Goal: Transaction & Acquisition: Purchase product/service

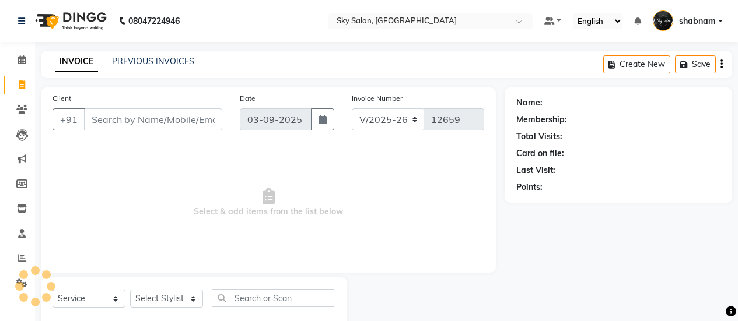
select select "3537"
select select "service"
click at [13, 59] on span at bounding box center [22, 60] width 20 height 13
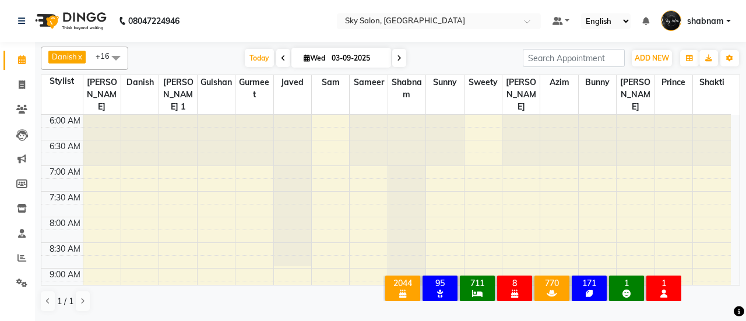
click at [48, 199] on div "7:30 AM" at bounding box center [65, 198] width 36 height 12
click at [22, 90] on span at bounding box center [22, 85] width 20 height 13
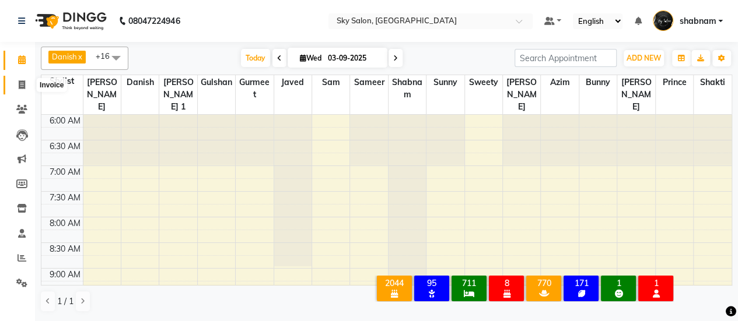
select select "service"
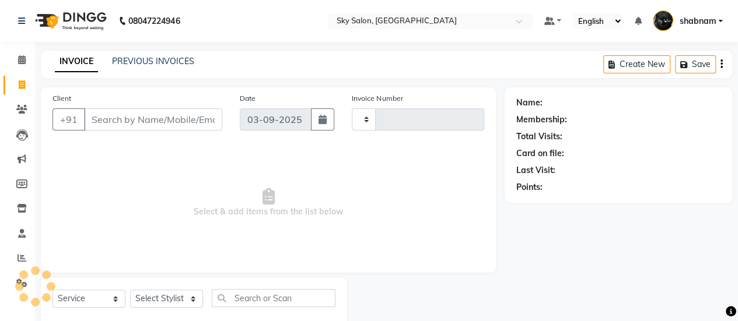
type input "12666"
select select "3537"
click at [154, 66] on link "PREVIOUS INVOICES" at bounding box center [153, 61] width 82 height 10
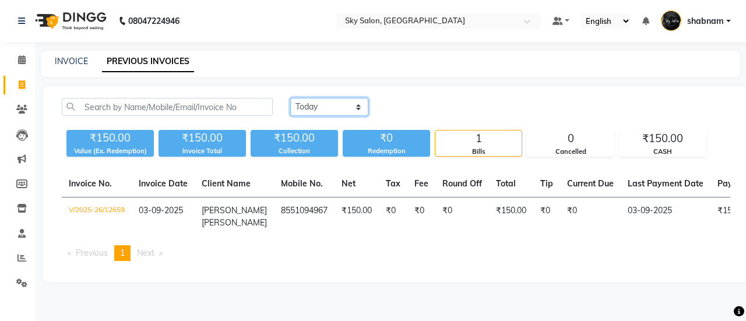
click at [350, 112] on select "Today Yesterday Custom Range" at bounding box center [329, 107] width 78 height 18
select select "yesterday"
click at [290, 98] on select "Today Yesterday Custom Range" at bounding box center [329, 107] width 78 height 18
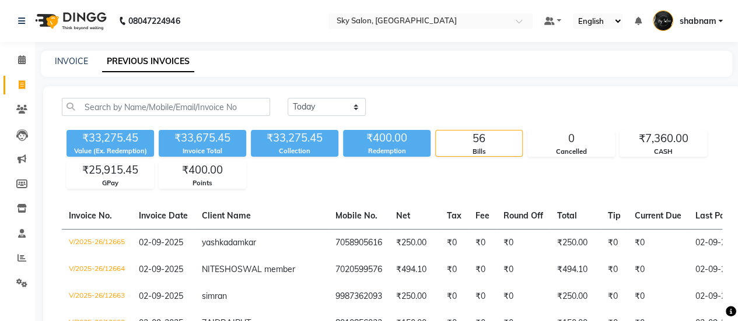
click at [349, 135] on div "₹400.00" at bounding box center [386, 138] width 87 height 16
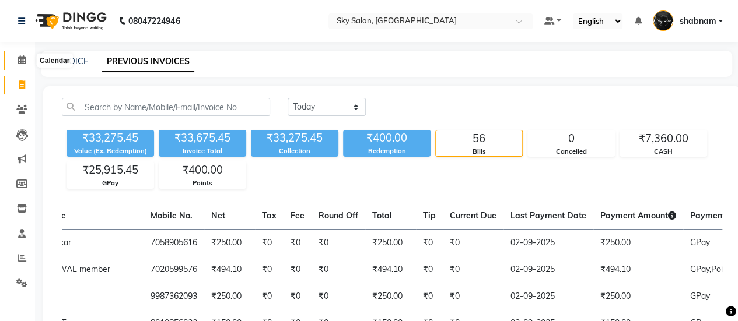
click at [20, 58] on icon at bounding box center [22, 59] width 8 height 9
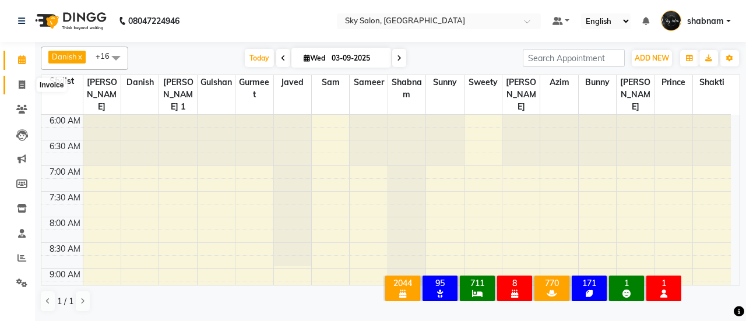
click at [17, 82] on span at bounding box center [22, 85] width 20 height 13
select select "service"
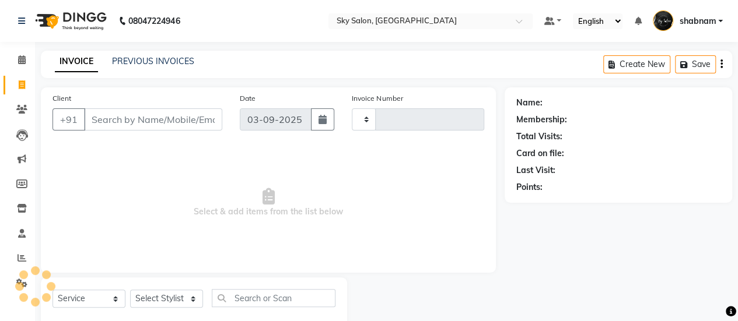
type input "12667"
select select "3537"
click at [151, 65] on link "PREVIOUS INVOICES" at bounding box center [153, 61] width 82 height 10
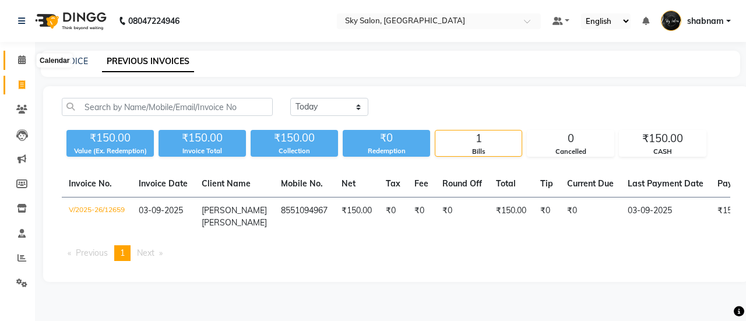
click at [26, 58] on span at bounding box center [22, 60] width 20 height 13
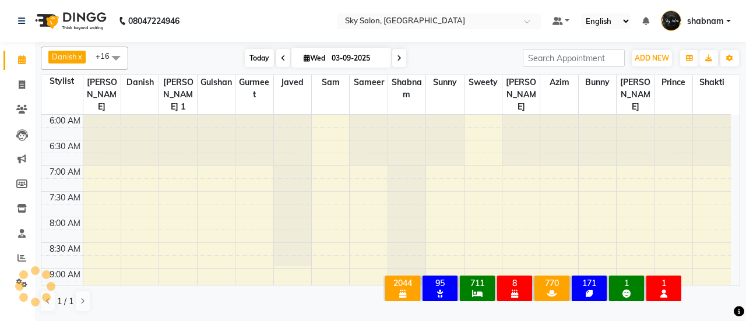
click at [248, 52] on span "Today" at bounding box center [259, 58] width 29 height 18
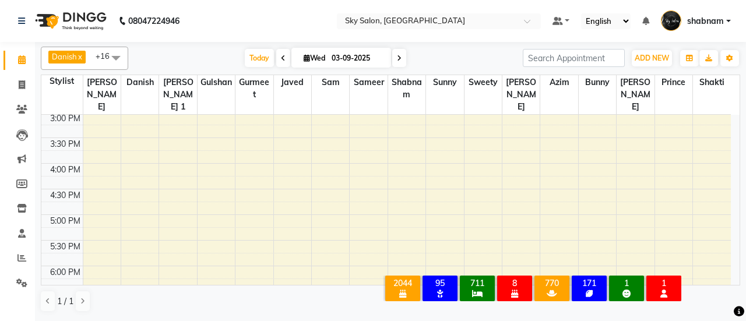
scroll to position [466, 0]
click at [100, 51] on span "+16" at bounding box center [107, 55] width 23 height 9
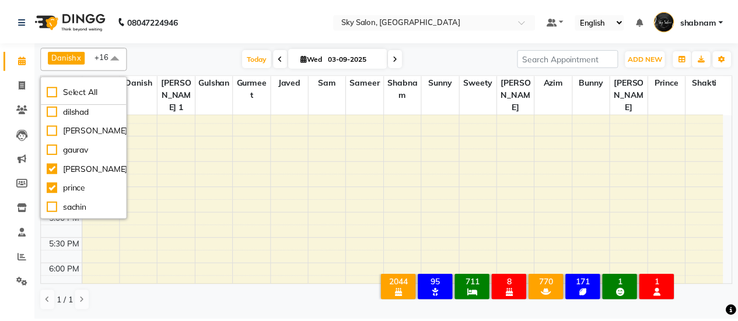
scroll to position [513, 0]
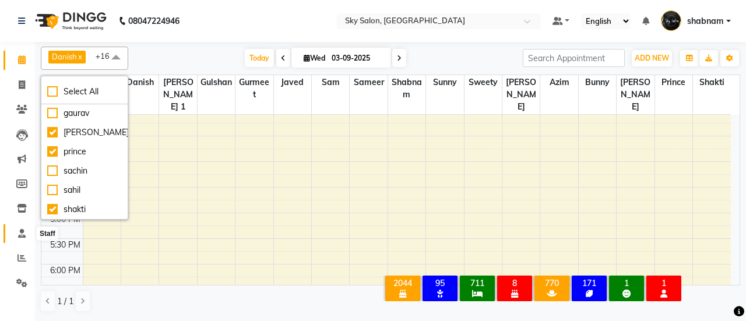
click at [16, 235] on span at bounding box center [22, 233] width 20 height 13
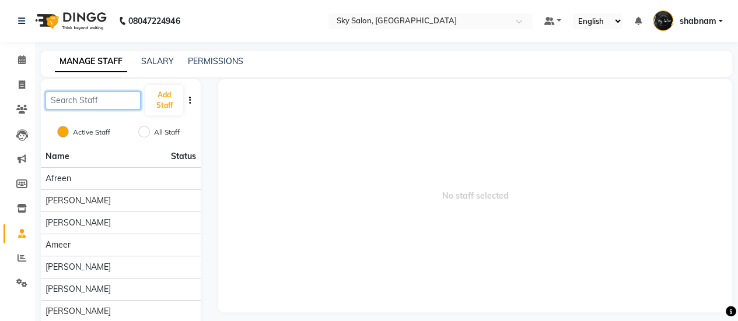
click at [87, 93] on input "text" at bounding box center [92, 101] width 95 height 18
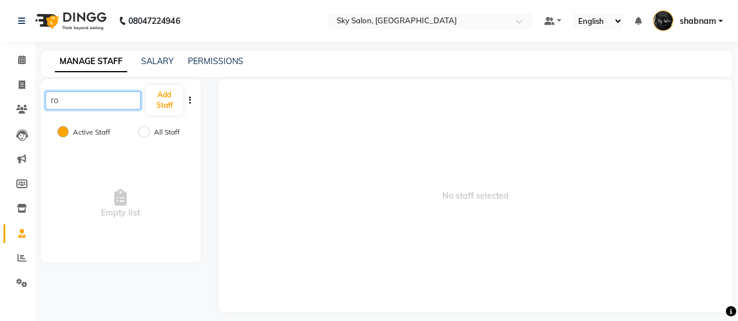
type input "r"
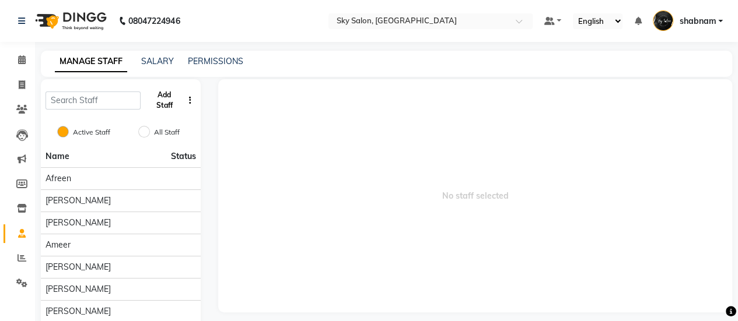
click at [153, 104] on button "Add Staff" at bounding box center [163, 100] width 37 height 30
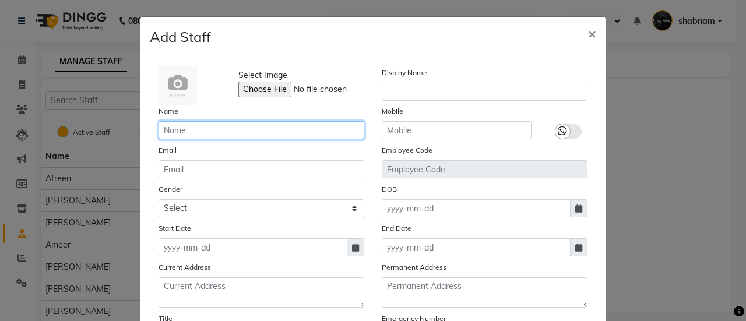
click at [221, 128] on input "text" at bounding box center [262, 130] width 206 height 18
type input "rohit"
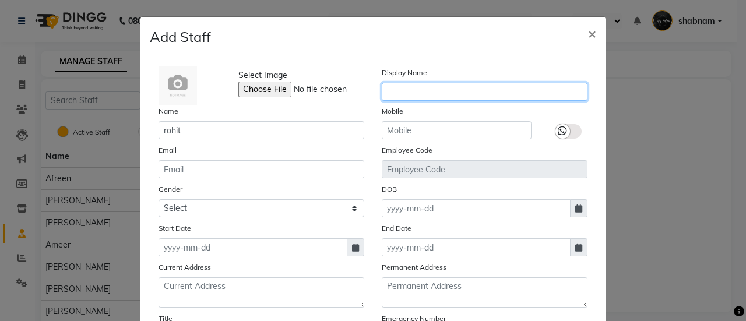
click at [409, 90] on input "text" at bounding box center [485, 92] width 206 height 18
type input "rohit"
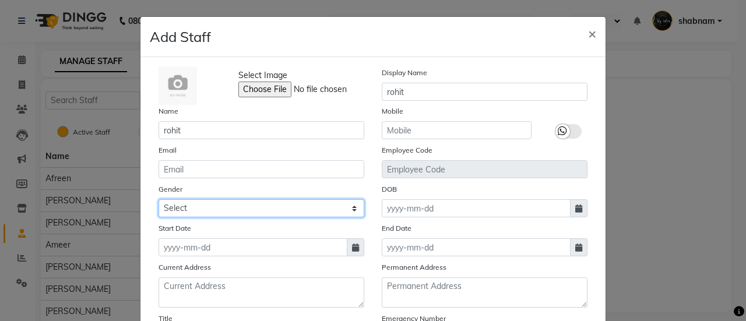
click at [237, 203] on select "Select Male Female Other Prefer Not To Say" at bounding box center [262, 208] width 206 height 18
select select "male"
click at [159, 199] on select "Select Male Female Other Prefer Not To Say" at bounding box center [262, 208] width 206 height 18
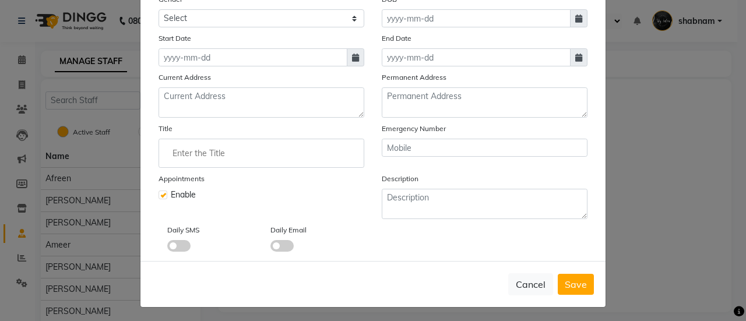
click at [280, 247] on span at bounding box center [282, 246] width 23 height 12
click at [271, 248] on input "checkbox" at bounding box center [271, 248] width 0 height 0
click at [174, 250] on span at bounding box center [178, 246] width 23 height 12
click at [167, 248] on input "checkbox" at bounding box center [167, 248] width 0 height 0
click at [567, 274] on button "Save" at bounding box center [576, 284] width 36 height 21
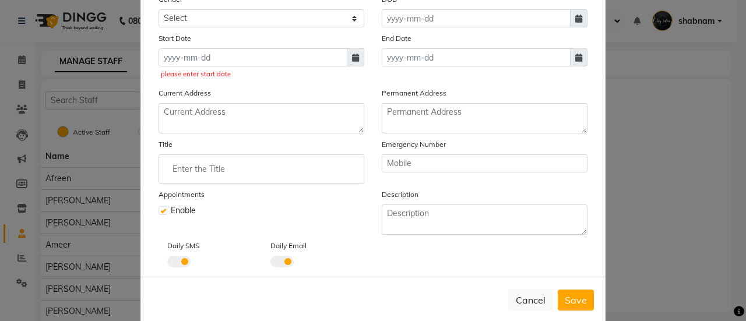
click at [352, 55] on icon at bounding box center [355, 58] width 7 height 8
select select "9"
select select "2025"
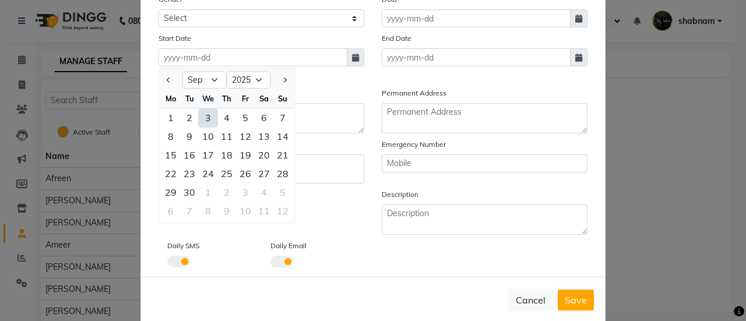
click at [202, 115] on div "3" at bounding box center [208, 117] width 19 height 19
type input "03-09-2025"
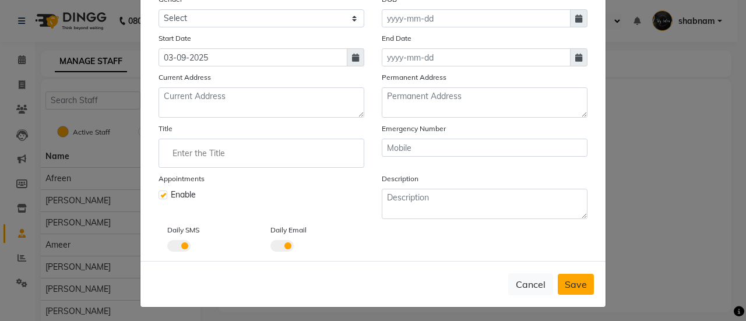
click at [578, 280] on span "Save" at bounding box center [576, 285] width 22 height 12
select select
checkbox input "false"
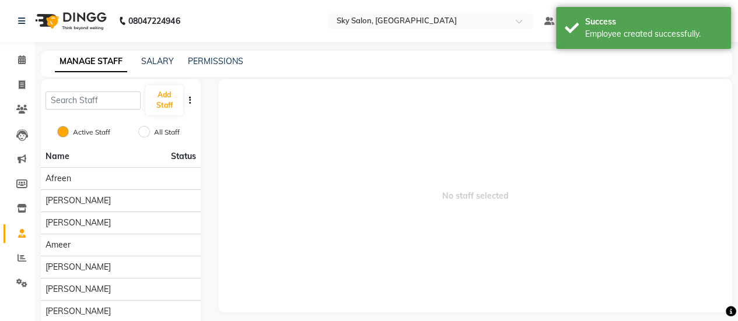
click at [20, 70] on li "Calendar" at bounding box center [17, 60] width 35 height 25
click at [20, 62] on icon at bounding box center [22, 59] width 8 height 9
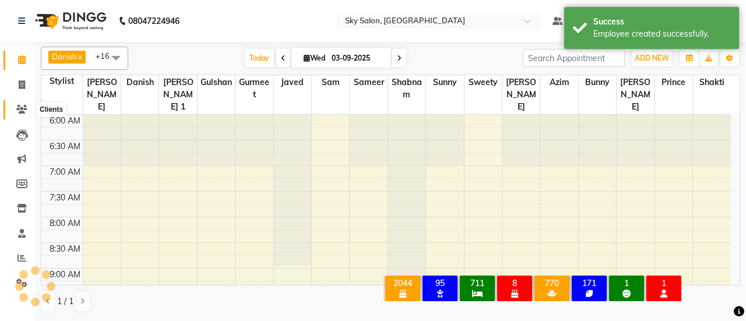
click at [23, 106] on icon at bounding box center [21, 109] width 11 height 9
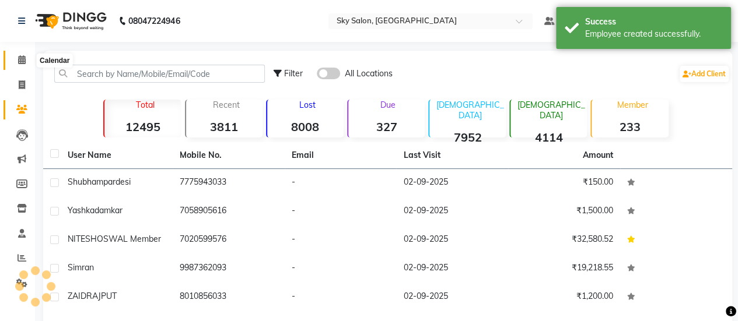
click at [22, 66] on span at bounding box center [22, 60] width 20 height 13
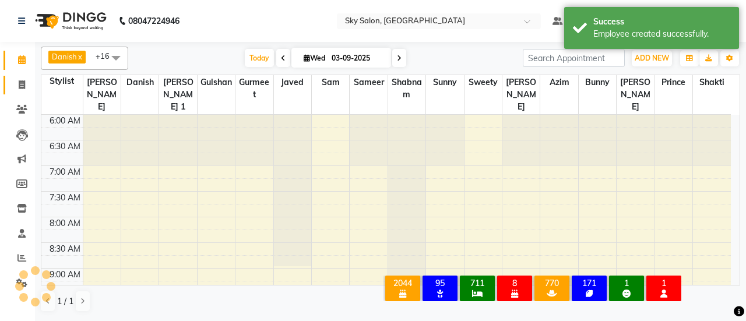
click at [21, 93] on link "Invoice" at bounding box center [17, 85] width 28 height 19
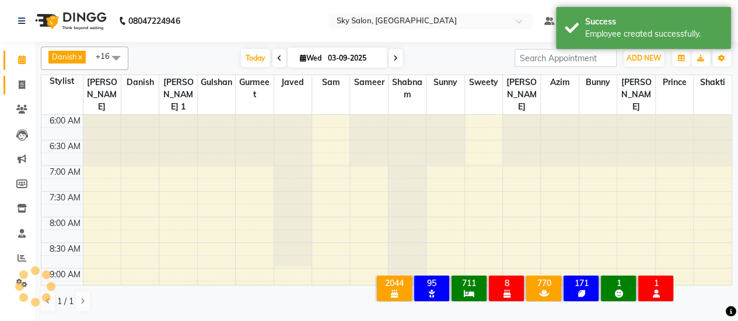
select select "3537"
select select "service"
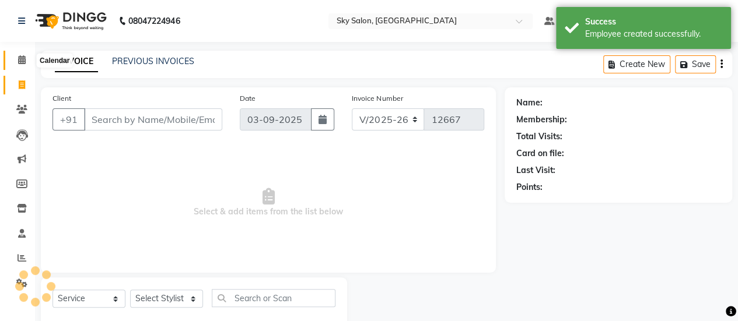
click at [15, 61] on span at bounding box center [22, 60] width 20 height 13
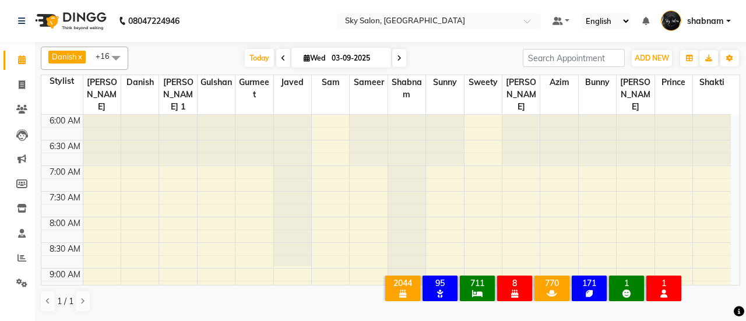
click at [72, 55] on span "Danish" at bounding box center [64, 56] width 25 height 9
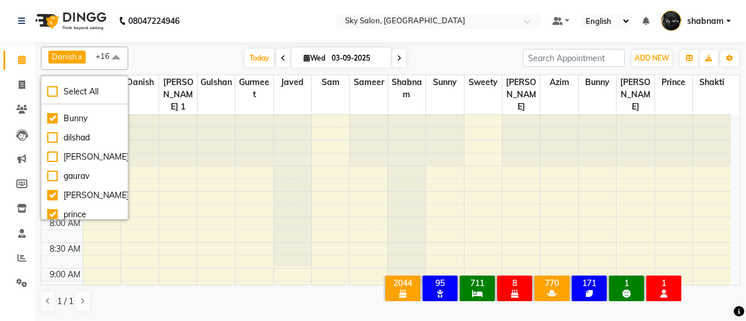
scroll to position [532, 0]
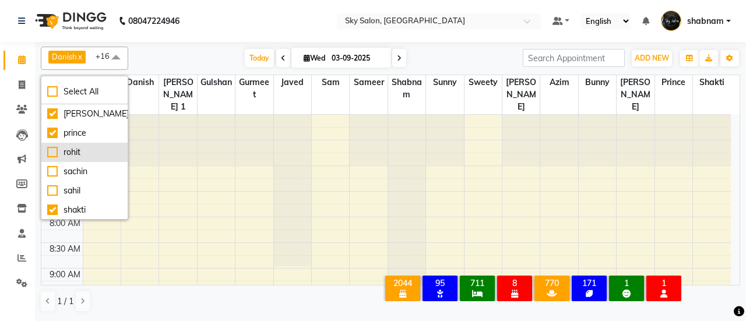
click at [82, 151] on div "rohit" at bounding box center [84, 152] width 75 height 12
checkbox input "true"
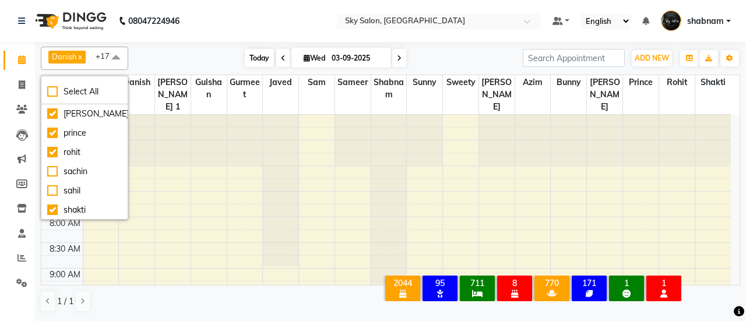
click at [251, 53] on span "Today" at bounding box center [259, 58] width 29 height 18
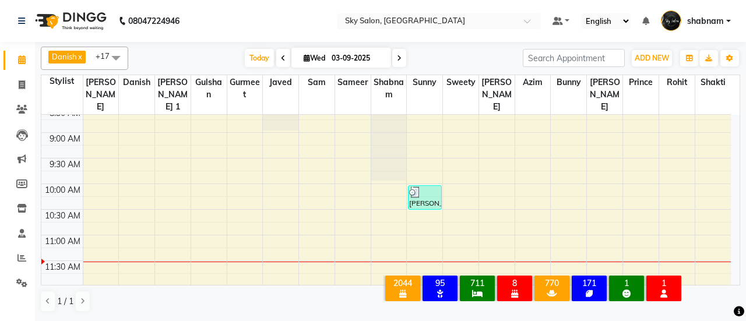
scroll to position [133, 0]
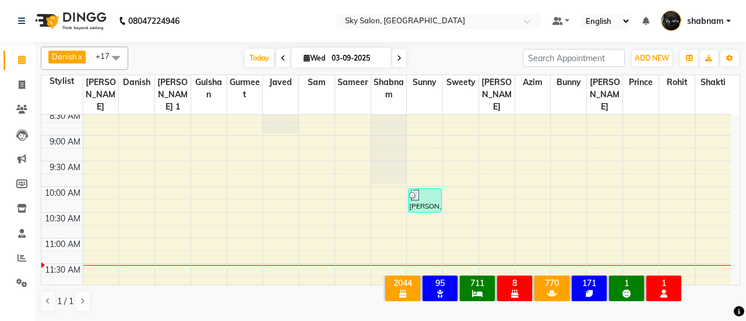
click at [20, 96] on li "Invoice" at bounding box center [17, 85] width 35 height 25
click at [20, 89] on icon at bounding box center [22, 84] width 6 height 9
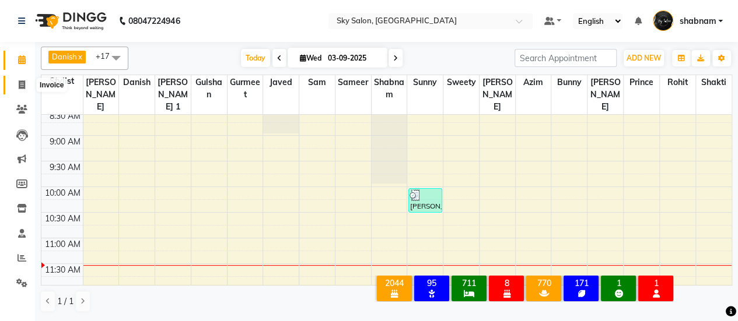
select select "3537"
select select "service"
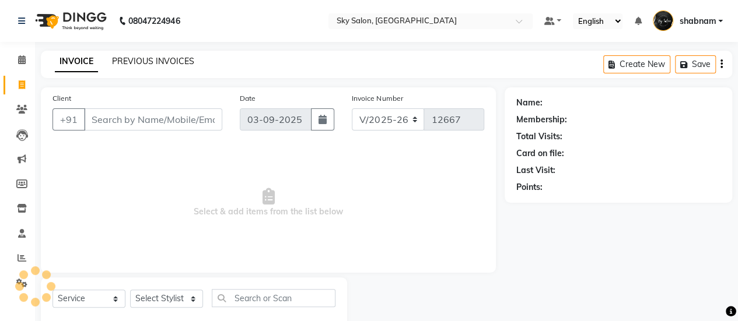
click at [169, 59] on link "PREVIOUS INVOICES" at bounding box center [153, 61] width 82 height 10
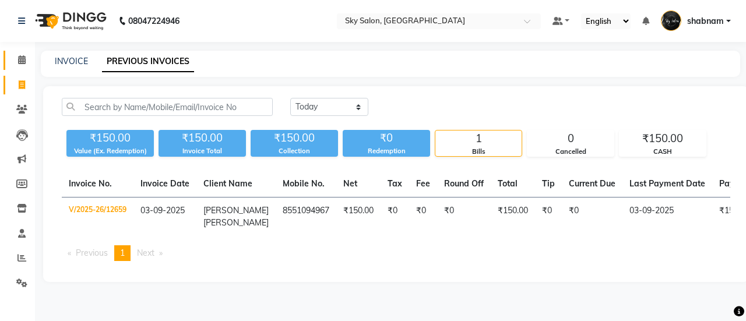
click at [28, 53] on link "Calendar" at bounding box center [17, 60] width 28 height 19
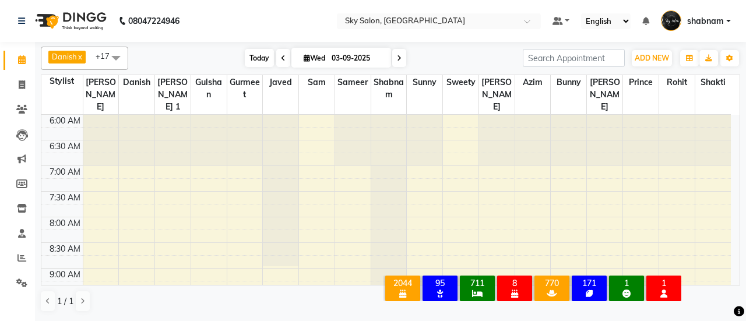
click at [248, 55] on span "Today" at bounding box center [259, 58] width 29 height 18
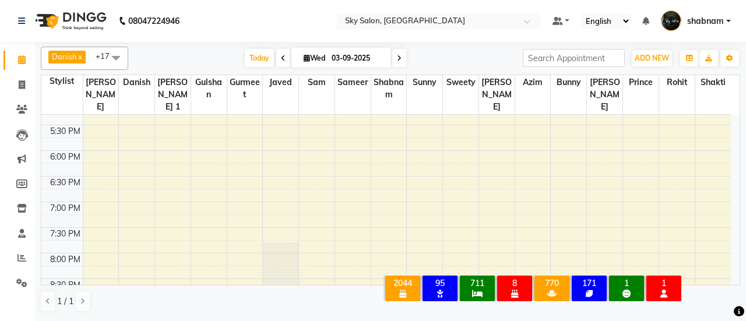
scroll to position [738, 0]
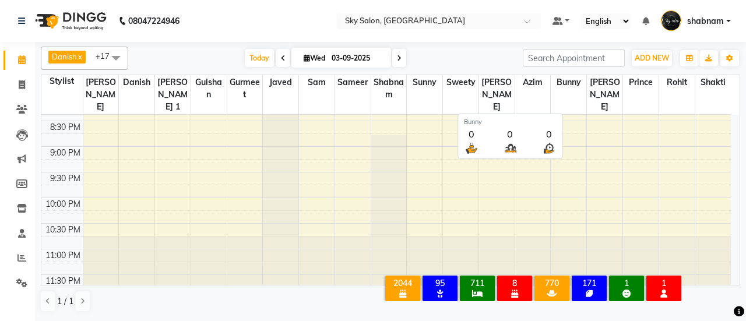
click at [559, 90] on th "Bunny" at bounding box center [569, 95] width 36 height 40
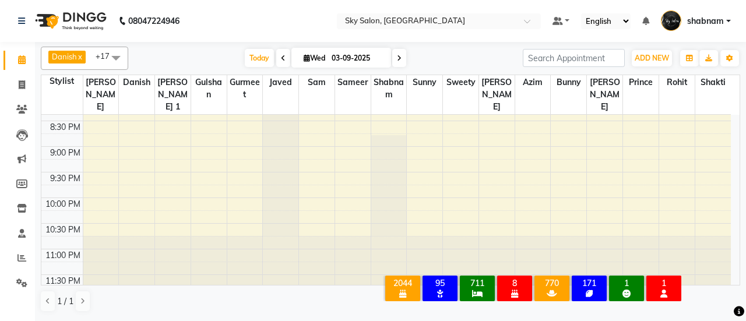
click at [284, 65] on span at bounding box center [283, 58] width 14 height 18
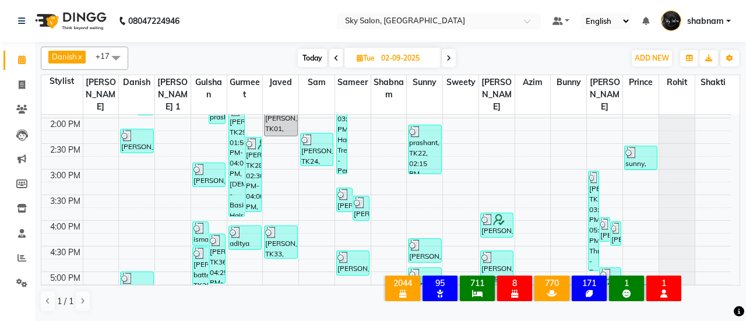
scroll to position [409, 0]
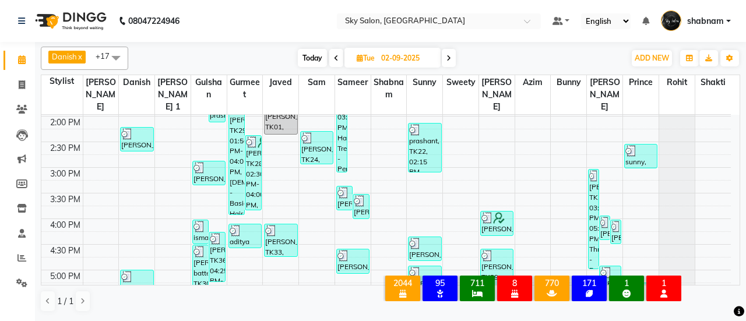
click at [303, 53] on span "Today" at bounding box center [312, 58] width 29 height 18
type input "03-09-2025"
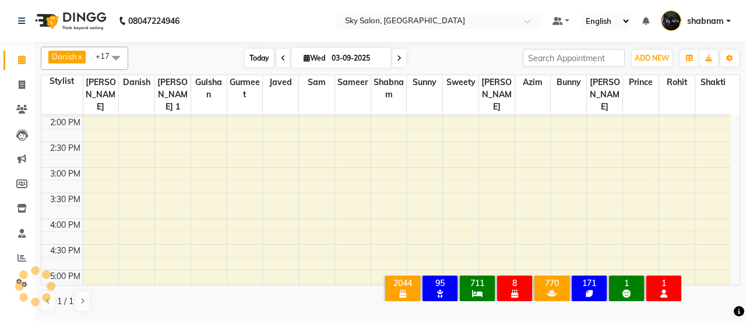
scroll to position [253, 0]
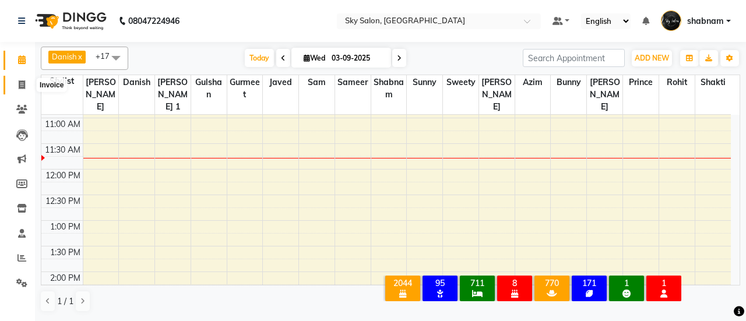
click at [17, 79] on span at bounding box center [22, 85] width 20 height 13
select select "service"
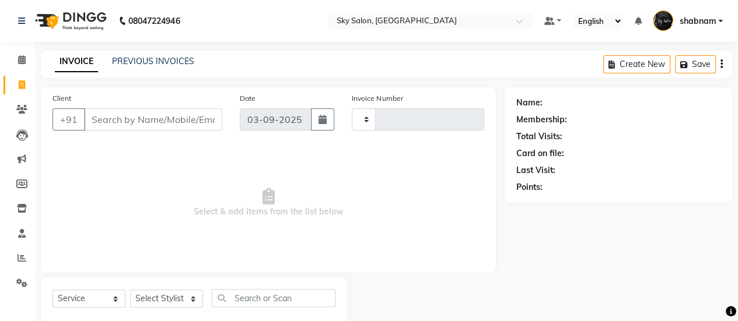
type input "12667"
select select "3537"
click at [161, 59] on link "PREVIOUS INVOICES" at bounding box center [153, 61] width 82 height 10
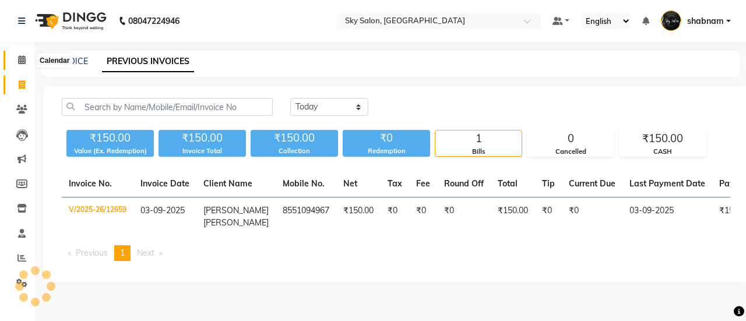
click at [29, 58] on span at bounding box center [22, 60] width 20 height 13
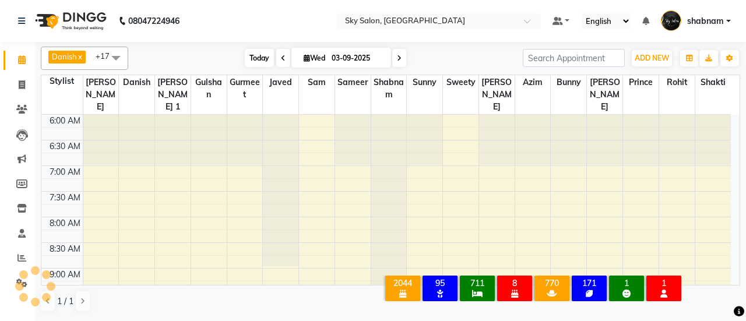
click at [259, 55] on span "Today" at bounding box center [259, 58] width 29 height 18
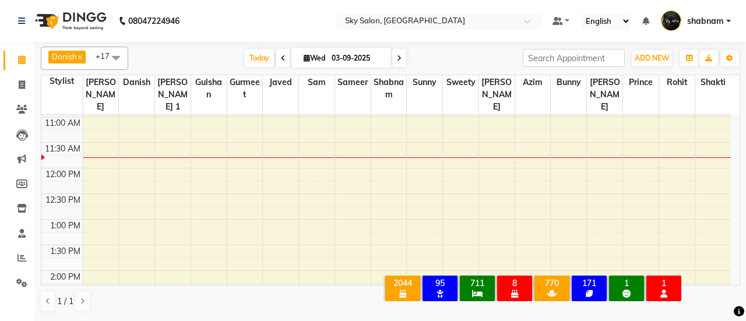
scroll to position [147, 0]
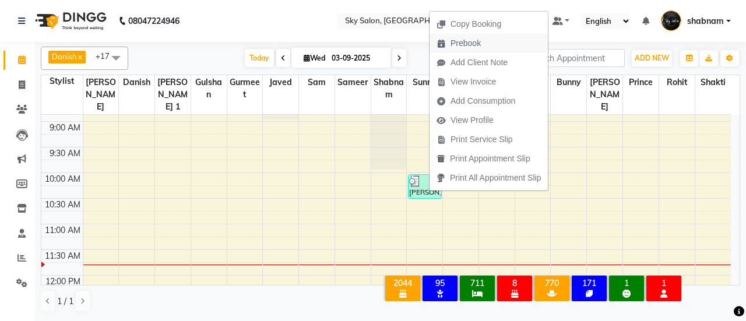
click at [462, 43] on span "Prebook" at bounding box center [466, 43] width 30 height 12
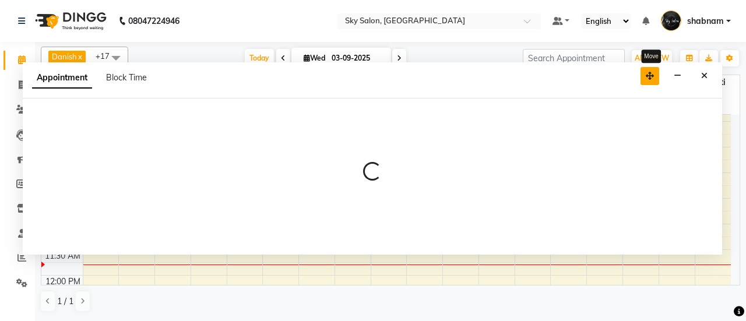
drag, startPoint x: 672, startPoint y: 143, endPoint x: 653, endPoint y: 71, distance: 74.1
click at [653, 72] on icon "button" at bounding box center [650, 76] width 8 height 8
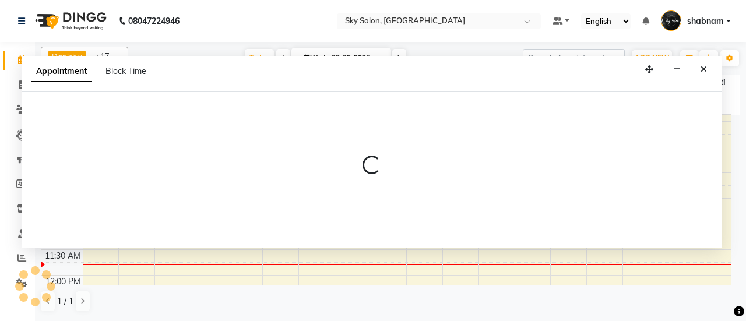
select select "43486"
select select "420"
select select "tentative"
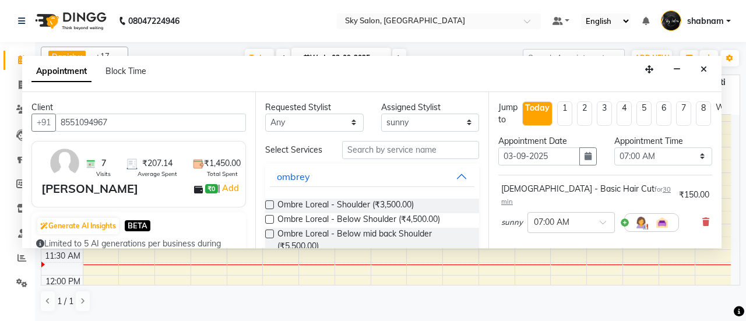
scroll to position [254, 0]
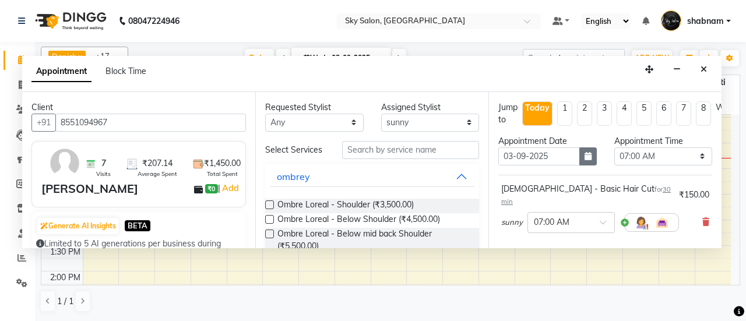
click at [581, 146] on div "Appointment Date 03-09-2025" at bounding box center [548, 155] width 116 height 40
click at [581, 148] on button "button" at bounding box center [588, 157] width 17 height 18
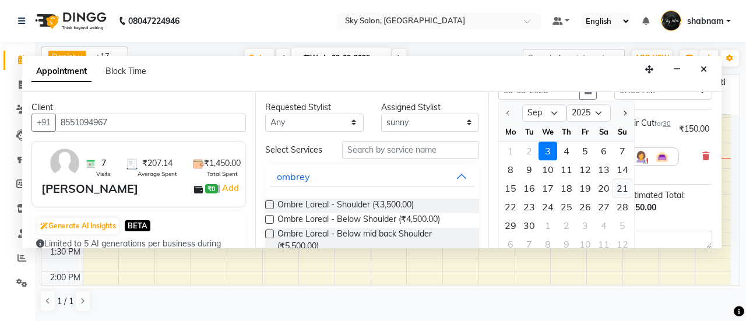
scroll to position [68, 0]
click at [626, 203] on div "28" at bounding box center [622, 205] width 19 height 19
type input "28-09-2025"
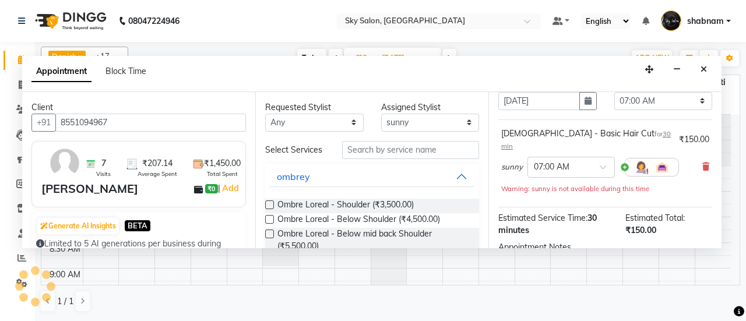
scroll to position [253, 0]
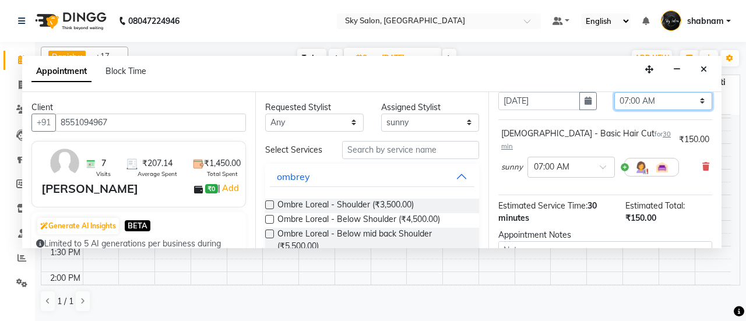
click at [630, 107] on select "Select 07:00 AM 07:30 AM 08:00 AM 08:30 AM 09:00 AM 09:30 AM 10:00 AM 10:30 AM …" at bounding box center [663, 101] width 99 height 18
select select "630"
click at [614, 92] on select "Select 07:00 AM 07:30 AM 08:00 AM 08:30 AM 09:00 AM 09:30 AM 10:00 AM 10:30 AM …" at bounding box center [663, 101] width 99 height 18
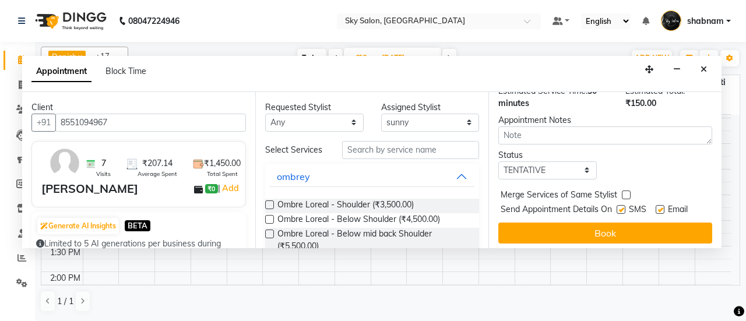
click at [627, 203] on div "SMS" at bounding box center [636, 210] width 39 height 15
click at [625, 205] on label at bounding box center [621, 209] width 9 height 9
click at [624, 207] on input "checkbox" at bounding box center [621, 211] width 8 height 8
checkbox input "false"
click at [662, 205] on label at bounding box center [660, 209] width 9 height 9
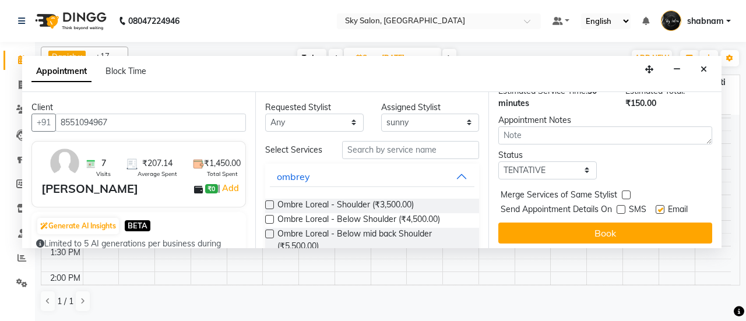
click at [662, 207] on input "checkbox" at bounding box center [660, 211] width 8 height 8
checkbox input "false"
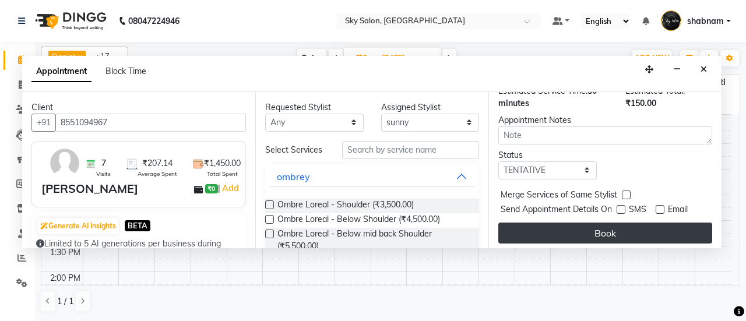
click at [663, 223] on button "Book" at bounding box center [605, 233] width 214 height 21
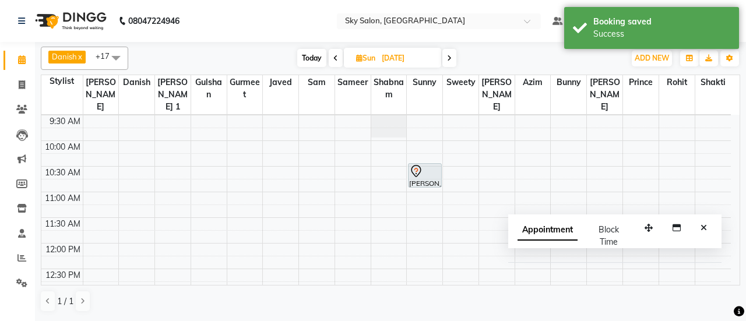
scroll to position [180, 0]
click at [705, 227] on icon "Close" at bounding box center [704, 228] width 6 height 8
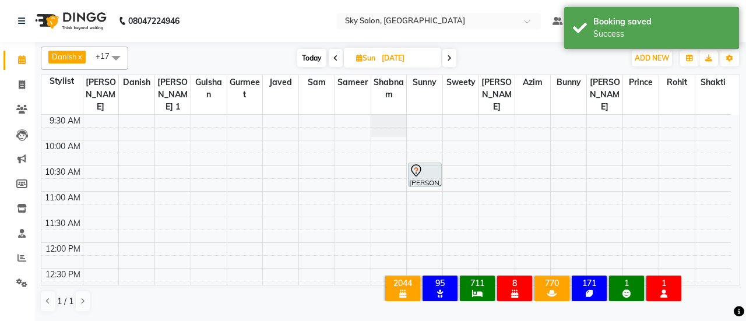
click at [317, 62] on span "Today" at bounding box center [311, 58] width 29 height 18
type input "03-09-2025"
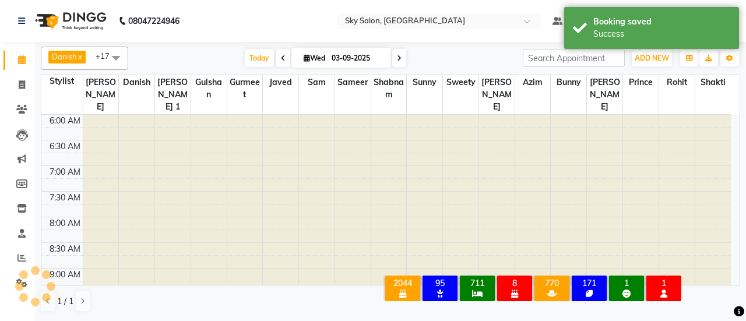
scroll to position [254, 0]
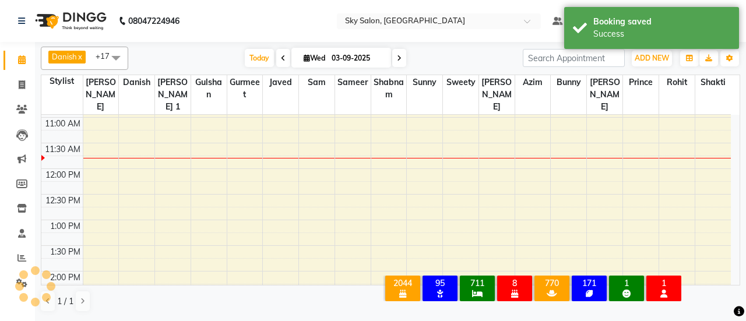
click at [356, 62] on input "03-09-2025" at bounding box center [357, 58] width 58 height 17
select select "9"
select select "2025"
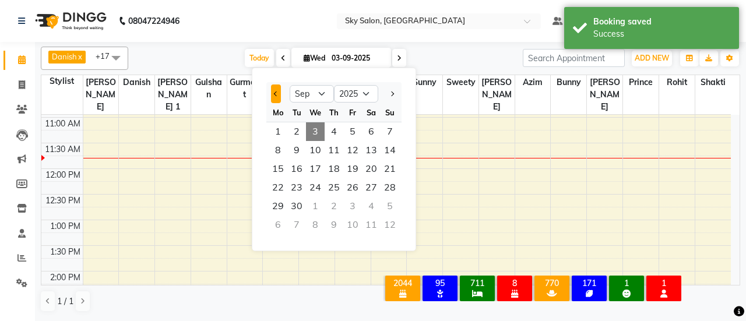
click at [275, 90] on button "Previous month" at bounding box center [276, 94] width 10 height 19
select select "8"
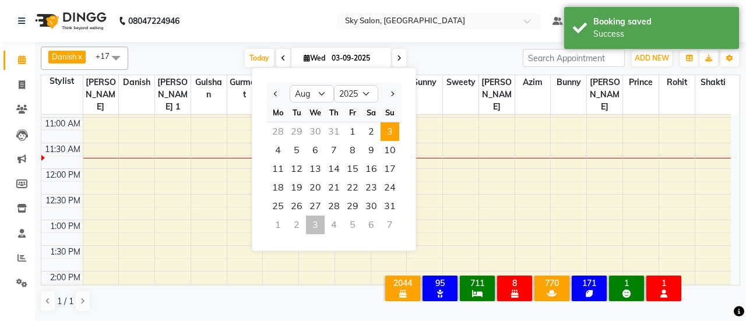
click at [381, 136] on span "3" at bounding box center [390, 131] width 19 height 19
type input "03-08-2025"
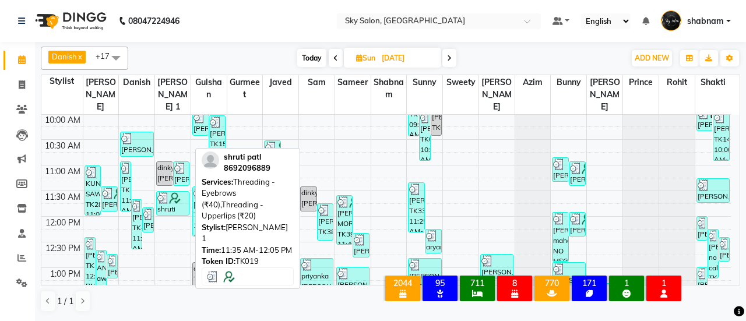
scroll to position [205, 0]
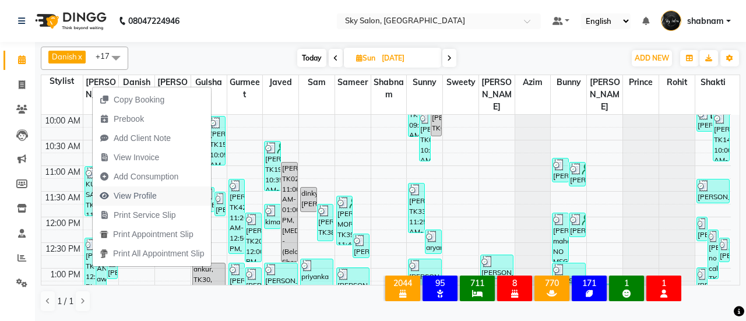
click at [142, 201] on span "View Profile" at bounding box center [135, 196] width 43 height 12
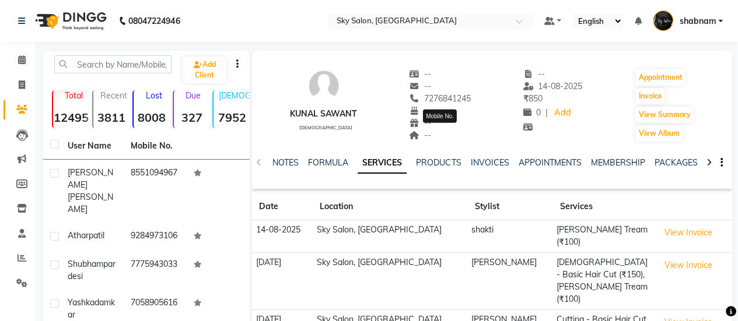
click at [461, 95] on span "7276841245" at bounding box center [440, 98] width 62 height 10
copy span "7276841245"
click at [29, 55] on span at bounding box center [22, 60] width 20 height 13
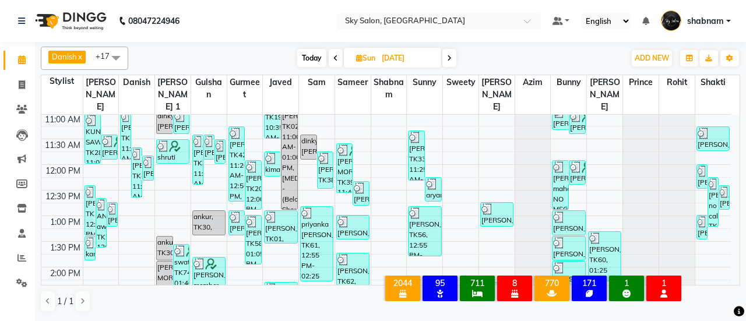
scroll to position [259, 0]
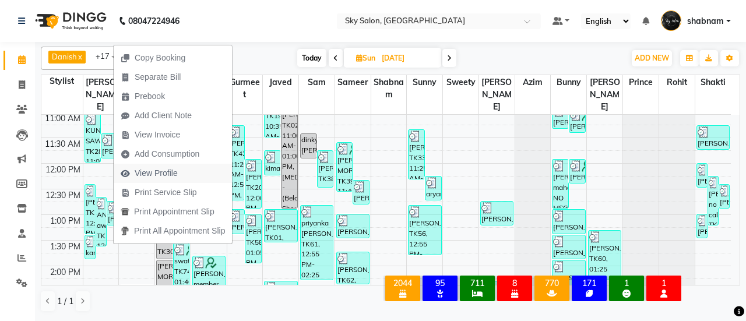
click at [199, 173] on button "View Profile" at bounding box center [173, 173] width 118 height 19
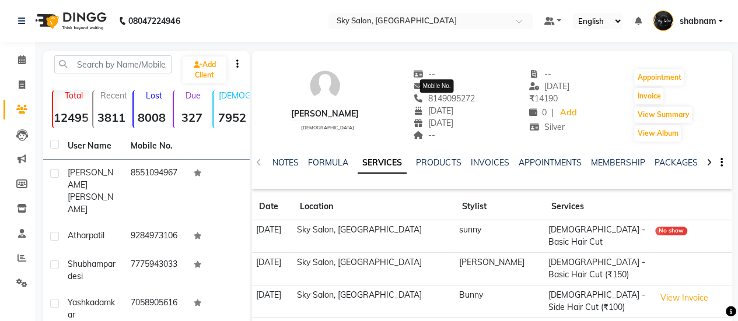
click at [451, 100] on span "8149095272" at bounding box center [444, 98] width 62 height 10
copy div "8149095272 Mobile No."
click at [20, 62] on icon at bounding box center [22, 59] width 8 height 9
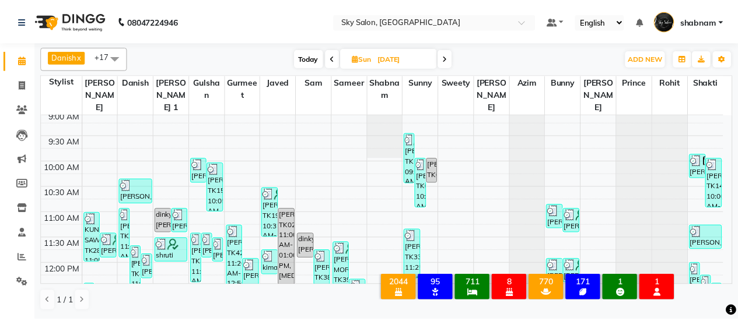
scroll to position [266, 0]
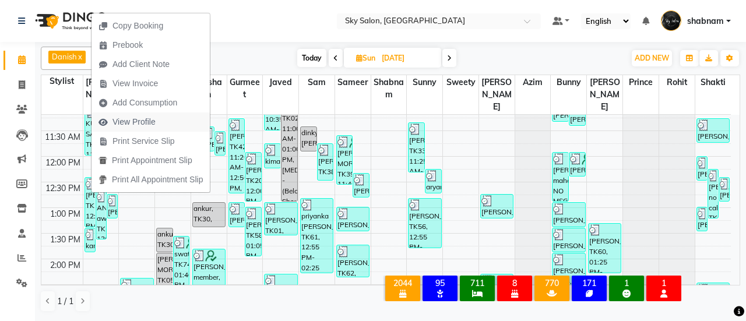
click at [150, 124] on span "View Profile" at bounding box center [134, 122] width 43 height 12
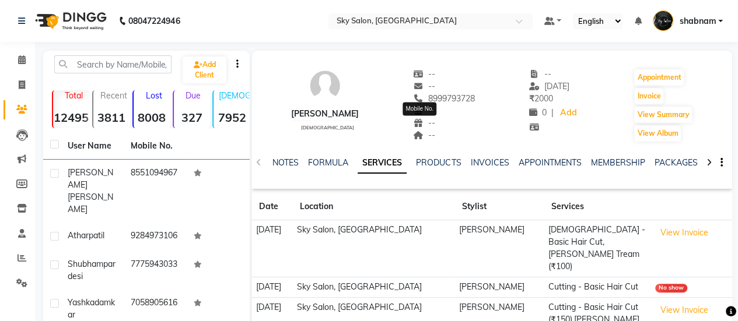
click at [430, 99] on div "-- -- 8999793728 Mobile No. -- -- --" at bounding box center [444, 105] width 62 height 75
click at [430, 99] on span "8999793728" at bounding box center [444, 98] width 62 height 10
click at [24, 59] on icon at bounding box center [22, 59] width 8 height 9
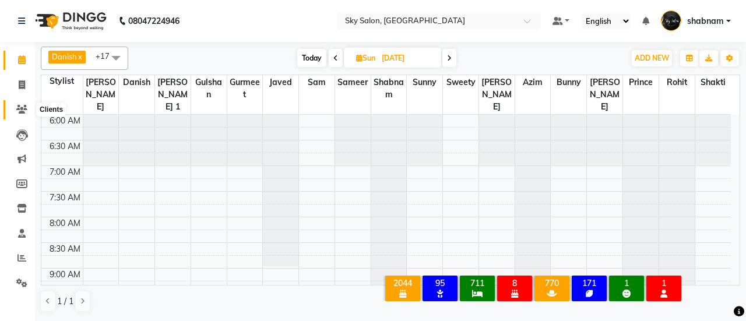
click at [19, 116] on span at bounding box center [22, 109] width 20 height 13
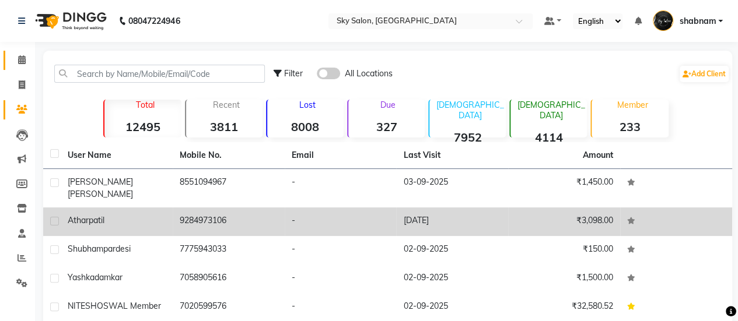
scroll to position [193, 0]
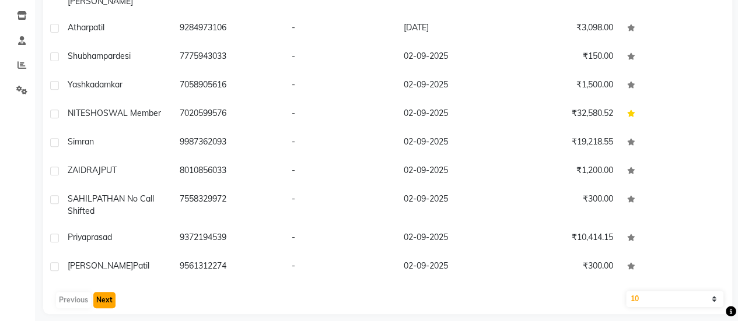
click at [105, 292] on button "Next" at bounding box center [104, 300] width 22 height 16
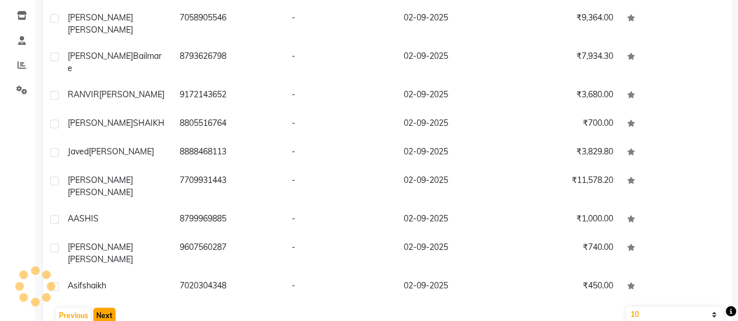
scroll to position [183, 0]
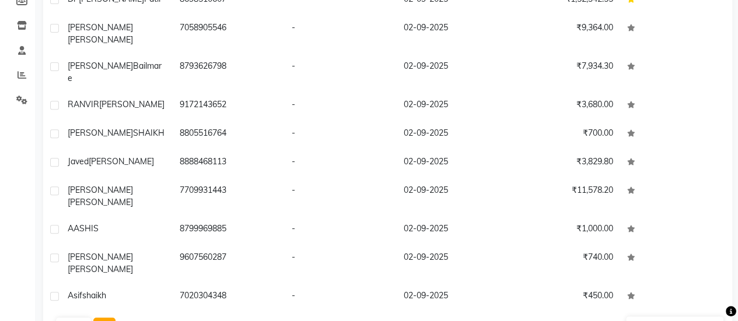
click at [105, 318] on button "Next" at bounding box center [104, 326] width 22 height 16
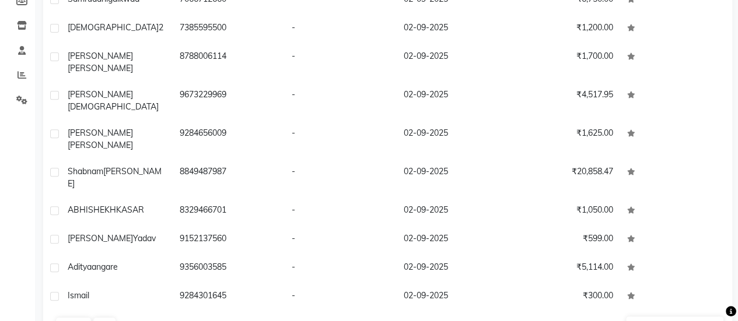
click at [700, 317] on select "10 50 100" at bounding box center [674, 325] width 97 height 16
select select "100"
click at [626, 317] on select "10 50 100" at bounding box center [674, 325] width 97 height 16
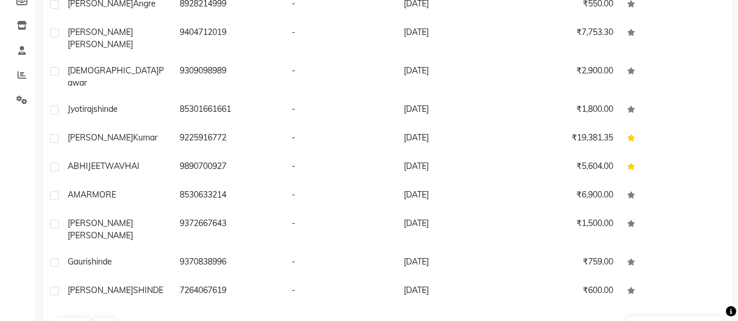
scroll to position [219, 0]
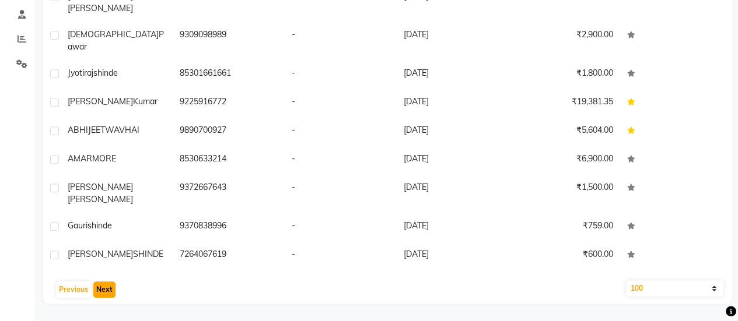
click at [113, 292] on button "Next" at bounding box center [104, 290] width 22 height 16
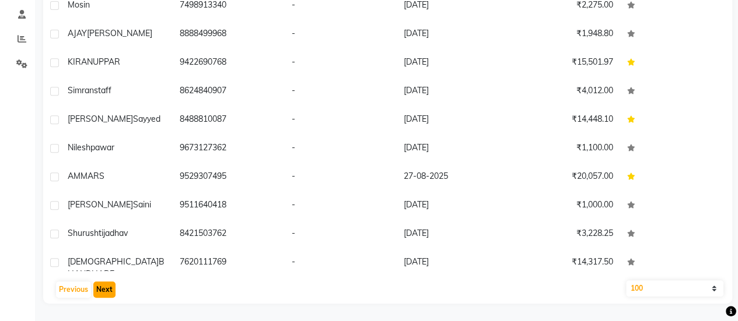
click at [113, 292] on button "Next" at bounding box center [104, 290] width 22 height 16
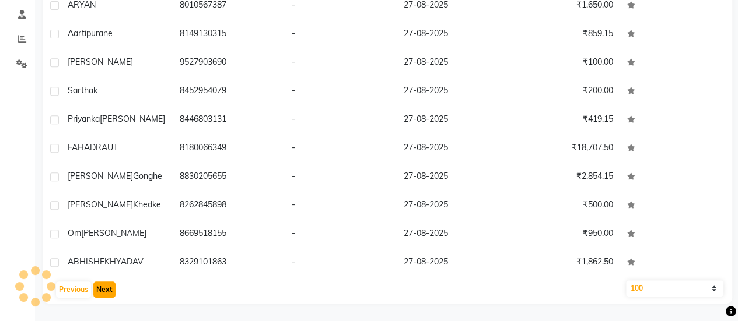
scroll to position [2545, 0]
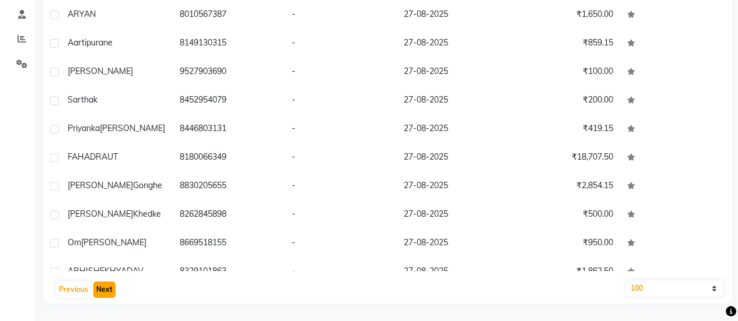
click at [113, 292] on button "Next" at bounding box center [104, 290] width 22 height 16
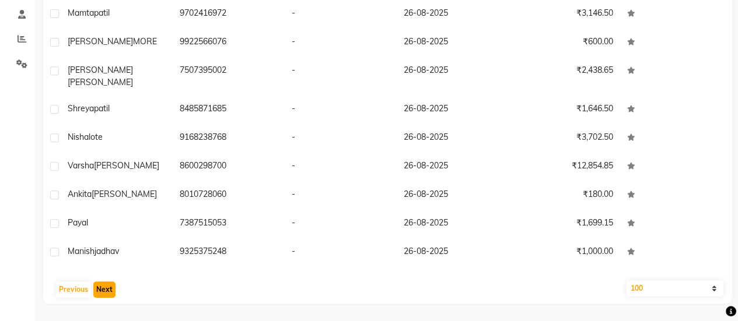
click at [113, 292] on button "Next" at bounding box center [104, 290] width 22 height 16
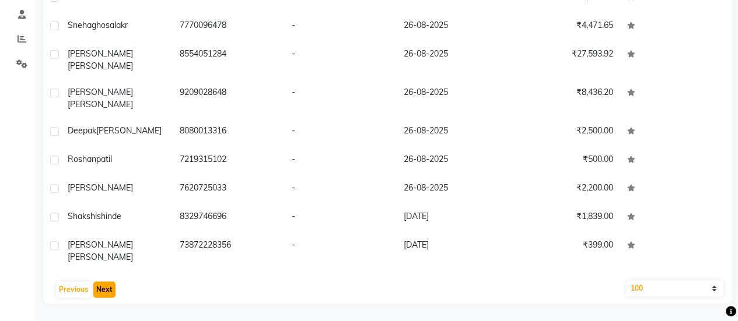
click at [113, 292] on button "Next" at bounding box center [104, 290] width 22 height 16
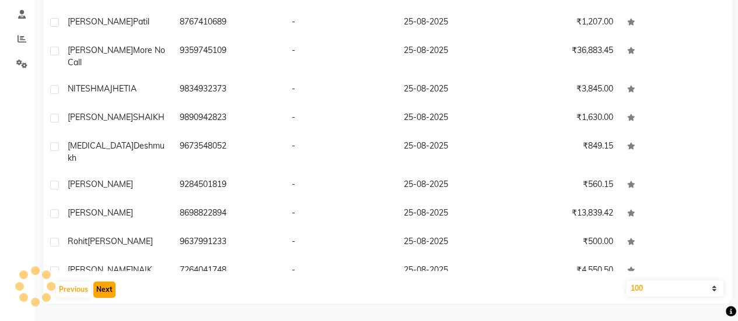
click at [113, 292] on button "Next" at bounding box center [104, 290] width 22 height 16
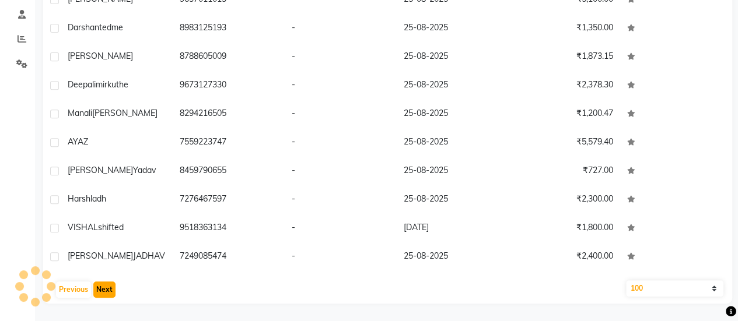
click at [113, 292] on button "Next" at bounding box center [104, 290] width 22 height 16
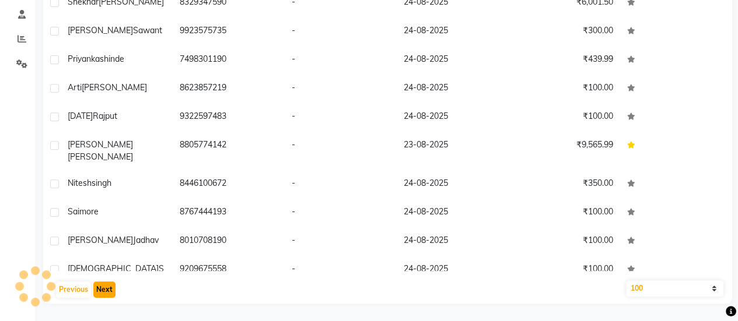
click at [113, 292] on button "Next" at bounding box center [104, 290] width 22 height 16
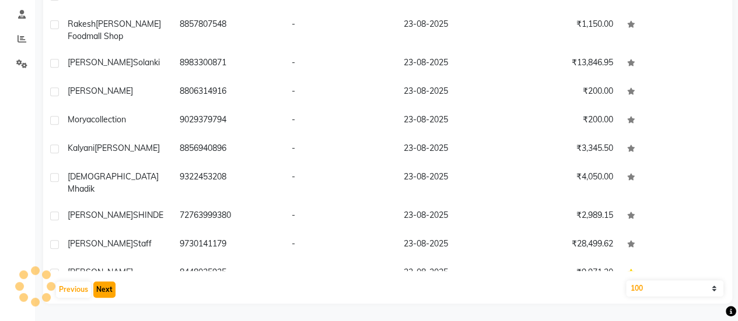
click at [113, 292] on button "Next" at bounding box center [104, 290] width 22 height 16
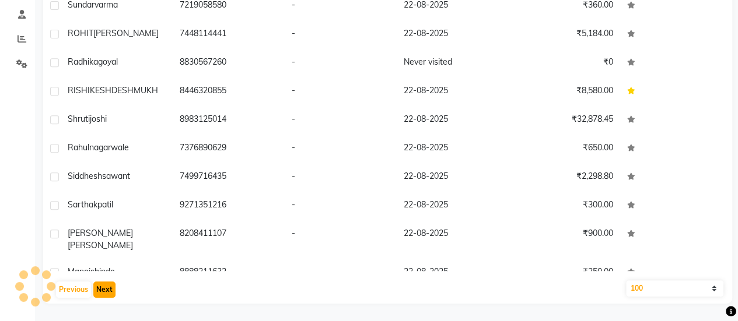
click at [113, 292] on button "Next" at bounding box center [104, 290] width 22 height 16
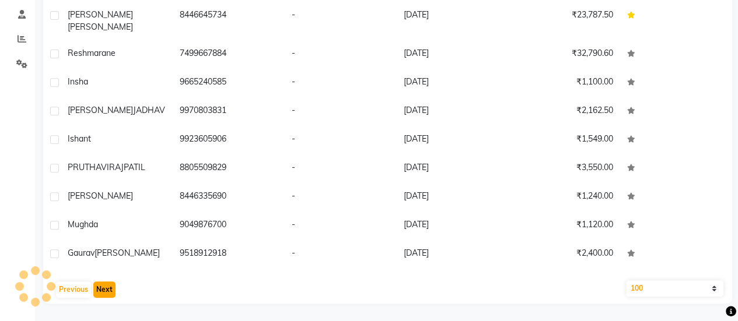
click at [113, 292] on button "Next" at bounding box center [104, 290] width 22 height 16
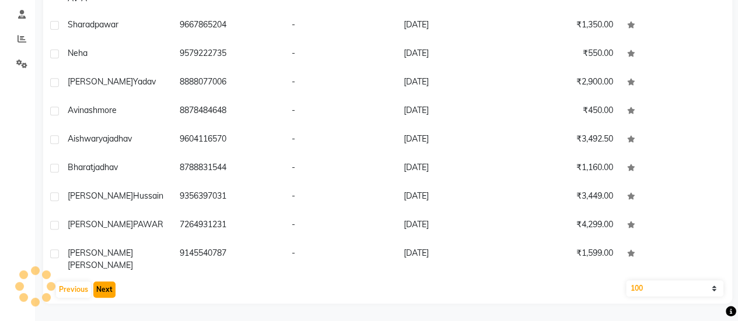
click at [113, 292] on button "Next" at bounding box center [104, 290] width 22 height 16
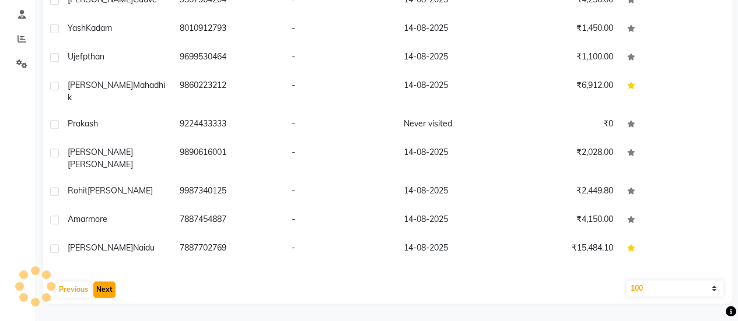
click at [113, 292] on button "Next" at bounding box center [104, 290] width 22 height 16
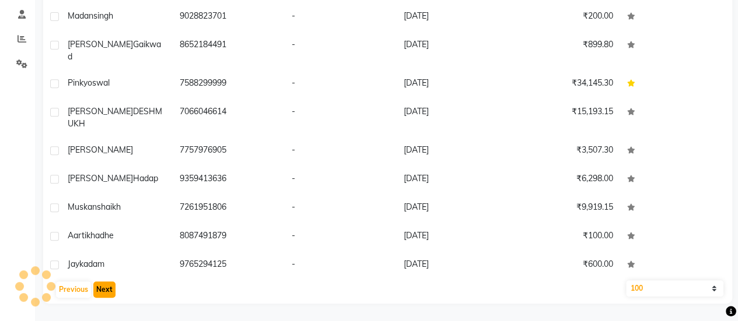
click at [113, 292] on button "Next" at bounding box center [104, 290] width 22 height 16
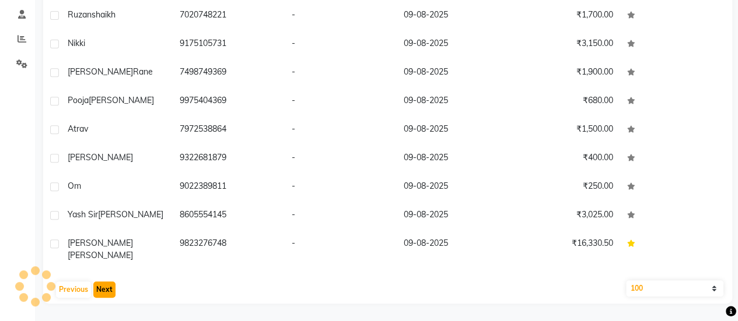
click at [113, 292] on button "Next" at bounding box center [104, 290] width 22 height 16
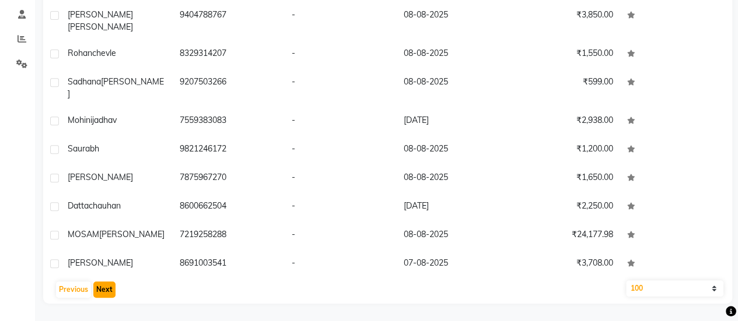
click at [113, 292] on button "Next" at bounding box center [104, 290] width 22 height 16
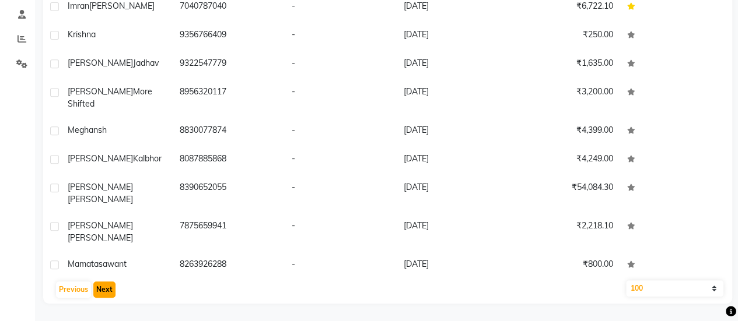
click at [113, 292] on button "Next" at bounding box center [104, 290] width 22 height 16
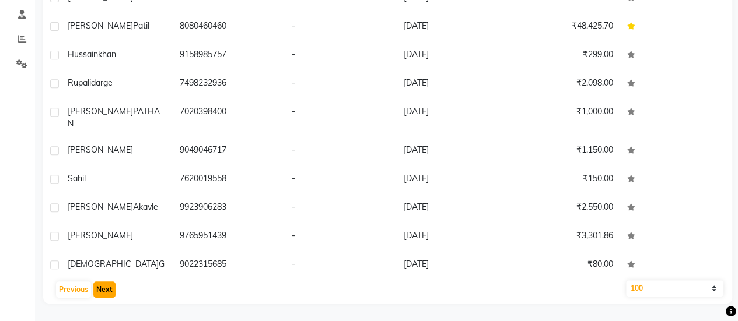
click at [113, 292] on button "Next" at bounding box center [104, 290] width 22 height 16
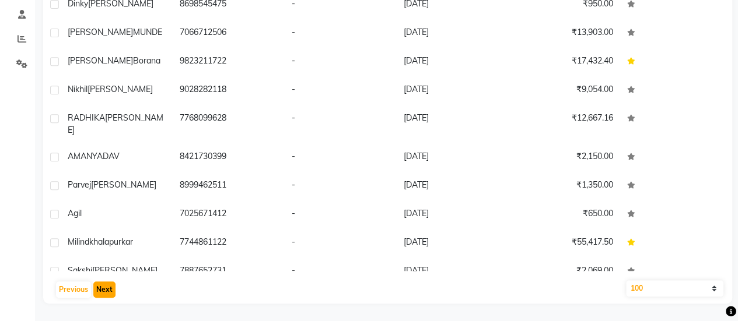
click at [113, 292] on button "Next" at bounding box center [104, 290] width 22 height 16
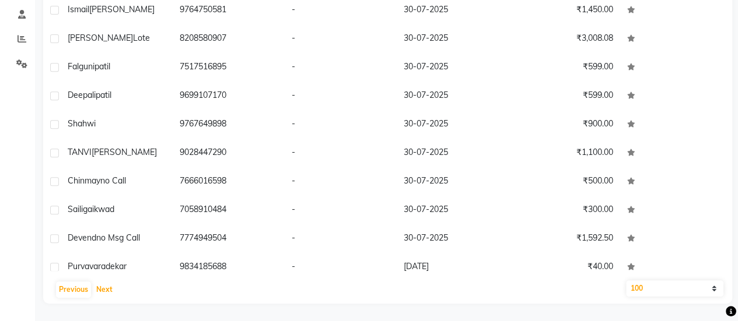
scroll to position [2565, 0]
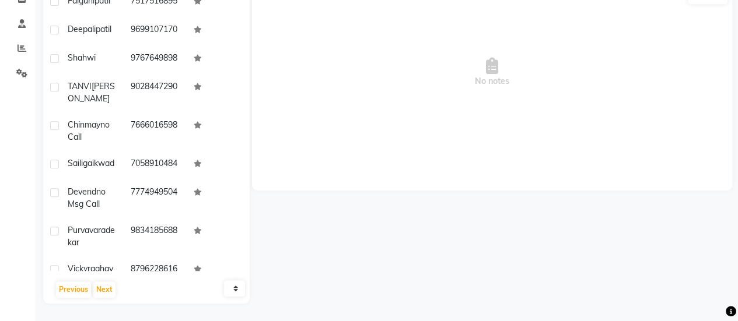
scroll to position [69, 0]
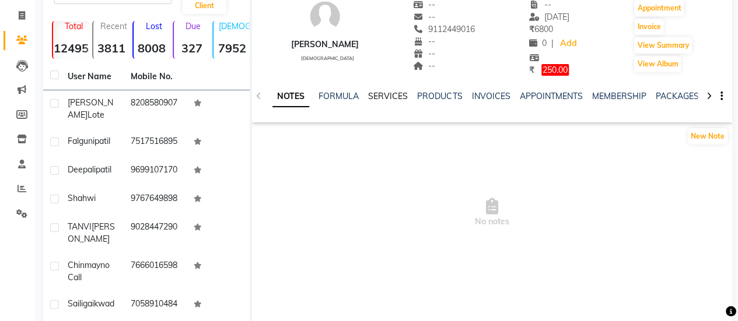
click at [384, 99] on link "SERVICES" at bounding box center [388, 96] width 40 height 10
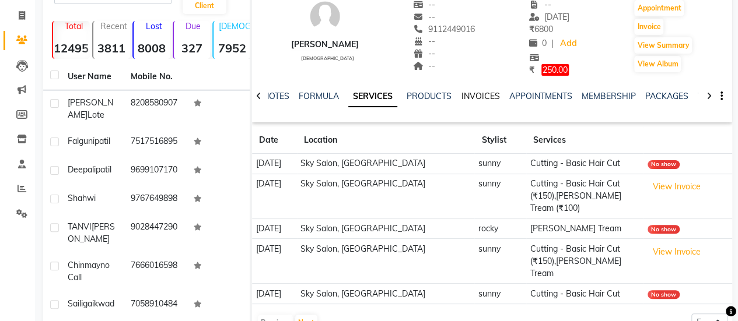
click at [466, 93] on link "INVOICES" at bounding box center [480, 96] width 38 height 10
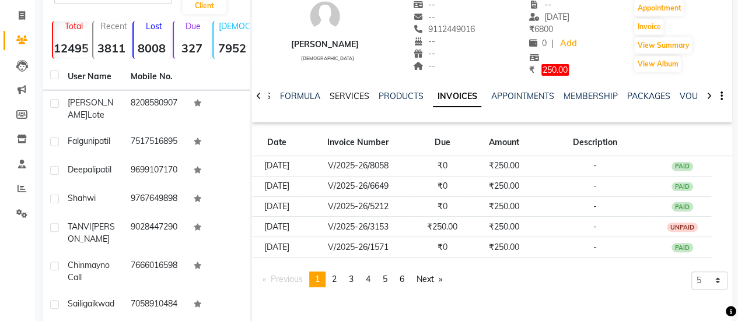
click at [343, 100] on link "SERVICES" at bounding box center [349, 96] width 40 height 10
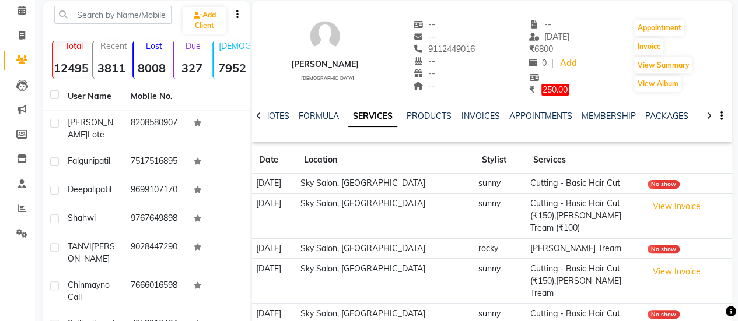
scroll to position [36, 0]
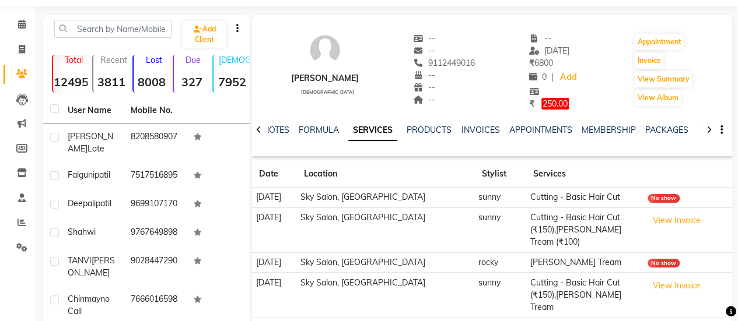
click at [441, 57] on div "9112449016" at bounding box center [444, 63] width 62 height 12
copy span "9112449016"
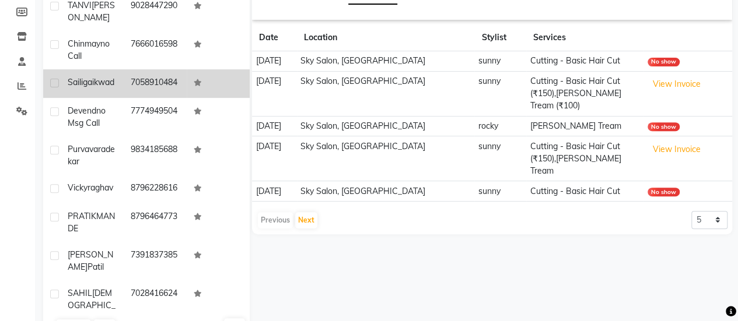
scroll to position [207, 0]
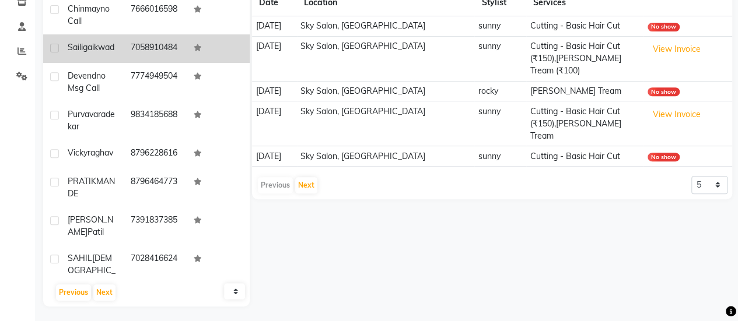
click at [154, 296] on td "9764833957" at bounding box center [155, 315] width 63 height 38
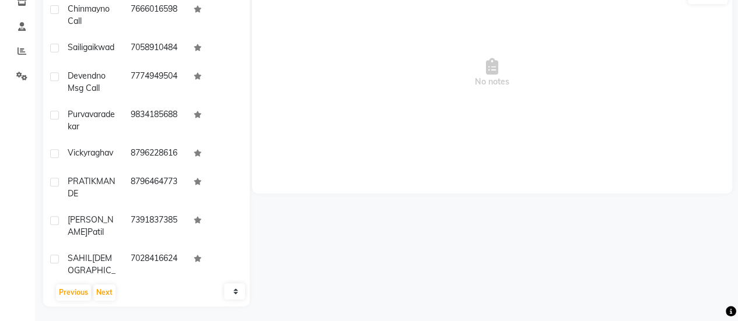
scroll to position [103, 0]
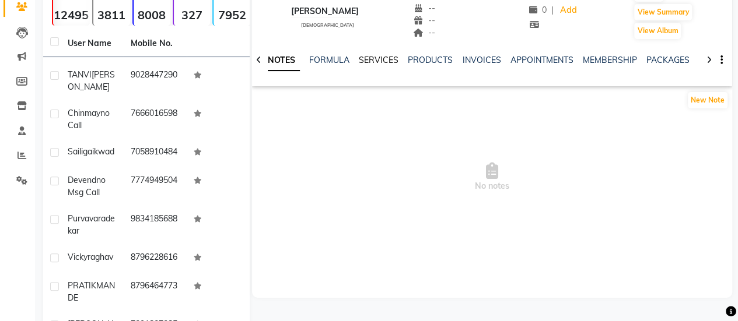
click at [368, 57] on link "SERVICES" at bounding box center [379, 60] width 40 height 10
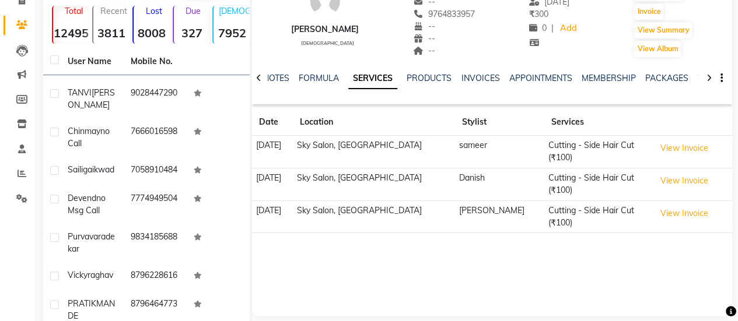
scroll to position [48, 0]
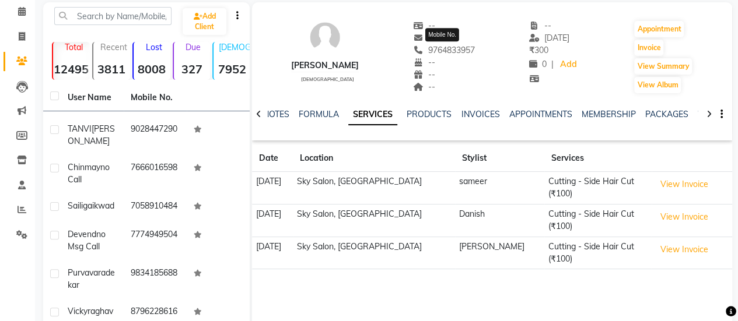
click at [450, 47] on span "9764833957" at bounding box center [444, 50] width 62 height 10
copy span "9764833957"
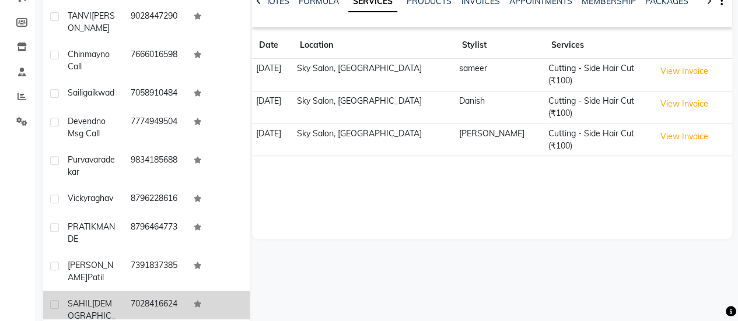
click at [168, 291] on td "7028416624" at bounding box center [155, 316] width 63 height 51
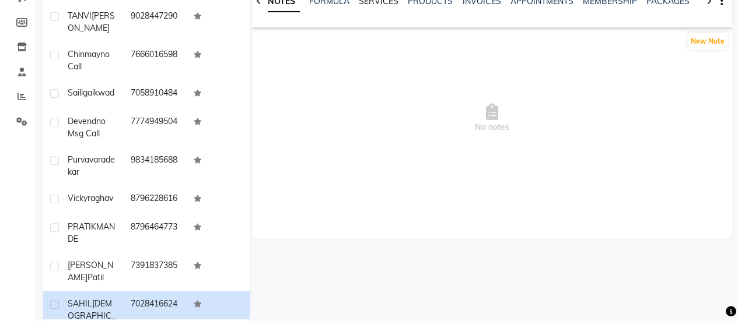
scroll to position [93, 0]
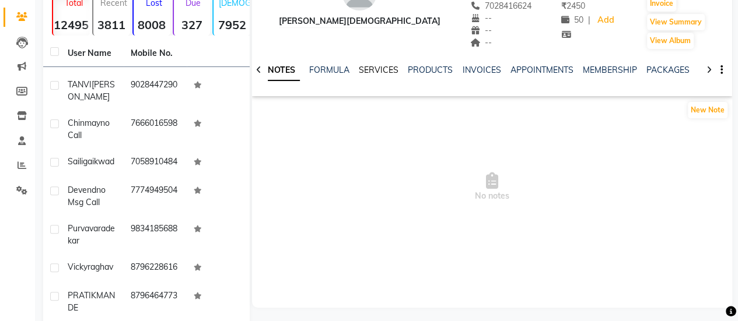
click at [374, 72] on link "SERVICES" at bounding box center [379, 70] width 40 height 10
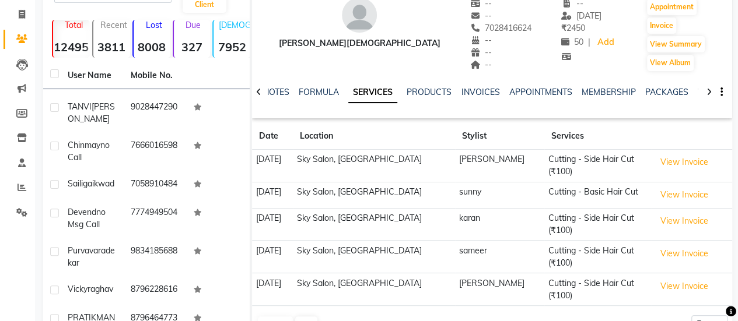
scroll to position [39, 0]
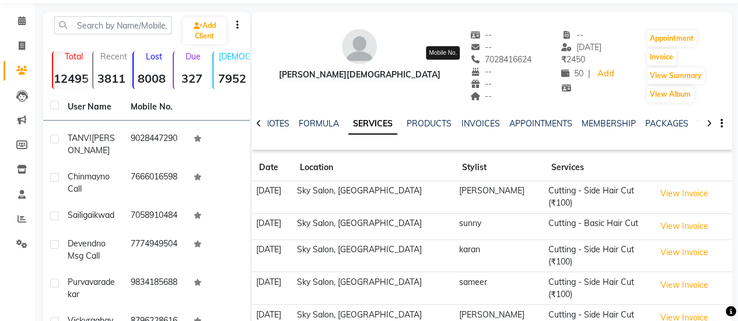
click at [470, 61] on span "7028416624" at bounding box center [501, 59] width 62 height 10
copy span "7028416624"
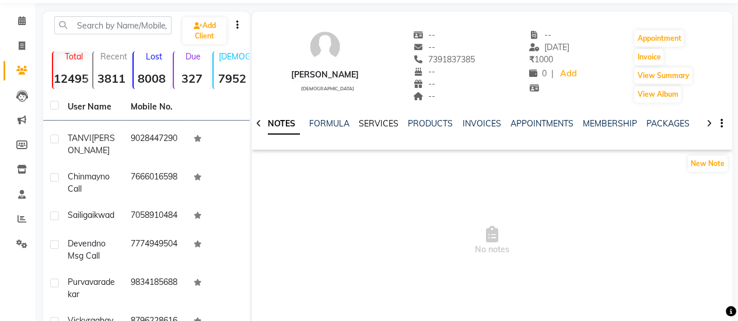
click at [392, 121] on link "SERVICES" at bounding box center [379, 123] width 40 height 10
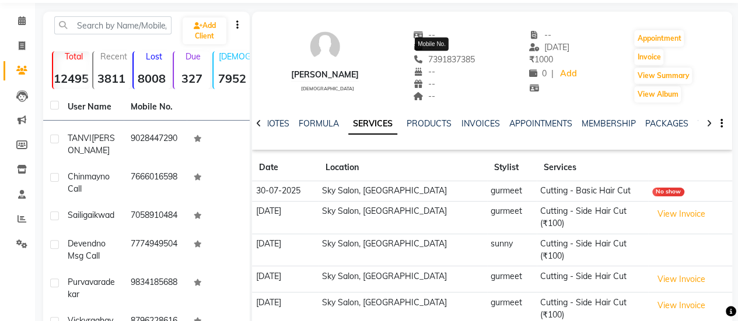
click at [442, 60] on span "7391837385" at bounding box center [444, 59] width 62 height 10
copy span "7391837385"
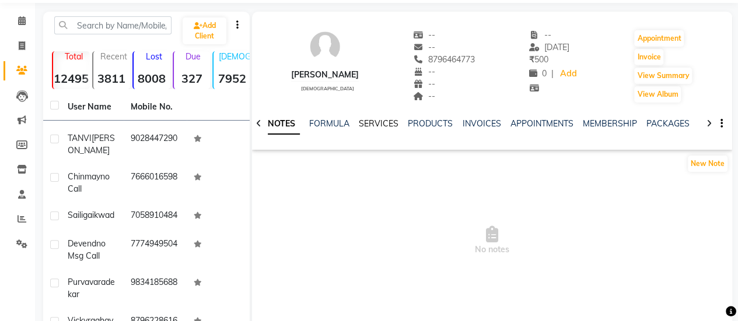
click at [373, 126] on link "SERVICES" at bounding box center [379, 123] width 40 height 10
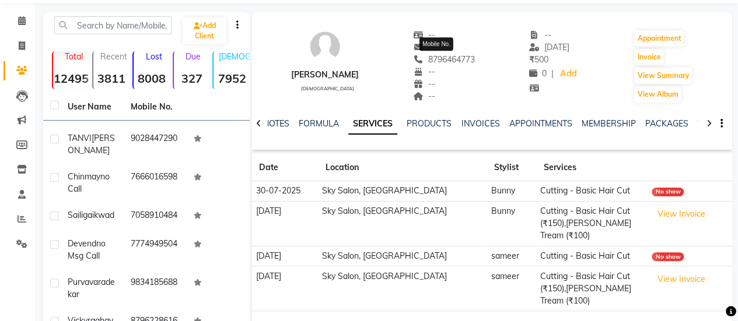
click at [452, 60] on span "8796464773" at bounding box center [444, 59] width 62 height 10
copy span "8796464773"
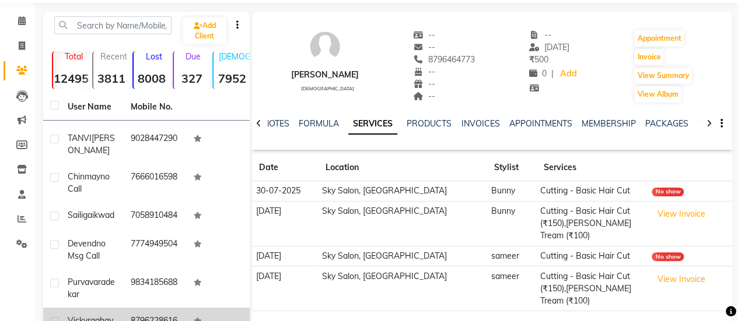
click at [157, 308] on td "8796228616" at bounding box center [155, 322] width 63 height 29
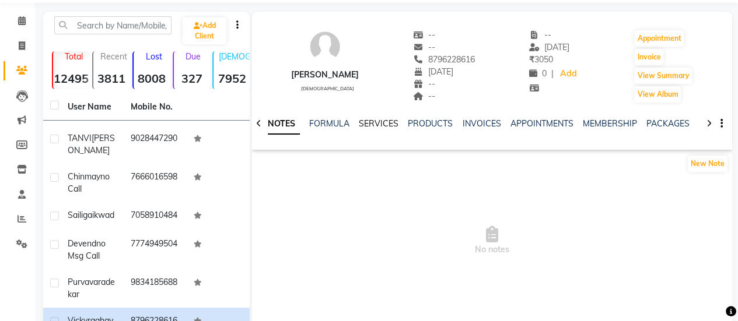
click at [374, 127] on link "SERVICES" at bounding box center [379, 123] width 40 height 10
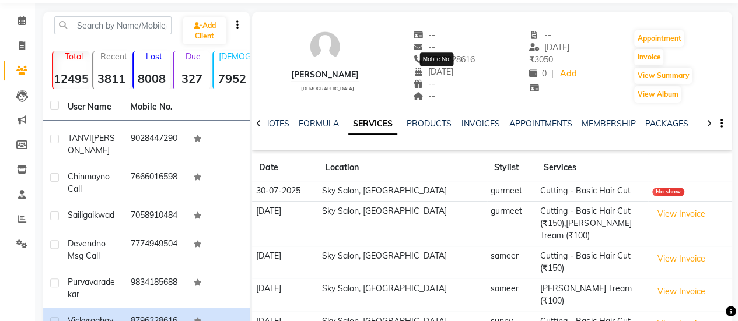
click at [436, 61] on span "8796228616" at bounding box center [444, 59] width 62 height 10
copy span "8796228616"
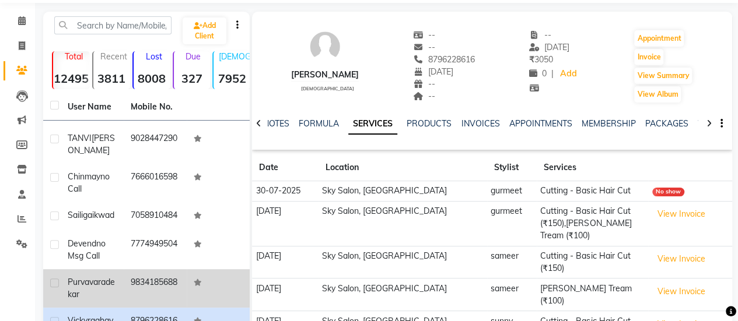
click at [142, 269] on td "9834185688" at bounding box center [155, 288] width 63 height 38
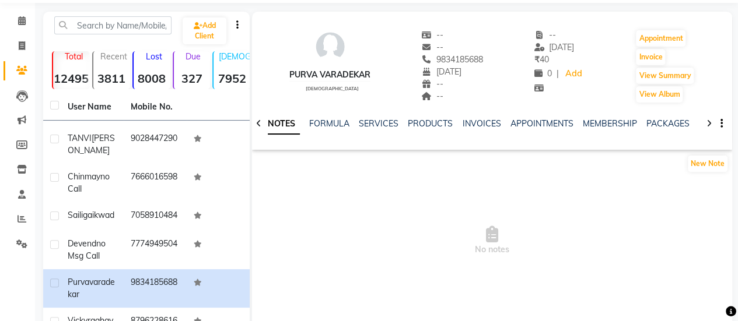
click at [370, 129] on div "SERVICES" at bounding box center [379, 124] width 40 height 12
click at [376, 121] on link "SERVICES" at bounding box center [379, 123] width 40 height 10
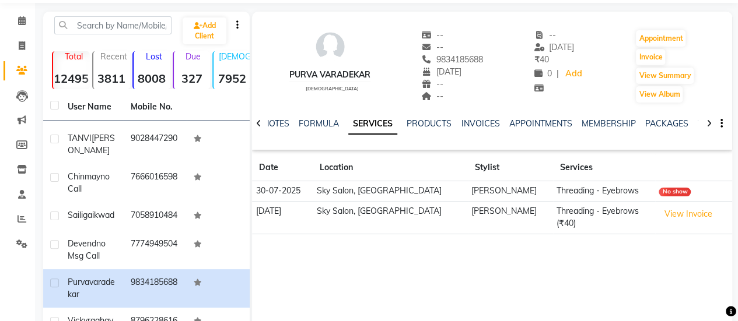
click at [376, 121] on link "SERVICES" at bounding box center [372, 124] width 49 height 21
click at [445, 64] on span "9834185688" at bounding box center [452, 59] width 62 height 10
copy span "9834185688"
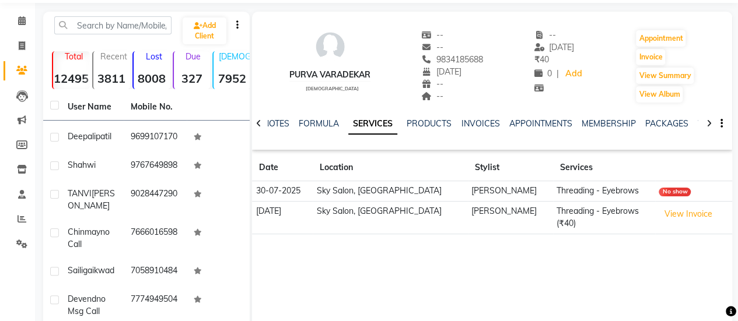
scroll to position [3578, 0]
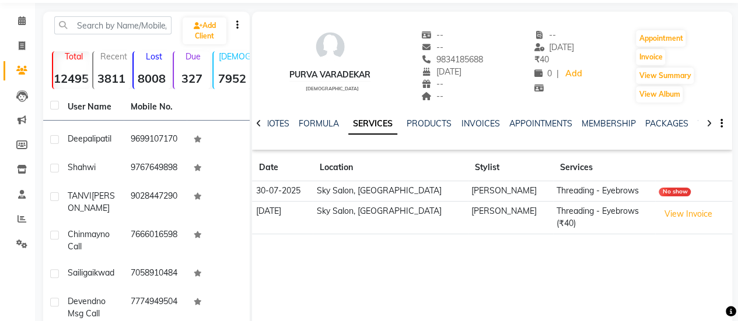
click at [172, 289] on td "7774949504" at bounding box center [155, 308] width 63 height 38
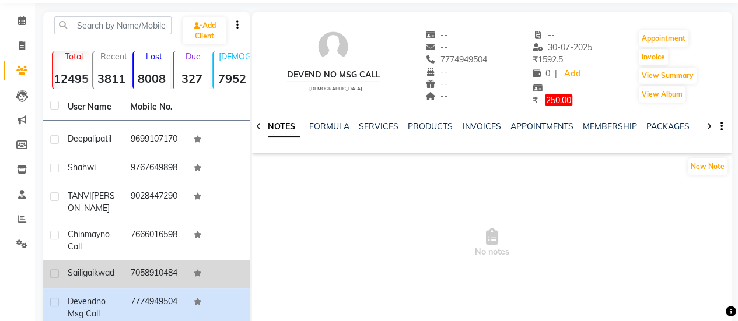
scroll to position [3542, 0]
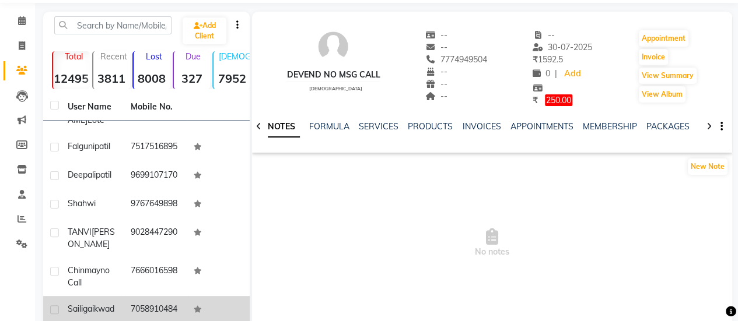
click at [187, 258] on td at bounding box center [218, 277] width 63 height 38
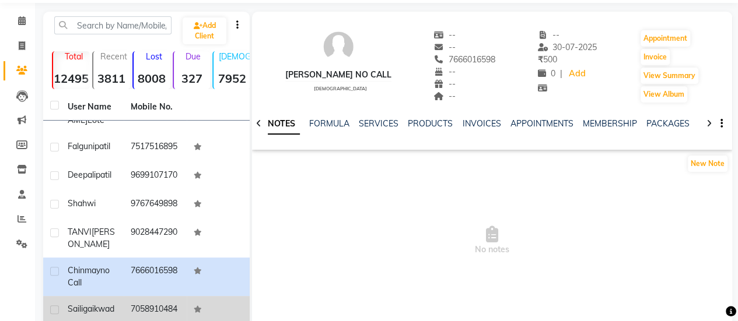
click at [176, 296] on td "7058910484" at bounding box center [155, 310] width 63 height 29
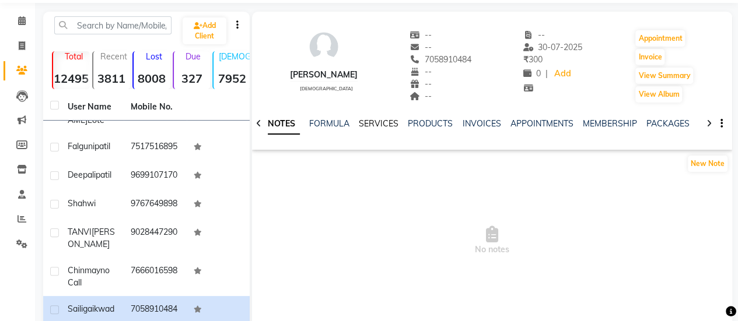
click at [375, 127] on link "SERVICES" at bounding box center [379, 123] width 40 height 10
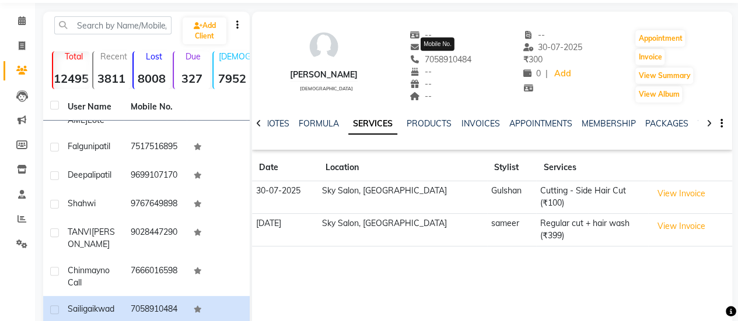
click at [467, 57] on span "7058910484" at bounding box center [440, 59] width 62 height 10
copy span "7058910484"
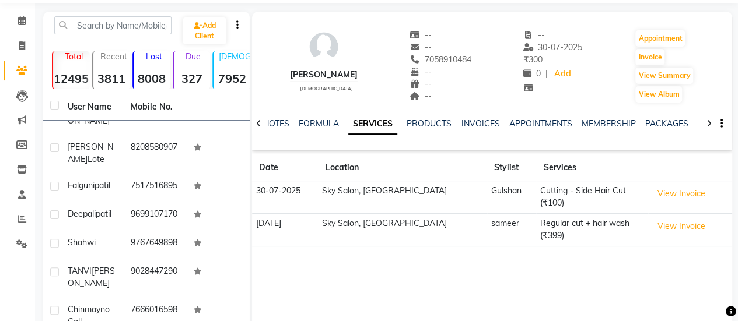
scroll to position [3502, 0]
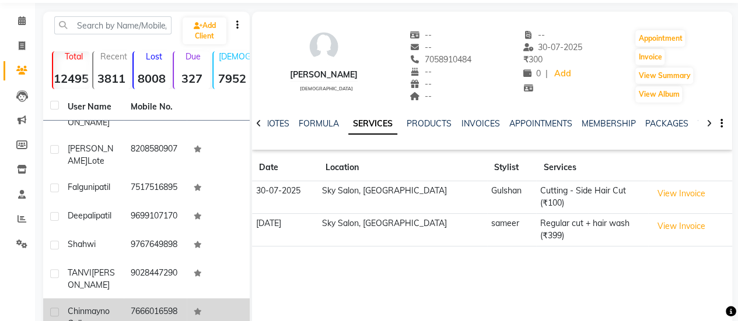
click at [163, 298] on td "7666016598" at bounding box center [155, 317] width 63 height 38
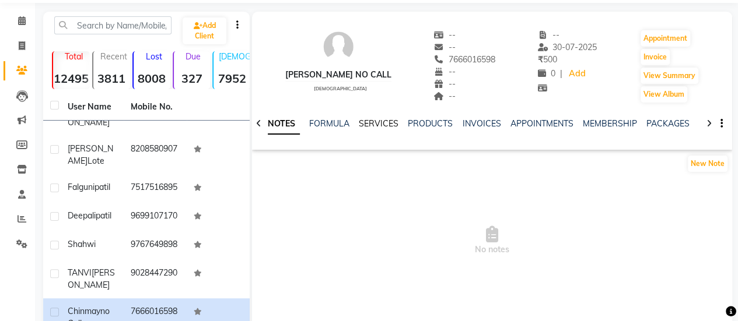
click at [381, 126] on link "SERVICES" at bounding box center [379, 123] width 40 height 10
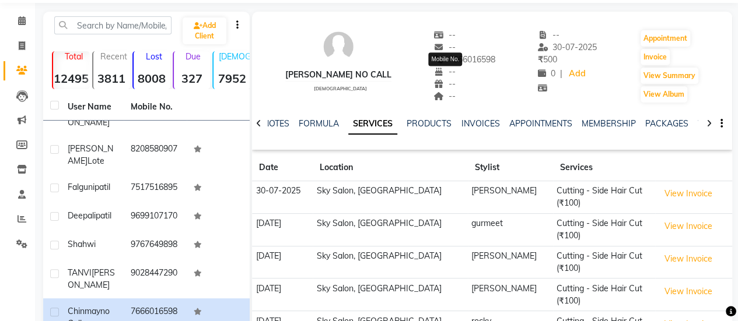
click at [452, 57] on span "7666016598" at bounding box center [464, 59] width 62 height 10
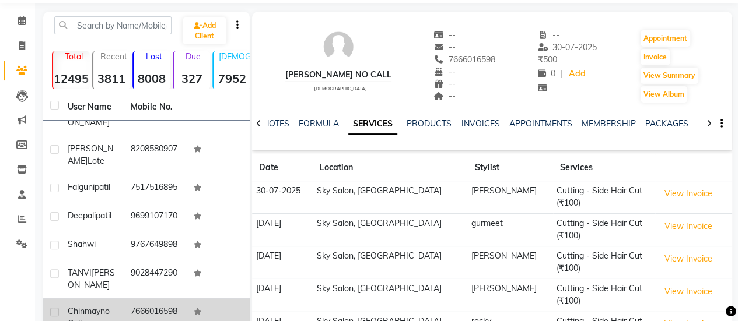
scroll to position [3487, 0]
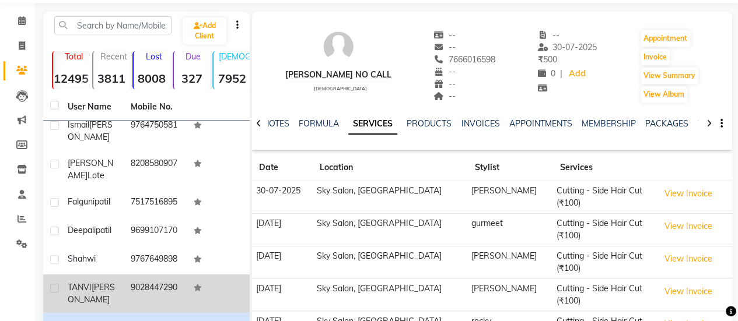
click at [164, 275] on td "9028447290" at bounding box center [155, 294] width 63 height 38
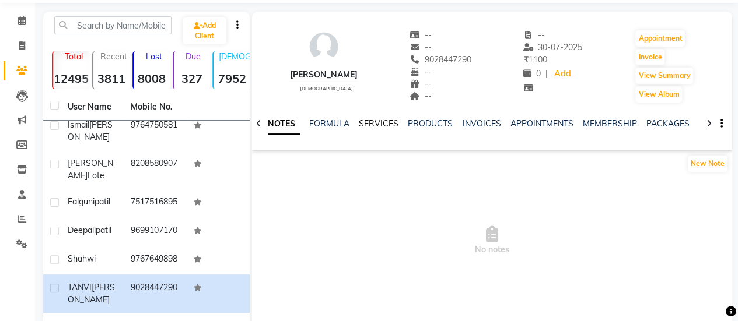
click at [370, 126] on link "SERVICES" at bounding box center [379, 123] width 40 height 10
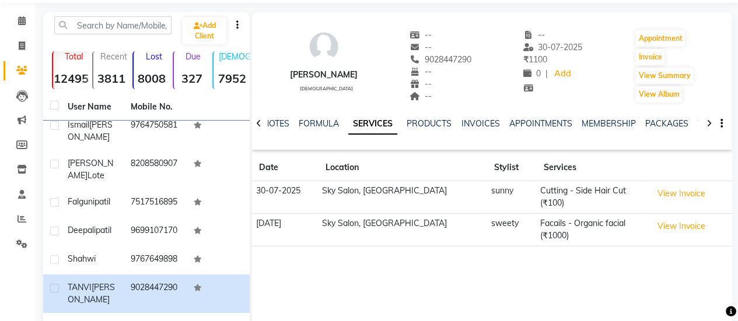
click at [443, 51] on div "--" at bounding box center [440, 47] width 62 height 12
click at [438, 57] on div "-- -- 9028447290 Mobile No. -- -- --" at bounding box center [440, 66] width 62 height 75
click at [438, 57] on span "9028447290" at bounding box center [440, 59] width 62 height 10
click at [346, 310] on div "TANVI SHIRKE female -- -- 9028447290 -- -- -- -- 30-07-2025 ₹ 1100 0 | Add Appo…" at bounding box center [492, 187] width 480 height 350
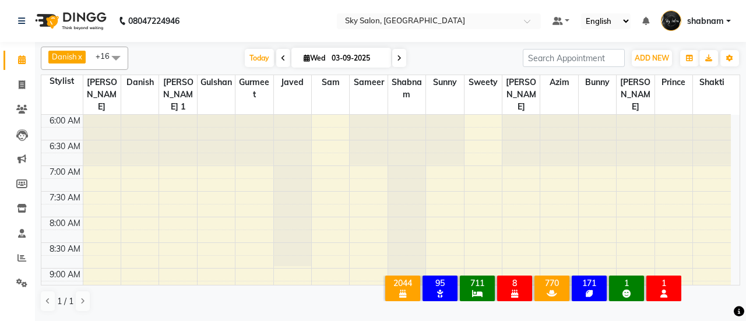
scroll to position [143, 0]
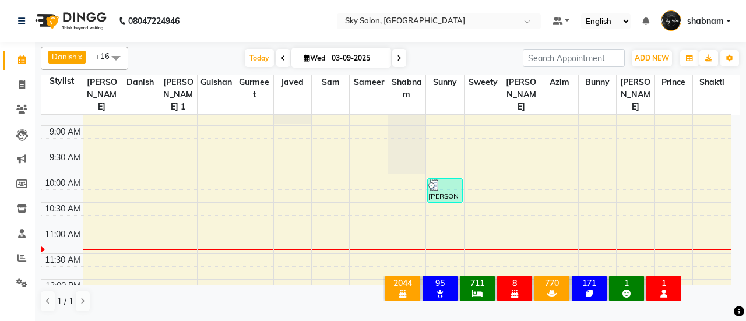
drag, startPoint x: 0, startPoint y: 0, endPoint x: 19, endPoint y: 69, distance: 71.8
click at [19, 69] on link "Calendar" at bounding box center [17, 60] width 28 height 19
click at [27, 59] on span at bounding box center [22, 60] width 20 height 13
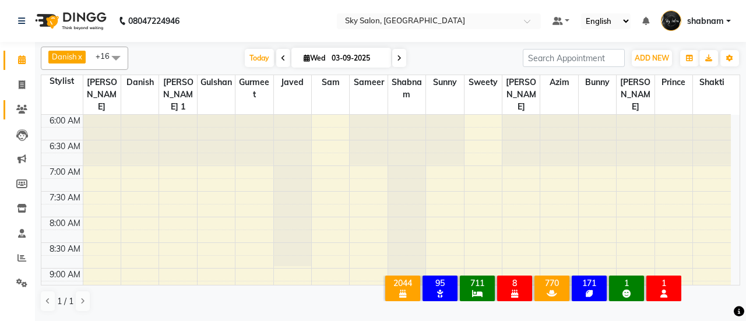
scroll to position [143, 0]
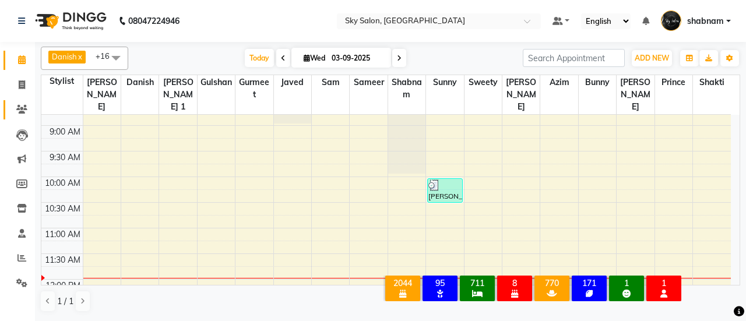
drag, startPoint x: 0, startPoint y: 0, endPoint x: 14, endPoint y: 117, distance: 118.0
click at [14, 117] on link "Clients" at bounding box center [17, 109] width 28 height 19
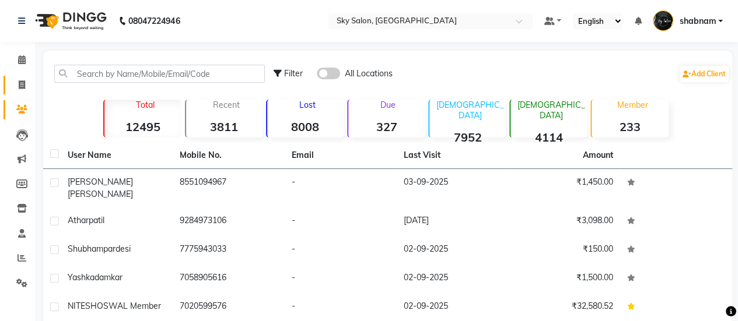
click at [11, 92] on link "Invoice" at bounding box center [17, 85] width 28 height 19
select select "3537"
select select "service"
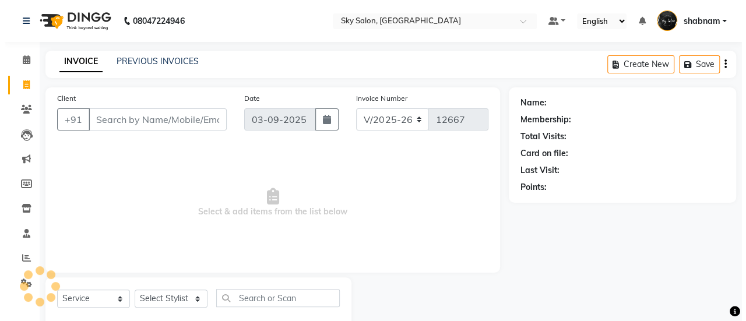
scroll to position [29, 0]
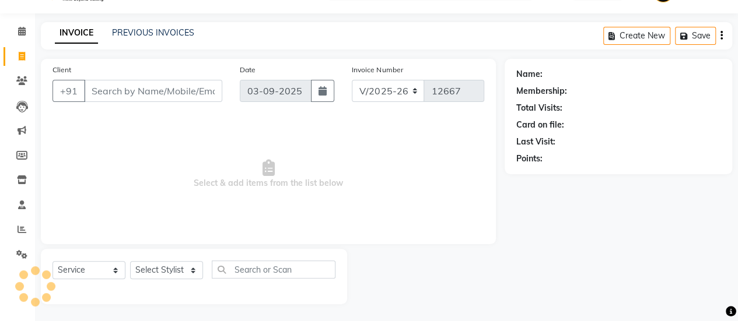
click at [149, 100] on input "Client" at bounding box center [153, 91] width 138 height 22
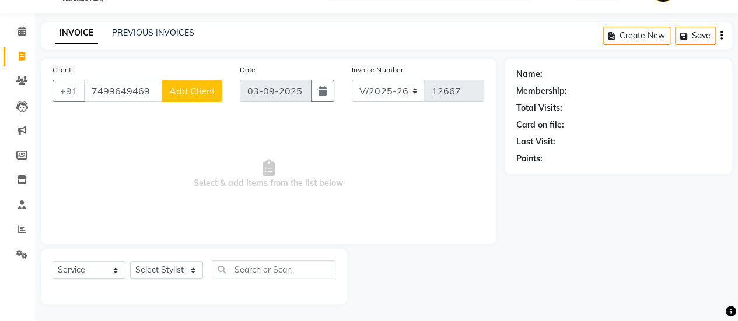
type input "7499649469"
click at [171, 92] on span "Add Client" at bounding box center [192, 91] width 46 height 12
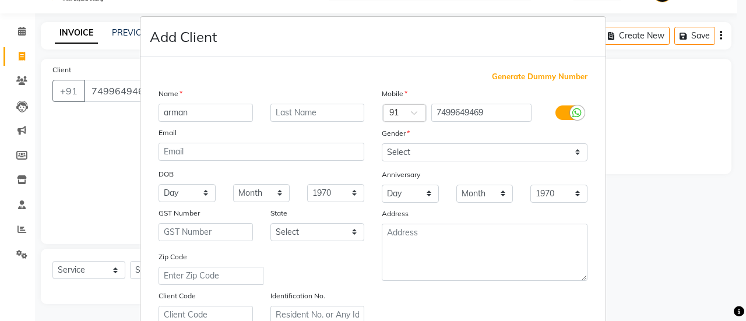
type input "arman"
click at [397, 154] on select "Select Male Female Other Prefer Not To Say" at bounding box center [485, 152] width 206 height 18
select select "[DEMOGRAPHIC_DATA]"
click at [382, 143] on select "Select Male Female Other Prefer Not To Say" at bounding box center [485, 152] width 206 height 18
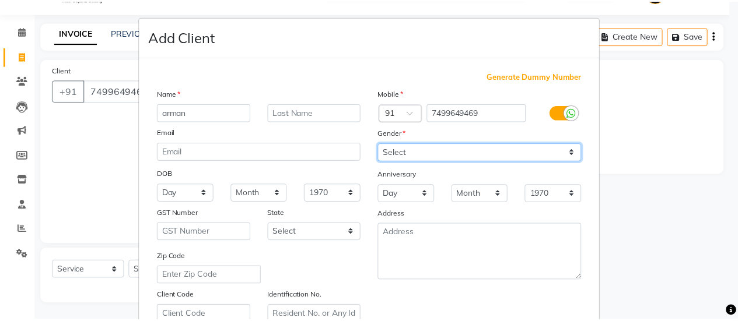
scroll to position [215, 0]
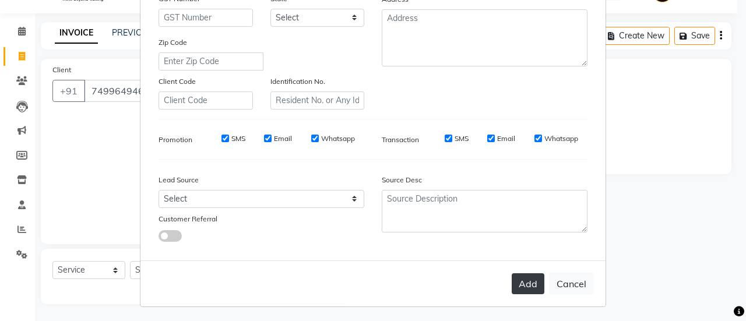
click at [521, 284] on button "Add" at bounding box center [528, 283] width 33 height 21
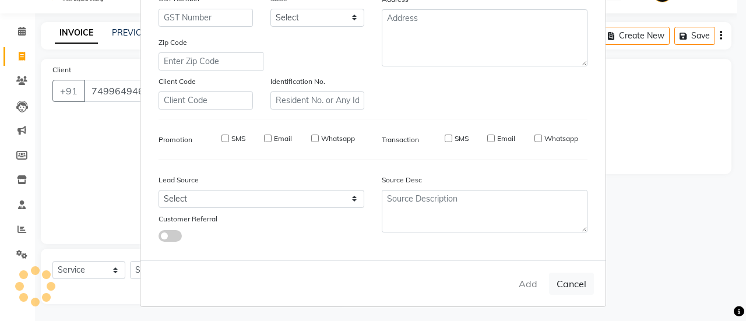
select select
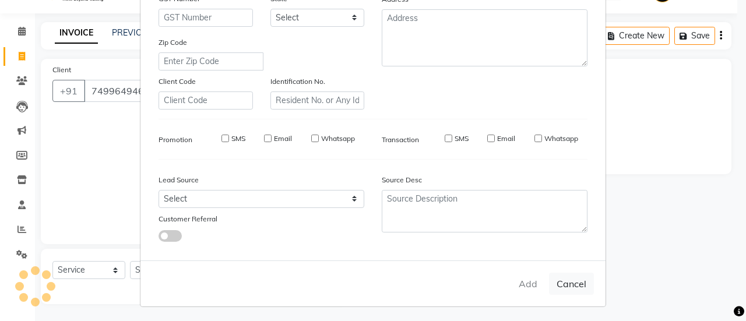
select select
checkbox input "false"
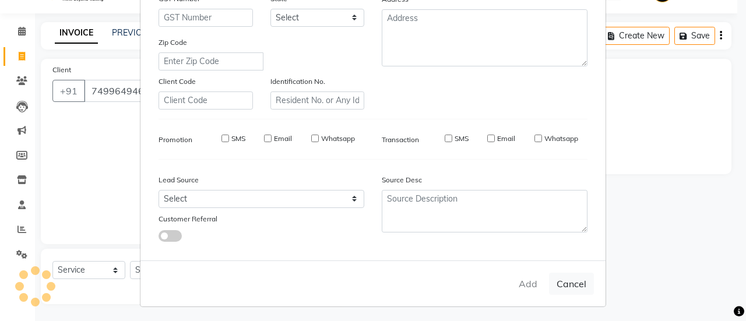
checkbox input "false"
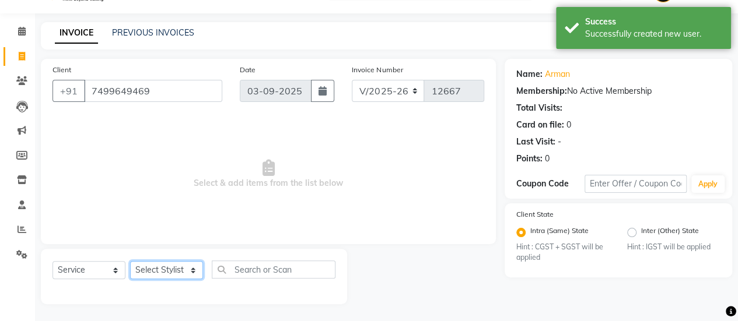
click at [189, 268] on select "Select Stylist afreen akshata aman saha ameer Anagha anisa arbaj azim bharti Bu…" at bounding box center [166, 270] width 73 height 18
select select "84353"
click at [130, 261] on select "Select Stylist afreen akshata aman saha ameer Anagha anisa arbaj azim bharti Bu…" at bounding box center [166, 270] width 73 height 18
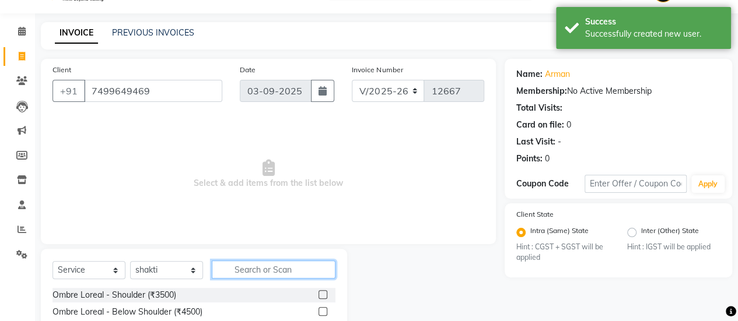
click at [246, 269] on input "text" at bounding box center [274, 270] width 124 height 18
type input "b"
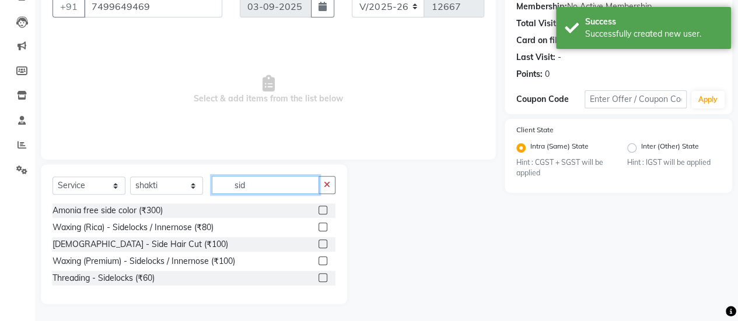
type input "sid"
click at [322, 243] on label at bounding box center [322, 244] width 9 height 9
click at [322, 243] on input "checkbox" at bounding box center [322, 245] width 8 height 8
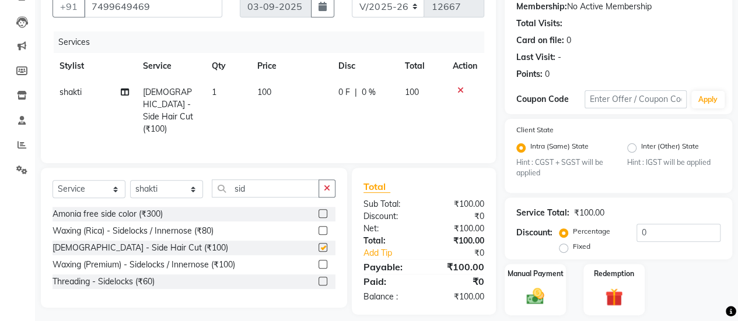
checkbox input "false"
click at [455, 86] on div at bounding box center [464, 90] width 24 height 8
click at [459, 90] on icon at bounding box center [460, 90] width 6 height 8
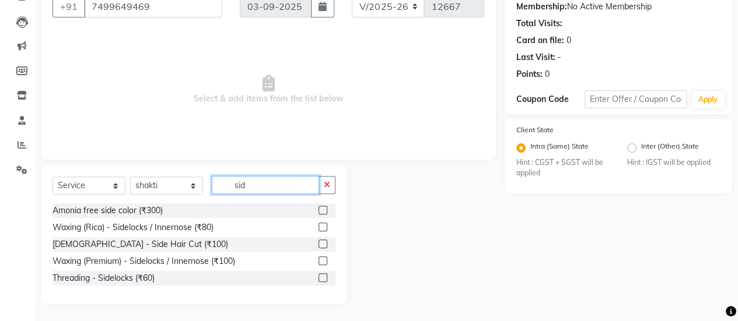
click at [258, 179] on input "sid" at bounding box center [265, 185] width 107 height 18
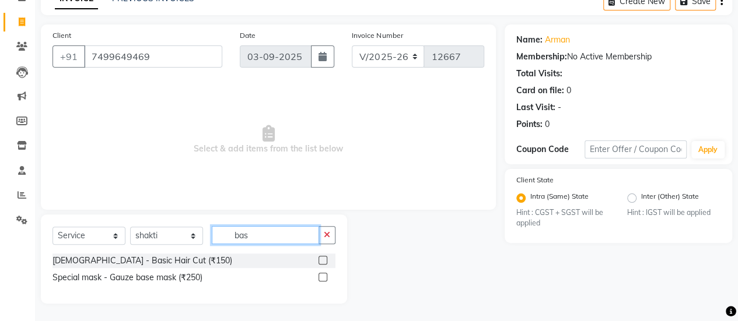
scroll to position [62, 0]
type input "bas"
click at [324, 264] on label at bounding box center [322, 261] width 9 height 9
click at [324, 264] on input "checkbox" at bounding box center [322, 262] width 8 height 8
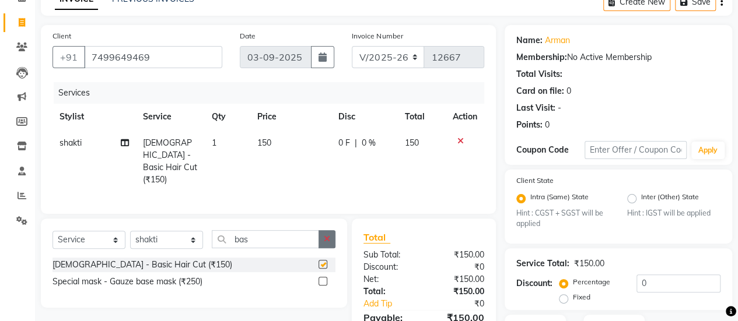
checkbox input "false"
click at [325, 230] on button "button" at bounding box center [326, 239] width 17 height 18
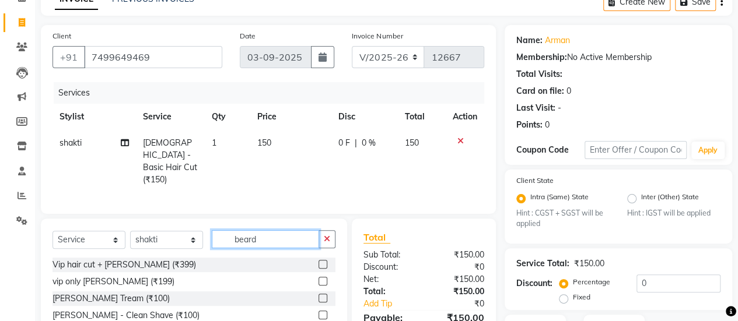
type input "beard"
click at [318, 296] on label at bounding box center [322, 298] width 9 height 9
click at [318, 296] on input "checkbox" at bounding box center [322, 299] width 8 height 8
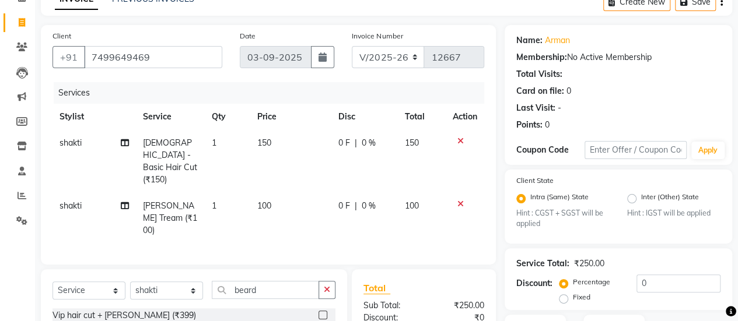
checkbox input "false"
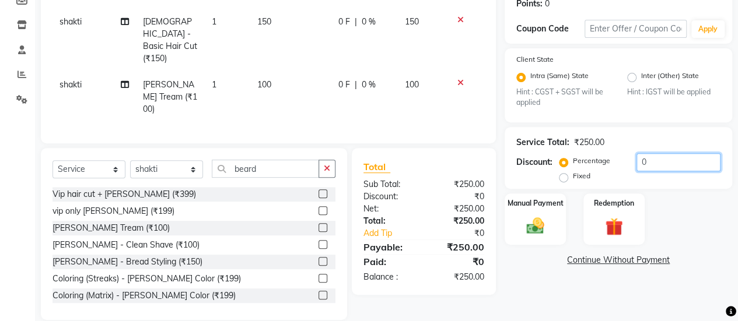
click at [670, 159] on input "0" at bounding box center [678, 162] width 84 height 18
type input "020"
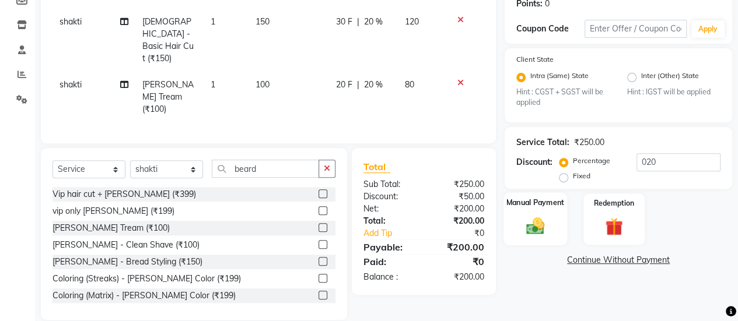
click at [530, 216] on img at bounding box center [535, 226] width 30 height 21
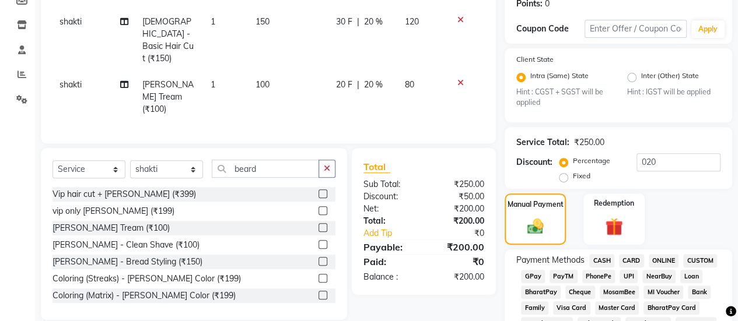
click at [592, 257] on span "CASH" at bounding box center [601, 260] width 25 height 13
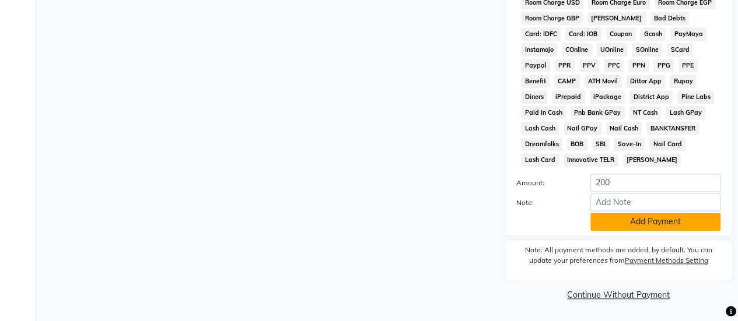
click at [655, 226] on button "Add Payment" at bounding box center [655, 222] width 130 height 18
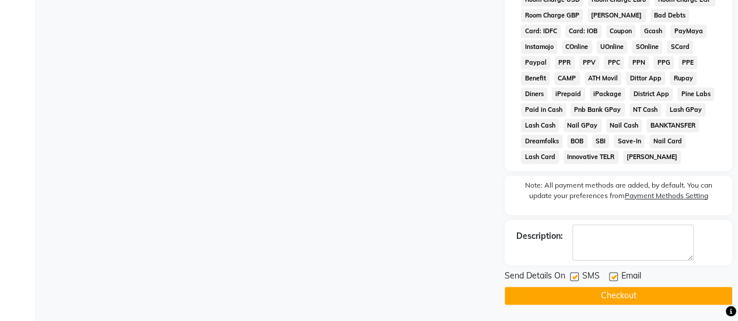
click at [576, 281] on label at bounding box center [574, 276] width 9 height 9
click at [576, 281] on input "checkbox" at bounding box center [574, 277] width 8 height 8
checkbox input "false"
click at [576, 299] on button "Checkout" at bounding box center [617, 296] width 227 height 18
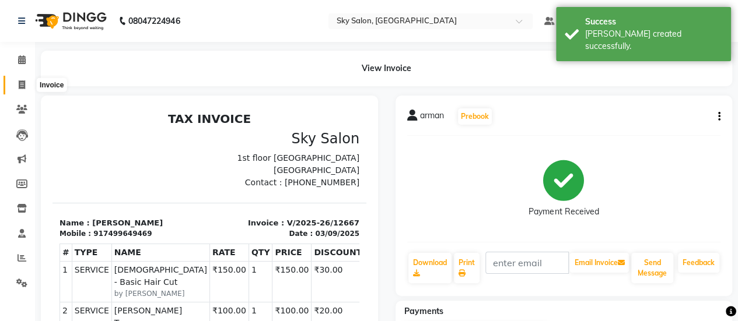
click at [20, 83] on icon at bounding box center [22, 84] width 6 height 9
select select "service"
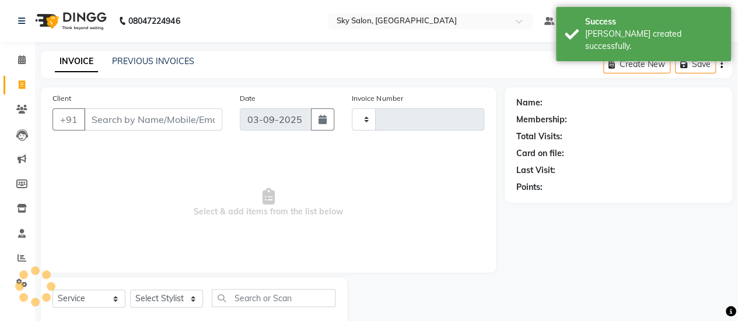
type input "12668"
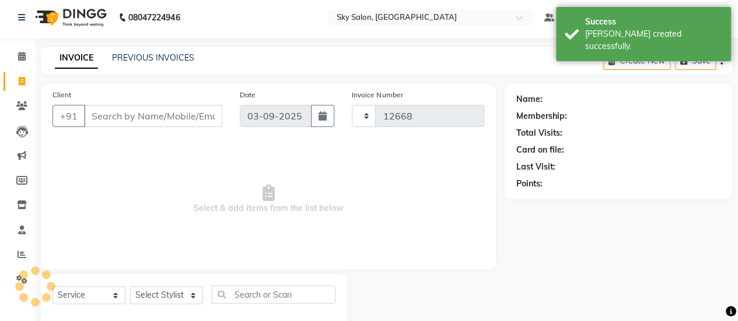
select select "3537"
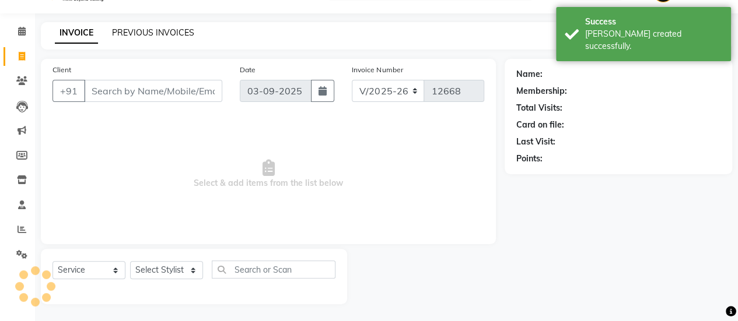
click at [170, 31] on link "PREVIOUS INVOICES" at bounding box center [153, 32] width 82 height 10
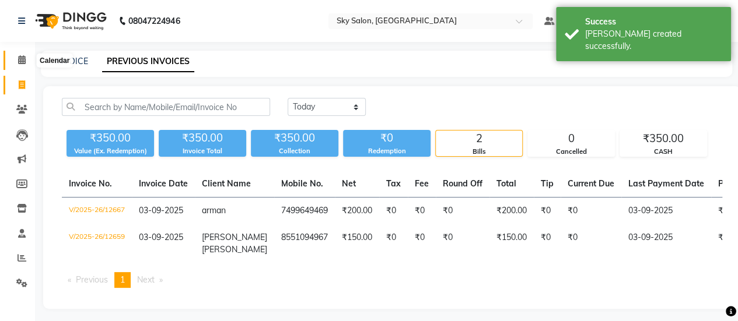
click at [25, 61] on icon at bounding box center [22, 59] width 8 height 9
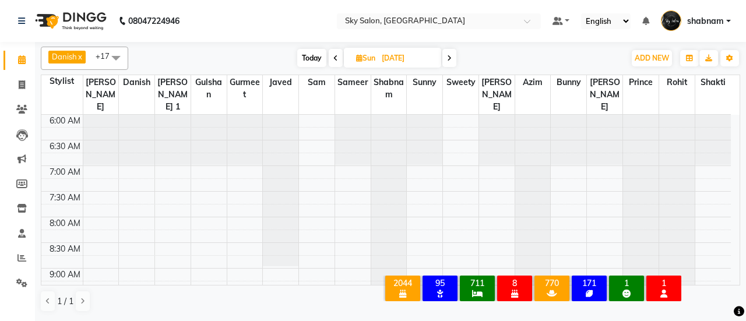
click at [25, 61] on icon at bounding box center [22, 59] width 8 height 9
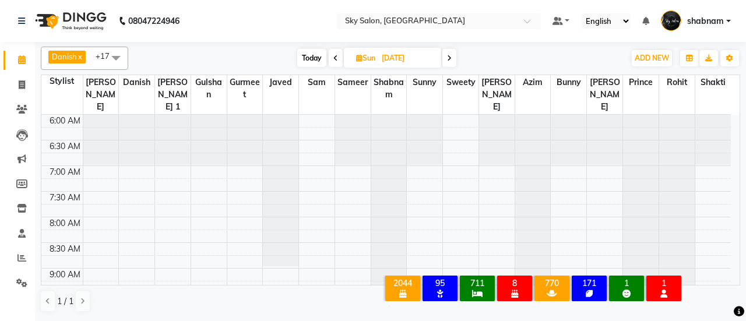
click at [25, 61] on icon at bounding box center [22, 59] width 8 height 9
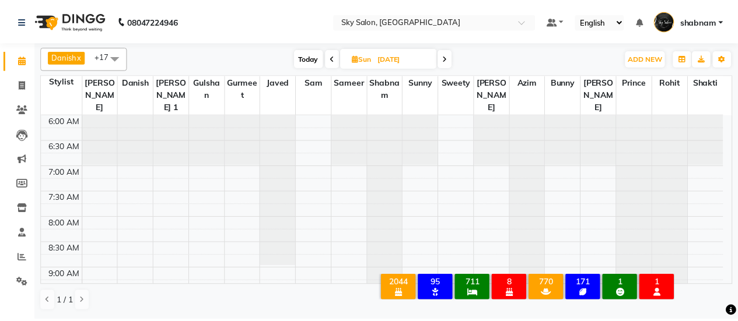
scroll to position [3, 0]
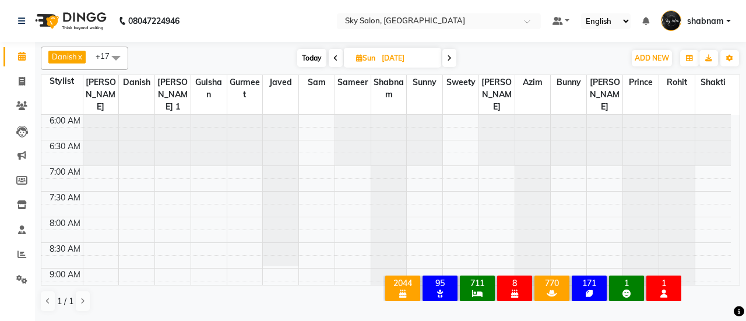
click at [25, 61] on icon at bounding box center [22, 56] width 8 height 9
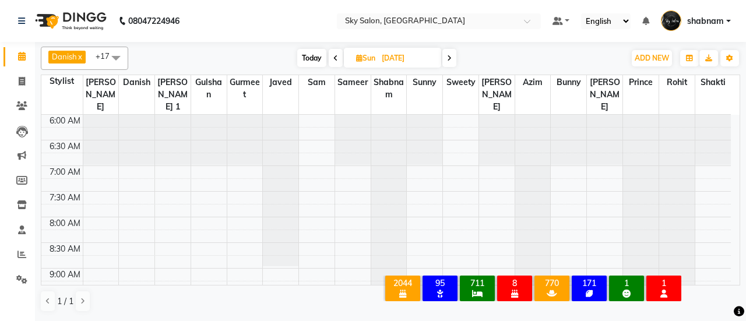
click at [25, 61] on icon at bounding box center [22, 56] width 8 height 9
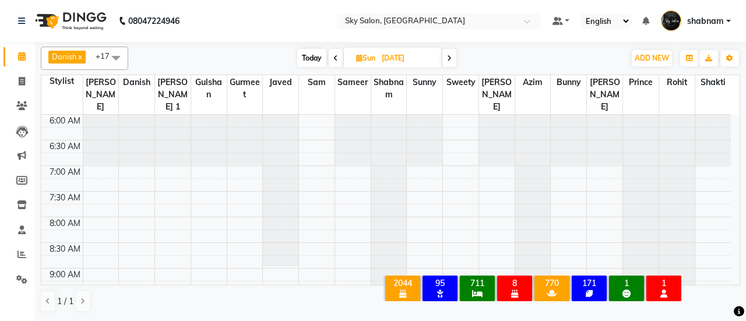
click at [25, 61] on icon at bounding box center [22, 56] width 8 height 9
click at [21, 107] on icon at bounding box center [21, 105] width 11 height 9
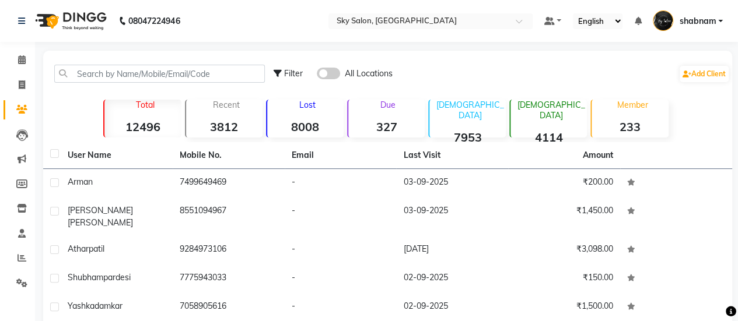
click at [119, 85] on div "Filter All Locations Add Client" at bounding box center [387, 73] width 684 height 37
click at [126, 78] on input "text" at bounding box center [159, 74] width 210 height 18
drag, startPoint x: 32, startPoint y: 49, endPoint x: 21, endPoint y: 58, distance: 14.1
click at [21, 58] on li "Calendar" at bounding box center [17, 60] width 35 height 25
click at [21, 58] on icon at bounding box center [22, 59] width 8 height 9
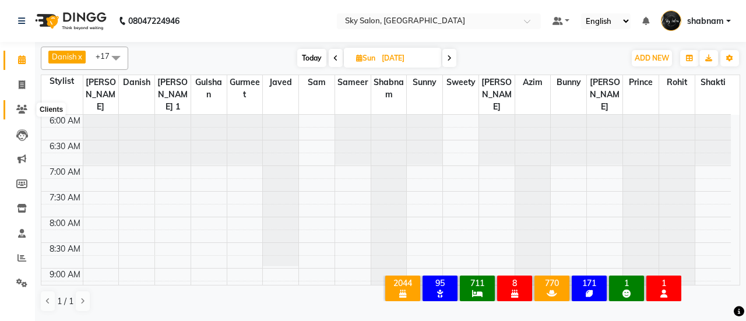
click at [20, 104] on span at bounding box center [22, 109] width 20 height 13
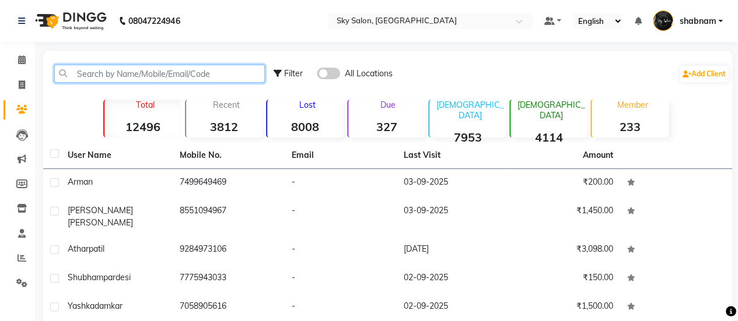
click at [106, 76] on input "text" at bounding box center [159, 74] width 210 height 18
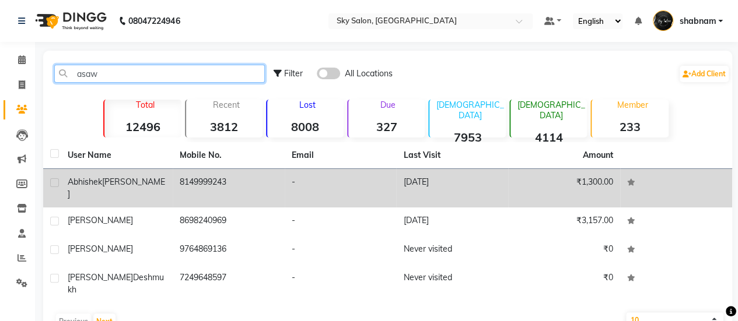
type input "asaw"
click at [189, 175] on td "8149999243" at bounding box center [229, 188] width 112 height 38
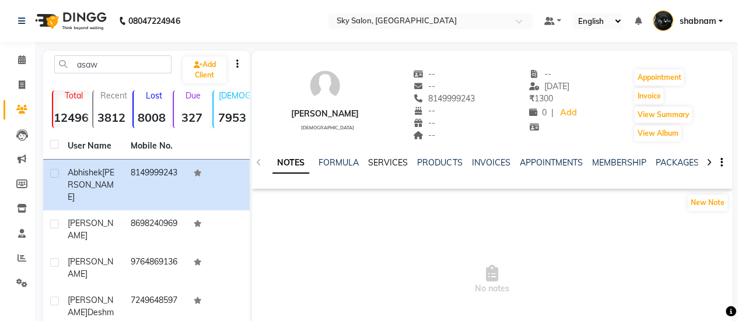
click at [384, 166] on link "SERVICES" at bounding box center [388, 162] width 40 height 10
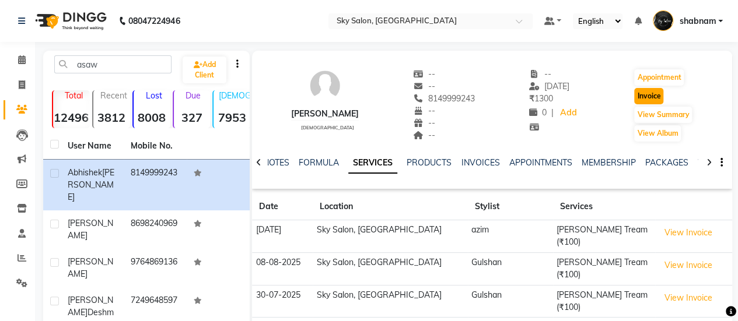
click at [659, 94] on button "Invoice" at bounding box center [648, 96] width 29 height 16
select select "service"
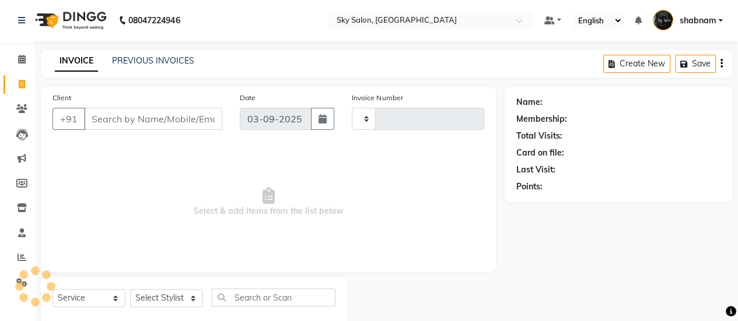
type input "12669"
select select "3537"
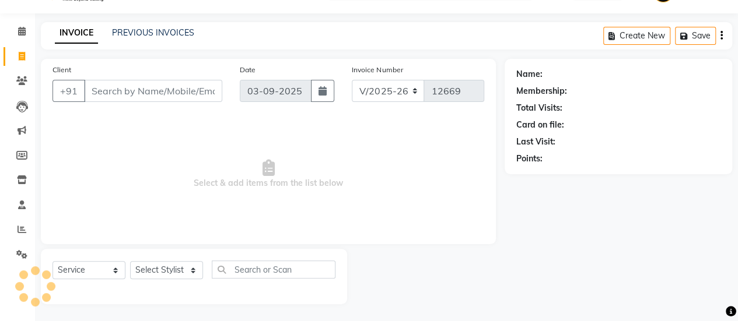
type input "8149999243"
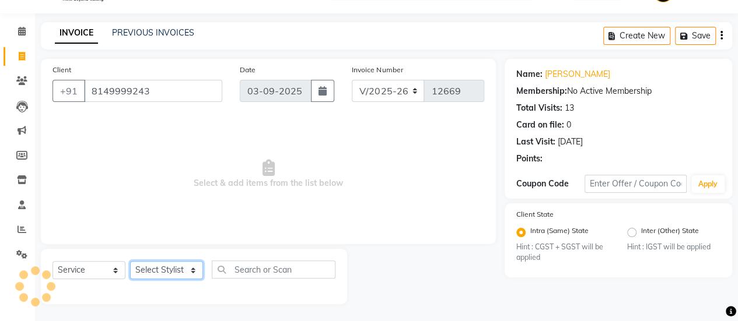
click at [174, 271] on select "Select Stylist afreen [PERSON_NAME] saha [PERSON_NAME] [PERSON_NAME] [PERSON_NA…" at bounding box center [166, 270] width 73 height 18
select select "53255"
click at [130, 261] on select "Select Stylist afreen [PERSON_NAME] saha [PERSON_NAME] [PERSON_NAME] [PERSON_NA…" at bounding box center [166, 270] width 73 height 18
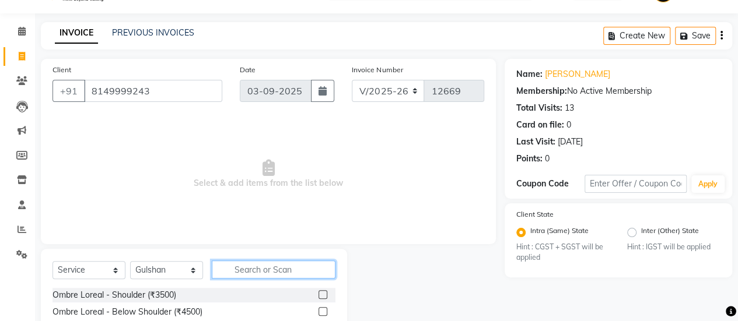
click at [269, 271] on input "text" at bounding box center [274, 270] width 124 height 18
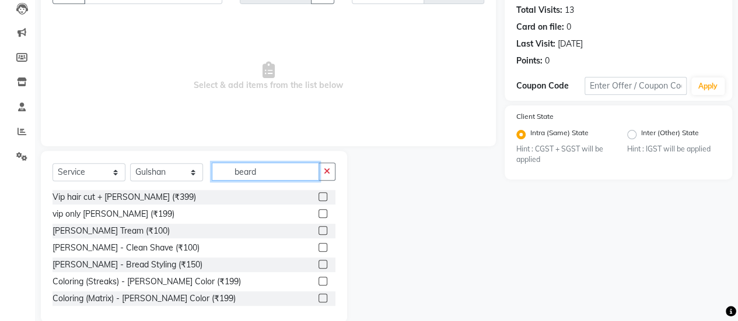
type input "beard"
click at [318, 233] on label at bounding box center [322, 230] width 9 height 9
click at [318, 233] on input "checkbox" at bounding box center [322, 231] width 8 height 8
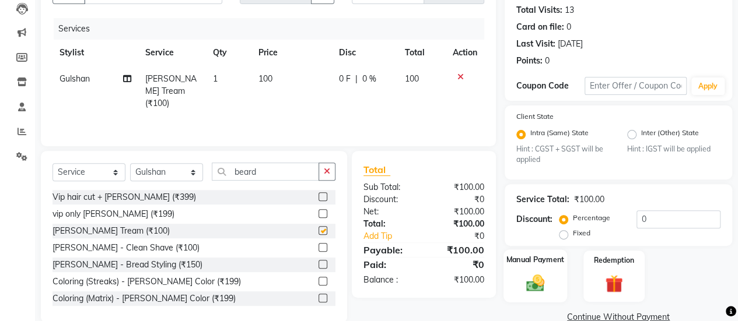
checkbox input "false"
click at [555, 282] on div "Manual Payment" at bounding box center [535, 276] width 64 height 53
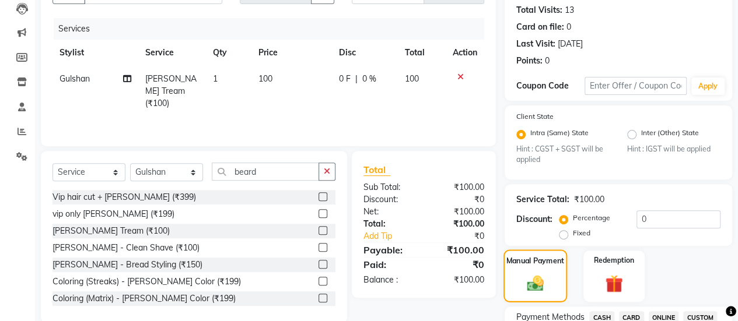
scroll to position [191, 0]
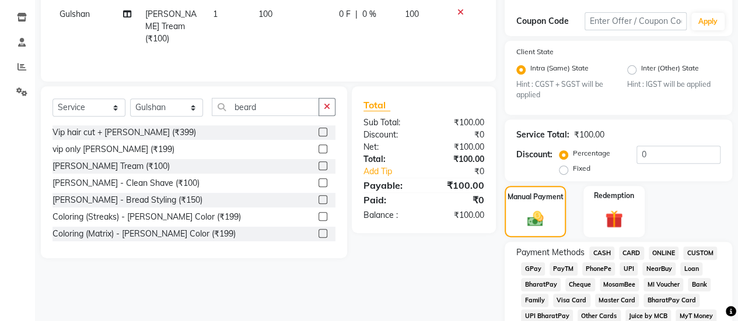
click at [592, 254] on span "CASH" at bounding box center [601, 253] width 25 height 13
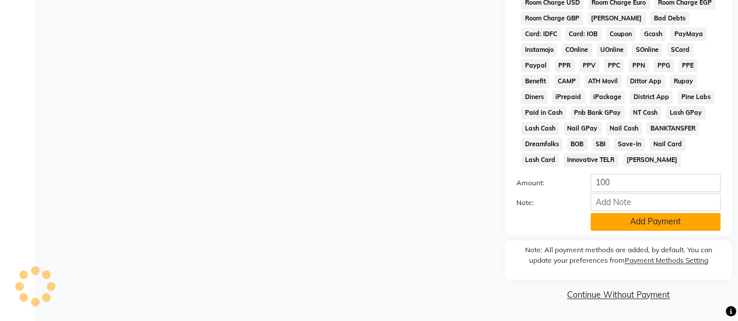
click at [650, 215] on button "Add Payment" at bounding box center [655, 222] width 130 height 18
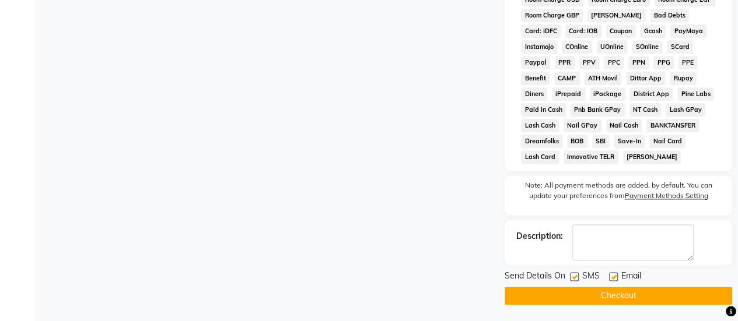
click at [575, 281] on label at bounding box center [574, 276] width 9 height 9
click at [575, 281] on input "checkbox" at bounding box center [574, 277] width 8 height 8
checkbox input "false"
click at [576, 296] on button "Checkout" at bounding box center [617, 296] width 227 height 18
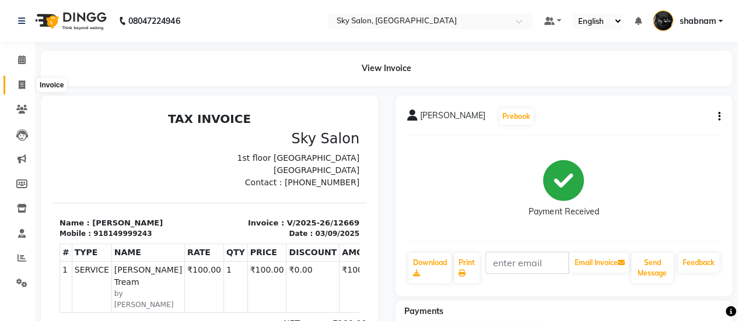
click at [17, 90] on span at bounding box center [22, 85] width 20 height 13
select select "service"
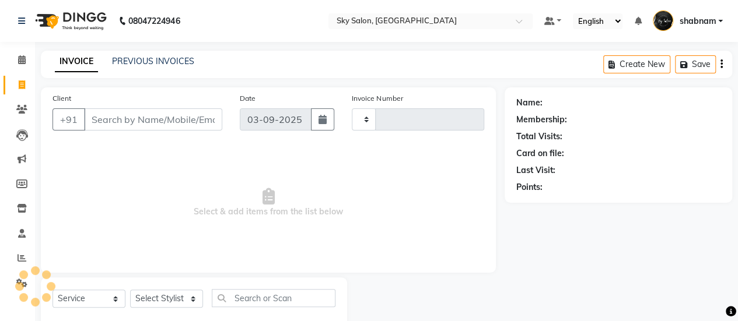
scroll to position [29, 0]
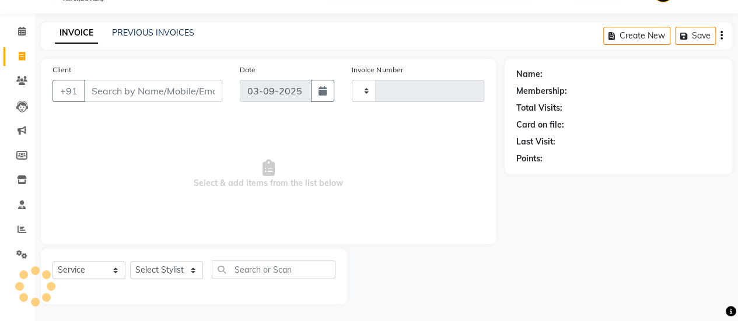
type input "12670"
select select "3537"
click at [134, 30] on link "PREVIOUS INVOICES" at bounding box center [153, 32] width 82 height 10
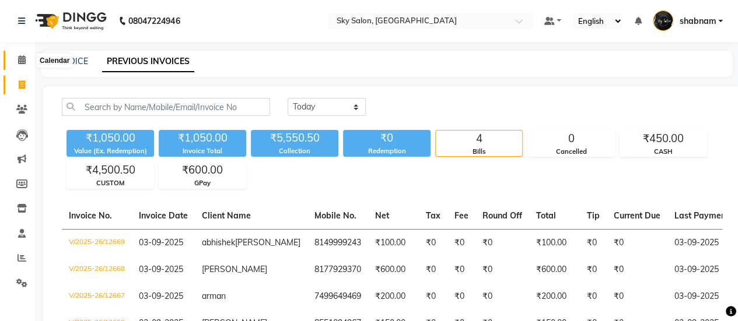
click at [21, 64] on icon at bounding box center [22, 59] width 8 height 9
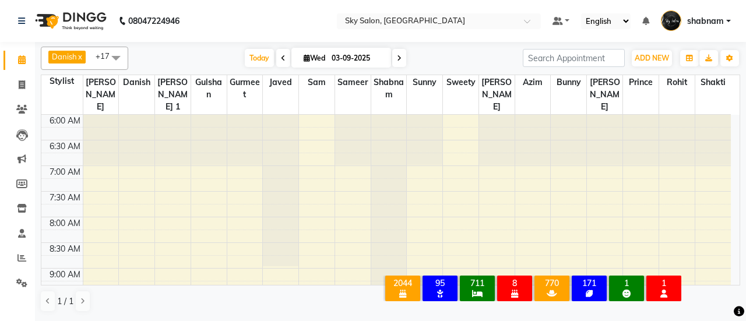
click at [17, 97] on li "Clients" at bounding box center [17, 109] width 35 height 25
click at [20, 87] on icon at bounding box center [22, 84] width 6 height 9
select select "service"
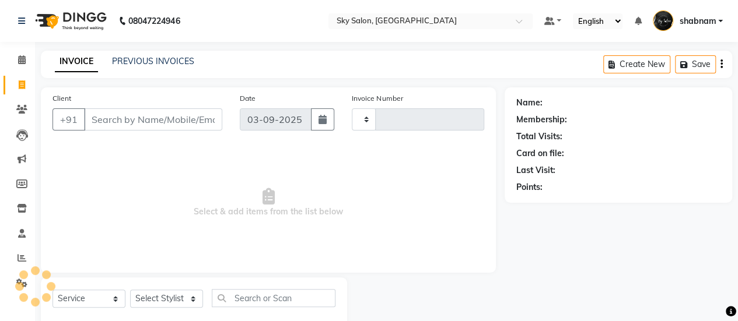
type input "12670"
select select "3537"
click at [145, 55] on div "PREVIOUS INVOICES" at bounding box center [153, 61] width 82 height 12
click at [144, 64] on link "PREVIOUS INVOICES" at bounding box center [153, 61] width 82 height 10
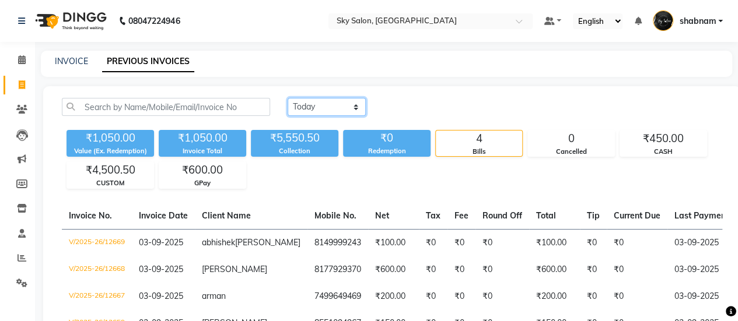
click at [340, 112] on select "[DATE] [DATE] Custom Range" at bounding box center [326, 107] width 78 height 18
select select "yesterday"
click at [287, 98] on select "[DATE] [DATE] Custom Range" at bounding box center [326, 107] width 78 height 18
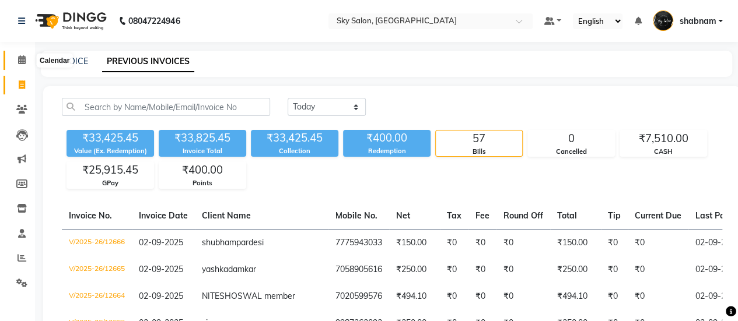
click at [21, 62] on icon at bounding box center [22, 59] width 8 height 9
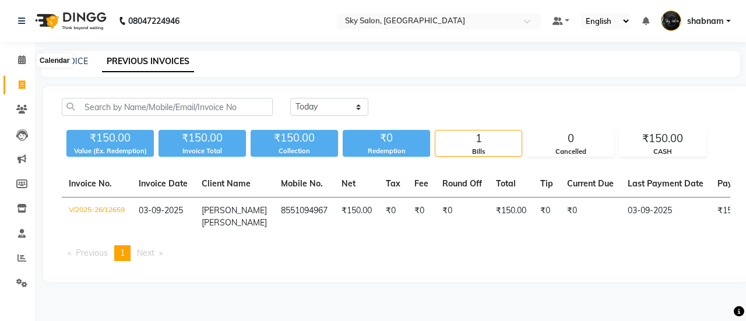
click at [28, 57] on span at bounding box center [22, 60] width 20 height 13
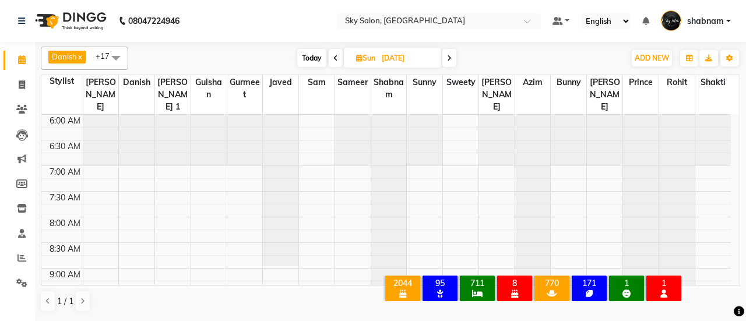
click at [330, 59] on span at bounding box center [336, 58] width 14 height 18
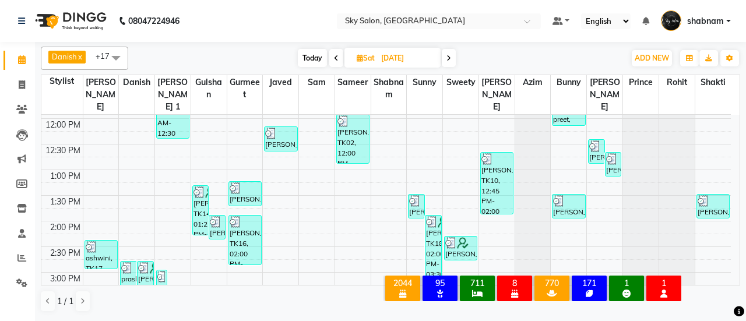
click at [304, 64] on span "Today" at bounding box center [312, 58] width 29 height 18
type input "03-09-2025"
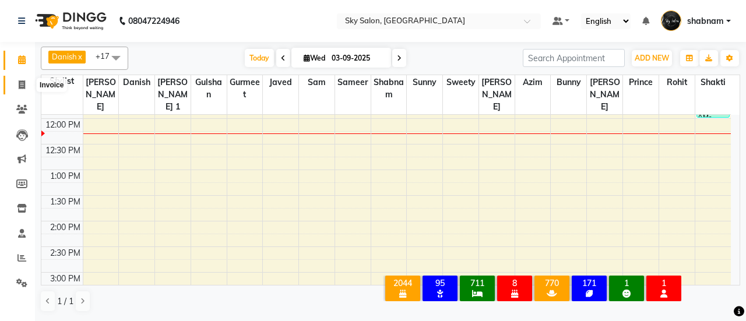
click at [14, 89] on span at bounding box center [22, 85] width 20 height 13
select select "3537"
select select "service"
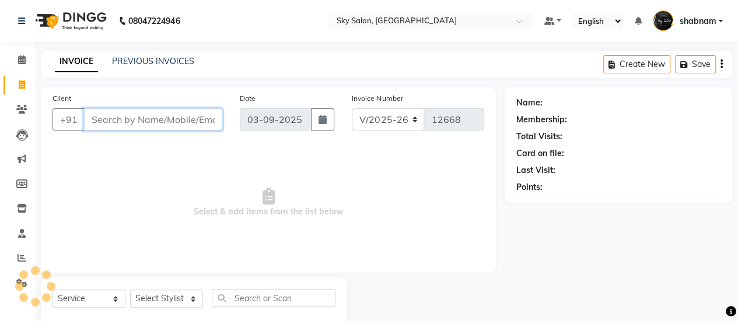
click at [172, 111] on input "Client" at bounding box center [153, 119] width 138 height 22
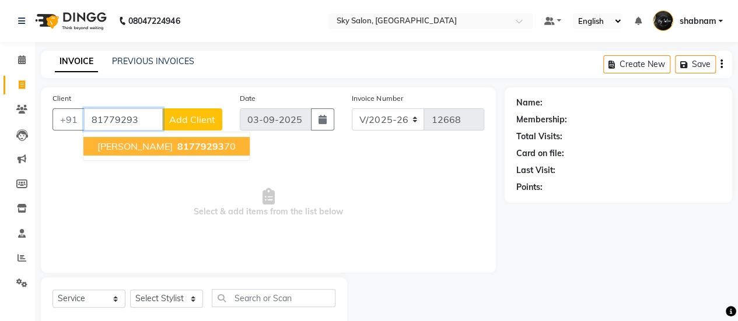
click at [161, 152] on button "sapna 81779293 70" at bounding box center [166, 146] width 166 height 19
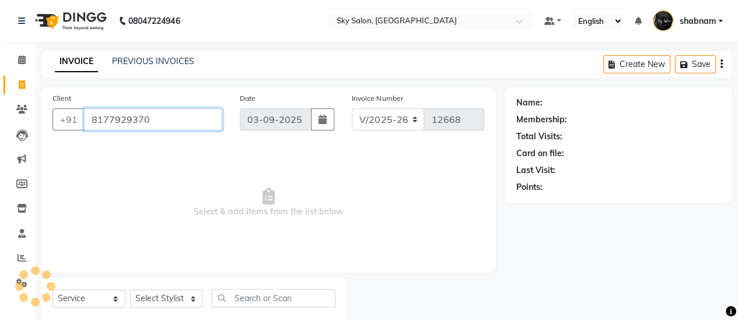
type input "8177929370"
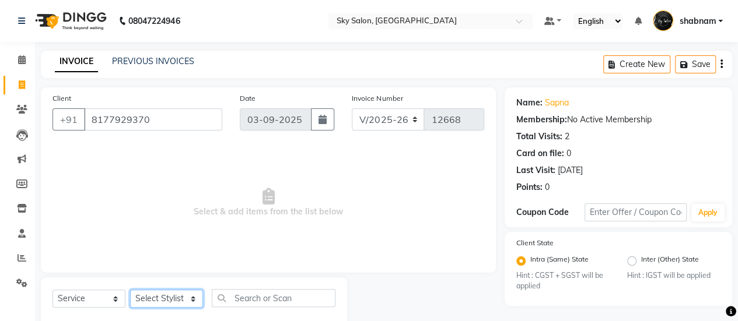
click at [178, 304] on select "Select Stylist afreen [PERSON_NAME] saha [PERSON_NAME] [PERSON_NAME] [PERSON_NA…" at bounding box center [166, 299] width 73 height 18
select select "57500"
click at [130, 290] on select "Select Stylist afreen [PERSON_NAME] saha [PERSON_NAME] [PERSON_NAME] [PERSON_NA…" at bounding box center [166, 299] width 73 height 18
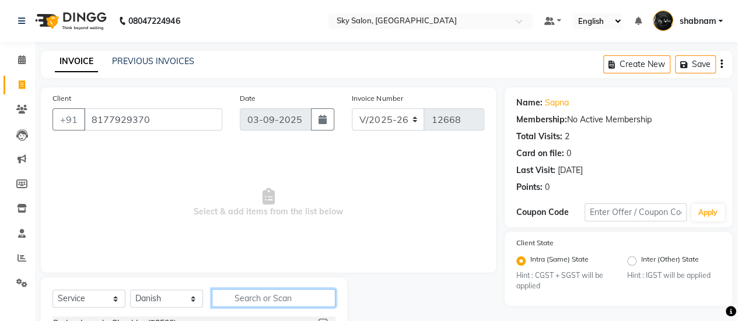
click at [252, 301] on input "text" at bounding box center [274, 298] width 124 height 18
type input "a"
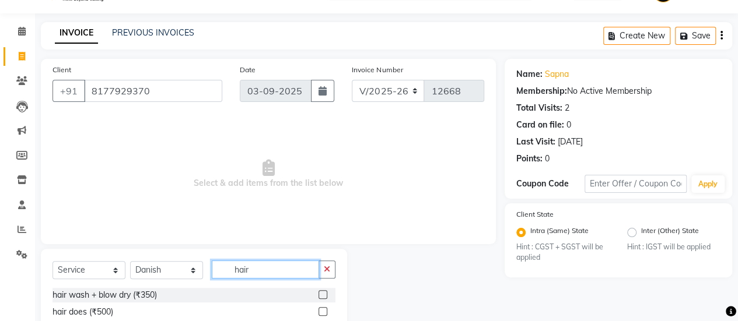
type input "hair"
click at [318, 293] on label at bounding box center [322, 294] width 9 height 9
click at [318, 293] on input "checkbox" at bounding box center [322, 296] width 8 height 8
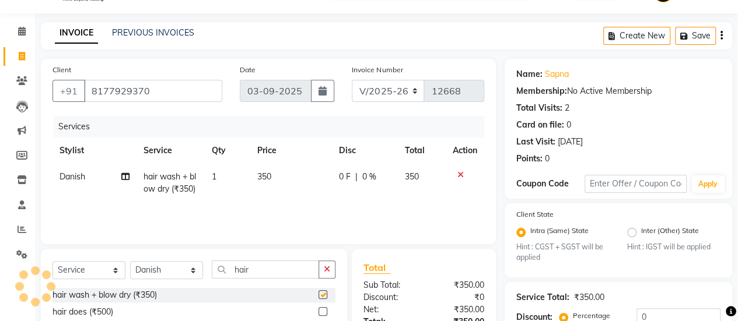
checkbox input "false"
click at [185, 261] on select "Select Stylist afreen [PERSON_NAME] saha [PERSON_NAME] [PERSON_NAME] [PERSON_NA…" at bounding box center [166, 270] width 73 height 18
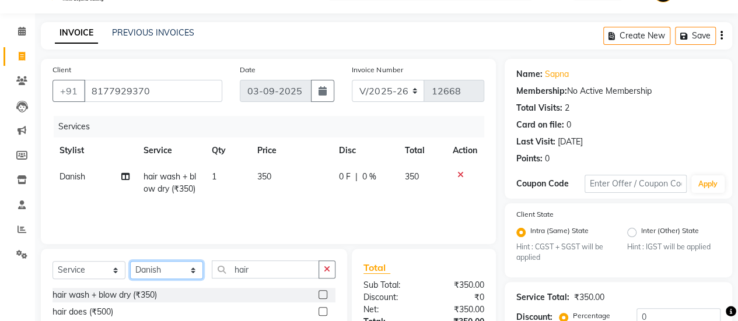
select select "88414"
click at [130, 261] on select "Select Stylist afreen [PERSON_NAME] saha [PERSON_NAME] [PERSON_NAME] [PERSON_NA…" at bounding box center [166, 270] width 73 height 18
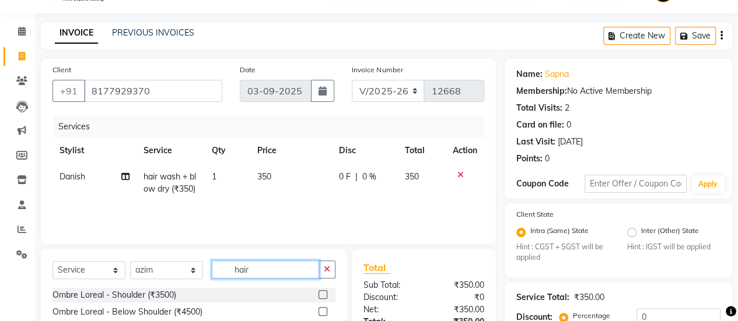
click at [237, 263] on input "hair" at bounding box center [265, 270] width 107 height 18
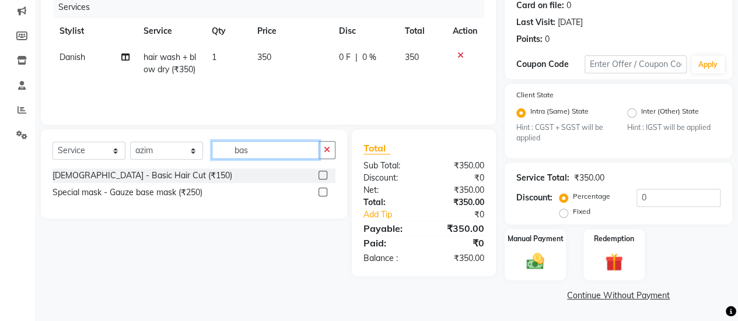
type input "bas"
click at [323, 172] on label at bounding box center [322, 175] width 9 height 9
click at [323, 172] on input "checkbox" at bounding box center [322, 176] width 8 height 8
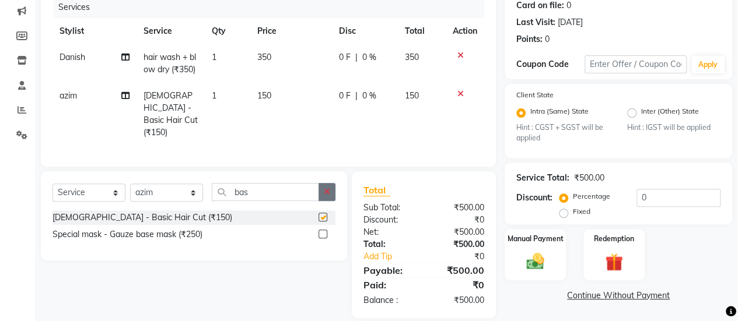
checkbox input "false"
click at [324, 188] on icon "button" at bounding box center [327, 192] width 6 height 8
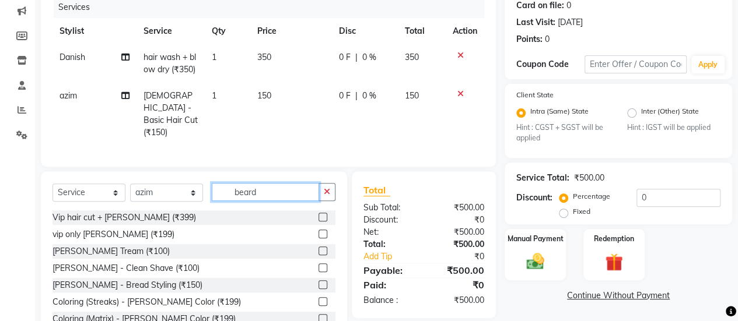
type input "beard"
click at [318, 247] on label at bounding box center [322, 251] width 9 height 9
click at [318, 248] on input "checkbox" at bounding box center [322, 252] width 8 height 8
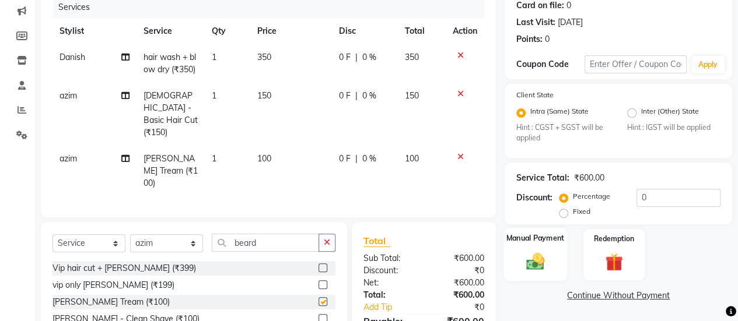
checkbox input "false"
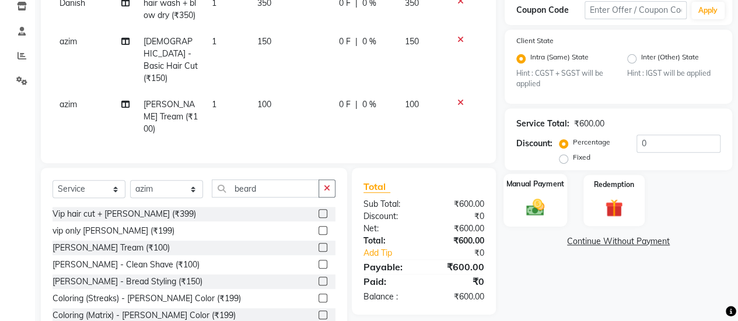
scroll to position [203, 0]
click at [538, 209] on img at bounding box center [535, 206] width 30 height 21
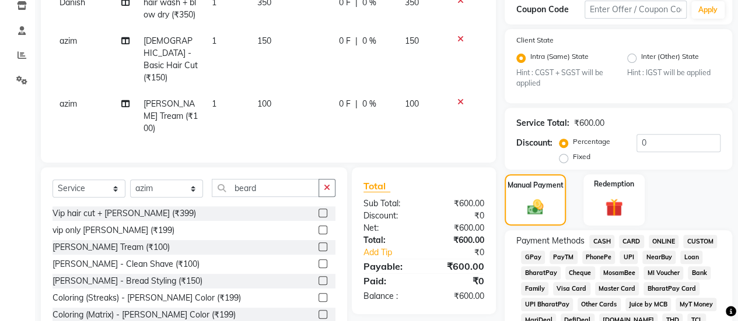
click at [532, 265] on div "GPay" at bounding box center [530, 259] width 29 height 16
click at [532, 262] on span "GPay" at bounding box center [533, 257] width 24 height 13
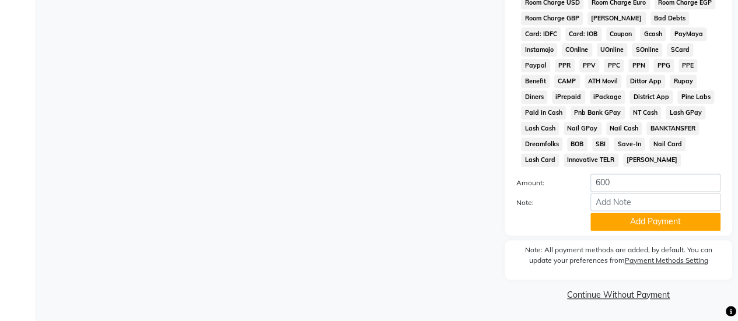
click at [626, 231] on button "Add Payment" at bounding box center [655, 222] width 130 height 18
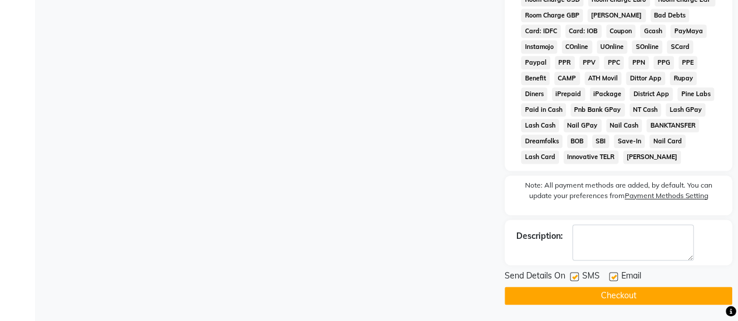
click at [570, 285] on div at bounding box center [574, 278] width 8 height 12
click at [570, 281] on label at bounding box center [574, 276] width 9 height 9
click at [570, 281] on input "checkbox" at bounding box center [574, 277] width 8 height 8
checkbox input "false"
click at [571, 292] on button "Checkout" at bounding box center [617, 296] width 227 height 18
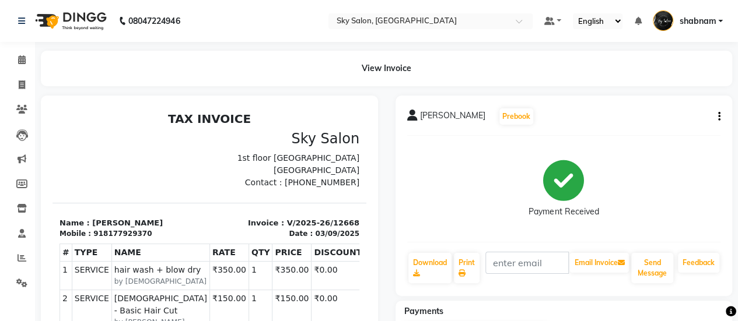
click at [571, 292] on div "sapna Prebook Payment Received Download Print Email Invoice Send Message Feedba…" at bounding box center [563, 196] width 337 height 201
drag, startPoint x: 0, startPoint y: 52, endPoint x: 220, endPoint y: 104, distance: 226.5
click at [220, 104] on div at bounding box center [209, 303] width 337 height 415
click at [22, 57] on icon at bounding box center [22, 59] width 8 height 9
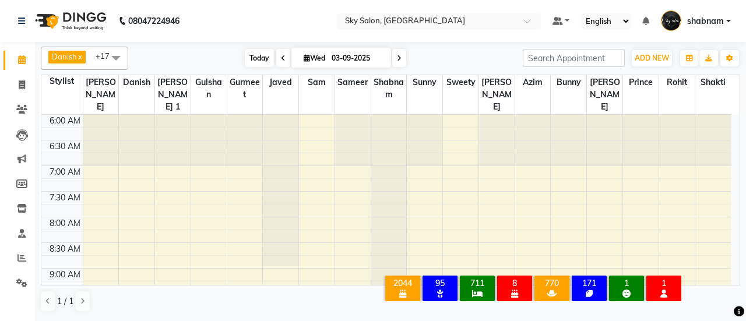
click at [264, 57] on span "Today" at bounding box center [259, 58] width 29 height 18
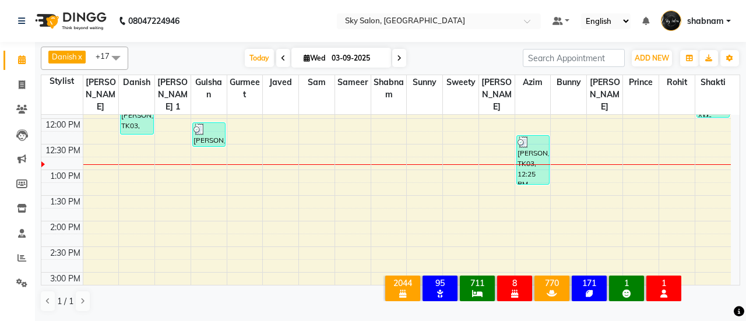
click at [331, 57] on input "03-09-2025" at bounding box center [357, 58] width 58 height 17
select select "9"
select select "2025"
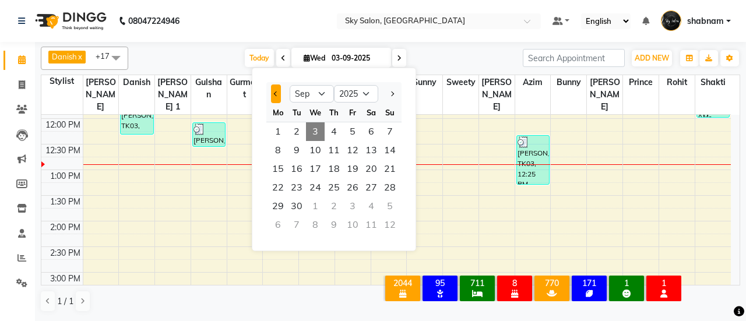
click at [279, 90] on button "Previous month" at bounding box center [276, 94] width 10 height 19
select select "8"
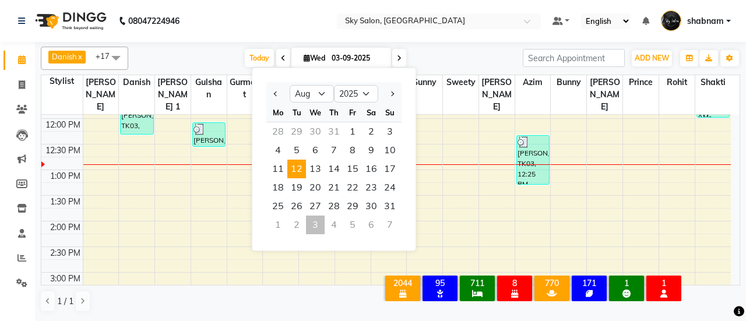
click at [290, 172] on span "12" at bounding box center [296, 169] width 19 height 19
type input "12-08-2025"
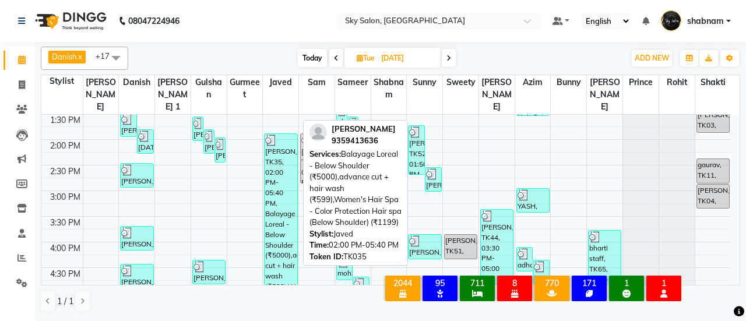
scroll to position [385, 0]
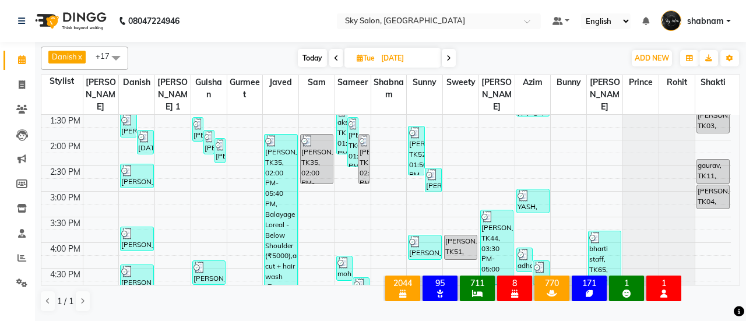
click at [312, 68] on div "Danish x javed x sam x sameer x shabnam x sunny x mayuri gaikwad x anisa x gurm…" at bounding box center [391, 58] width 700 height 23
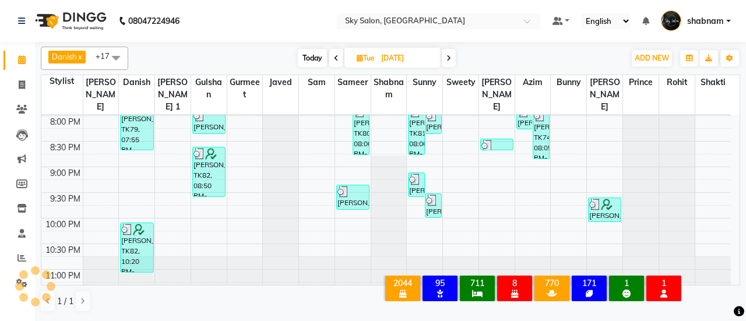
scroll to position [718, 0]
click at [14, 83] on span at bounding box center [22, 85] width 20 height 13
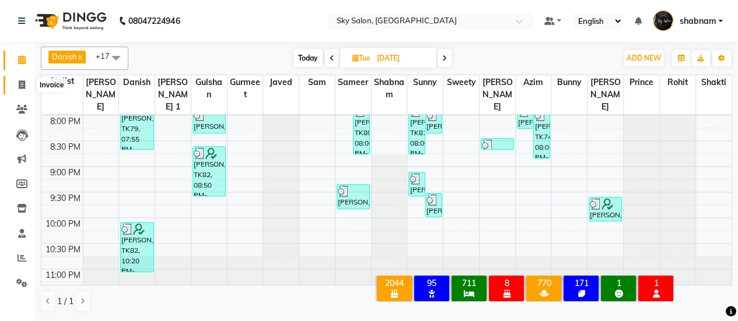
select select "3537"
select select "service"
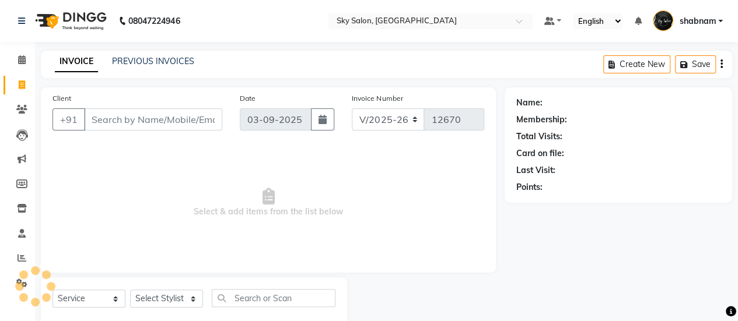
click at [122, 132] on div "Client +91" at bounding box center [137, 116] width 187 height 48
click at [135, 117] on input "Client" at bounding box center [153, 119] width 138 height 22
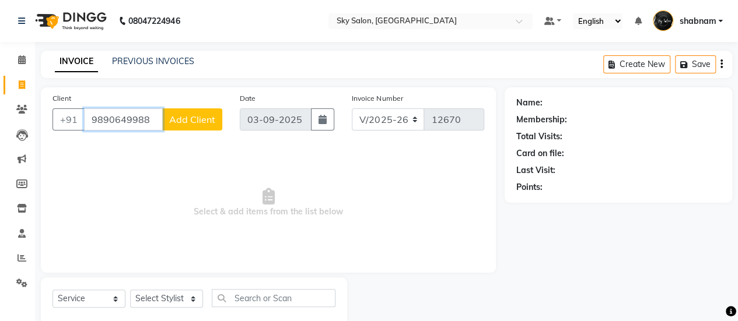
type input "9890649988"
click at [199, 124] on span "Add Client" at bounding box center [192, 120] width 46 height 12
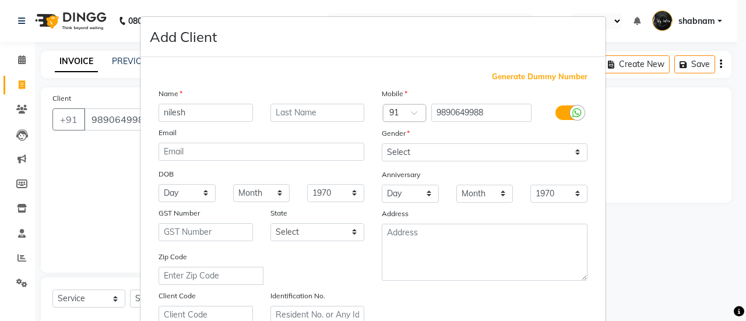
type input "nilesh"
click at [271, 111] on input "text" at bounding box center [318, 113] width 94 height 18
type input "hadap"
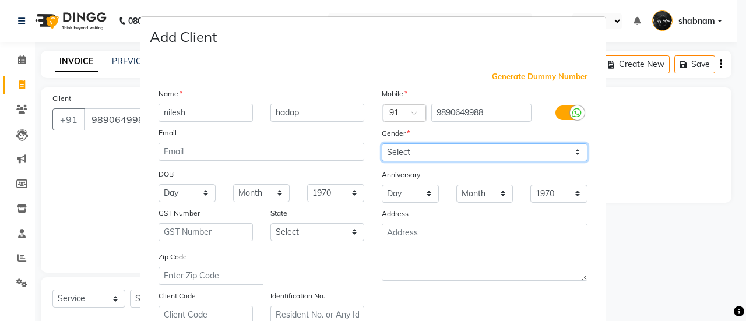
click at [382, 146] on select "Select Male Female Other Prefer Not To Say" at bounding box center [485, 152] width 206 height 18
select select "[DEMOGRAPHIC_DATA]"
click at [382, 143] on select "Select Male Female Other Prefer Not To Say" at bounding box center [485, 152] width 206 height 18
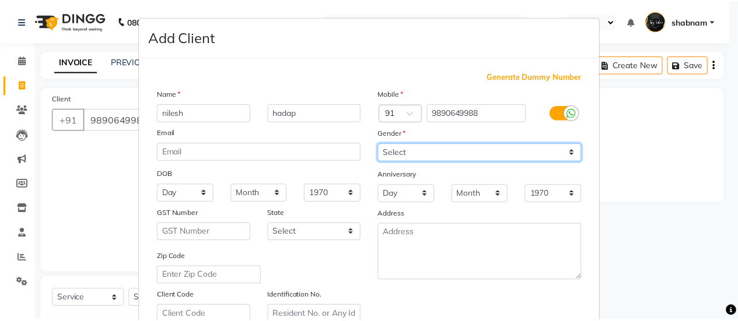
scroll to position [215, 0]
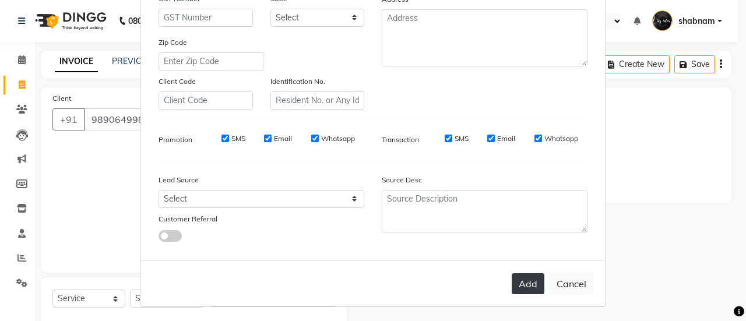
click at [535, 273] on button "Add" at bounding box center [528, 283] width 33 height 21
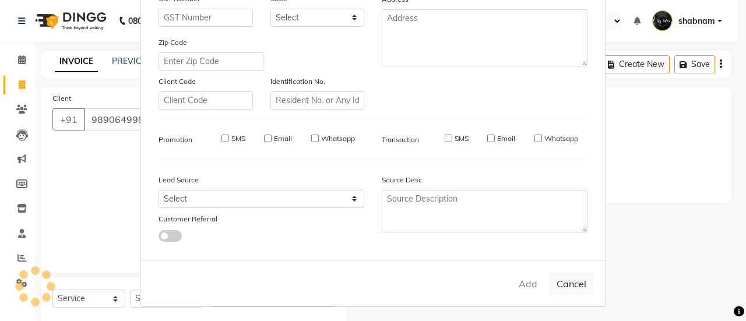
select select
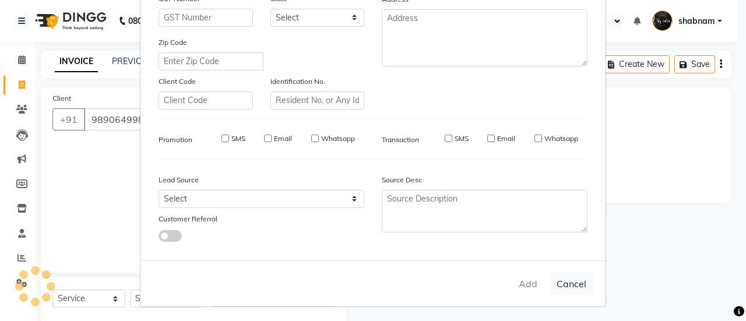
select select
checkbox input "false"
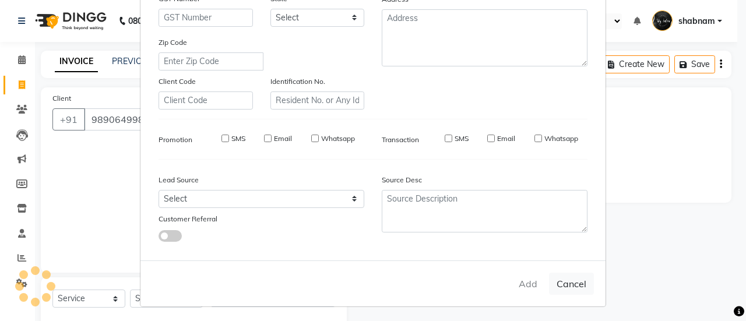
checkbox input "false"
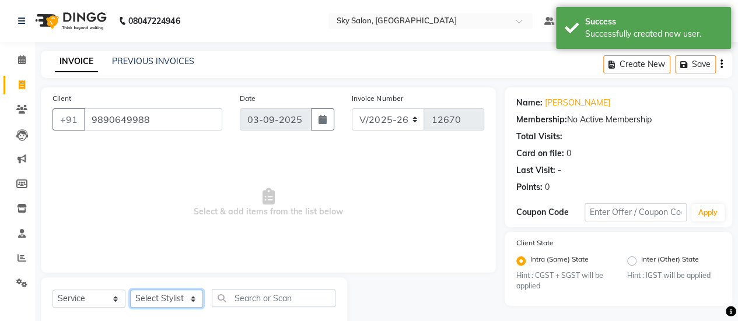
click at [169, 291] on select "Select Stylist afreen akshata aman saha ameer Anagha anisa arbaj azim bharti Bu…" at bounding box center [166, 299] width 73 height 18
click at [130, 290] on select "Select Stylist afreen akshata aman saha ameer Anagha anisa arbaj azim bharti Bu…" at bounding box center [166, 299] width 73 height 18
select select "84591"
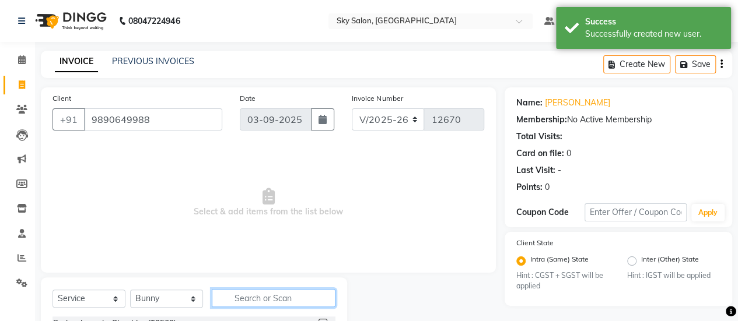
click at [296, 306] on input "text" at bounding box center [274, 298] width 124 height 18
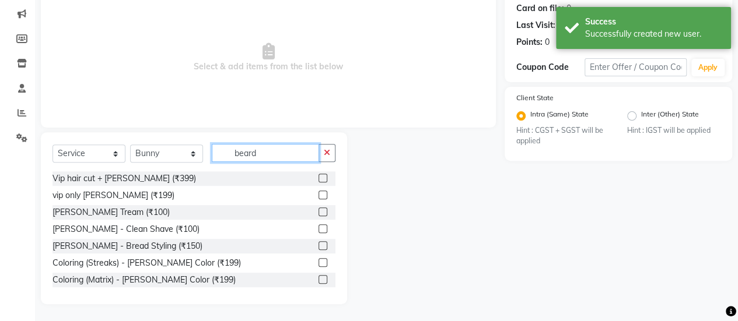
type input "beard"
click at [318, 209] on label at bounding box center [322, 212] width 9 height 9
click at [318, 209] on input "checkbox" at bounding box center [322, 213] width 8 height 8
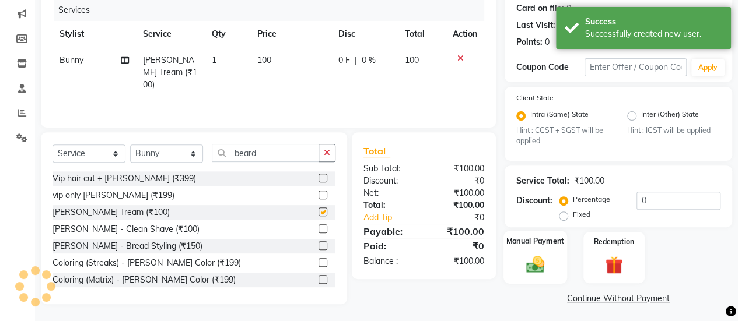
checkbox input "false"
click at [536, 263] on img at bounding box center [535, 264] width 30 height 21
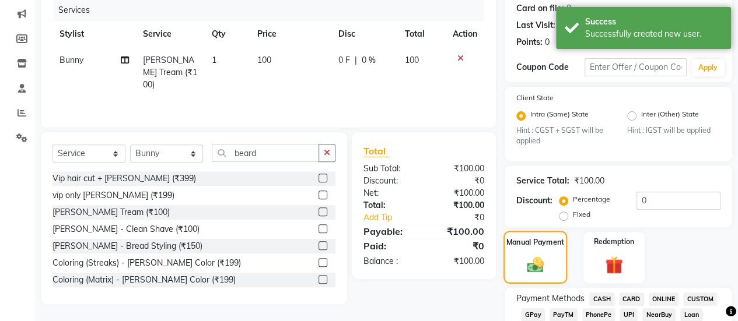
scroll to position [234, 0]
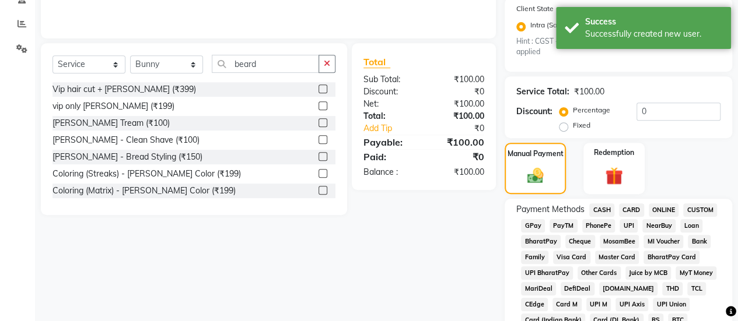
click at [603, 214] on span "CASH" at bounding box center [601, 209] width 25 height 13
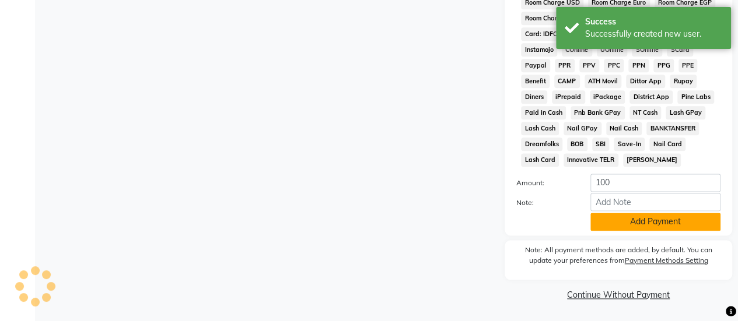
click at [616, 220] on button "Add Payment" at bounding box center [655, 222] width 130 height 18
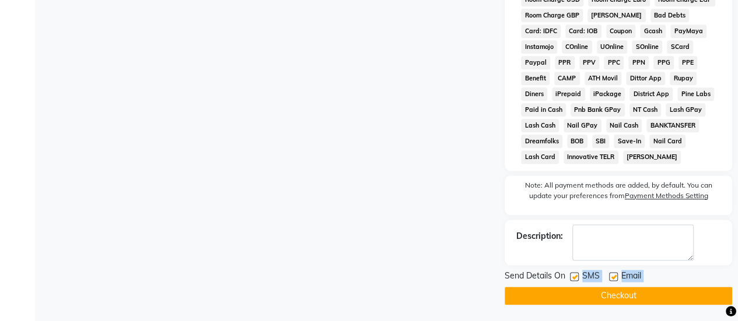
drag, startPoint x: 572, startPoint y: 280, endPoint x: 570, endPoint y: 294, distance: 14.1
click at [570, 294] on div "Send Details On SMS Email Checkout" at bounding box center [617, 287] width 227 height 35
click at [570, 294] on button "Checkout" at bounding box center [617, 296] width 227 height 18
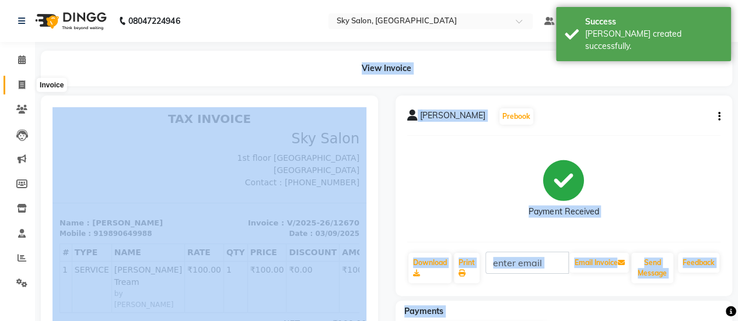
click at [26, 82] on span at bounding box center [22, 85] width 20 height 13
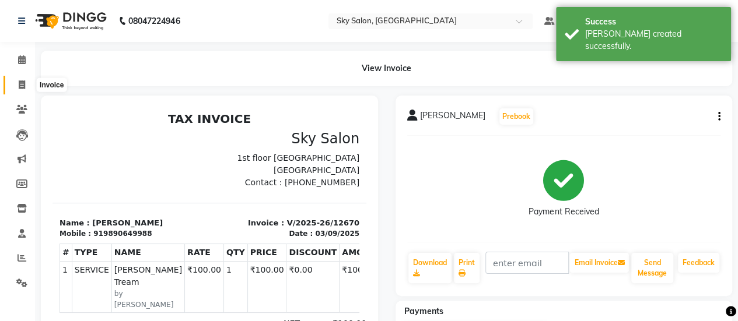
select select "service"
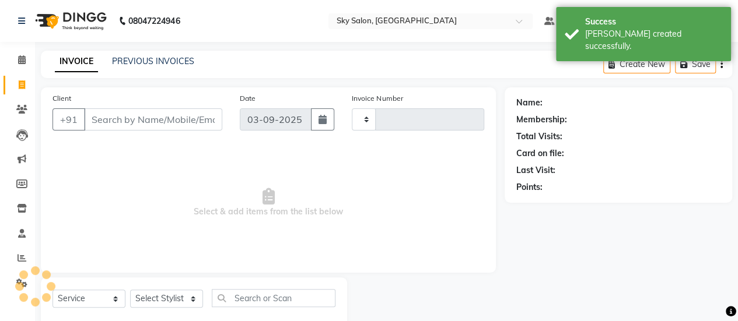
type input "12671"
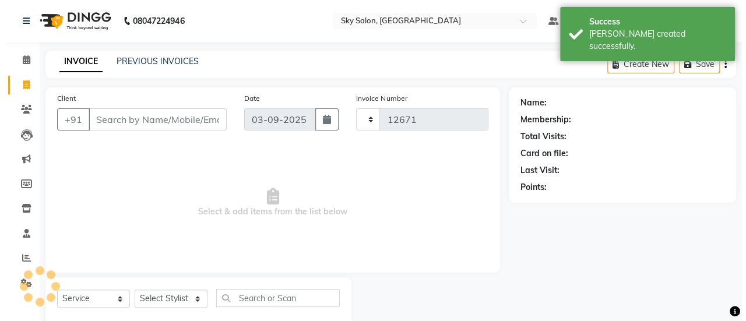
scroll to position [29, 0]
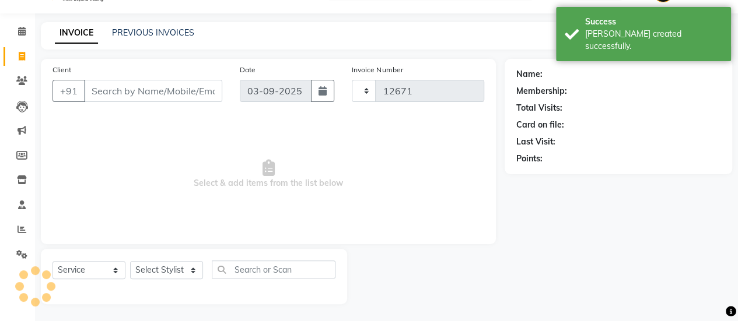
select select "3537"
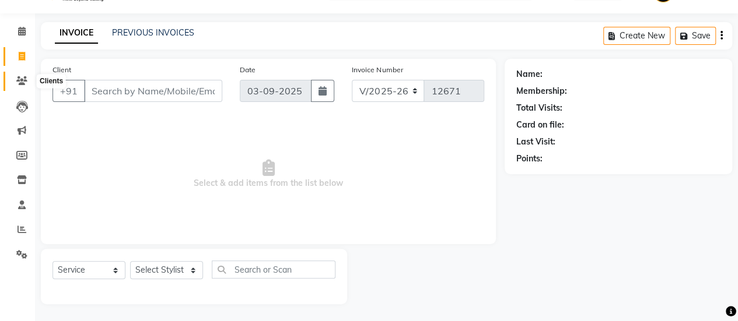
click at [26, 82] on icon at bounding box center [21, 80] width 11 height 9
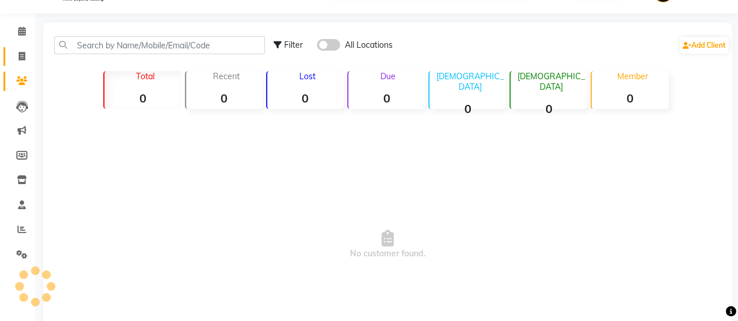
click at [26, 82] on icon at bounding box center [21, 80] width 11 height 9
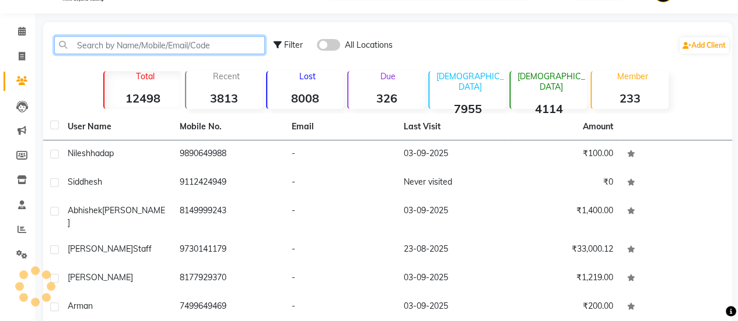
click at [184, 41] on input "text" at bounding box center [159, 45] width 210 height 18
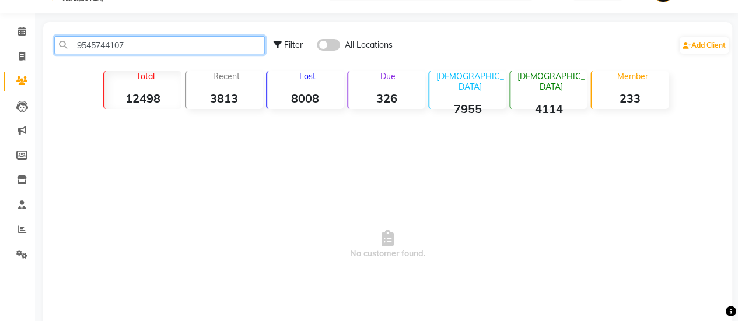
click at [107, 48] on input "9545744107" at bounding box center [159, 45] width 210 height 18
type input "9545744107"
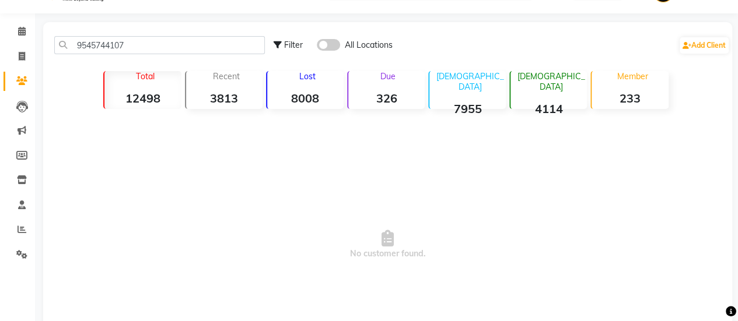
click at [21, 44] on li "Invoice" at bounding box center [17, 56] width 35 height 25
click at [24, 51] on span at bounding box center [22, 56] width 20 height 13
select select "3537"
select select "service"
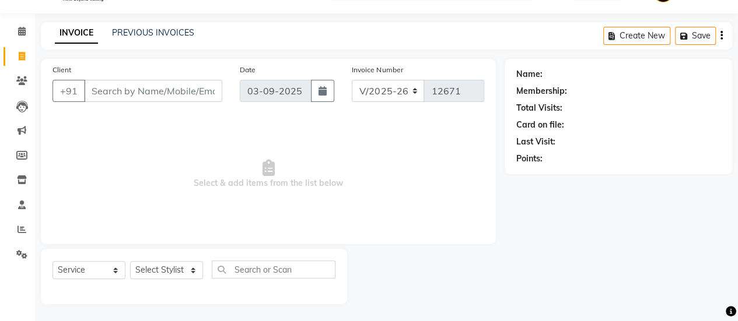
click at [149, 97] on input "Client" at bounding box center [153, 91] width 138 height 22
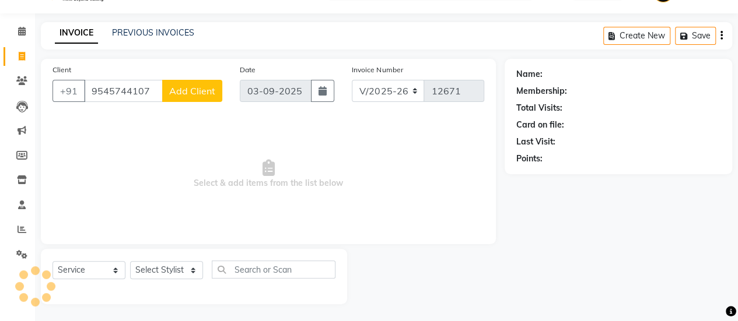
type input "9545744107"
click at [178, 100] on button "Add Client" at bounding box center [192, 91] width 60 height 22
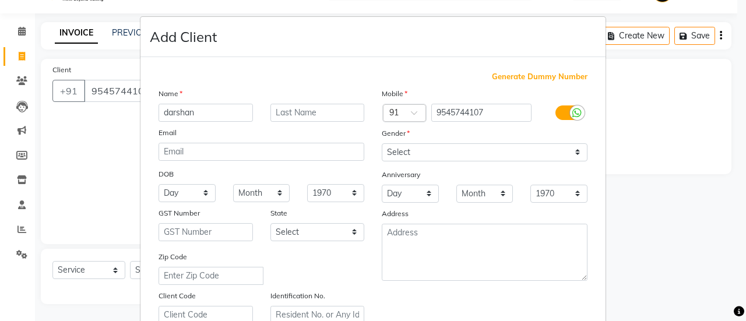
type input "darshan"
click at [301, 112] on input "text" at bounding box center [318, 113] width 94 height 18
type input "patil"
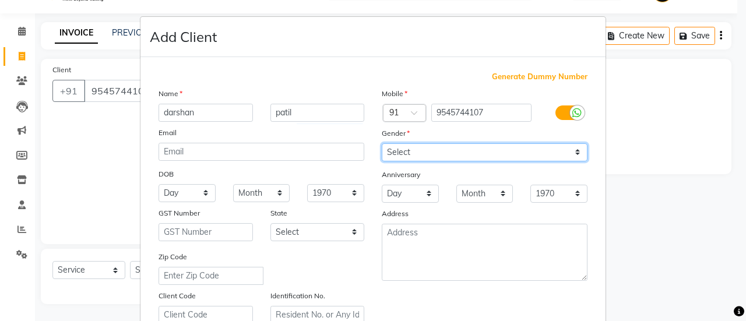
click at [396, 151] on select "Select Male Female Other Prefer Not To Say" at bounding box center [485, 152] width 206 height 18
select select "male"
click at [382, 143] on select "Select Male Female Other Prefer Not To Say" at bounding box center [485, 152] width 206 height 18
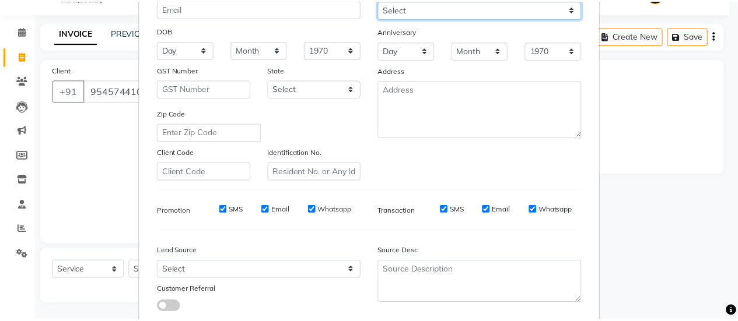
scroll to position [215, 0]
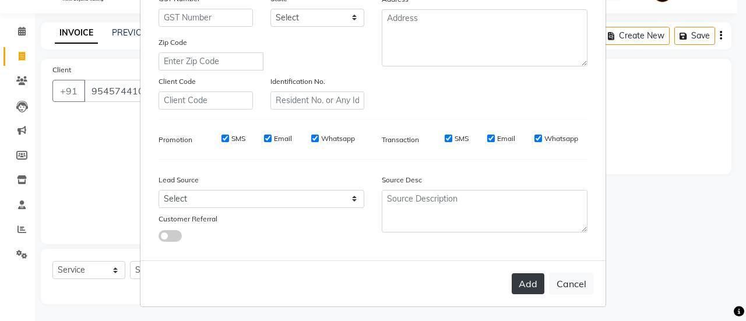
click at [512, 290] on button "Add" at bounding box center [528, 283] width 33 height 21
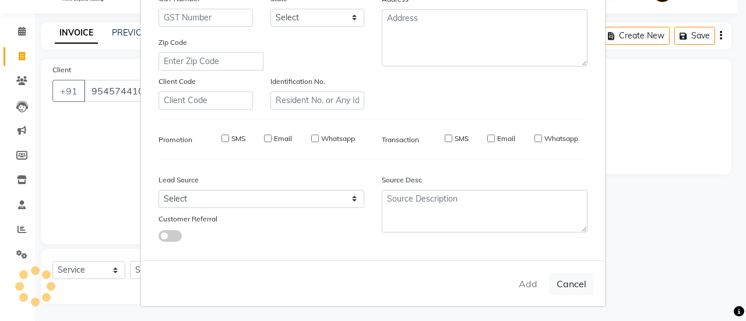
select select
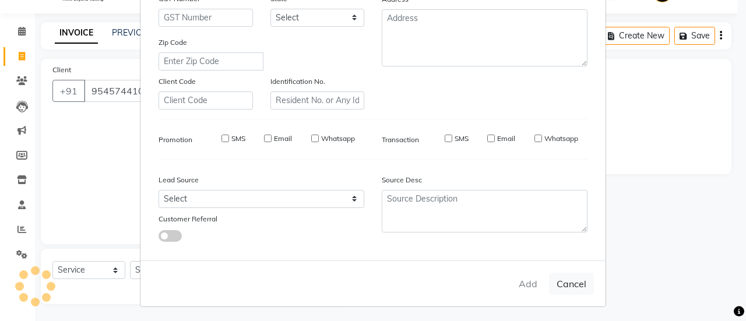
select select
checkbox input "false"
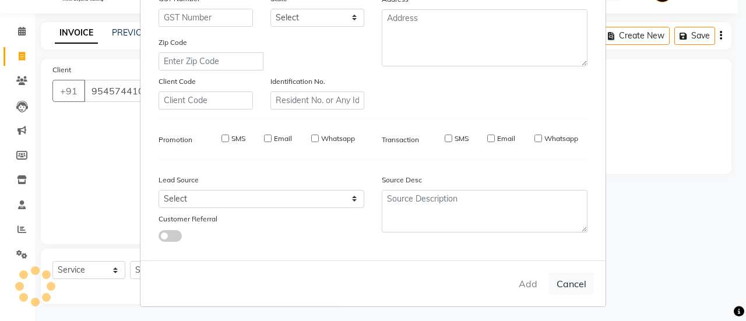
checkbox input "false"
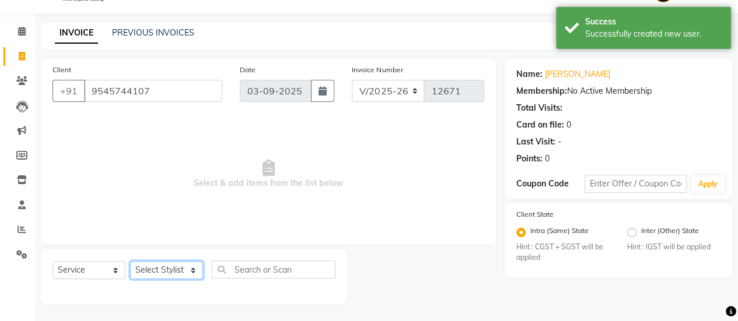
click at [196, 276] on select "Select Stylist afreen [PERSON_NAME] saha [PERSON_NAME] [PERSON_NAME] [PERSON_NA…" at bounding box center [166, 270] width 73 height 18
select select "57852"
click at [130, 261] on select "Select Stylist afreen [PERSON_NAME] saha [PERSON_NAME] [PERSON_NAME] [PERSON_NA…" at bounding box center [166, 270] width 73 height 18
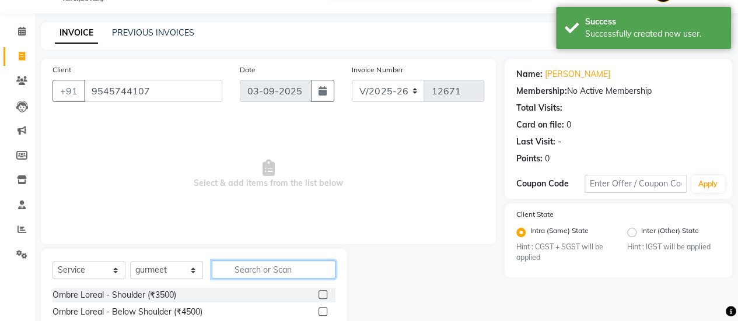
click at [245, 266] on input "text" at bounding box center [274, 270] width 124 height 18
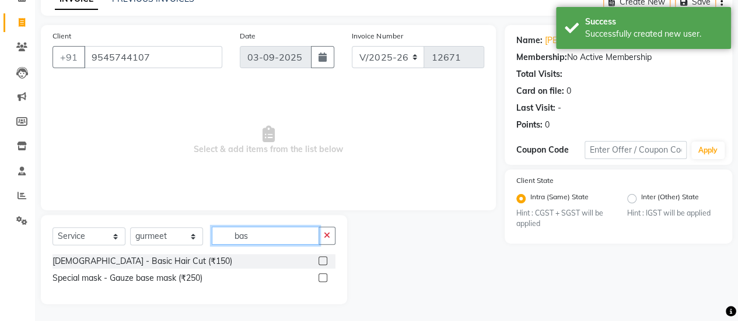
type input "bas"
click at [319, 260] on label at bounding box center [322, 261] width 9 height 9
click at [319, 260] on input "checkbox" at bounding box center [322, 262] width 8 height 8
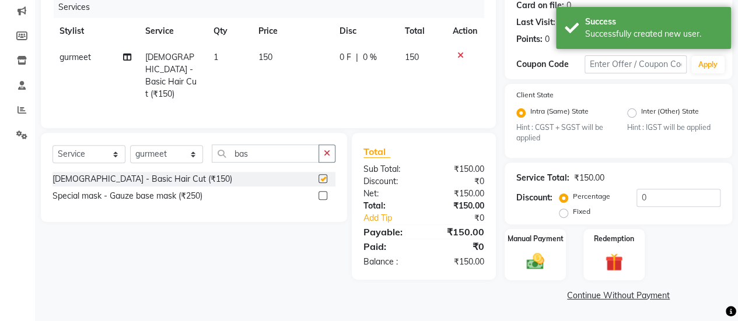
checkbox input "false"
click at [542, 263] on img at bounding box center [535, 261] width 30 height 21
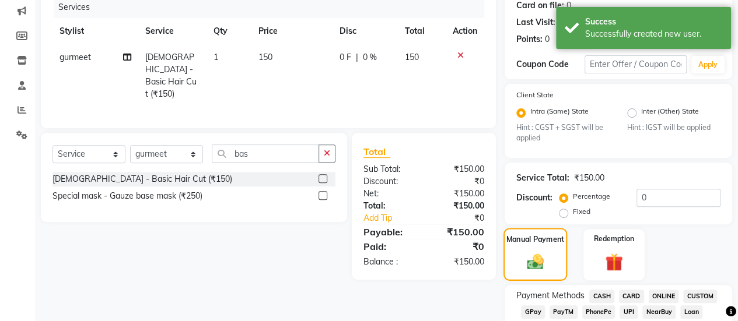
scroll to position [187, 0]
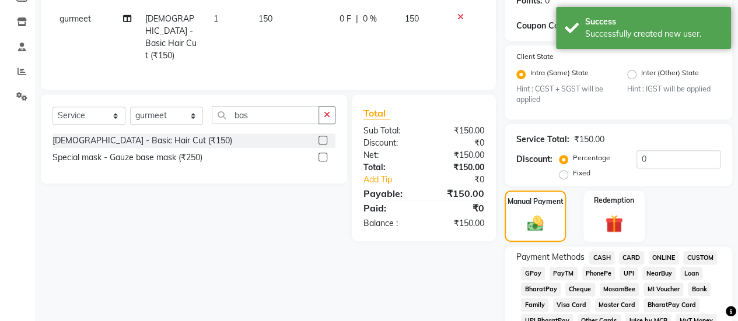
click at [598, 256] on span "CASH" at bounding box center [601, 257] width 25 height 13
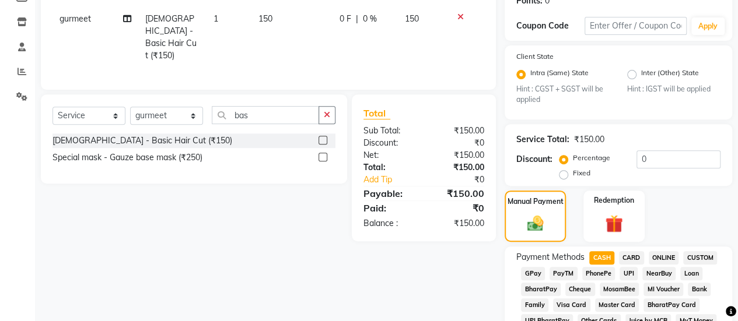
click at [534, 280] on span "GPay" at bounding box center [533, 273] width 24 height 13
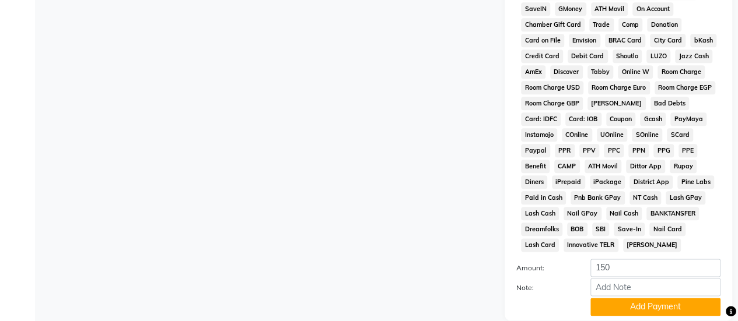
scroll to position [602, 0]
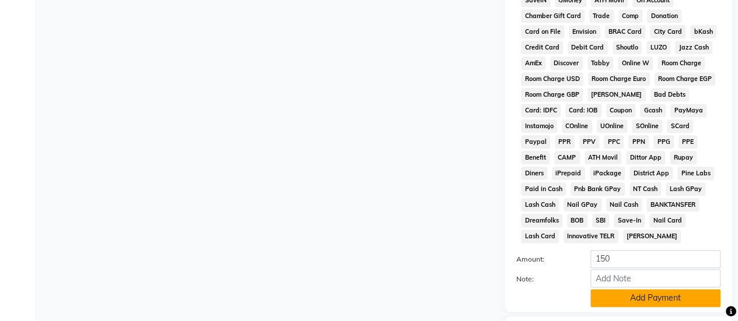
click at [630, 307] on button "Add Payment" at bounding box center [655, 298] width 130 height 18
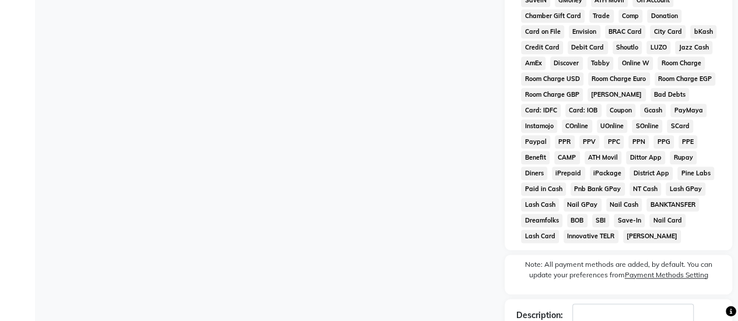
scroll to position [684, 0]
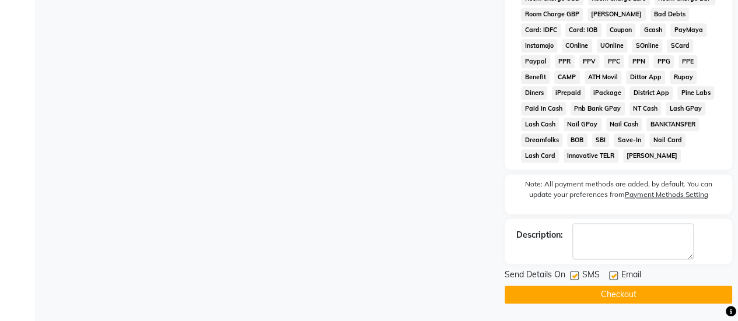
click at [575, 272] on label at bounding box center [574, 275] width 9 height 9
click at [575, 272] on input "checkbox" at bounding box center [574, 276] width 8 height 8
checkbox input "false"
click at [582, 299] on button "Checkout" at bounding box center [617, 295] width 227 height 18
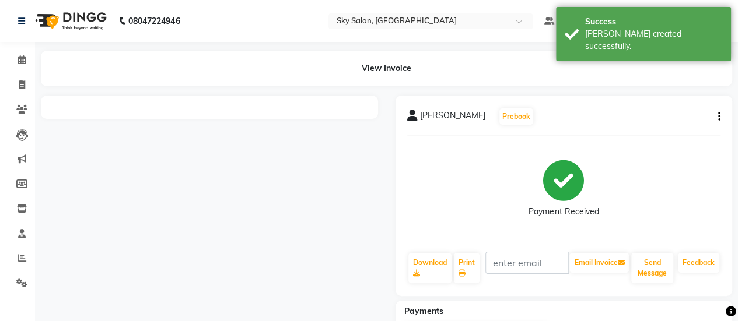
click at [12, 48] on li "Calendar" at bounding box center [17, 60] width 35 height 25
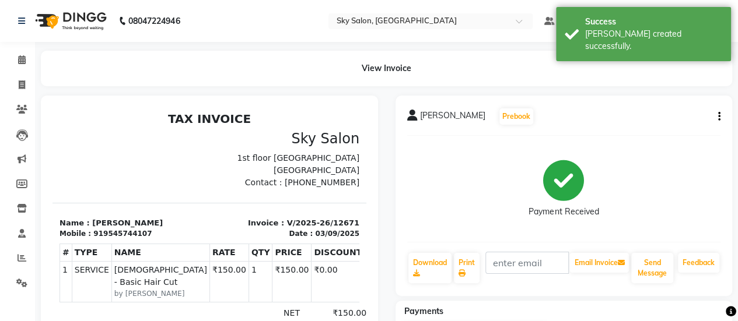
click at [14, 48] on li "Calendar" at bounding box center [17, 60] width 35 height 25
click at [21, 62] on icon at bounding box center [22, 59] width 8 height 9
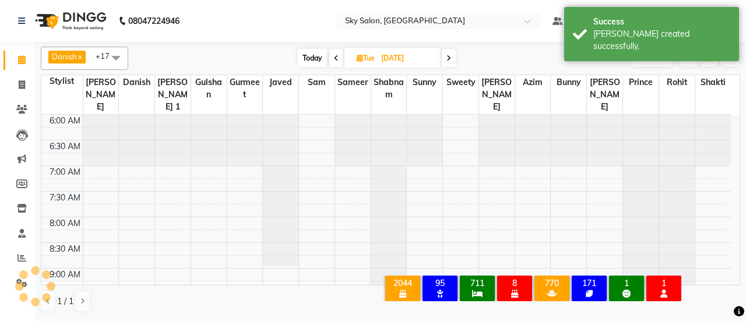
click at [314, 55] on span "Today" at bounding box center [312, 58] width 29 height 18
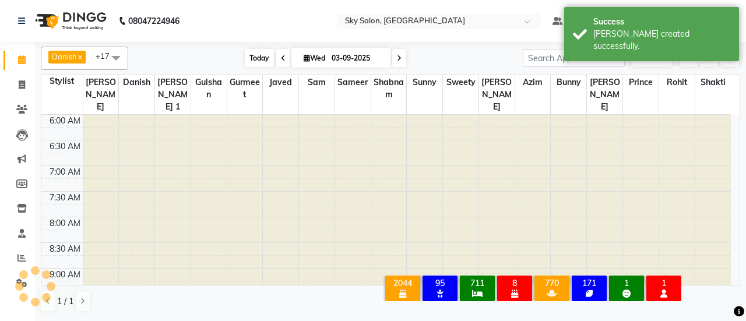
scroll to position [354, 0]
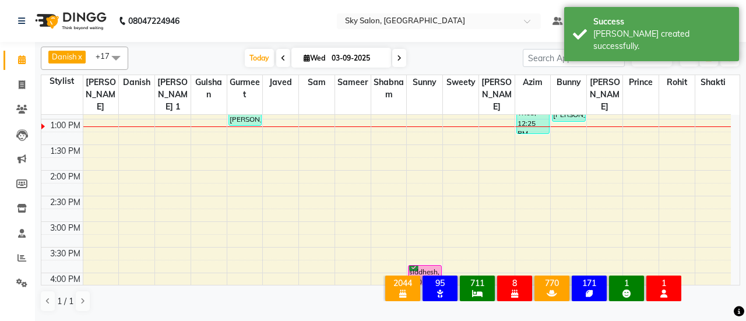
click at [283, 57] on span at bounding box center [283, 58] width 14 height 18
type input "02-09-2025"
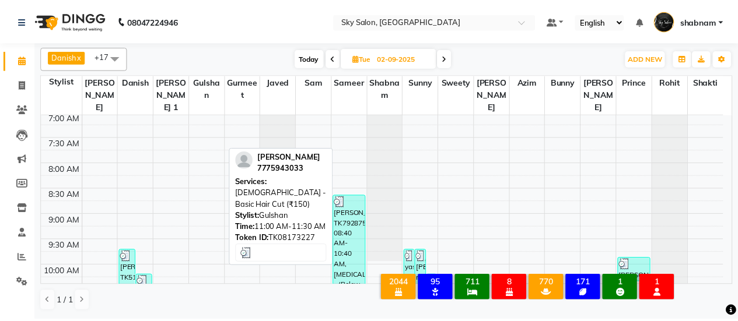
scroll to position [53, 0]
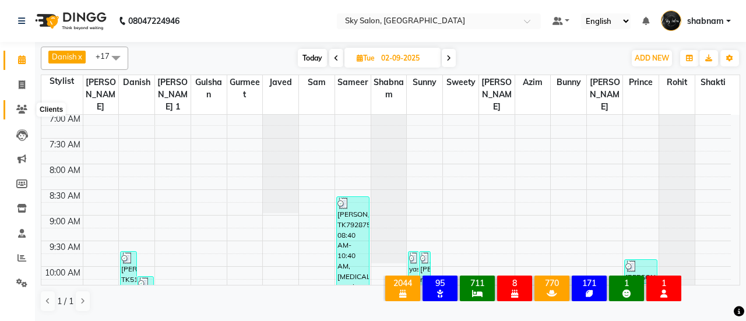
click at [16, 108] on icon at bounding box center [21, 109] width 11 height 9
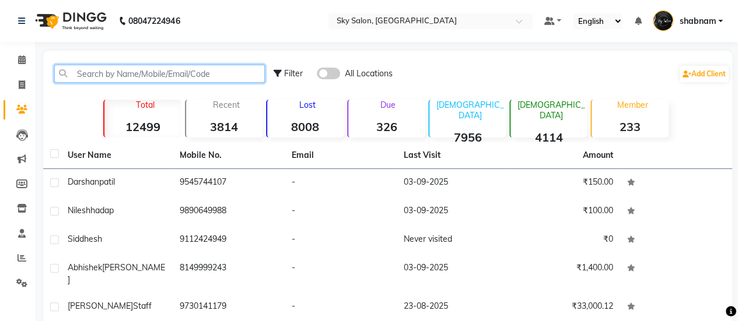
click at [157, 76] on input "text" at bounding box center [159, 74] width 210 height 18
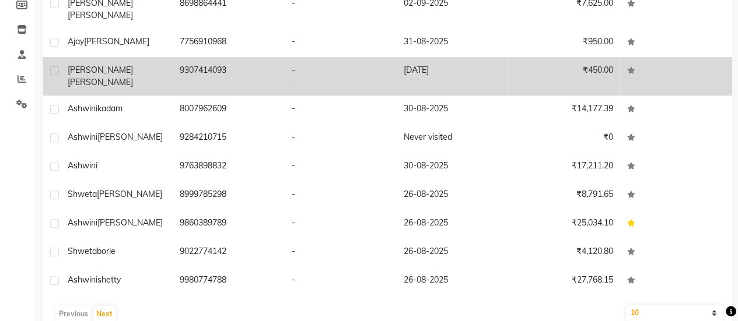
scroll to position [12, 0]
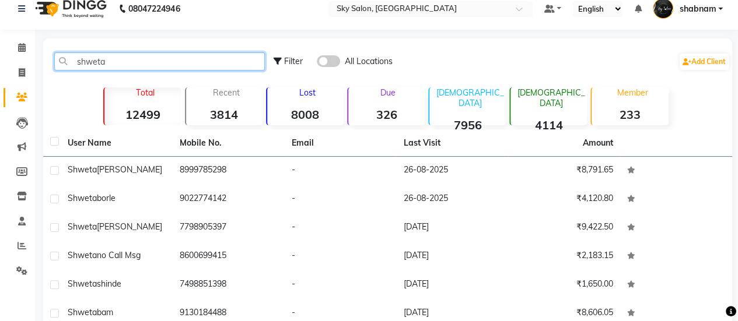
type input "shweta"
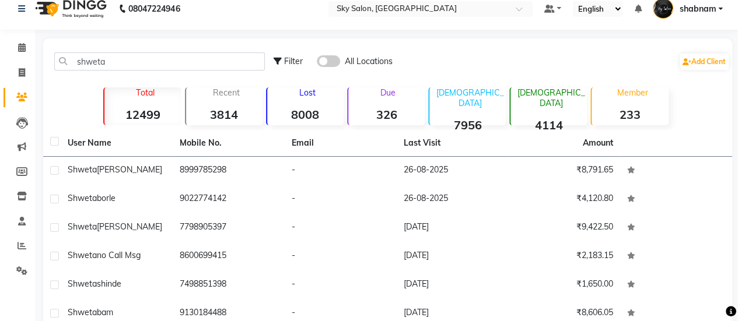
click at [191, 247] on td "8600699415" at bounding box center [229, 257] width 112 height 29
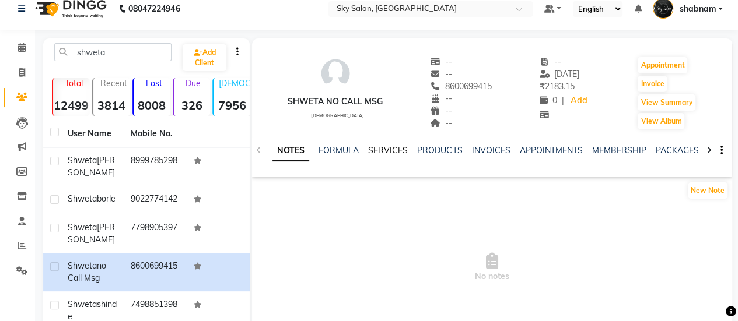
click at [389, 154] on link "SERVICES" at bounding box center [388, 150] width 40 height 10
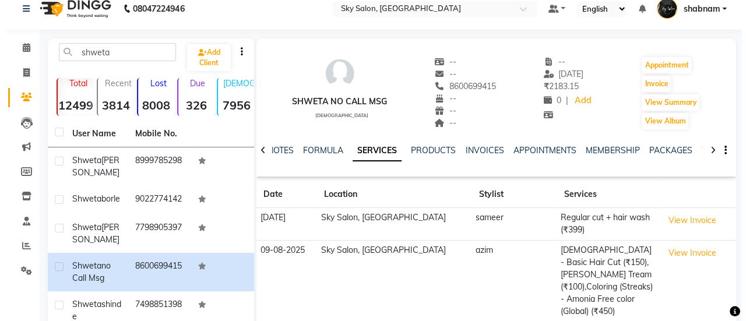
scroll to position [103, 0]
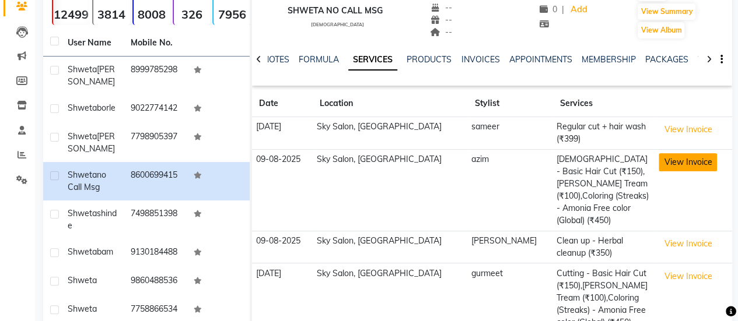
click at [670, 155] on button "View Invoice" at bounding box center [687, 162] width 58 height 18
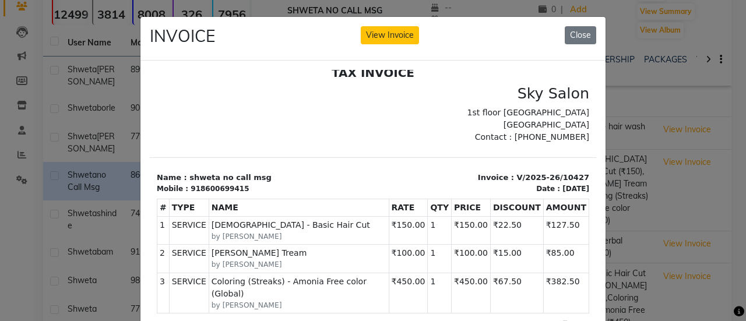
scroll to position [77, 0]
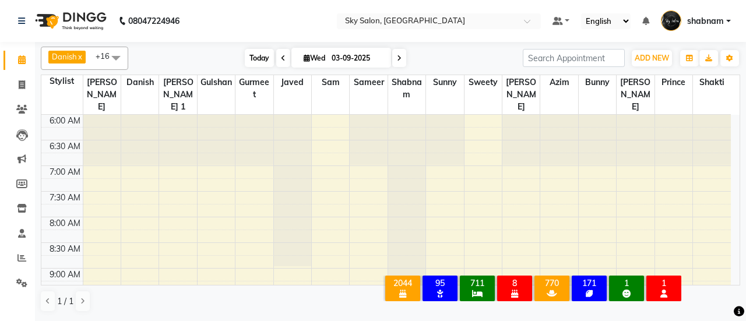
click at [259, 64] on span "Today" at bounding box center [259, 58] width 29 height 18
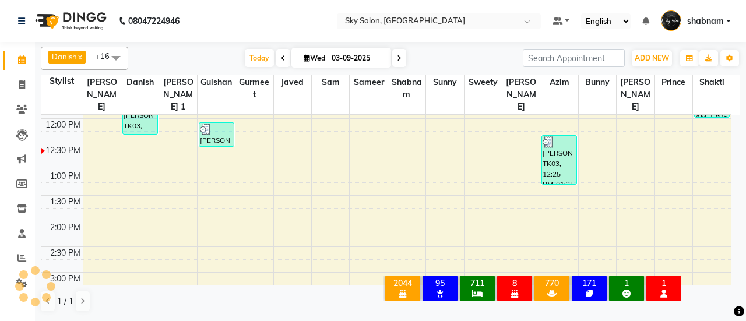
drag, startPoint x: 343, startPoint y: 44, endPoint x: 336, endPoint y: 54, distance: 11.8
click at [336, 54] on div "Danish x javed x [PERSON_NAME] x sameer x shabnam x sunny x [PERSON_NAME] x [PE…" at bounding box center [391, 179] width 700 height 275
click at [336, 54] on input "03-09-2025" at bounding box center [357, 58] width 58 height 17
select select "9"
select select "2025"
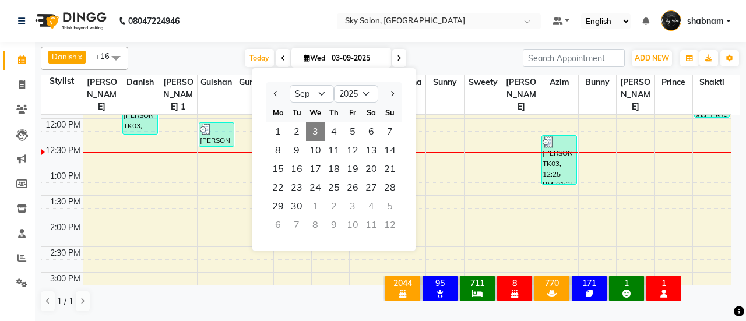
click at [186, 58] on div "[DATE] [DATE] Jan Feb Mar Apr May Jun [DATE] Aug Sep Oct Nov [DATE] 2016 2017 2…" at bounding box center [325, 58] width 383 height 17
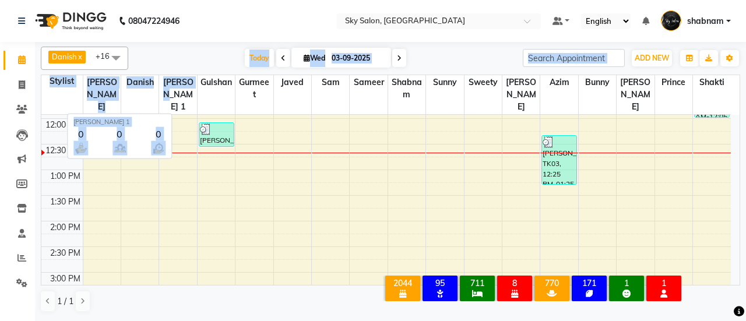
drag, startPoint x: 189, startPoint y: 60, endPoint x: 173, endPoint y: 88, distance: 32.7
click at [173, 88] on div "Danish x javed x [PERSON_NAME] x sameer x shabnam x sunny x [PERSON_NAME] x [PE…" at bounding box center [391, 179] width 700 height 275
click at [173, 88] on span "[PERSON_NAME] 1" at bounding box center [177, 94] width 37 height 39
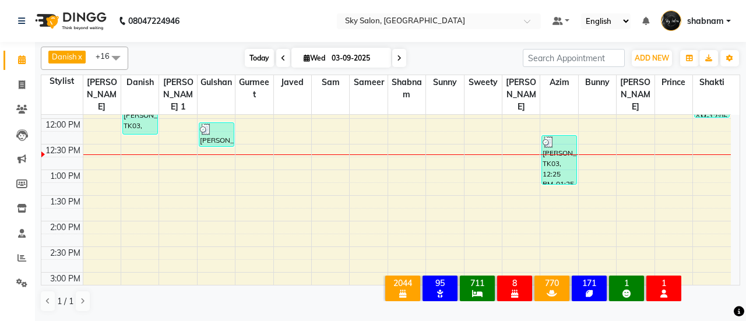
click at [259, 62] on span "Today" at bounding box center [259, 58] width 29 height 18
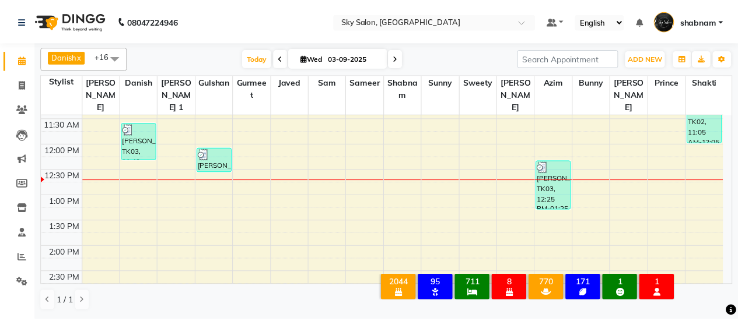
scroll to position [278, 0]
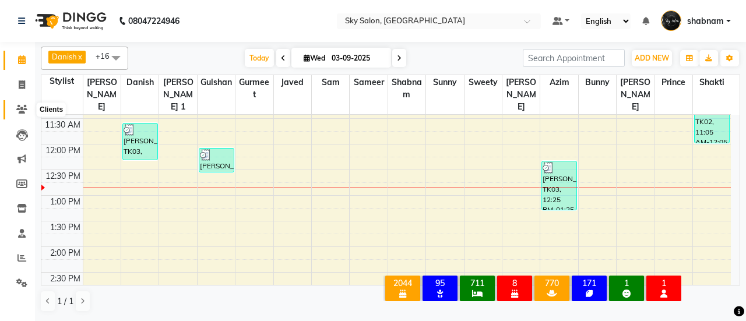
click at [17, 108] on icon at bounding box center [21, 109] width 11 height 9
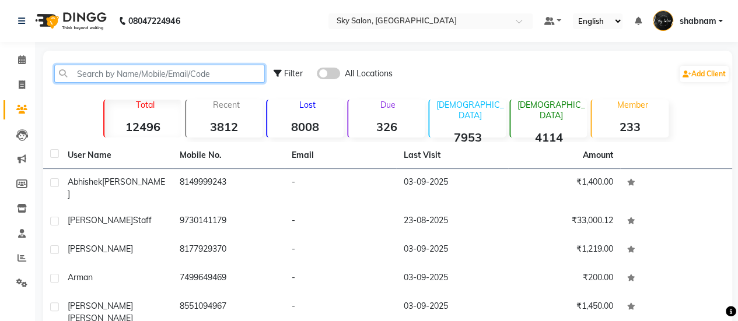
click at [170, 76] on input "text" at bounding box center [159, 74] width 210 height 18
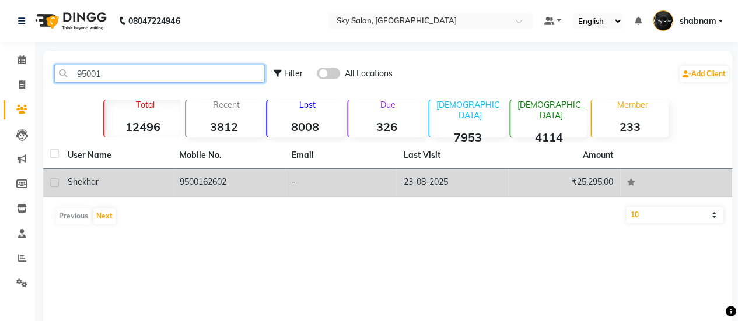
type input "95001"
click at [326, 184] on td "-" at bounding box center [341, 183] width 112 height 29
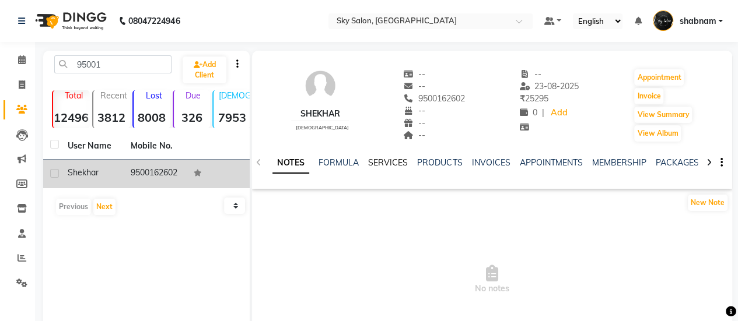
click at [389, 164] on link "SERVICES" at bounding box center [388, 162] width 40 height 10
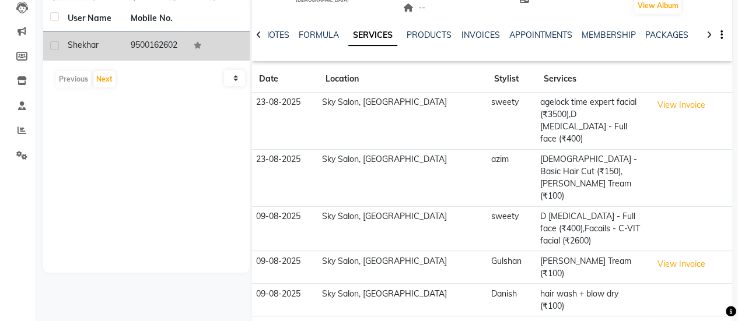
scroll to position [128, 0]
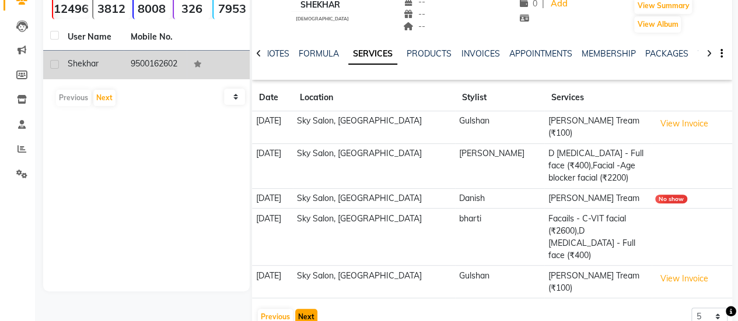
click at [312, 309] on button "Next" at bounding box center [306, 317] width 22 height 16
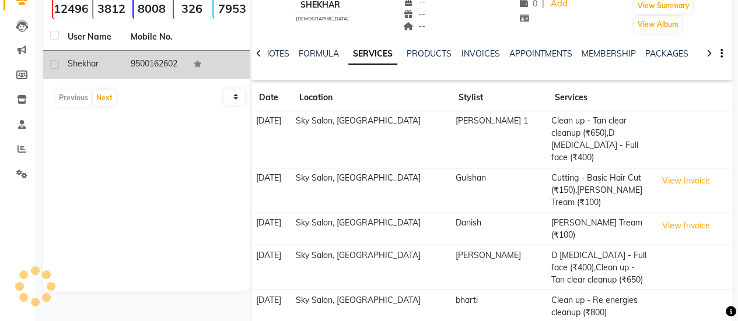
scroll to position [128, 0]
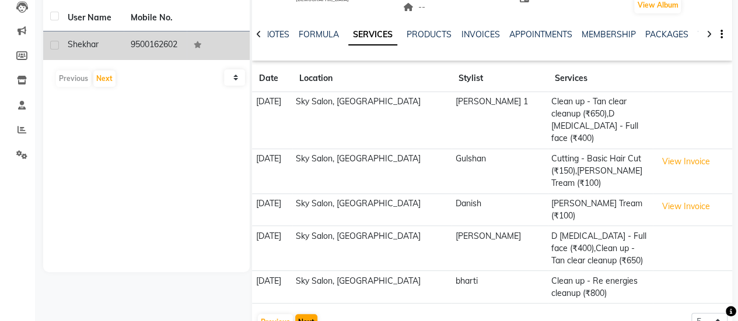
click at [312, 288] on app-client-history "Date Location Stylist Services [DATE] Sky Salon, Khopoli [GEOGRAPHIC_DATA] 1 Cl…" at bounding box center [492, 198] width 480 height 266
click at [307, 314] on button "Next" at bounding box center [306, 322] width 22 height 16
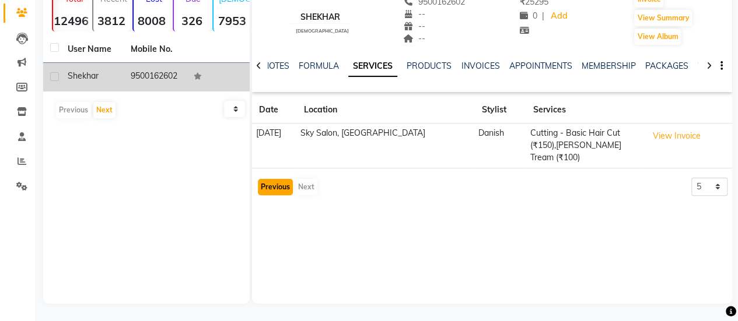
click at [271, 180] on button "Previous" at bounding box center [275, 187] width 35 height 16
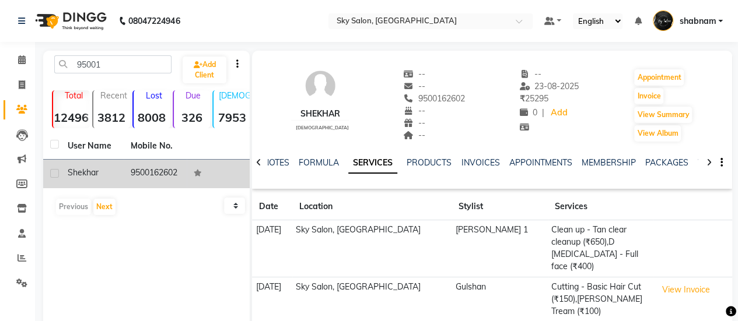
scroll to position [140, 0]
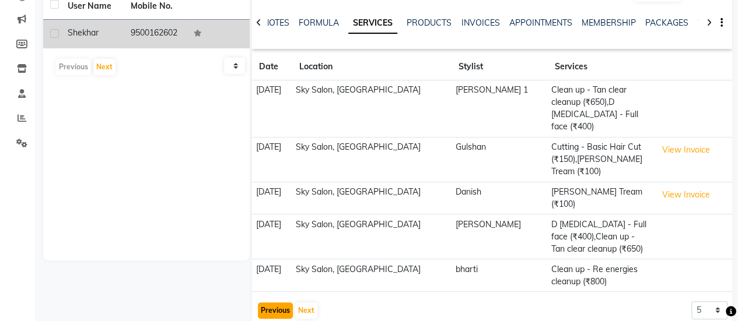
click at [270, 303] on button "Previous" at bounding box center [275, 311] width 35 height 16
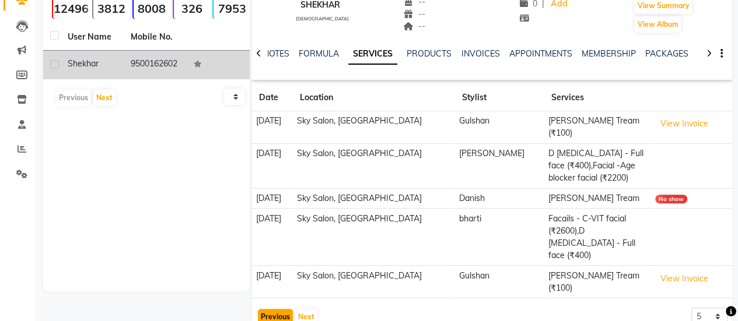
click at [270, 309] on button "Previous" at bounding box center [275, 317] width 35 height 16
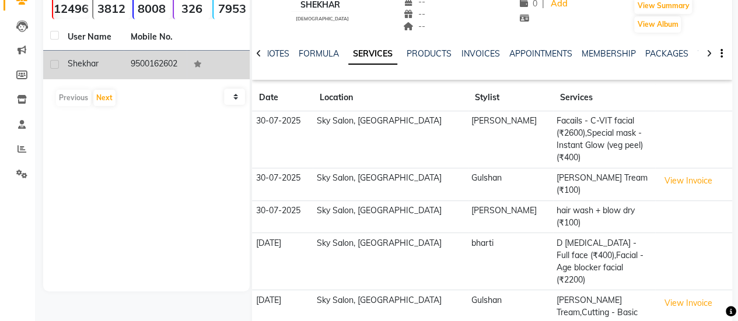
scroll to position [115, 0]
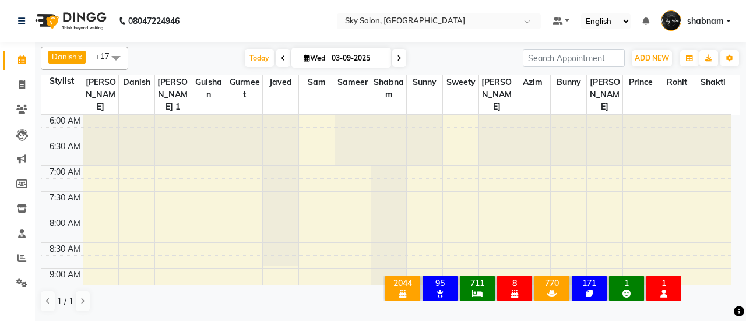
click at [247, 62] on span "Today" at bounding box center [259, 58] width 29 height 18
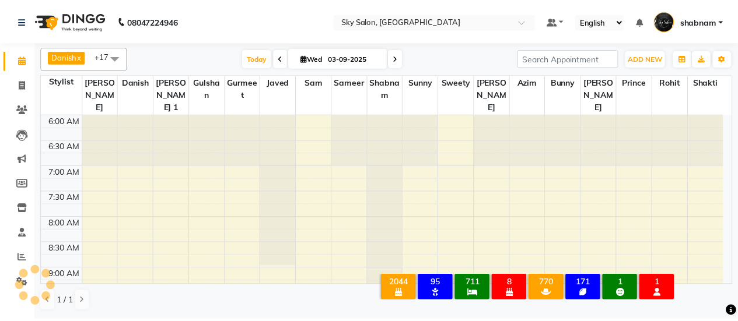
scroll to position [354, 0]
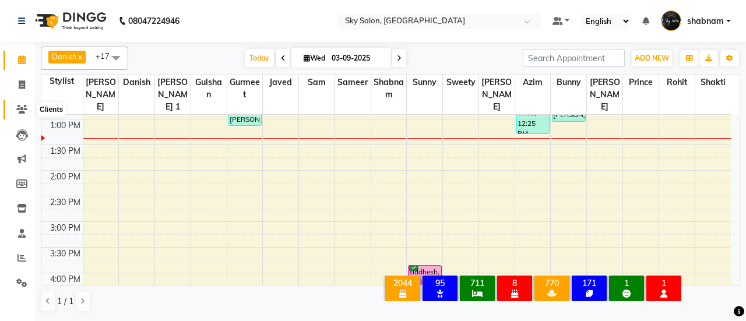
click at [13, 114] on span at bounding box center [22, 109] width 20 height 13
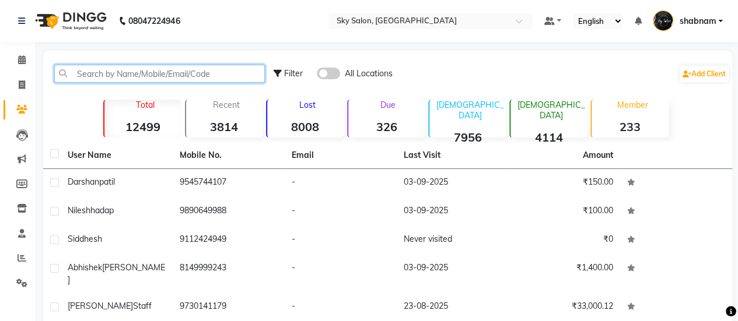
click at [143, 76] on input "text" at bounding box center [159, 74] width 210 height 18
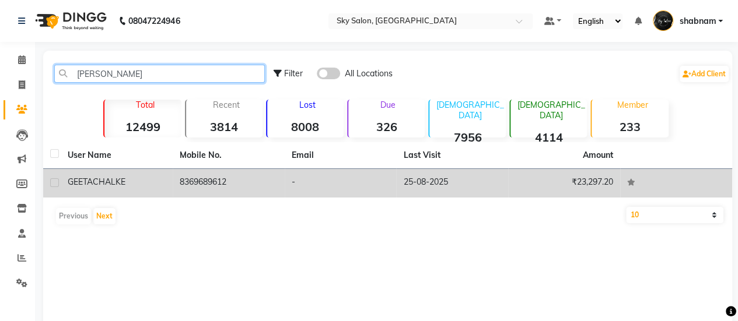
type input "[PERSON_NAME]"
click at [229, 175] on td "8369689612" at bounding box center [229, 183] width 112 height 29
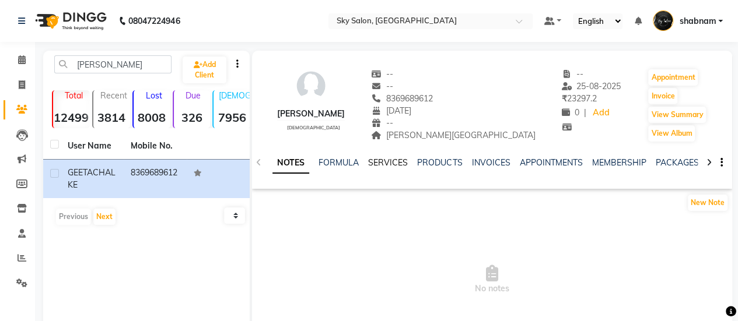
click at [390, 161] on link "SERVICES" at bounding box center [388, 162] width 40 height 10
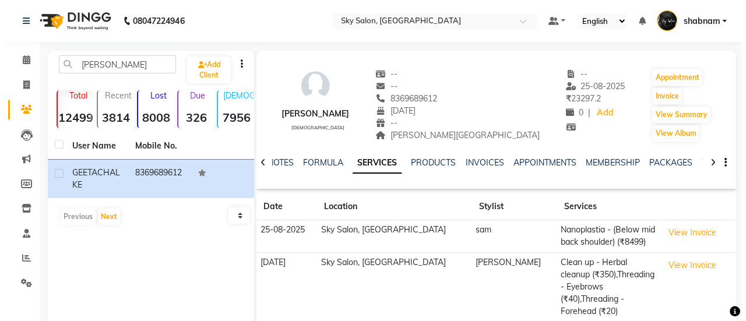
scroll to position [36, 0]
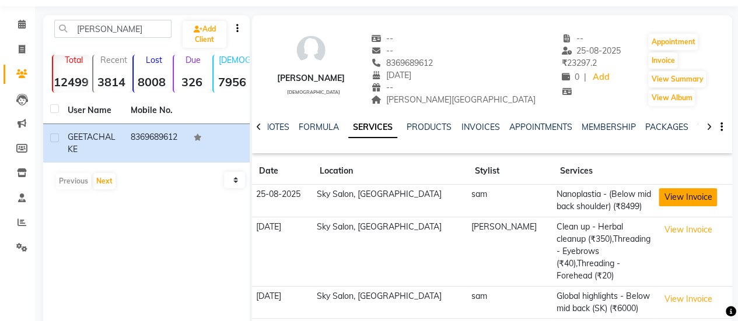
click at [673, 195] on button "View Invoice" at bounding box center [687, 197] width 58 height 18
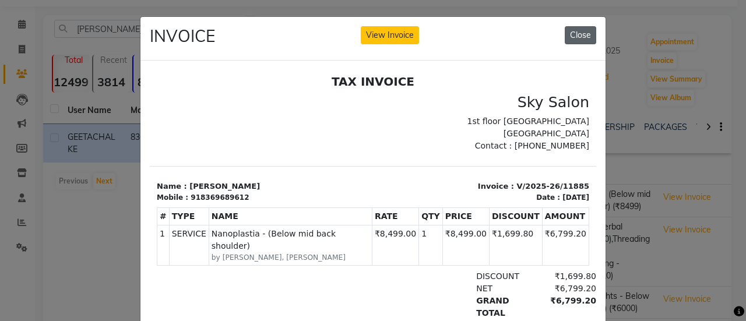
drag, startPoint x: 553, startPoint y: 31, endPoint x: 575, endPoint y: 36, distance: 22.8
click at [575, 36] on div "INVOICE View Invoice Close" at bounding box center [373, 39] width 465 height 44
click at [575, 36] on button "Close" at bounding box center [580, 35] width 31 height 18
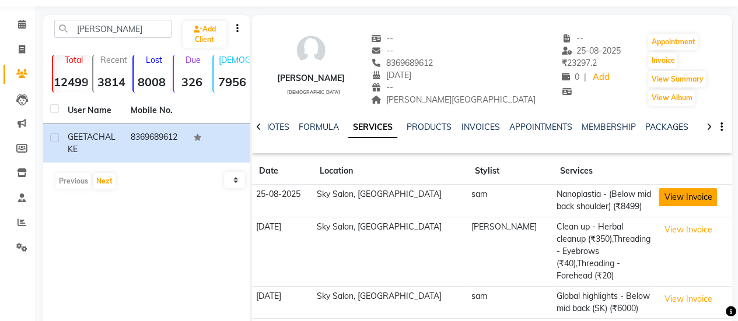
click at [664, 205] on button "View Invoice" at bounding box center [687, 197] width 58 height 18
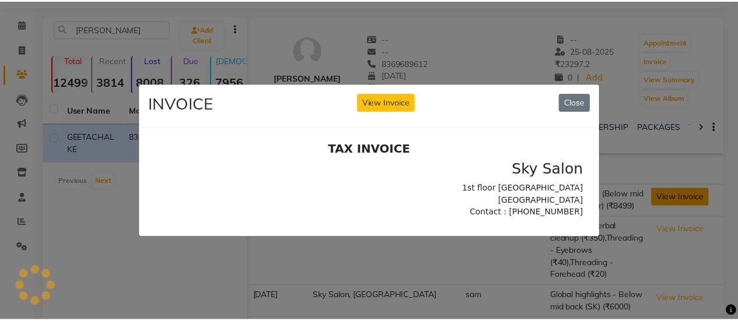
scroll to position [0, 0]
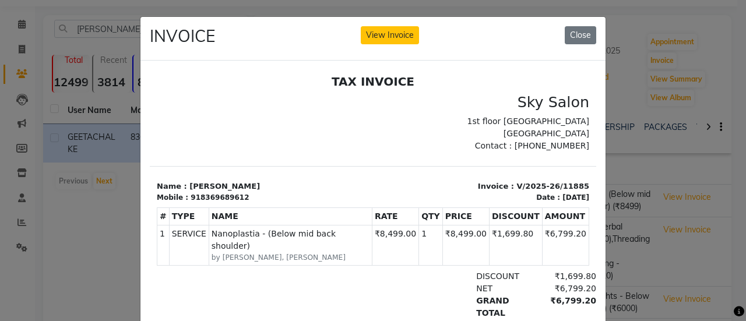
click at [580, 44] on div "INVOICE View Invoice Close" at bounding box center [373, 39] width 465 height 44
click at [571, 27] on button "Close" at bounding box center [580, 35] width 31 height 18
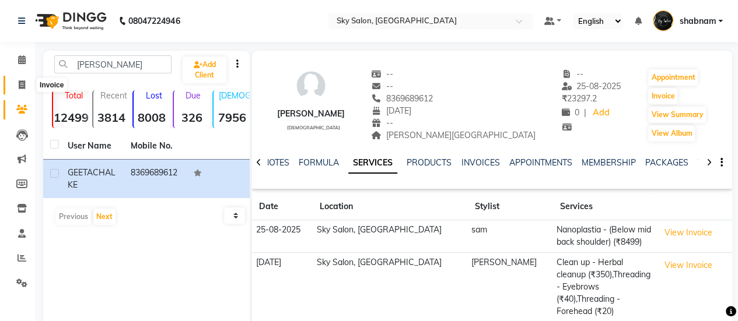
click at [17, 86] on span at bounding box center [22, 85] width 20 height 13
select select "3537"
select select "service"
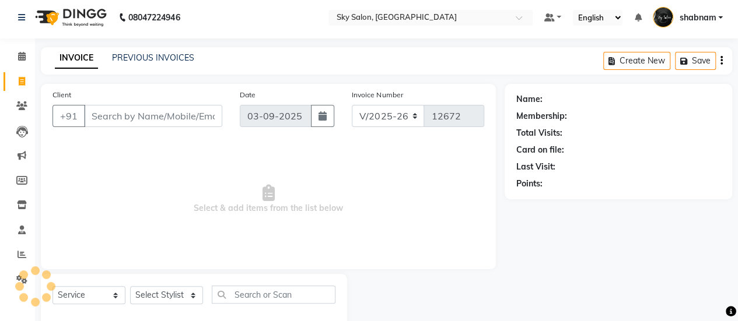
scroll to position [29, 0]
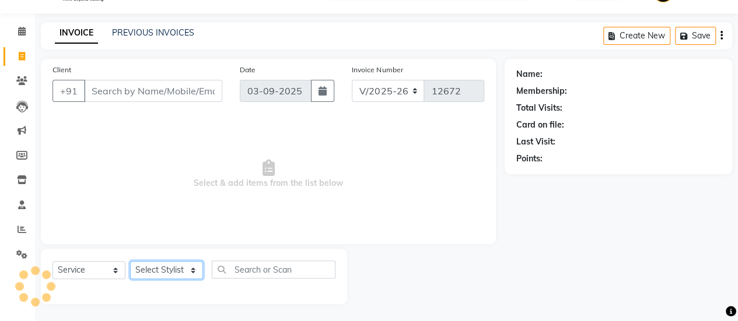
click at [190, 270] on select "Select Stylist" at bounding box center [166, 270] width 73 height 18
select select "43486"
click at [130, 261] on select "Select Stylist afreen [PERSON_NAME] saha [PERSON_NAME] [PERSON_NAME] [PERSON_NA…" at bounding box center [166, 270] width 73 height 18
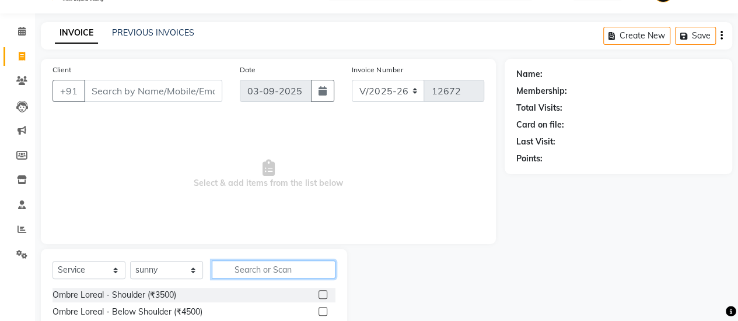
click at [275, 261] on input "text" at bounding box center [274, 270] width 124 height 18
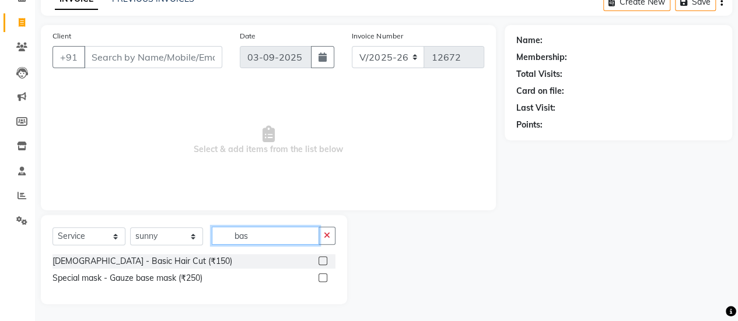
type input "bas"
click at [324, 258] on label at bounding box center [322, 261] width 9 height 9
click at [324, 258] on input "checkbox" at bounding box center [322, 262] width 8 height 8
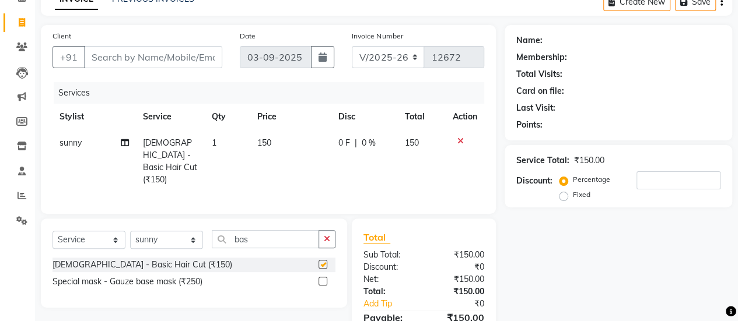
checkbox input "false"
click at [325, 240] on button "button" at bounding box center [326, 239] width 17 height 18
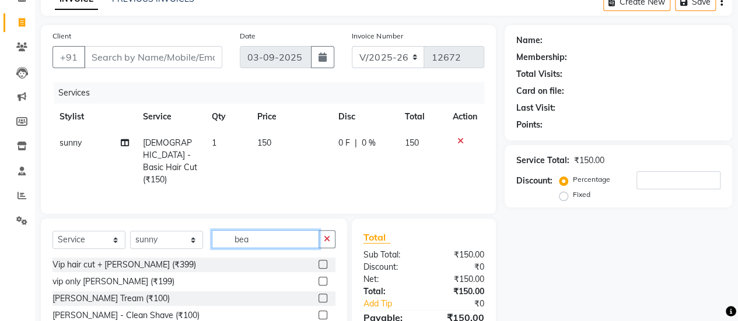
type input "bea"
click at [318, 294] on label at bounding box center [322, 298] width 9 height 9
click at [318, 295] on input "checkbox" at bounding box center [322, 299] width 8 height 8
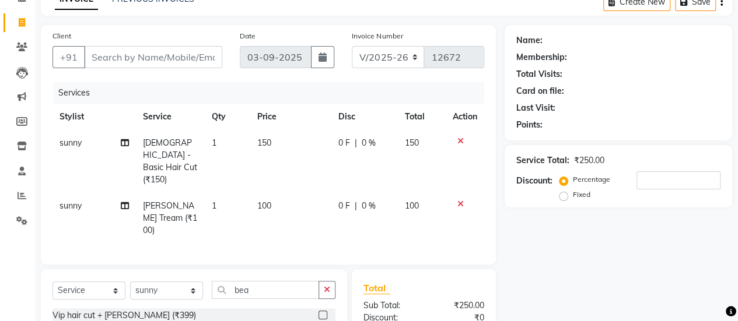
checkbox input "false"
click at [185, 54] on input "Client" at bounding box center [153, 57] width 138 height 22
type input "r"
type input "0"
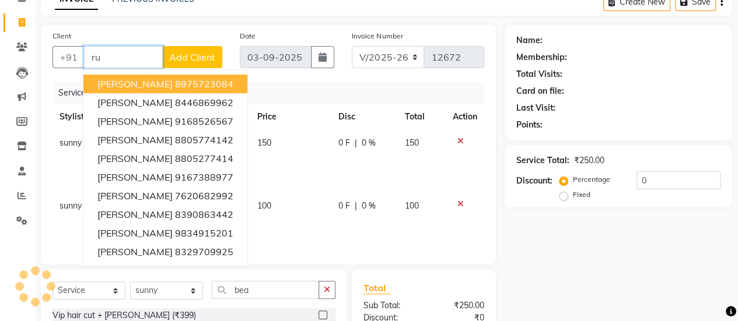
type input "r"
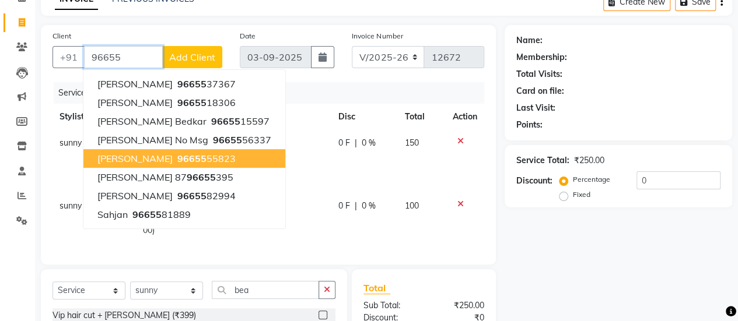
click at [121, 150] on button "[PERSON_NAME] 96655 55823" at bounding box center [184, 158] width 202 height 19
type input "9665555823"
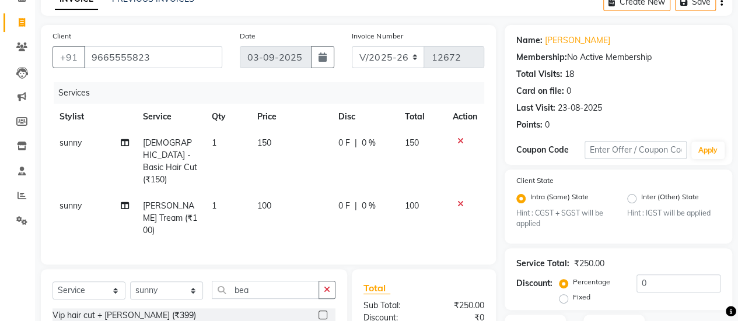
scroll to position [184, 0]
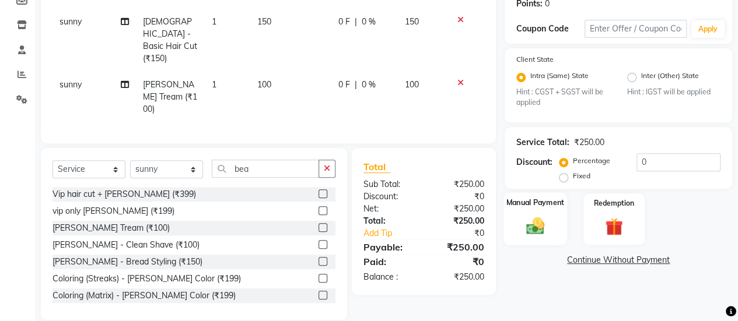
click at [517, 231] on div "Manual Payment" at bounding box center [535, 219] width 64 height 53
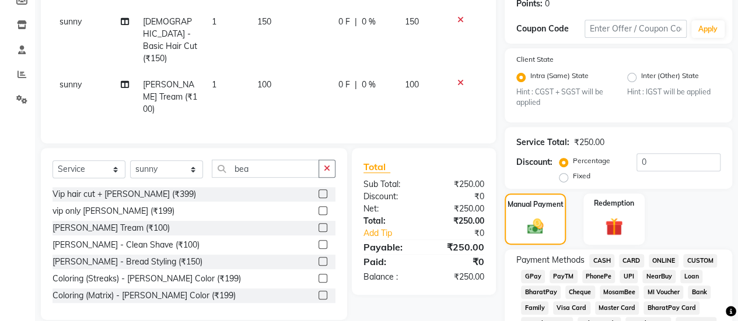
click at [525, 286] on span "BharatPay" at bounding box center [541, 292] width 40 height 13
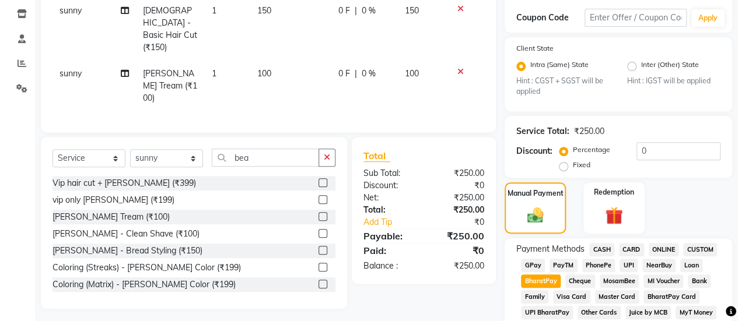
click at [527, 262] on span "GPay" at bounding box center [533, 265] width 24 height 13
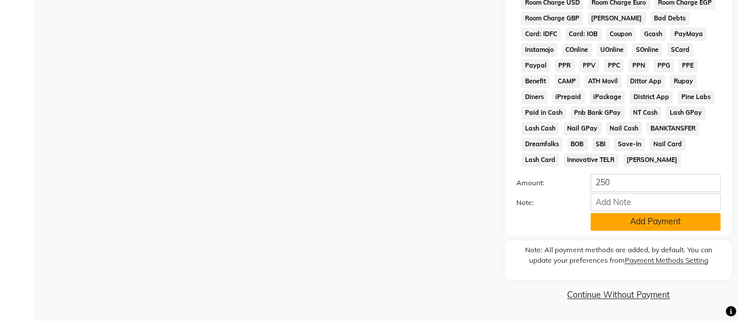
click at [602, 223] on button "Add Payment" at bounding box center [655, 222] width 130 height 18
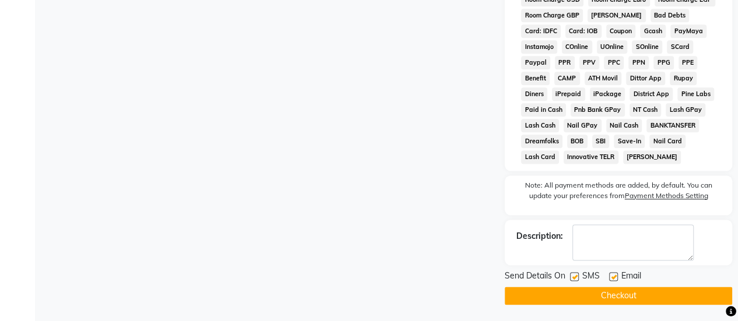
click at [573, 281] on label at bounding box center [574, 276] width 9 height 9
click at [573, 281] on input "checkbox" at bounding box center [574, 277] width 8 height 8
checkbox input "false"
click at [614, 277] on label at bounding box center [613, 276] width 9 height 9
click at [614, 277] on input "checkbox" at bounding box center [613, 277] width 8 height 8
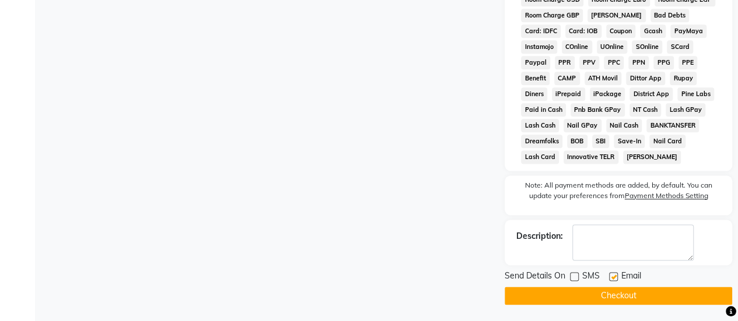
checkbox input "false"
click at [620, 297] on button "Checkout" at bounding box center [617, 296] width 227 height 18
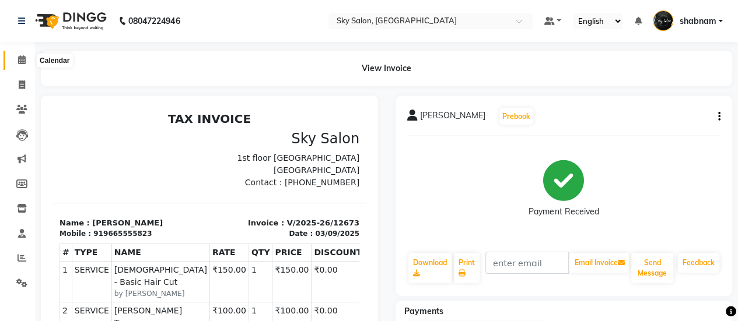
click at [19, 55] on icon at bounding box center [22, 59] width 8 height 9
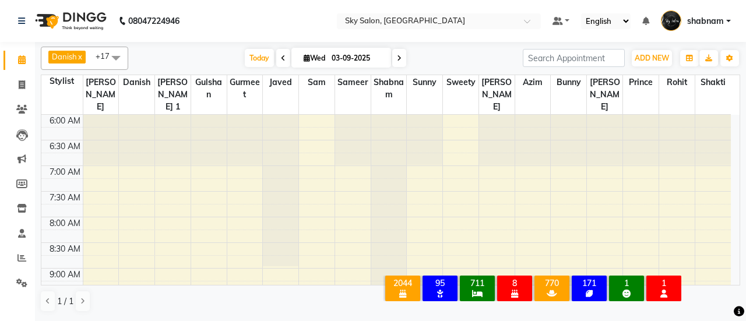
click at [244, 58] on div "[DATE] [DATE]" at bounding box center [326, 58] width 164 height 17
click at [250, 56] on span "Today" at bounding box center [259, 58] width 29 height 18
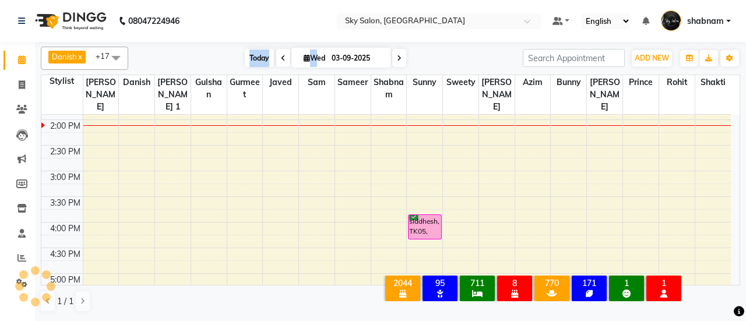
click at [250, 56] on span "Today" at bounding box center [259, 58] width 29 height 18
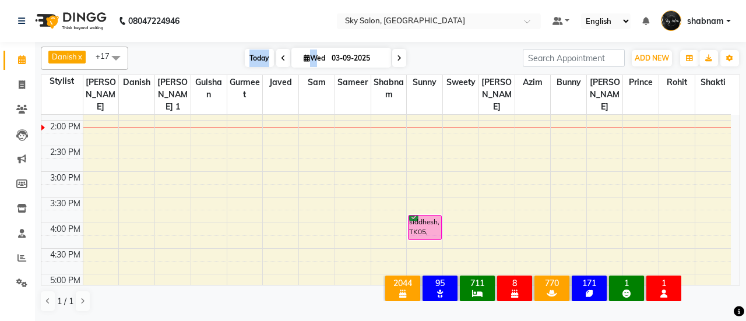
click at [257, 64] on span "Today" at bounding box center [259, 58] width 29 height 18
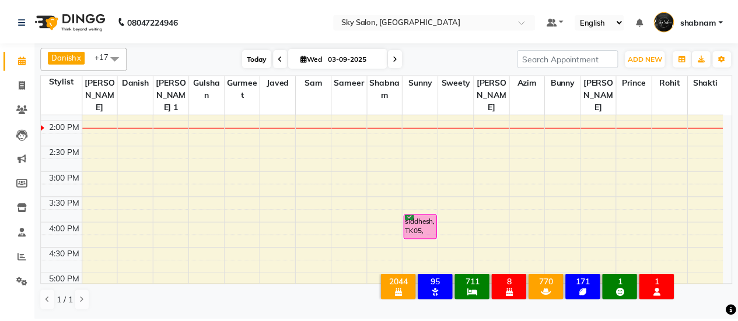
scroll to position [405, 0]
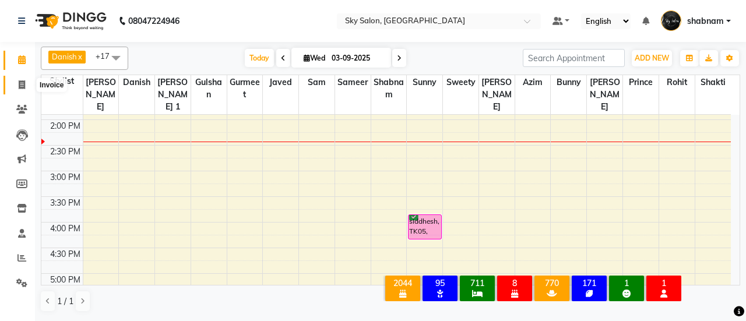
click at [22, 86] on icon at bounding box center [22, 84] width 6 height 9
select select "service"
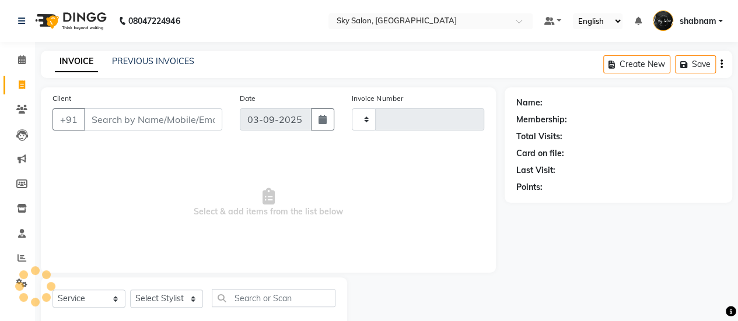
type input "12674"
select select "3537"
click at [153, 58] on link "PREVIOUS INVOICES" at bounding box center [153, 61] width 82 height 10
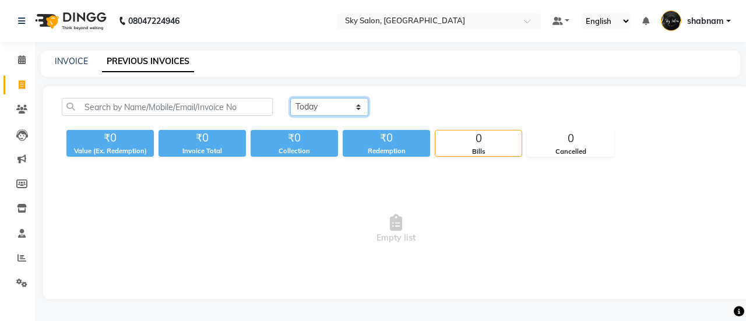
click at [329, 109] on select "Today Yesterday Custom Range" at bounding box center [329, 107] width 78 height 18
select select "range"
click at [290, 98] on select "Today Yesterday Custom Range" at bounding box center [329, 107] width 78 height 18
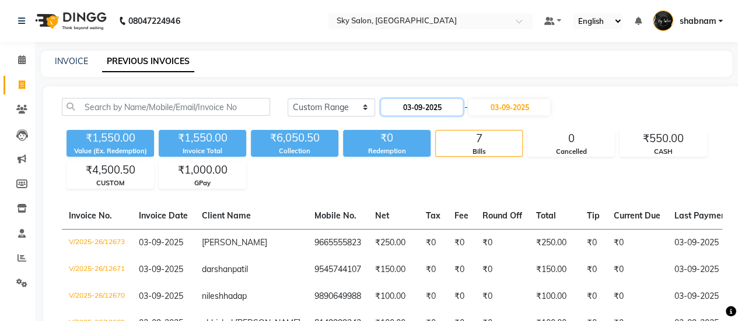
click at [420, 104] on input "03-09-2025" at bounding box center [422, 107] width 82 height 16
select select "9"
select select "2025"
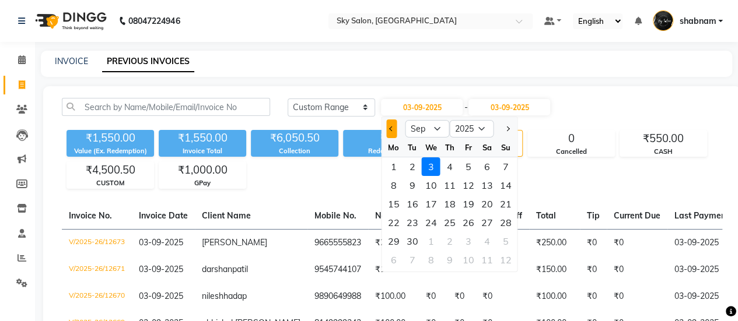
click at [388, 129] on button "Previous month" at bounding box center [392, 129] width 10 height 19
select select "8"
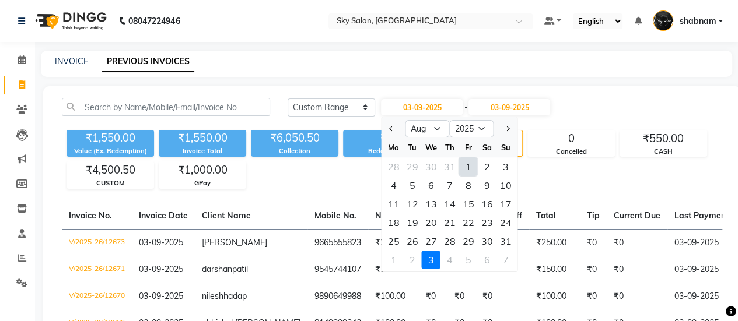
click at [472, 160] on div "1" at bounding box center [468, 166] width 19 height 19
type input "01-08-2025"
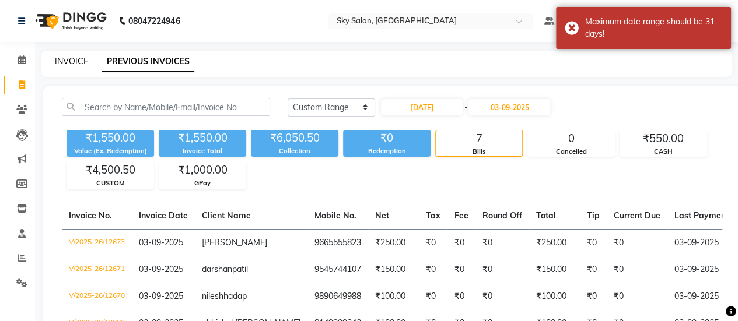
click at [68, 61] on link "INVOICE" at bounding box center [71, 61] width 33 height 10
select select "3537"
select select "service"
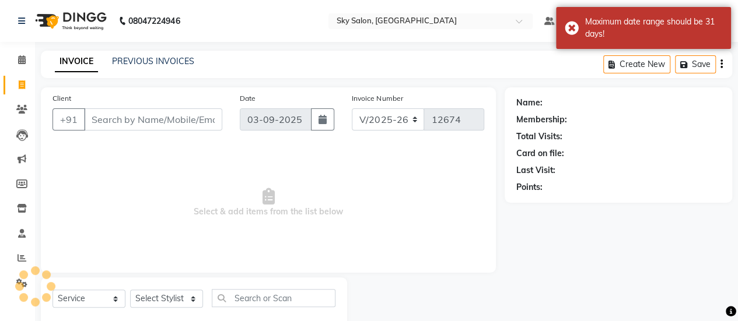
scroll to position [29, 0]
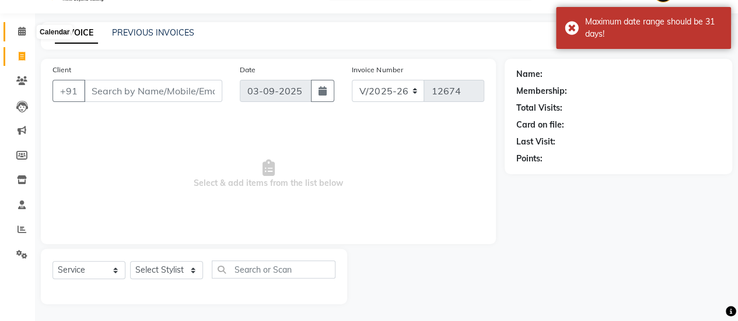
click at [22, 29] on icon at bounding box center [22, 31] width 8 height 9
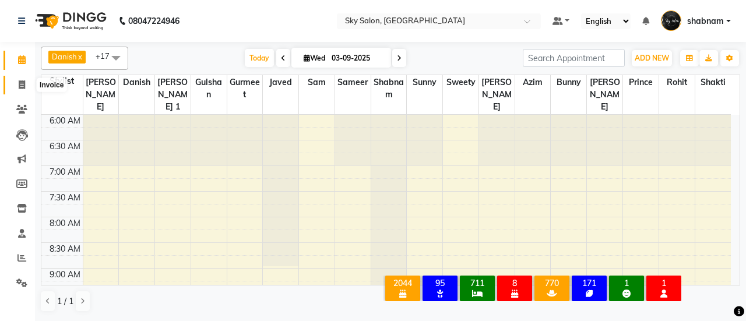
click at [23, 87] on icon at bounding box center [22, 84] width 6 height 9
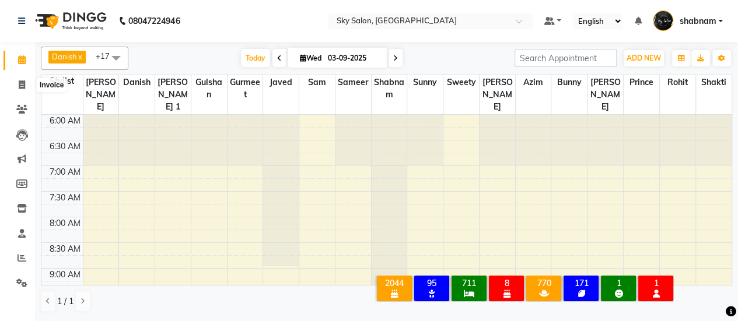
select select "service"
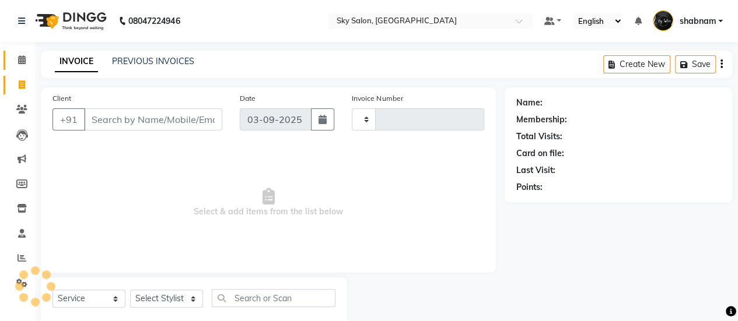
type input "12674"
select select "3537"
click at [152, 65] on link "PREVIOUS INVOICES" at bounding box center [153, 61] width 82 height 10
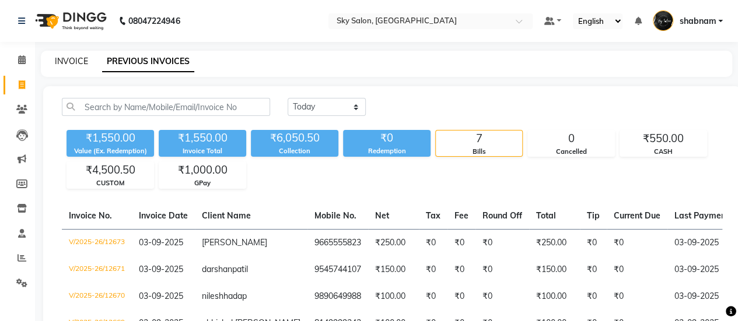
click at [71, 61] on link "INVOICE" at bounding box center [71, 61] width 33 height 10
select select "service"
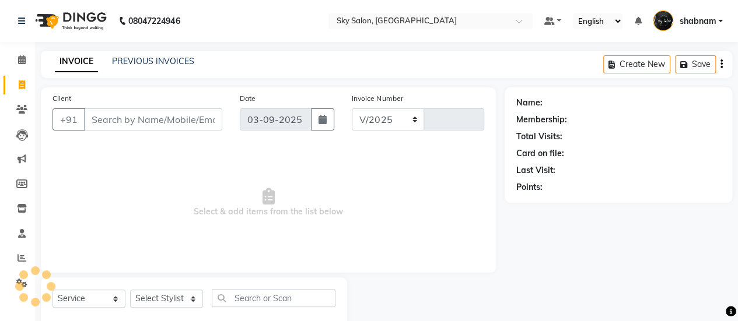
scroll to position [29, 0]
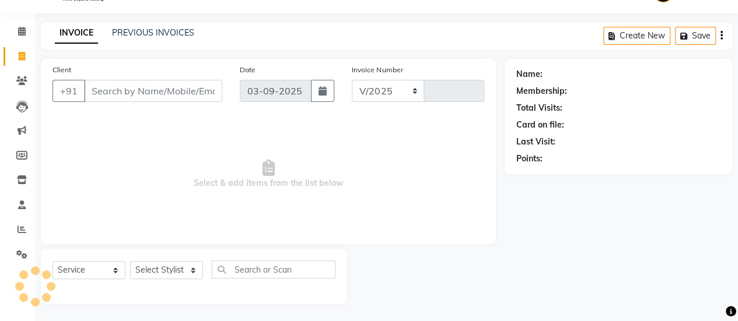
select select "3537"
type input "12674"
click at [71, 61] on div "Client +91 Date 03-09-2025 Invoice Number V/2025 V/2025-26 12674 Select & add i…" at bounding box center [268, 151] width 455 height 185
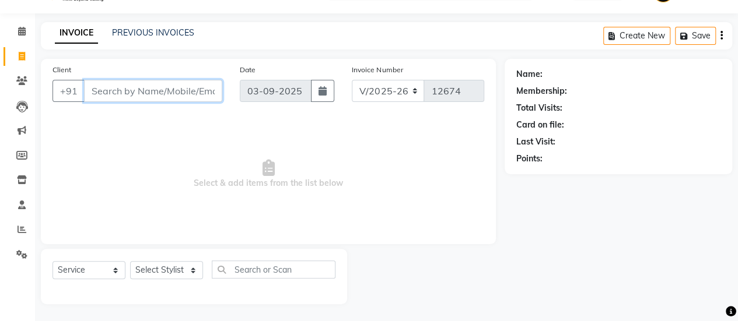
click at [118, 90] on input "Client" at bounding box center [153, 91] width 138 height 22
click at [140, 34] on link "PREVIOUS INVOICES" at bounding box center [153, 32] width 82 height 10
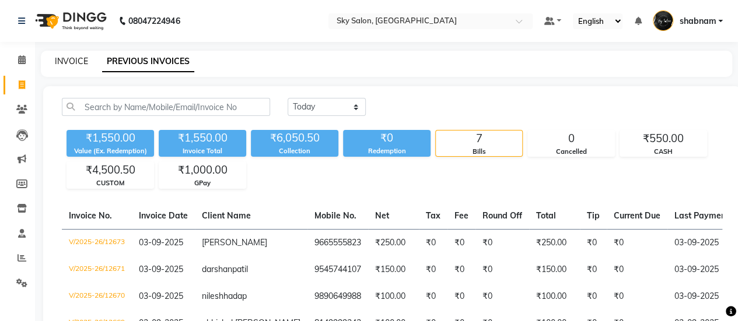
click at [69, 60] on link "INVOICE" at bounding box center [71, 61] width 33 height 10
select select "service"
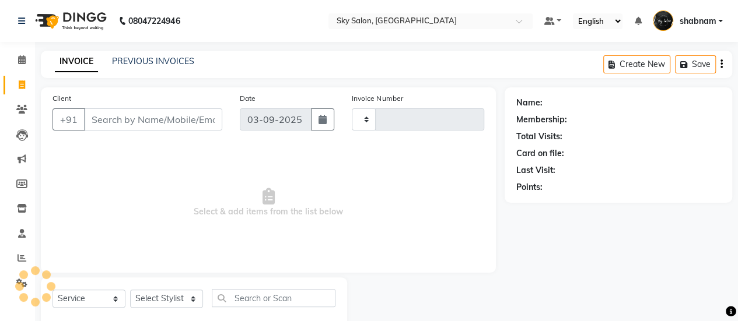
type input "12674"
select select "3537"
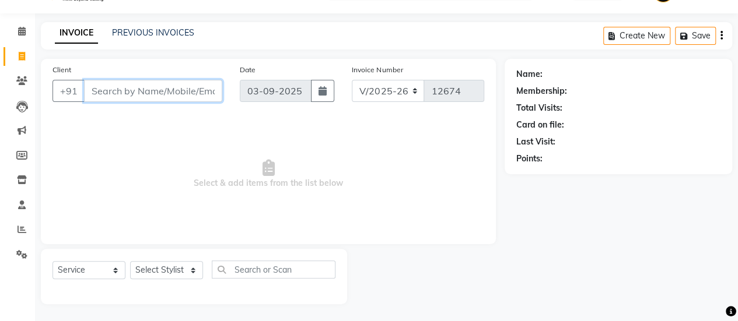
click at [115, 92] on input "Client" at bounding box center [153, 91] width 138 height 22
click at [95, 93] on input "Client" at bounding box center [153, 91] width 138 height 22
click at [118, 94] on input "Client" at bounding box center [153, 91] width 138 height 22
click at [155, 36] on div "INVOICE PREVIOUS INVOICES Create New Save" at bounding box center [386, 35] width 691 height 27
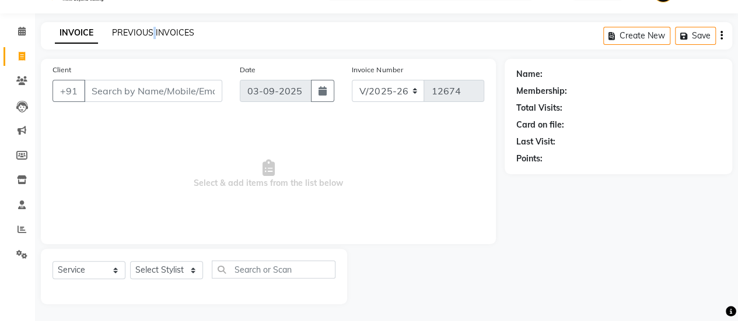
click at [155, 36] on link "PREVIOUS INVOICES" at bounding box center [153, 32] width 82 height 10
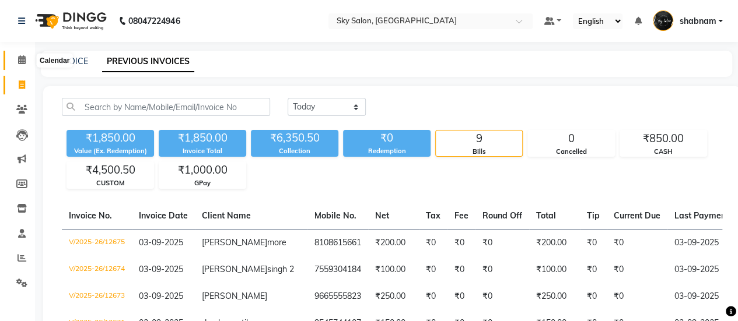
click at [24, 66] on span at bounding box center [22, 60] width 20 height 13
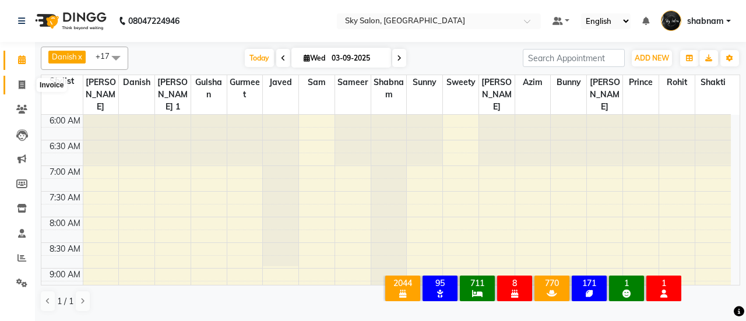
click at [17, 86] on span at bounding box center [22, 85] width 20 height 13
select select "3537"
select select "service"
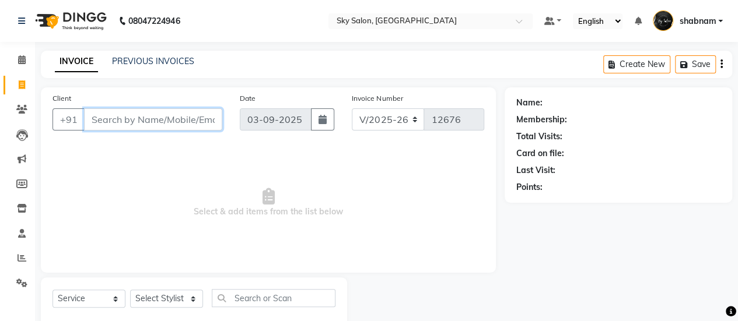
click at [128, 110] on input "Client" at bounding box center [153, 119] width 138 height 22
type input "9"
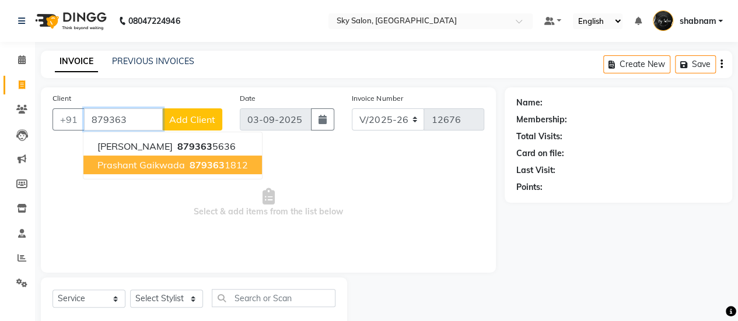
click at [136, 170] on span "prashant gaikwada" at bounding box center [140, 165] width 87 height 12
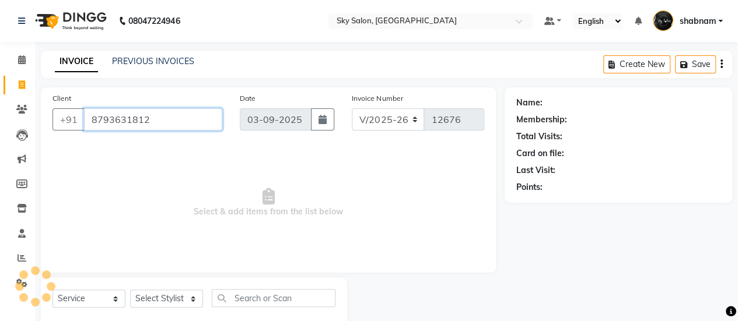
type input "8793631812"
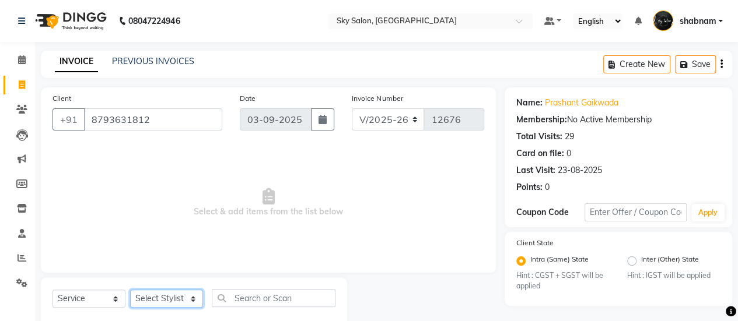
click at [170, 306] on select "Select Stylist afreen akshata aman saha ameer Anagha anisa arbaj azim bharti Bu…" at bounding box center [166, 299] width 73 height 18
select select "57500"
click at [130, 290] on select "Select Stylist afreen akshata aman saha ameer Anagha anisa arbaj azim bharti Bu…" at bounding box center [166, 299] width 73 height 18
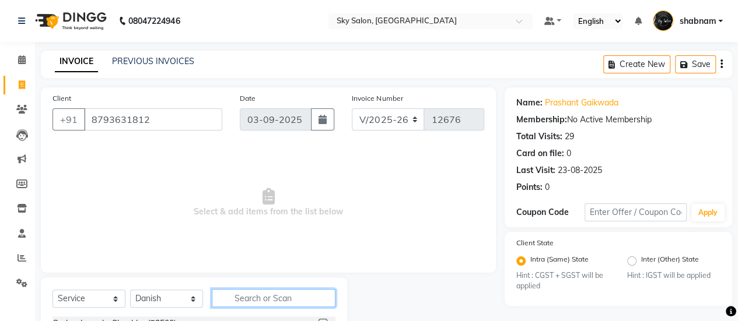
click at [289, 298] on input "text" at bounding box center [274, 298] width 124 height 18
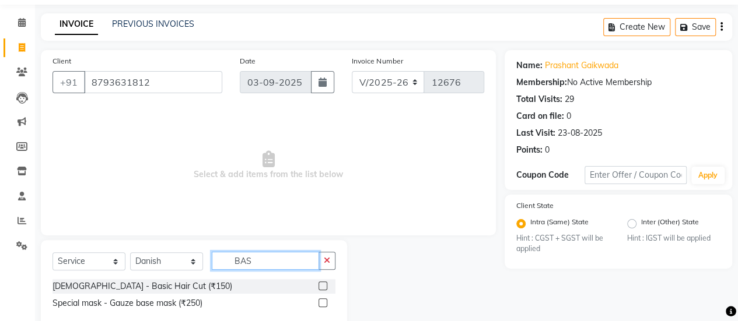
type input "BAS"
click at [323, 286] on label at bounding box center [322, 286] width 9 height 9
click at [323, 286] on input "checkbox" at bounding box center [322, 287] width 8 height 8
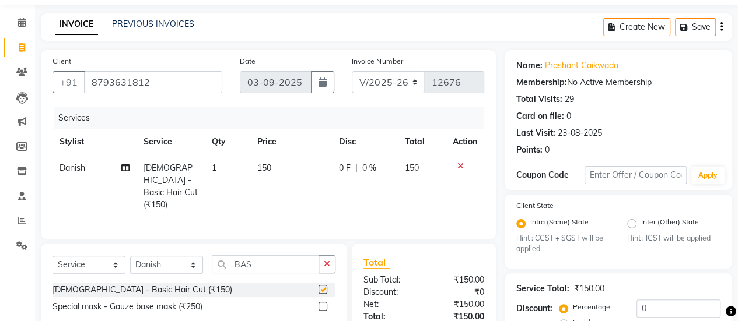
checkbox input "false"
click at [324, 260] on icon "button" at bounding box center [327, 264] width 6 height 8
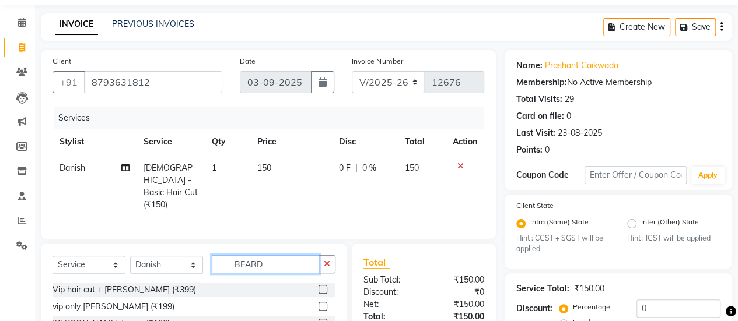
scroll to position [89, 0]
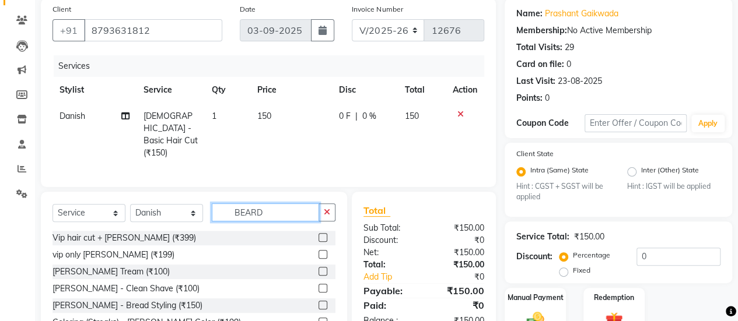
type input "BEARD"
click at [318, 272] on div at bounding box center [322, 273] width 8 height 12
drag, startPoint x: 316, startPoint y: 272, endPoint x: 315, endPoint y: 265, distance: 6.5
click at [318, 267] on div at bounding box center [322, 273] width 8 height 12
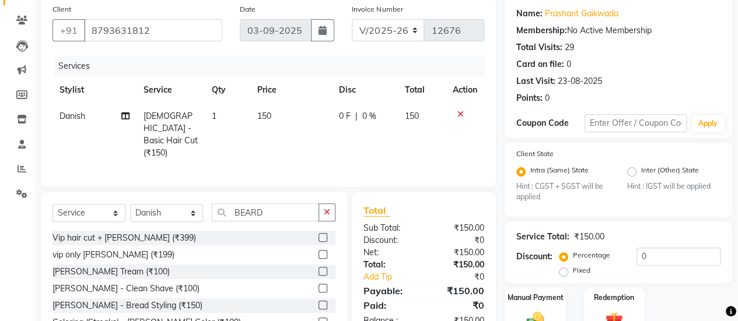
click at [318, 267] on label at bounding box center [322, 271] width 9 height 9
click at [318, 268] on input "checkbox" at bounding box center [322, 272] width 8 height 8
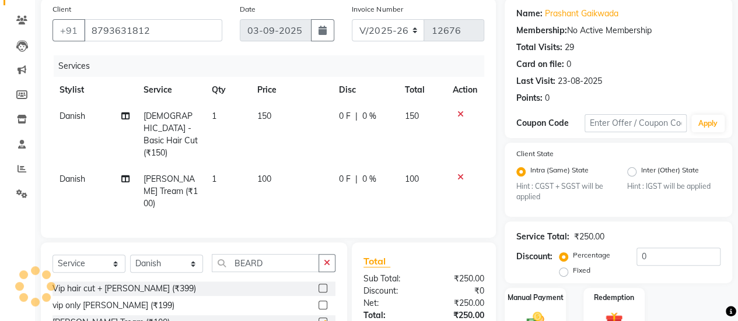
checkbox input "false"
click at [180, 255] on select "Select Stylist afreen akshata aman saha ameer Anagha anisa arbaj azim bharti Bu…" at bounding box center [166, 264] width 73 height 18
select select "16680"
click at [269, 254] on input "BEARD" at bounding box center [265, 263] width 107 height 18
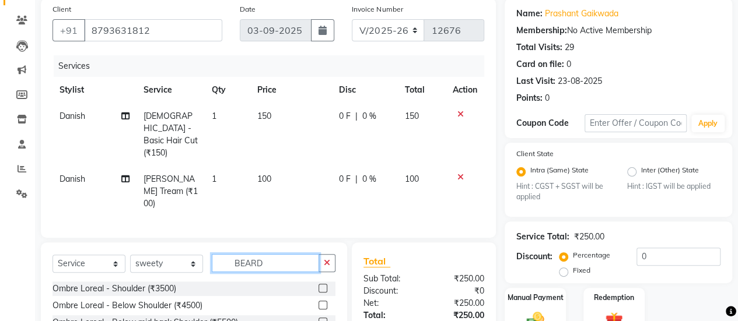
click at [269, 254] on input "BEARD" at bounding box center [265, 263] width 107 height 18
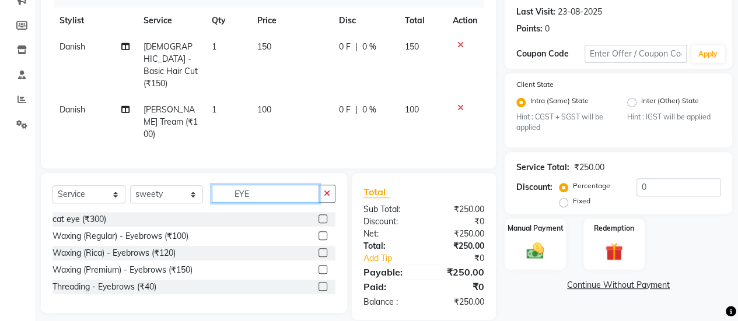
type input "EYE"
click at [325, 282] on label at bounding box center [322, 286] width 9 height 9
click at [325, 283] on input "checkbox" at bounding box center [322, 287] width 8 height 8
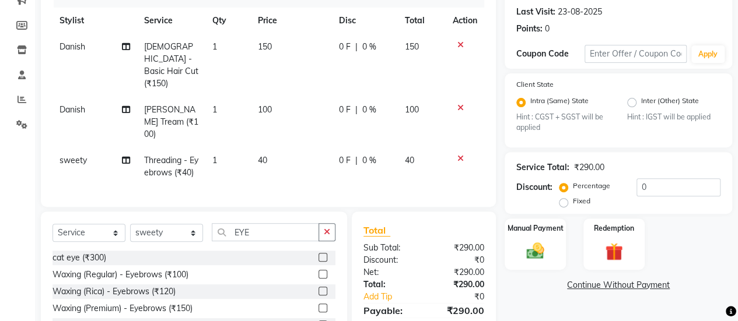
checkbox input "false"
click at [260, 155] on span "40" at bounding box center [262, 160] width 9 height 10
select select "16680"
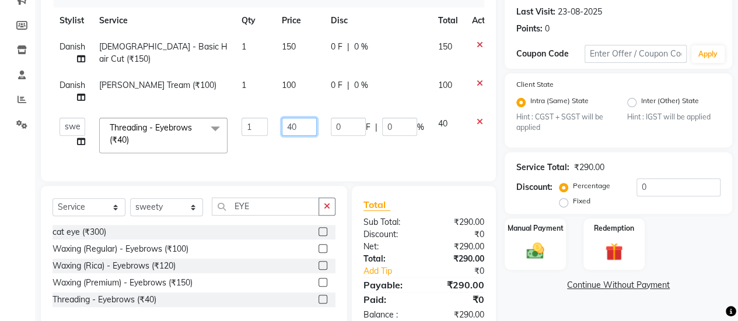
click at [289, 130] on input "40" at bounding box center [299, 127] width 35 height 18
type input "50"
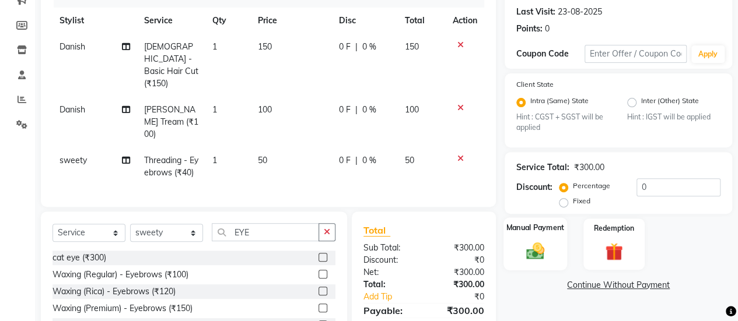
click at [534, 244] on img at bounding box center [535, 251] width 30 height 21
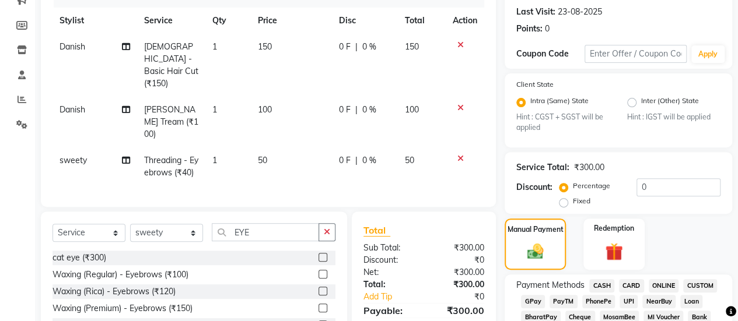
click at [607, 287] on span "CASH" at bounding box center [601, 285] width 25 height 13
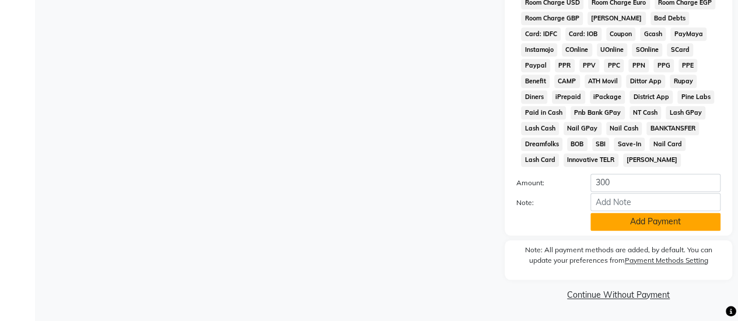
click at [626, 221] on button "Add Payment" at bounding box center [655, 222] width 130 height 18
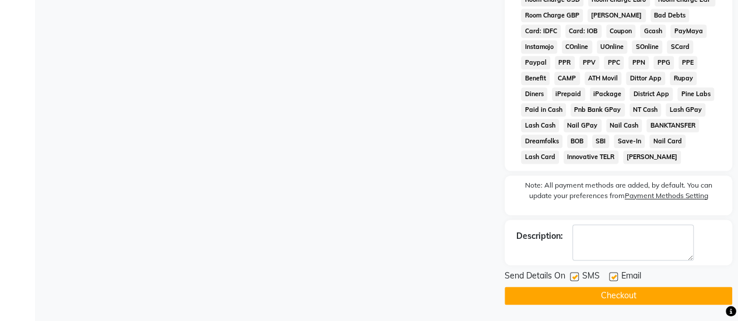
click at [574, 279] on label at bounding box center [574, 276] width 9 height 9
click at [574, 279] on input "checkbox" at bounding box center [574, 277] width 8 height 8
checkbox input "false"
click at [576, 294] on button "Checkout" at bounding box center [617, 296] width 227 height 18
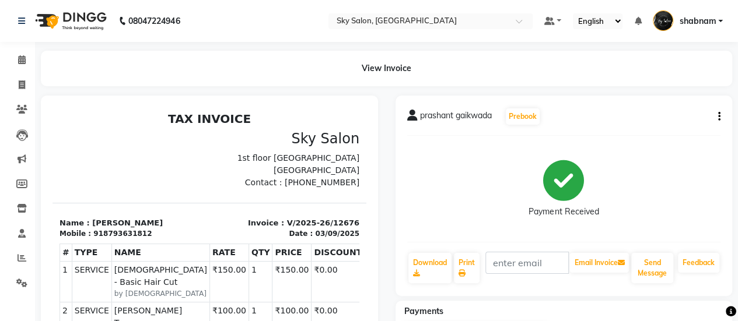
click at [576, 294] on div "prashant gaikwada Prebook Payment Received Download Print Email Invoice Send Me…" at bounding box center [563, 196] width 337 height 201
click at [27, 78] on link "Invoice" at bounding box center [17, 85] width 28 height 19
select select "3537"
select select "service"
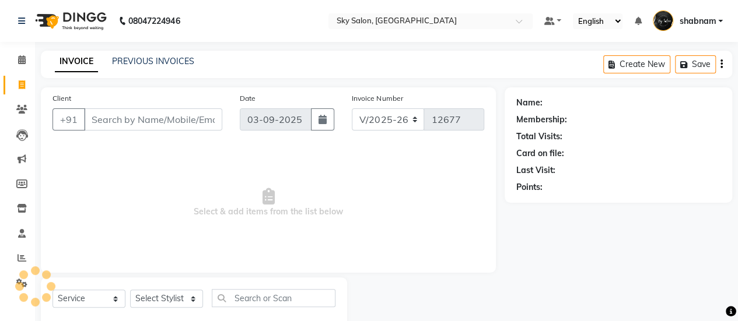
scroll to position [29, 0]
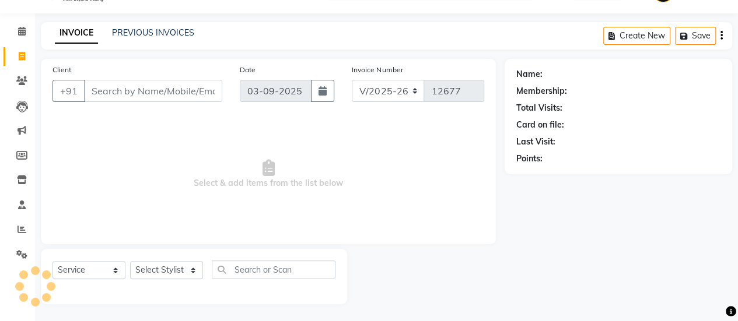
click at [167, 279] on div "Select Service Product Membership Package Voucher Prepaid Gift Card Select Styl…" at bounding box center [193, 274] width 283 height 27
click at [168, 258] on div "Select Service Product Membership Package Voucher Prepaid Gift Card Select Styl…" at bounding box center [194, 276] width 306 height 55
click at [168, 263] on select "Select Stylist" at bounding box center [166, 270] width 73 height 18
select select "84591"
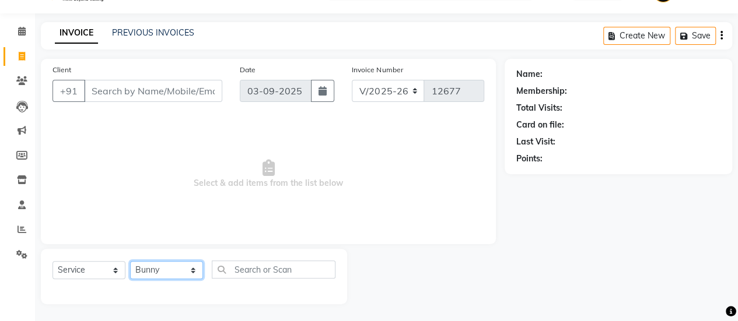
click at [130, 261] on select "Select Stylist afreen akshata aman saha ameer Anagha anisa arbaj azim bharti Bu…" at bounding box center [166, 270] width 73 height 18
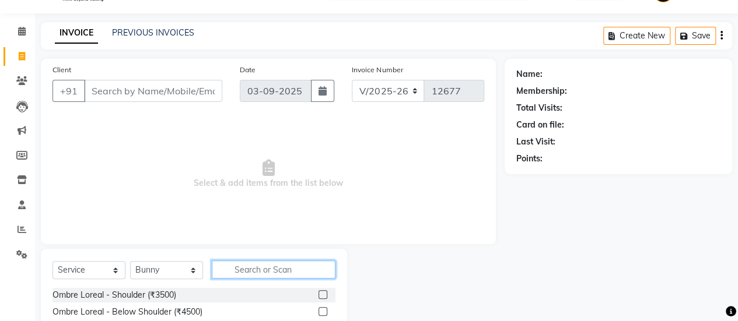
click at [290, 268] on input "text" at bounding box center [274, 270] width 124 height 18
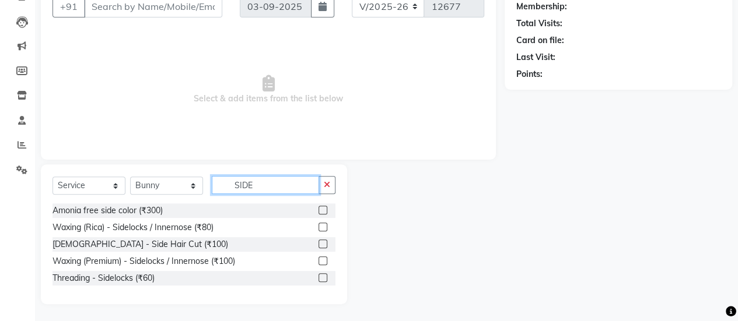
type input "SIDE"
click at [324, 241] on label at bounding box center [322, 244] width 9 height 9
click at [324, 241] on input "checkbox" at bounding box center [322, 245] width 8 height 8
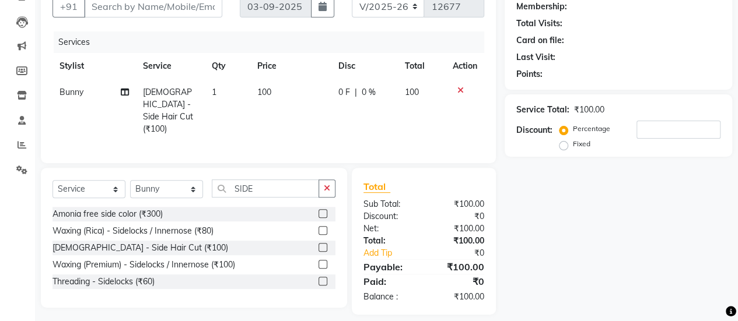
click at [324, 243] on label at bounding box center [322, 247] width 9 height 9
click at [324, 244] on input "checkbox" at bounding box center [322, 248] width 8 height 8
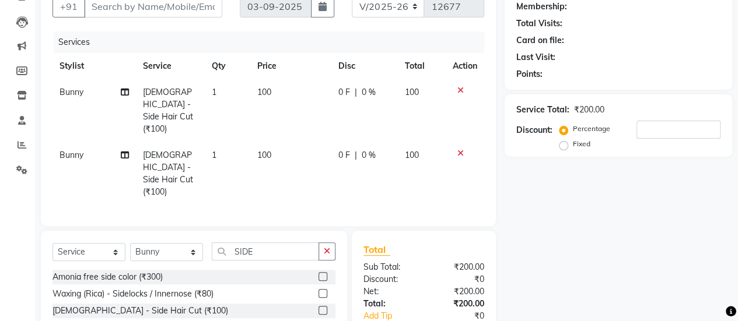
click at [322, 304] on div at bounding box center [326, 311] width 17 height 15
click at [321, 306] on label at bounding box center [322, 310] width 9 height 9
click at [321, 307] on input "checkbox" at bounding box center [322, 311] width 8 height 8
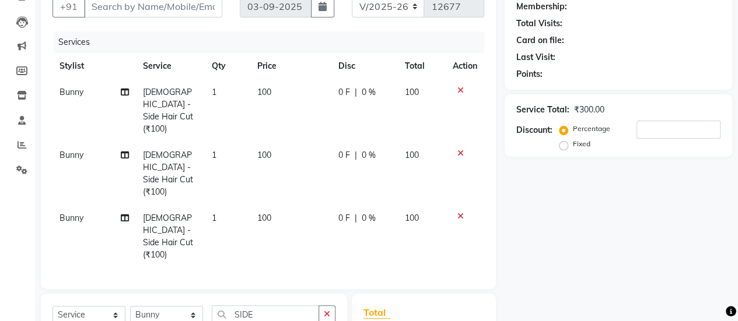
scroll to position [184, 0]
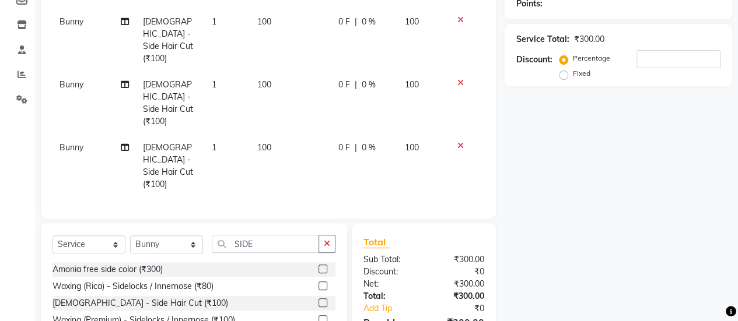
click at [322, 298] on label at bounding box center [322, 302] width 9 height 9
click at [322, 300] on input "checkbox" at bounding box center [322, 304] width 8 height 8
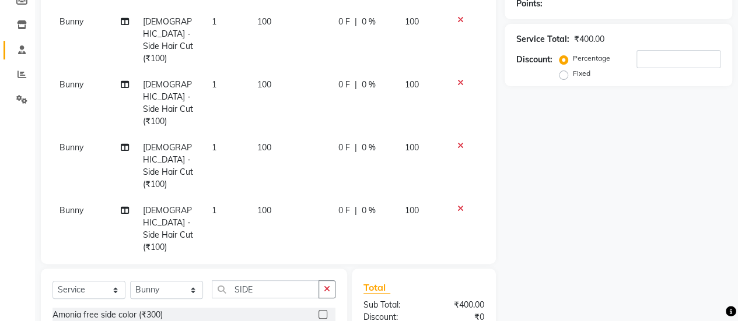
checkbox input "false"
click at [72, 72] on td "Bunny" at bounding box center [93, 103] width 83 height 63
select select "84591"
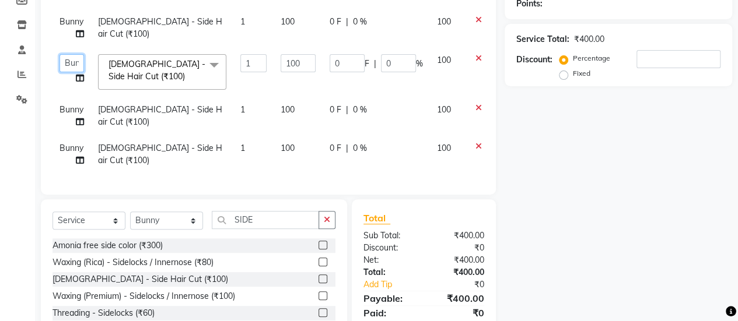
click at [72, 65] on select "afreen akshata aman saha ameer Anagha anisa arbaj azim bharti Bunny Danish Dars…" at bounding box center [71, 63] width 24 height 18
select select "53255"
click at [78, 113] on span "Bunny" at bounding box center [71, 109] width 24 height 10
select select "84591"
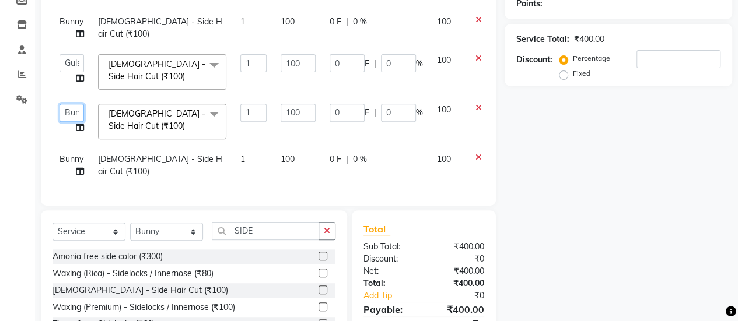
click at [78, 113] on select "afreen akshata aman saha ameer Anagha anisa arbaj azim bharti Bunny Danish Dars…" at bounding box center [71, 113] width 24 height 18
select select "84353"
click at [74, 154] on span "Bunny" at bounding box center [71, 159] width 24 height 10
select select "84591"
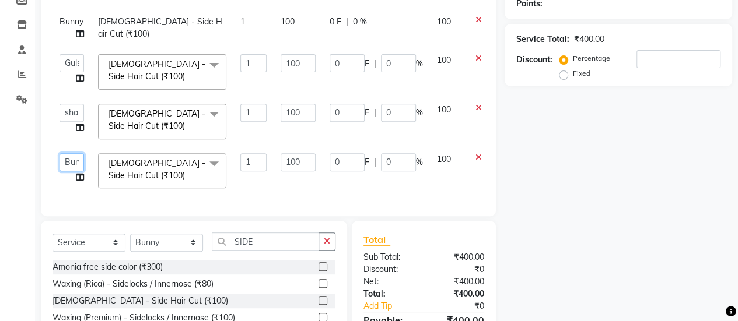
click at [74, 153] on select "afreen akshata aman saha ameer Anagha anisa arbaj azim bharti Bunny Danish Dars…" at bounding box center [71, 162] width 24 height 18
select select "90727"
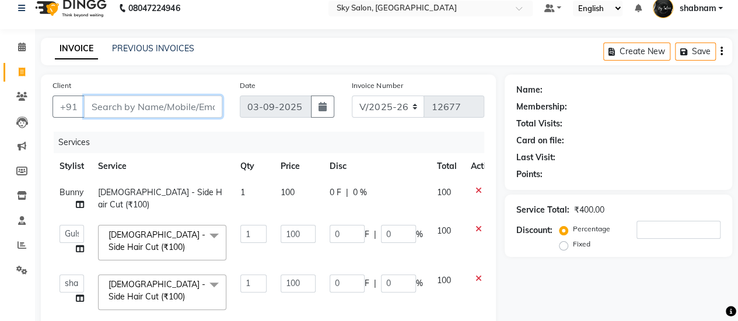
click at [113, 111] on input "Client" at bounding box center [153, 107] width 138 height 22
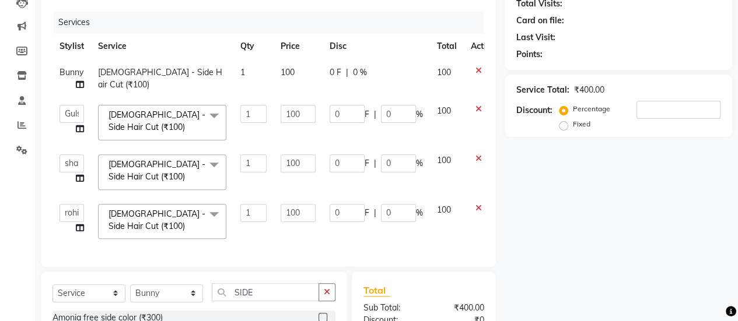
click at [477, 208] on icon at bounding box center [478, 208] width 6 height 8
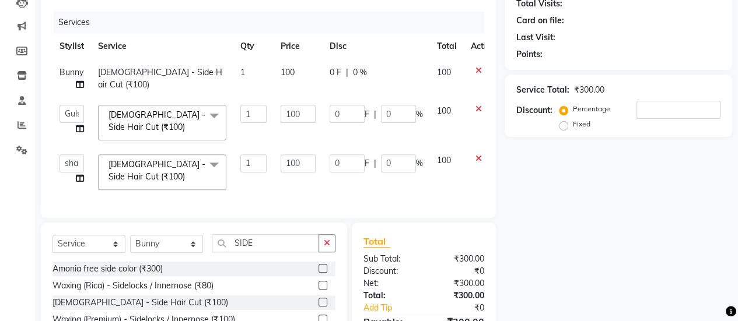
click at [478, 157] on icon at bounding box center [478, 158] width 6 height 8
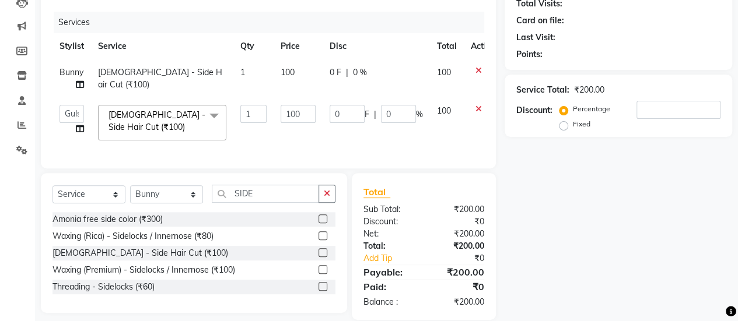
scroll to position [68, 0]
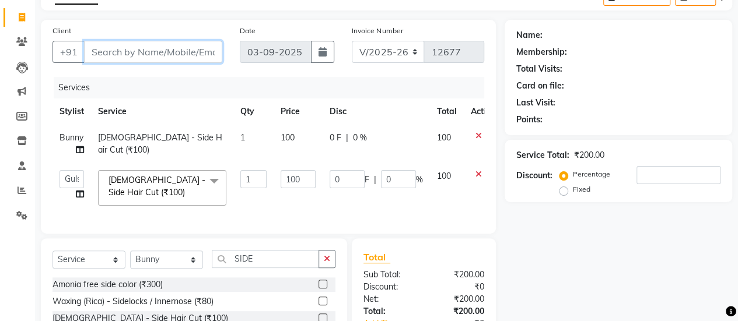
click at [175, 53] on input "Client" at bounding box center [153, 52] width 138 height 22
paste input "8108615661"
type input "8108615661"
type input "0"
type input "8108615661"
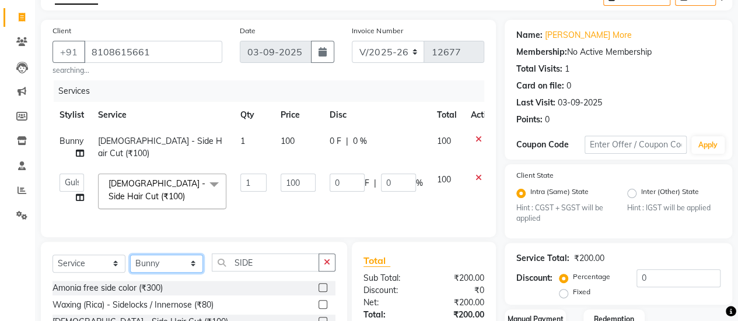
click at [159, 272] on select "Select Stylist afreen [PERSON_NAME] saha [PERSON_NAME] [PERSON_NAME] [PERSON_NA…" at bounding box center [166, 264] width 73 height 18
select select "90727"
click at [130, 262] on select "Select Stylist afreen [PERSON_NAME] saha [PERSON_NAME] [PERSON_NAME] [PERSON_NA…" at bounding box center [166, 264] width 73 height 18
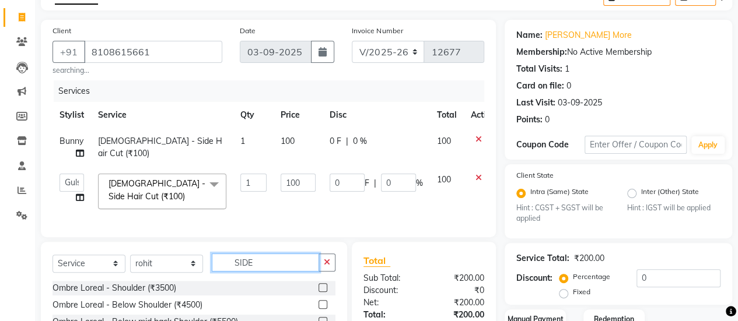
click at [255, 272] on input "SIDE" at bounding box center [265, 263] width 107 height 18
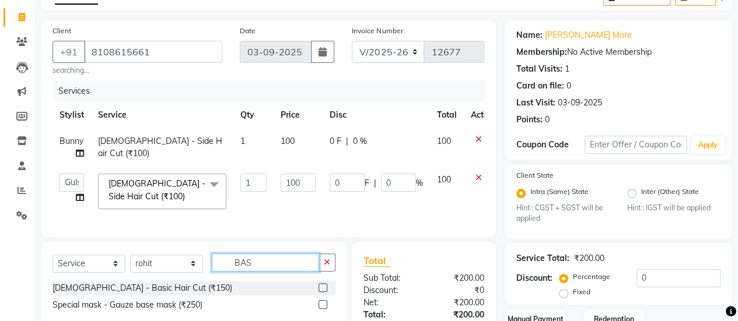
scroll to position [160, 0]
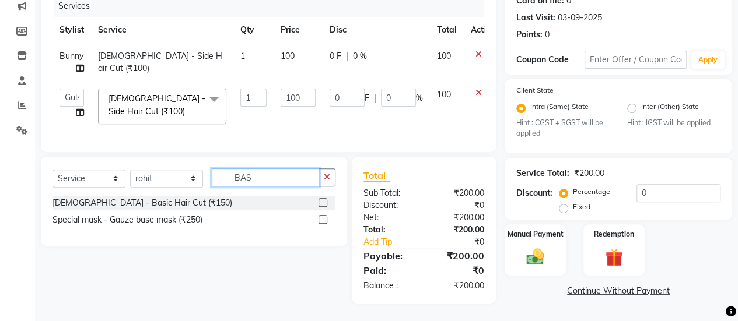
type input "BAS"
click at [319, 202] on label at bounding box center [322, 202] width 9 height 9
click at [319, 202] on input "checkbox" at bounding box center [322, 203] width 8 height 8
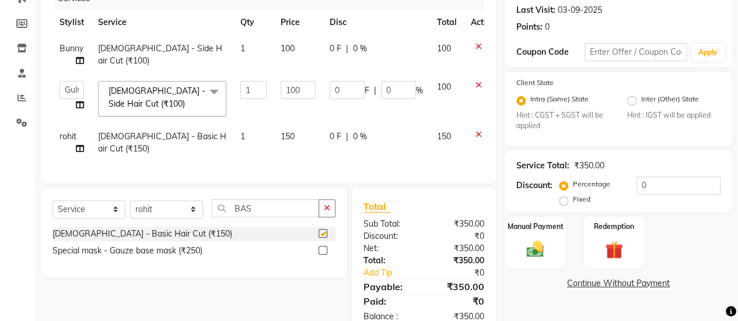
checkbox input "false"
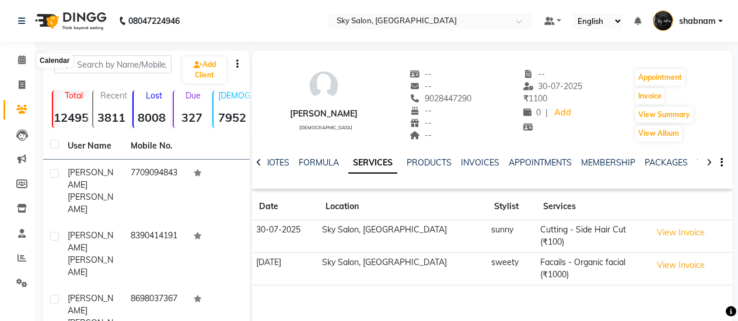
select select "100"
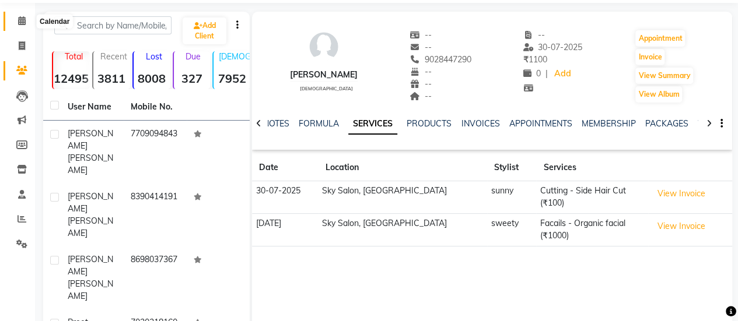
scroll to position [3487, 0]
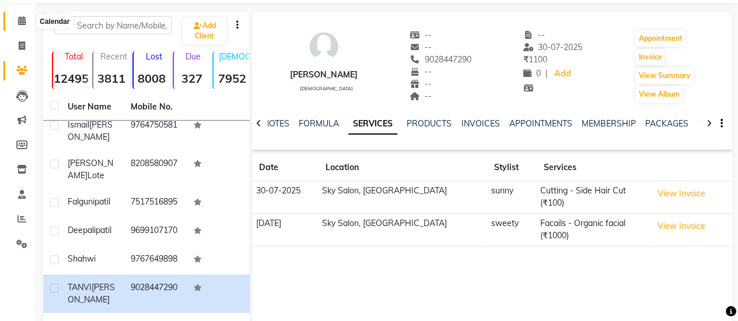
click at [24, 24] on icon at bounding box center [22, 20] width 8 height 9
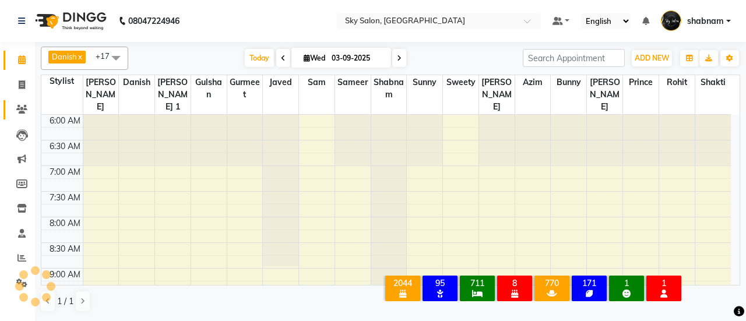
click at [17, 117] on link "Clients" at bounding box center [17, 109] width 28 height 19
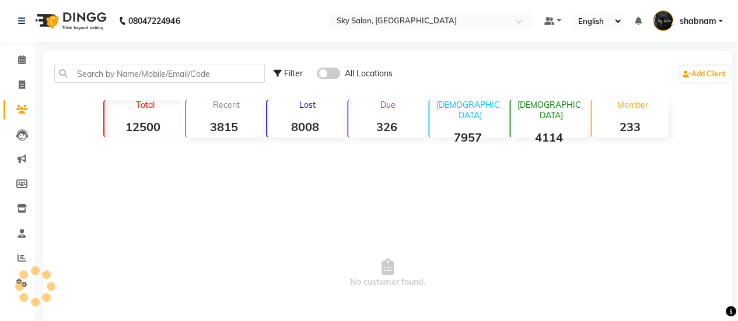
drag, startPoint x: 153, startPoint y: 62, endPoint x: 155, endPoint y: 80, distance: 18.2
click at [155, 80] on div "Filter All Locations Add Client" at bounding box center [387, 73] width 684 height 37
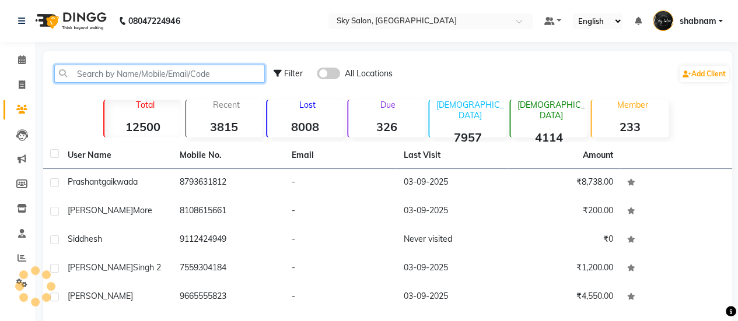
click at [155, 80] on input "text" at bounding box center [159, 74] width 210 height 18
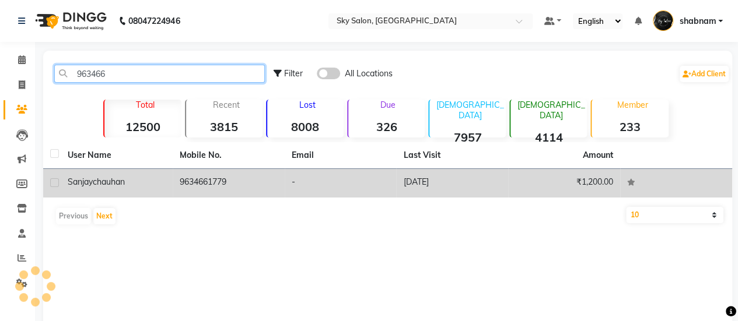
type input "963466"
click at [239, 178] on td "9634661779" at bounding box center [229, 183] width 112 height 29
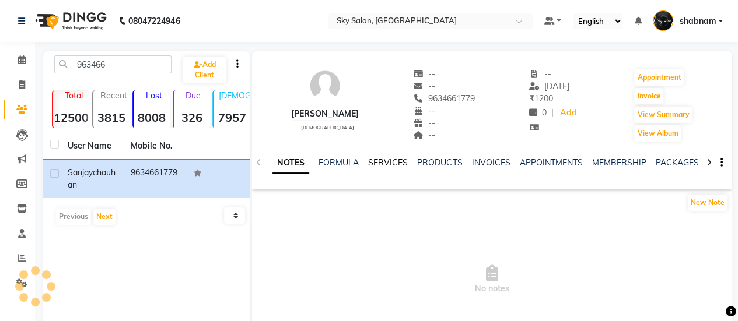
click at [383, 164] on link "SERVICES" at bounding box center [388, 162] width 40 height 10
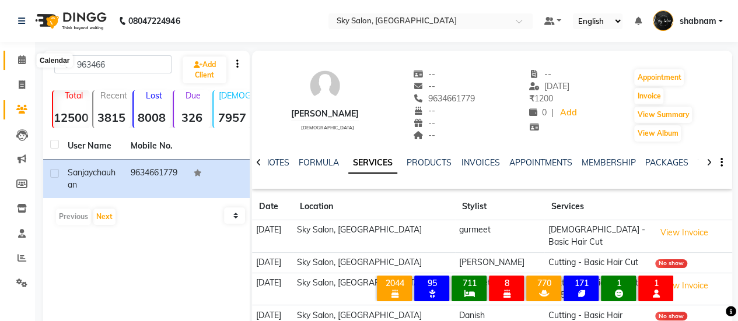
click at [16, 58] on span at bounding box center [22, 60] width 20 height 13
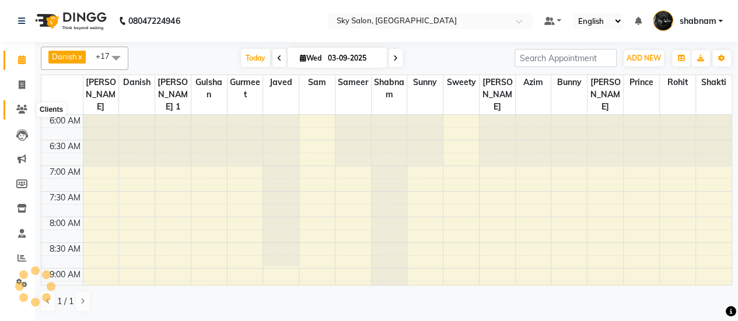
click at [16, 104] on span at bounding box center [22, 109] width 20 height 13
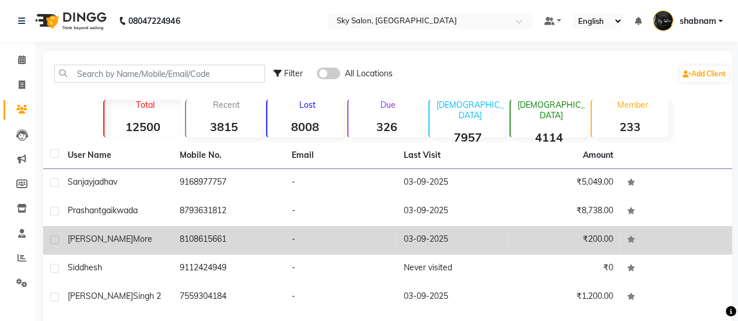
click at [228, 251] on td "8108615661" at bounding box center [229, 240] width 112 height 29
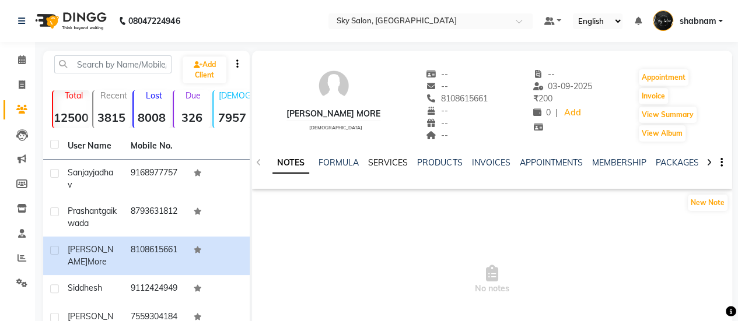
click at [384, 161] on link "SERVICES" at bounding box center [388, 162] width 40 height 10
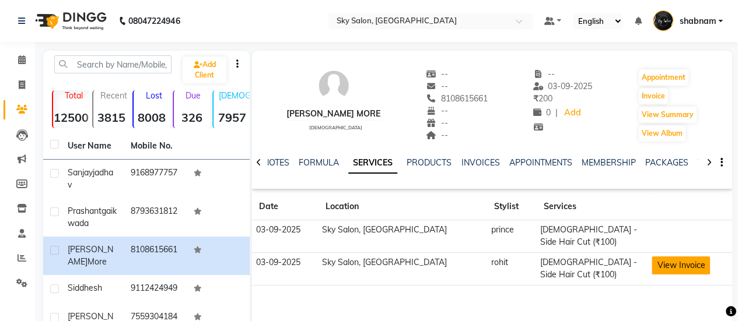
click at [658, 261] on button "View Invoice" at bounding box center [680, 266] width 58 height 18
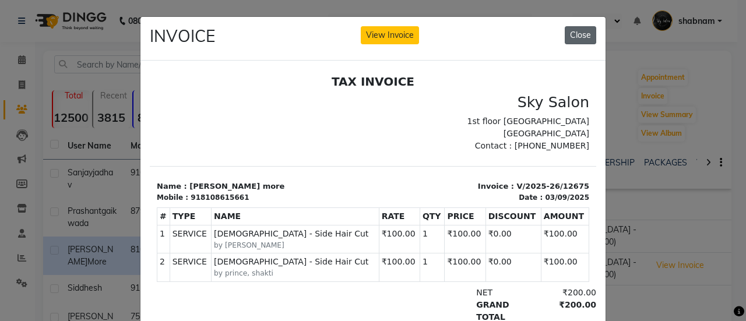
click at [570, 36] on button "Close" at bounding box center [580, 35] width 31 height 18
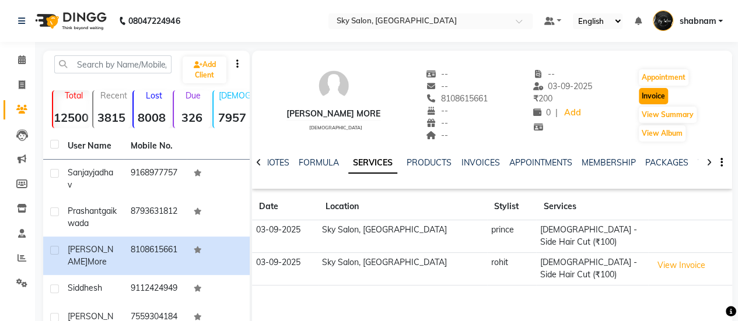
click at [646, 92] on button "Invoice" at bounding box center [652, 96] width 29 height 16
select select "3537"
select select "service"
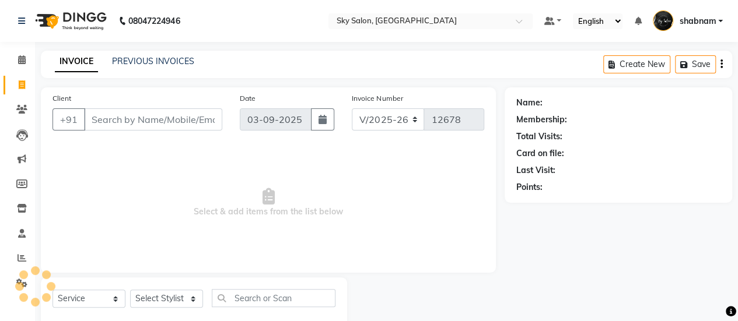
scroll to position [29, 0]
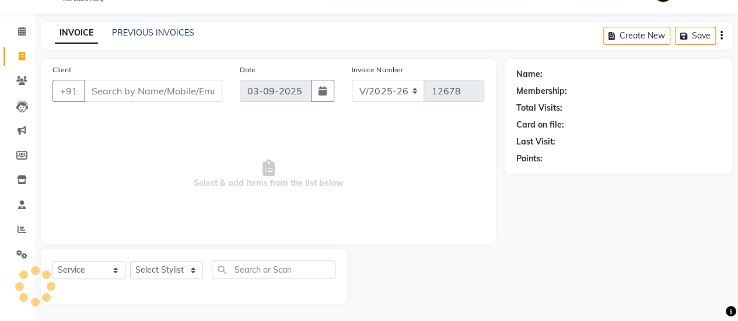
type input "8108615661"
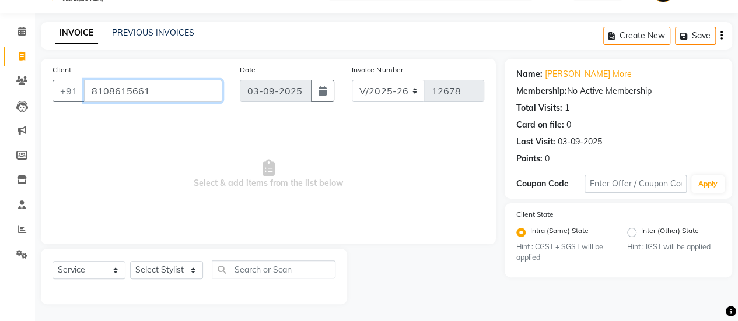
click at [121, 89] on input "8108615661" at bounding box center [153, 91] width 138 height 22
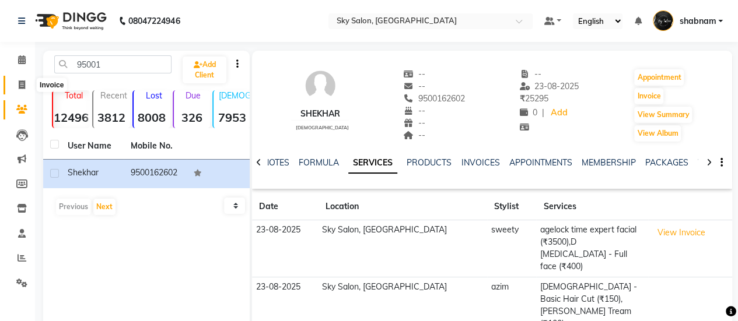
click at [13, 87] on span at bounding box center [22, 85] width 20 height 13
select select "service"
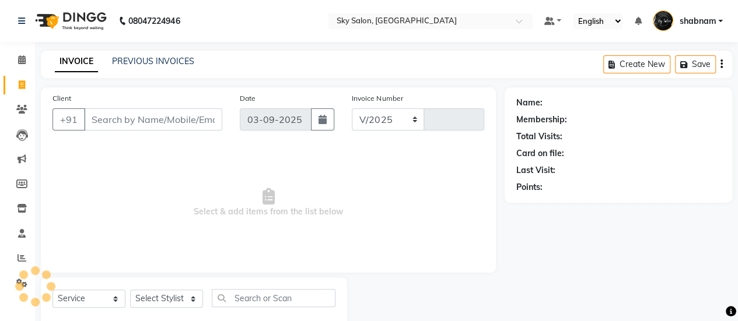
select select "3537"
type input "12677"
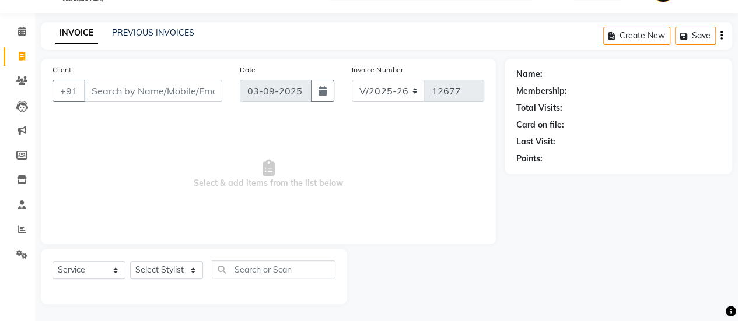
drag, startPoint x: 175, startPoint y: 73, endPoint x: 173, endPoint y: 87, distance: 14.2
click at [173, 87] on div "Client +91" at bounding box center [137, 88] width 187 height 48
click at [173, 87] on input "Client" at bounding box center [153, 91] width 138 height 22
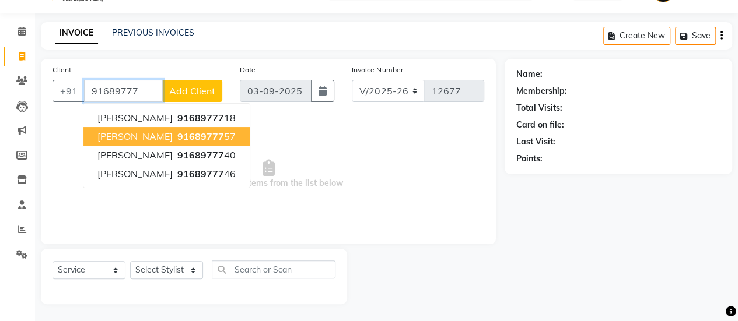
click at [192, 135] on span "91689777" at bounding box center [200, 137] width 47 height 12
type input "9168977757"
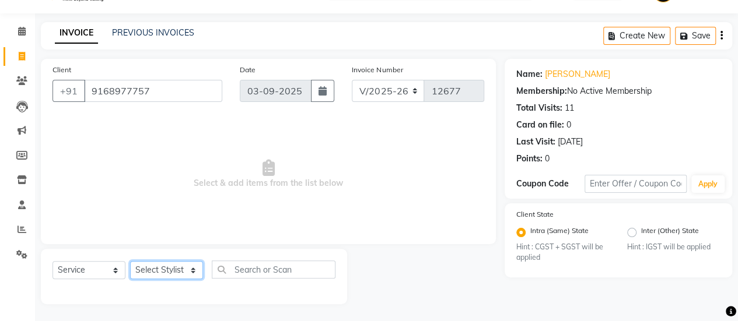
click at [159, 266] on select "Select Stylist afreen [PERSON_NAME] saha [PERSON_NAME] [PERSON_NAME] [PERSON_NA…" at bounding box center [166, 270] width 73 height 18
select select "46775"
click at [130, 261] on select "Select Stylist afreen [PERSON_NAME] saha [PERSON_NAME] [PERSON_NAME] [PERSON_NA…" at bounding box center [166, 270] width 73 height 18
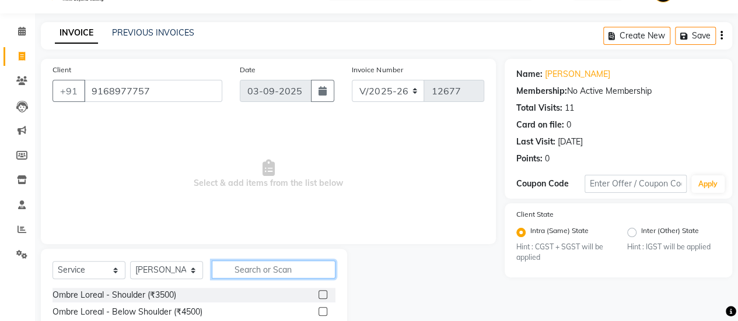
click at [273, 268] on input "text" at bounding box center [274, 270] width 124 height 18
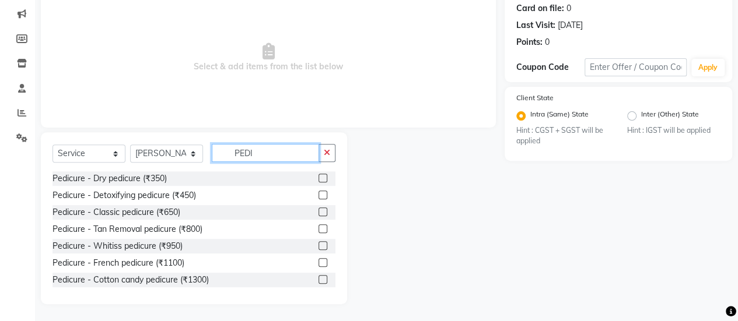
type input "PEDI"
click at [318, 193] on label at bounding box center [322, 195] width 9 height 9
click at [318, 193] on input "checkbox" at bounding box center [322, 196] width 8 height 8
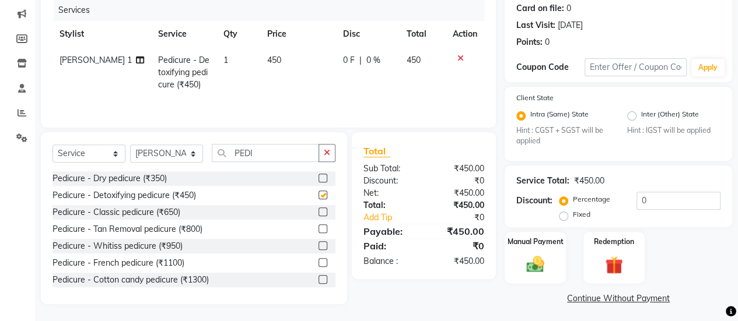
checkbox input "false"
click at [173, 156] on select "Select Stylist afreen akshata aman saha ameer Anagha anisa arbaj azim bharti Bu…" at bounding box center [166, 154] width 73 height 18
select select "83682"
click at [130, 145] on select "Select Stylist afreen akshata aman saha ameer Anagha anisa arbaj azim bharti Bu…" at bounding box center [166, 154] width 73 height 18
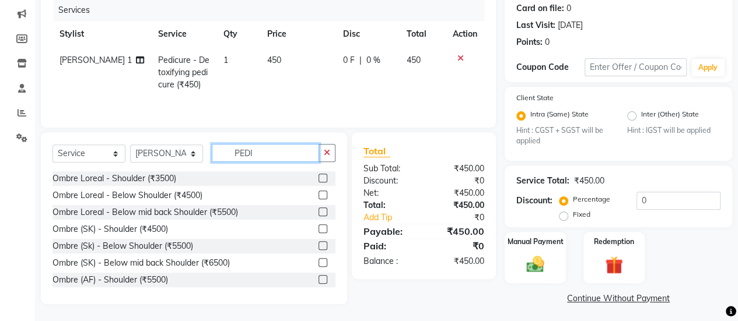
click at [252, 145] on input "PEDI" at bounding box center [265, 153] width 107 height 18
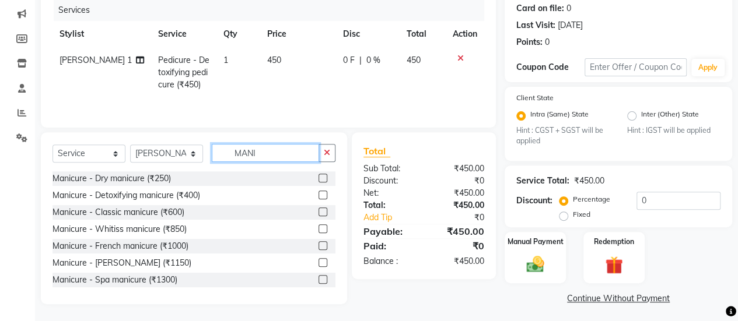
scroll to position [148, 0]
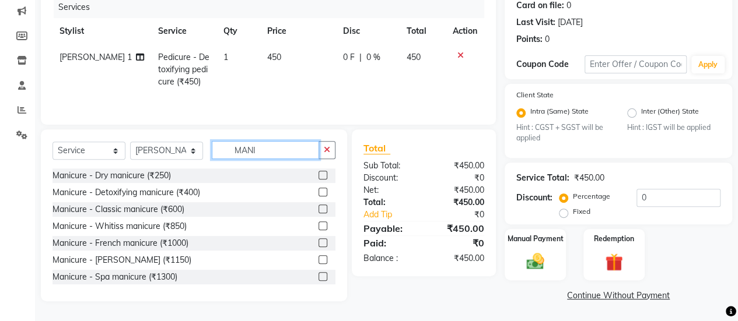
type input "MANI"
click at [318, 190] on label at bounding box center [322, 192] width 9 height 9
click at [318, 190] on input "checkbox" at bounding box center [322, 193] width 8 height 8
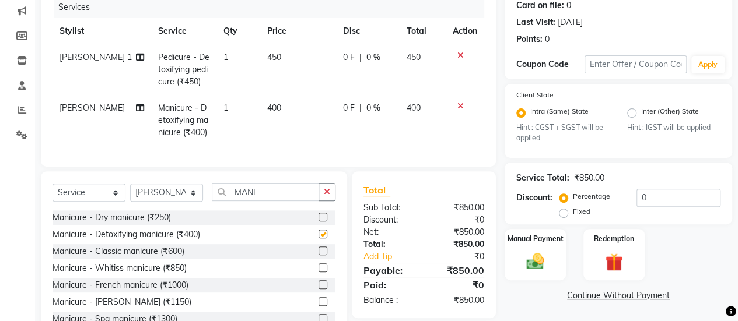
checkbox input "false"
click at [528, 262] on img at bounding box center [535, 261] width 30 height 21
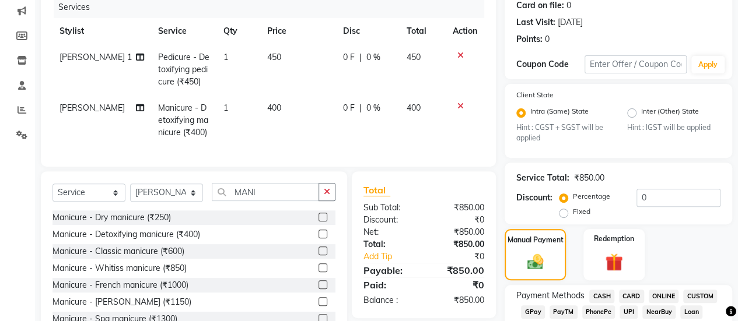
click at [593, 293] on span "CASH" at bounding box center [601, 296] width 25 height 13
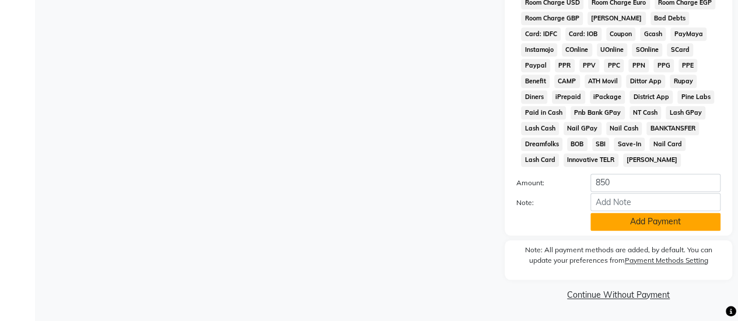
click at [612, 226] on button "Add Payment" at bounding box center [655, 222] width 130 height 18
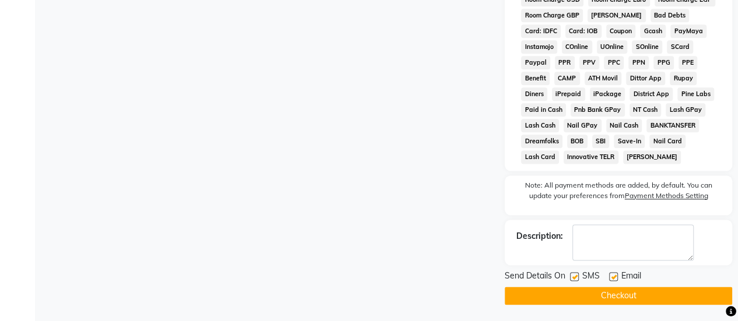
click at [573, 278] on label at bounding box center [574, 276] width 9 height 9
click at [573, 278] on input "checkbox" at bounding box center [574, 277] width 8 height 8
checkbox input "false"
click at [575, 301] on button "Checkout" at bounding box center [617, 296] width 227 height 18
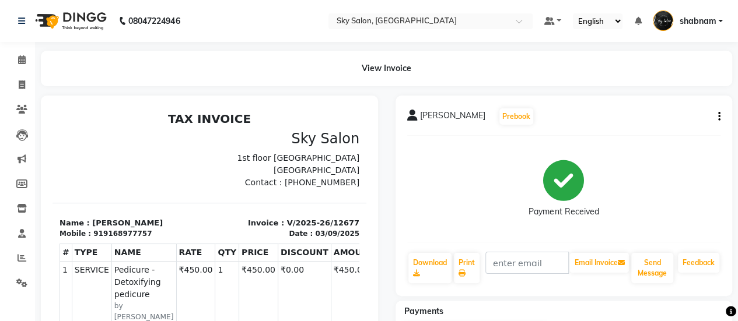
click at [2, 75] on li "Invoice" at bounding box center [17, 85] width 35 height 25
click at [14, 81] on span at bounding box center [22, 85] width 20 height 13
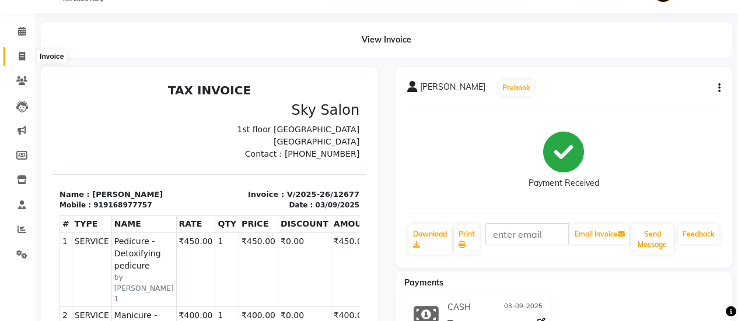
select select "3537"
select select "service"
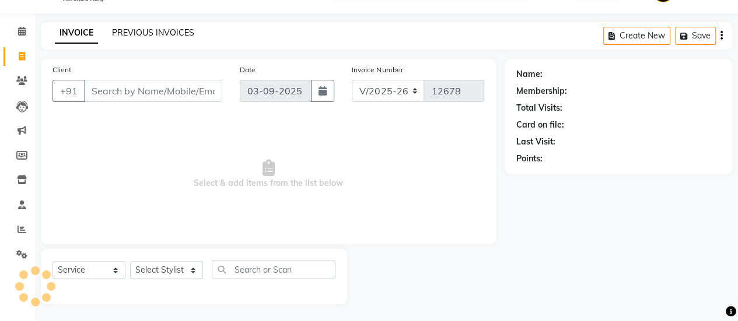
click at [151, 31] on link "PREVIOUS INVOICES" at bounding box center [153, 32] width 82 height 10
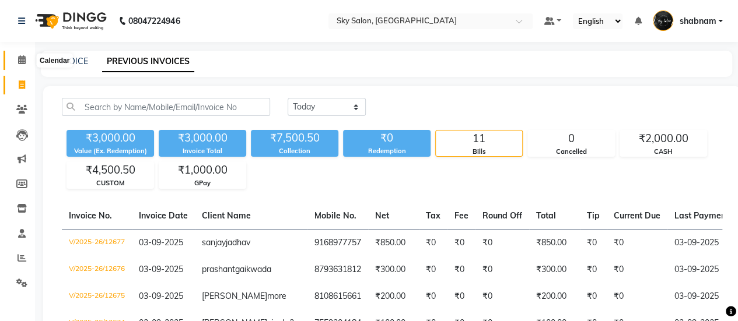
click at [27, 66] on span at bounding box center [22, 60] width 20 height 13
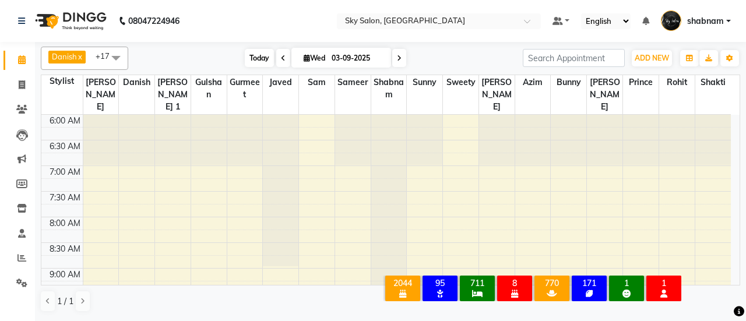
click at [261, 57] on span "Today" at bounding box center [259, 58] width 29 height 18
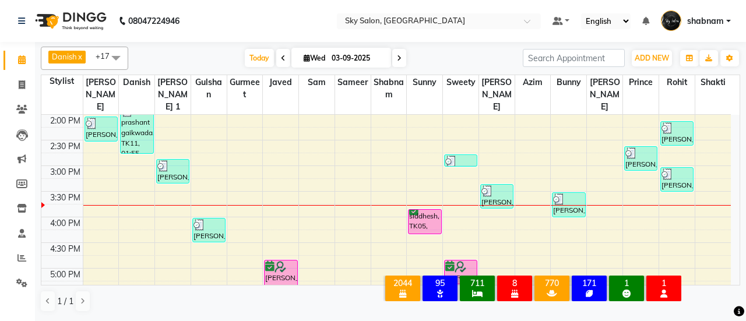
scroll to position [411, 0]
click at [245, 64] on span "Today" at bounding box center [259, 58] width 29 height 18
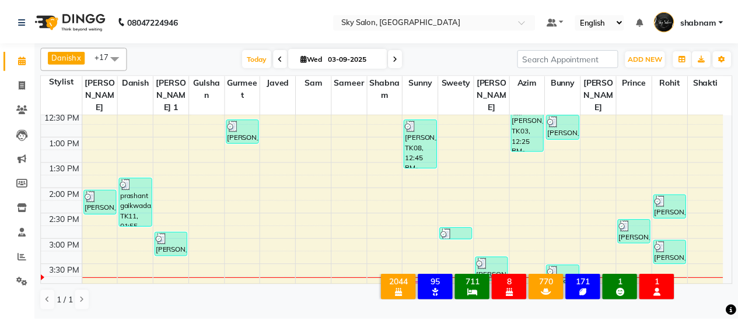
scroll to position [337, 0]
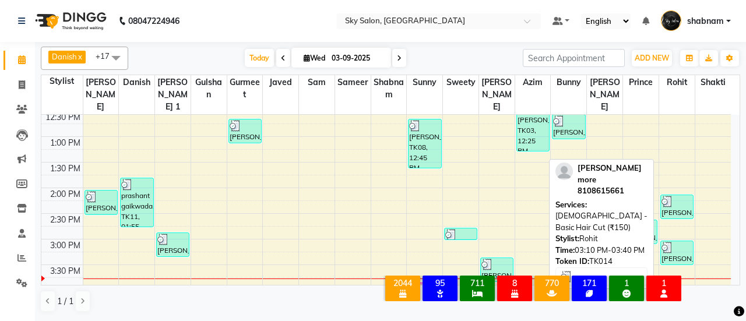
click at [687, 248] on div at bounding box center [677, 248] width 31 height 12
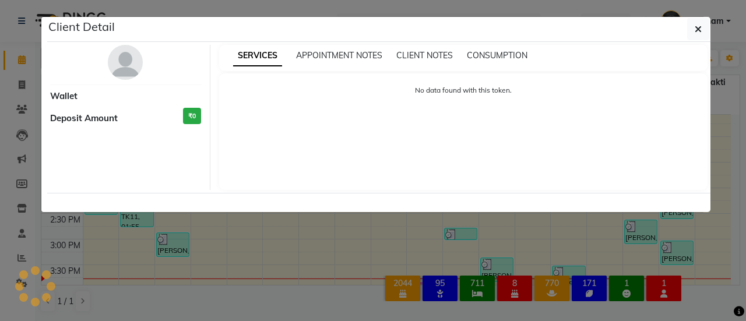
select select "3"
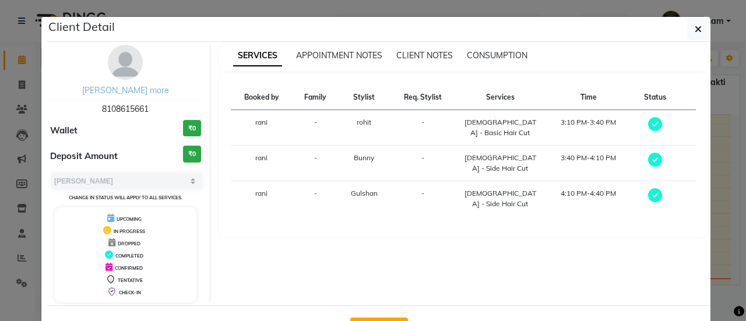
drag, startPoint x: 123, startPoint y: 83, endPoint x: 124, endPoint y: 89, distance: 6.4
click at [124, 89] on div "vishwjeet more 8108615661 Wallet ₹0 Deposit Amount ₹0 Select MARK DONE UPCOMING…" at bounding box center [125, 174] width 169 height 258
click at [124, 89] on link "vishwjeet more" at bounding box center [125, 90] width 87 height 10
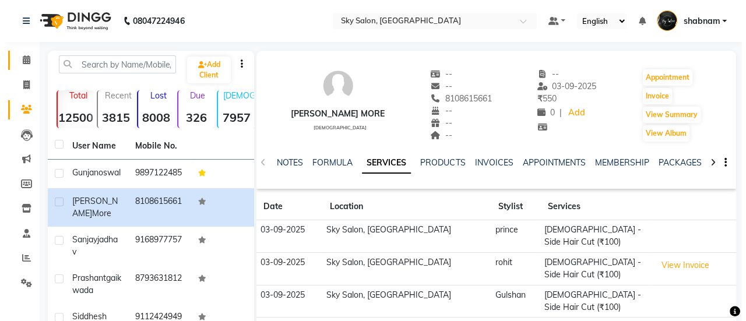
scroll to position [99, 0]
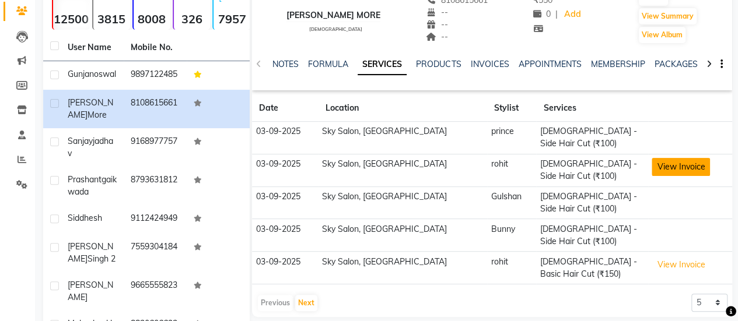
click at [651, 158] on button "View Invoice" at bounding box center [680, 167] width 58 height 18
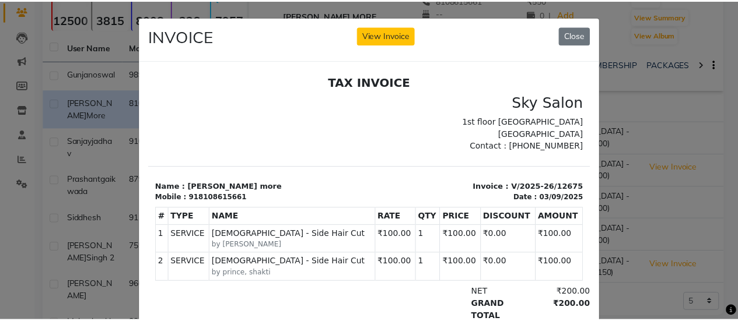
scroll to position [0, 0]
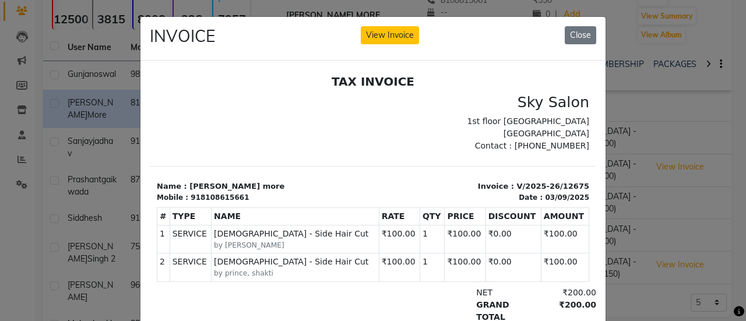
click at [370, 44] on div "INVOICE View Invoice Close" at bounding box center [373, 39] width 465 height 44
click at [578, 39] on button "Close" at bounding box center [580, 35] width 31 height 18
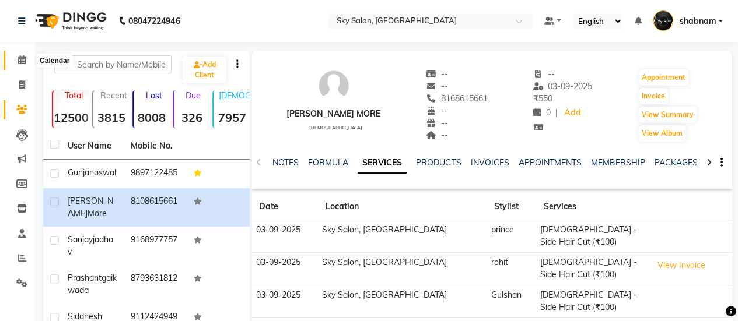
click at [19, 59] on icon at bounding box center [22, 59] width 8 height 9
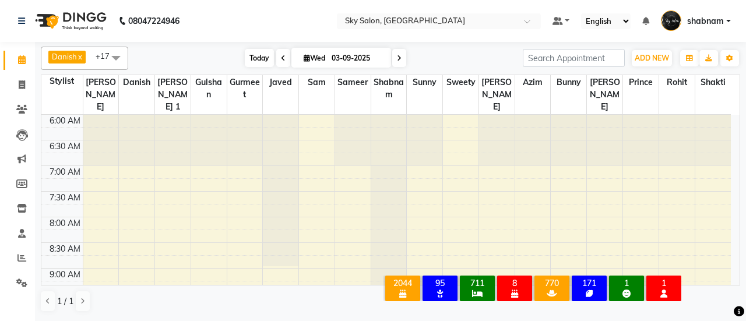
click at [254, 58] on span "Today" at bounding box center [259, 58] width 29 height 18
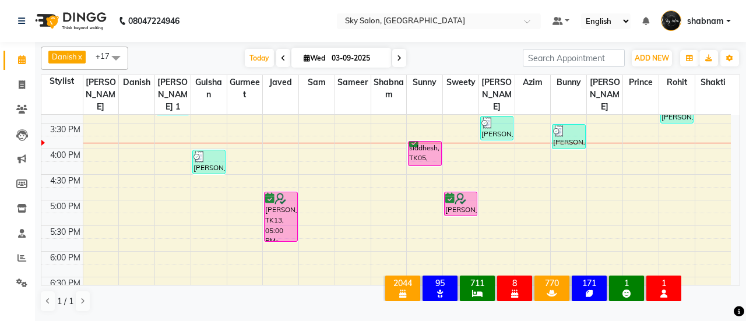
scroll to position [480, 0]
click at [266, 53] on span "Today" at bounding box center [259, 58] width 29 height 18
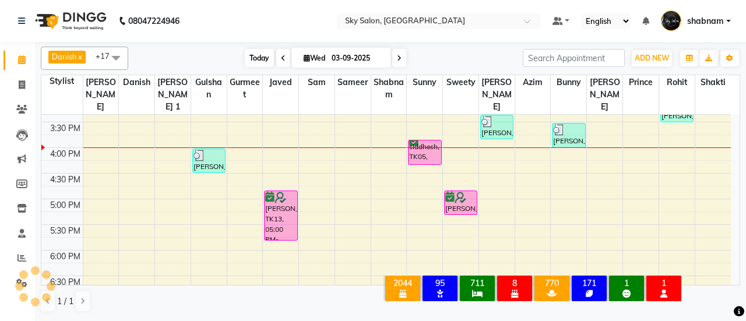
scroll to position [506, 0]
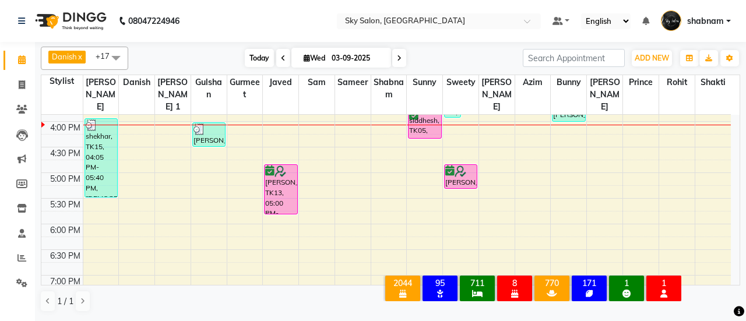
click at [264, 58] on span "Today" at bounding box center [259, 58] width 29 height 18
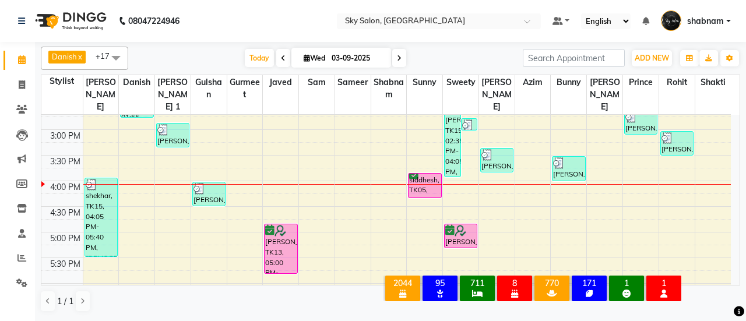
scroll to position [447, 0]
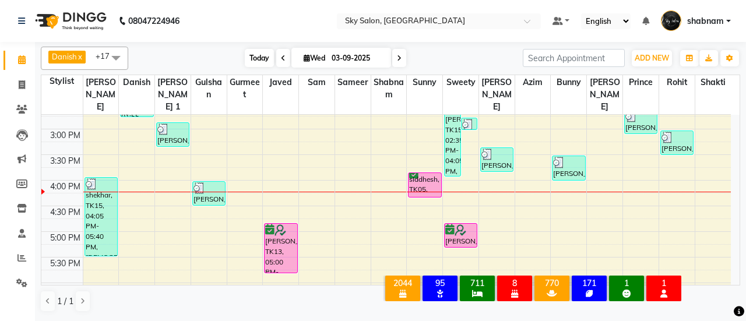
click at [263, 60] on span "Today" at bounding box center [259, 58] width 29 height 18
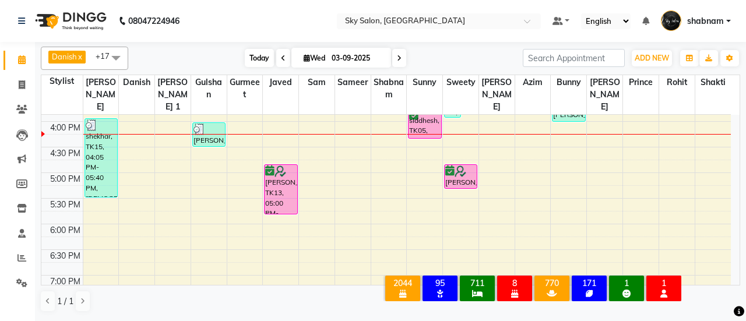
click at [260, 66] on span "Today" at bounding box center [259, 58] width 29 height 18
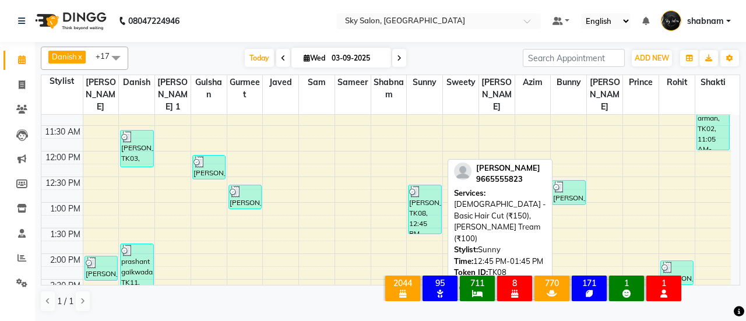
scroll to position [482, 0]
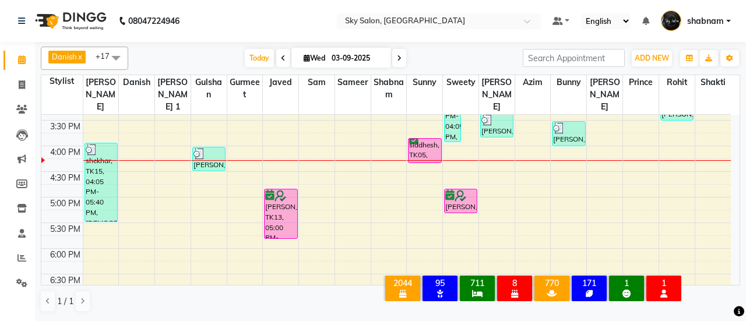
click at [660, 319] on div "Danish x javed x sam x sameer x shabnam x sunny x mayuri gaikwad x anisa x gurm…" at bounding box center [390, 181] width 711 height 278
click at [252, 51] on span "Today" at bounding box center [259, 58] width 29 height 18
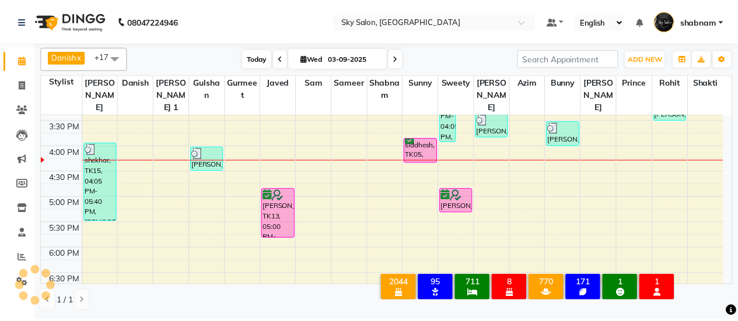
scroll to position [506, 0]
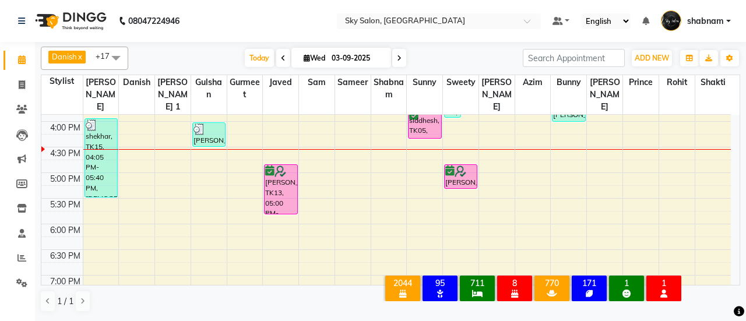
click at [24, 120] on li "Clients" at bounding box center [17, 109] width 35 height 25
click at [17, 107] on icon at bounding box center [21, 109] width 11 height 9
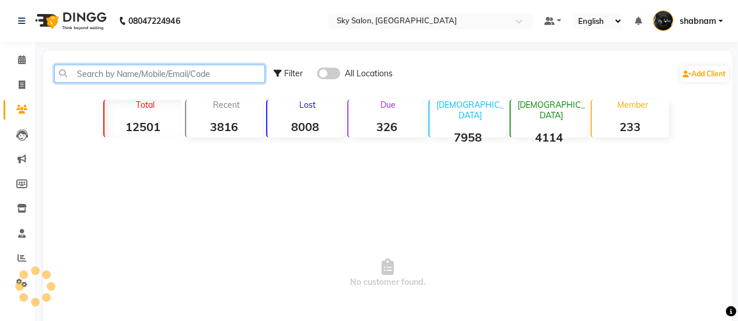
click at [142, 76] on input "text" at bounding box center [159, 74] width 210 height 18
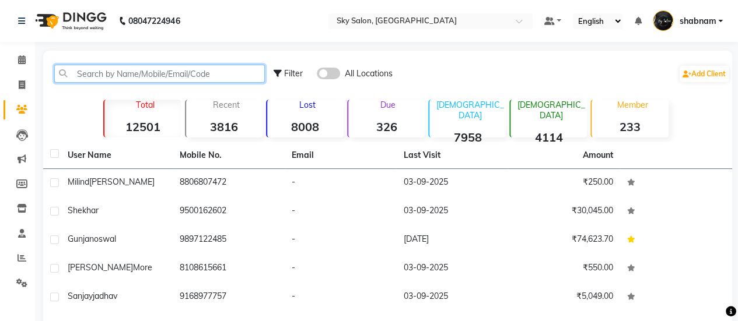
type input "9"
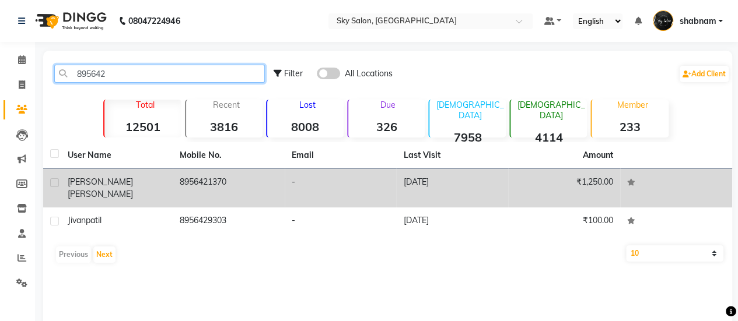
type input "895642"
click at [156, 188] on td "rushab kharat" at bounding box center [117, 188] width 112 height 38
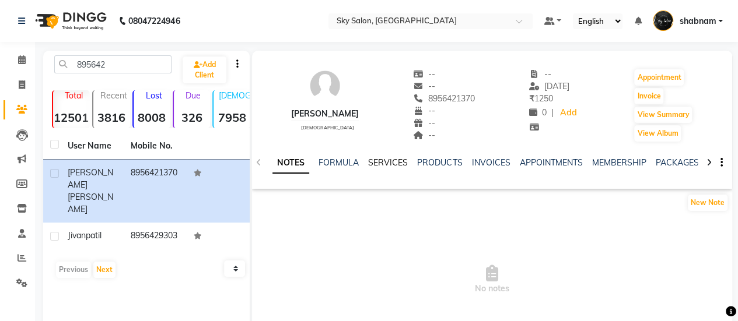
click at [375, 157] on link "SERVICES" at bounding box center [388, 162] width 40 height 10
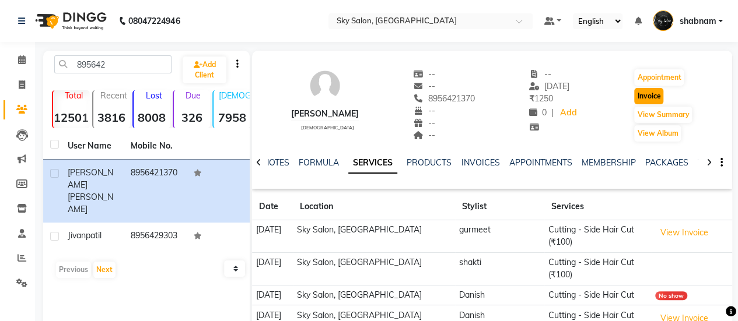
click at [653, 100] on button "Invoice" at bounding box center [648, 96] width 29 height 16
select select "3537"
select select "service"
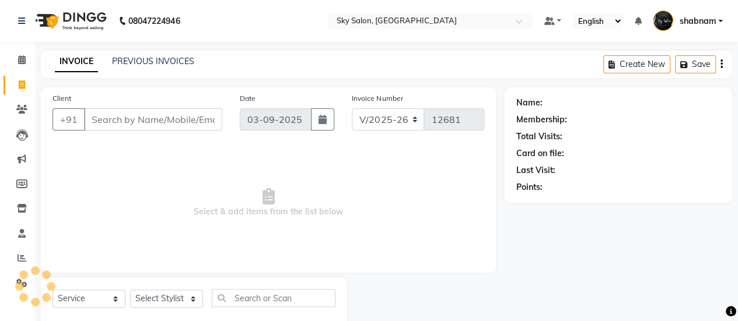
scroll to position [29, 0]
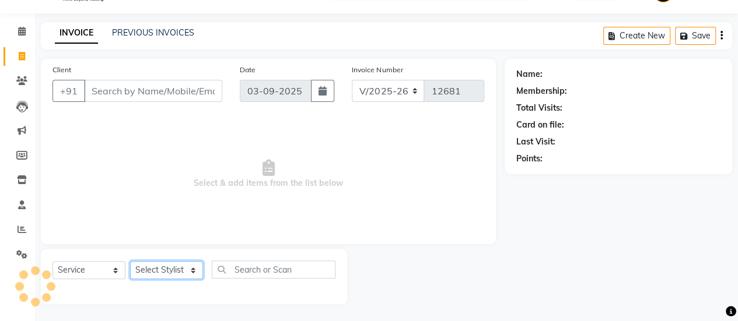
click at [167, 268] on select "Select Stylist" at bounding box center [166, 270] width 73 height 18
type input "8956421370"
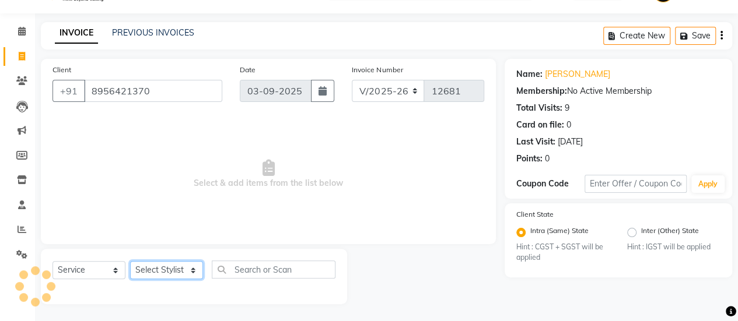
select select "57500"
click at [130, 261] on select "Select Stylist afreen [PERSON_NAME] saha [PERSON_NAME] [PERSON_NAME] [PERSON_NA…" at bounding box center [166, 270] width 73 height 18
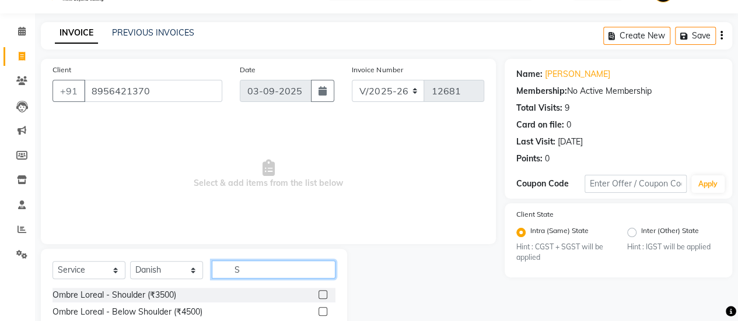
click at [243, 273] on input "S" at bounding box center [274, 270] width 124 height 18
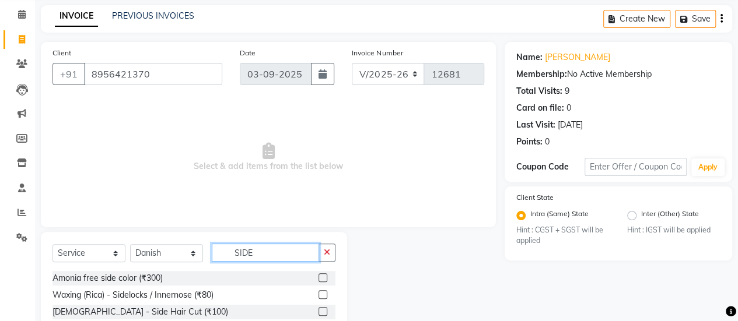
scroll to position [113, 0]
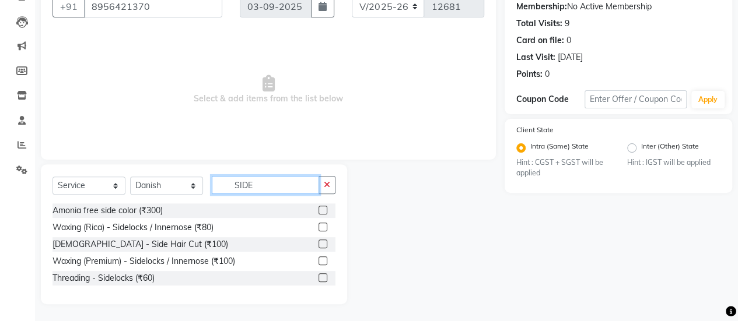
type input "SIDE"
click at [321, 244] on div "[DEMOGRAPHIC_DATA] - Side Hair Cut (₹100)" at bounding box center [193, 244] width 283 height 15
click at [321, 244] on label at bounding box center [322, 244] width 9 height 9
click at [321, 244] on input "checkbox" at bounding box center [322, 245] width 8 height 8
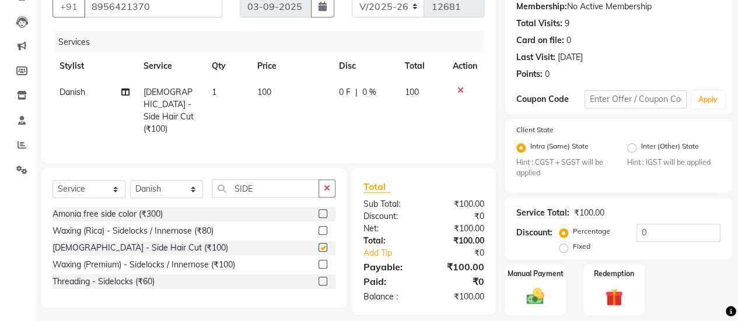
checkbox input "false"
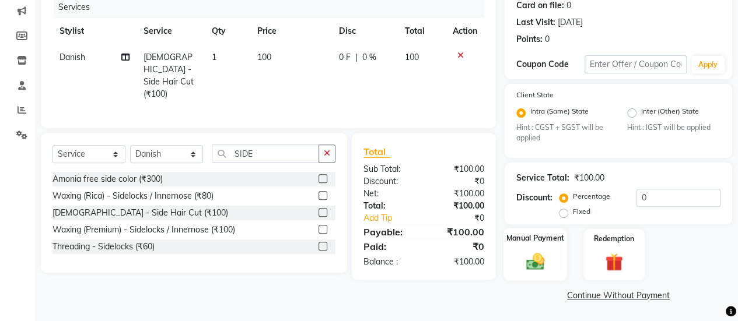
click at [519, 250] on div "Manual Payment" at bounding box center [535, 255] width 64 height 53
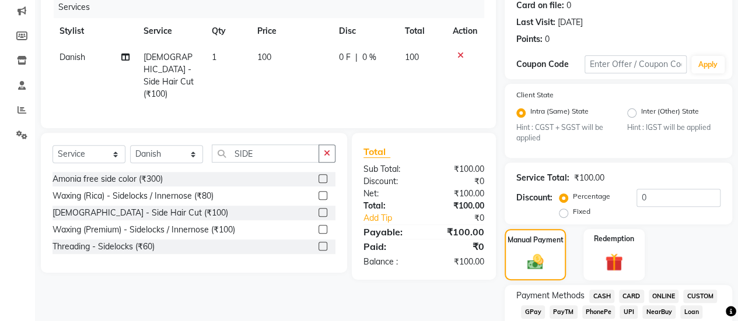
scroll to position [262, 0]
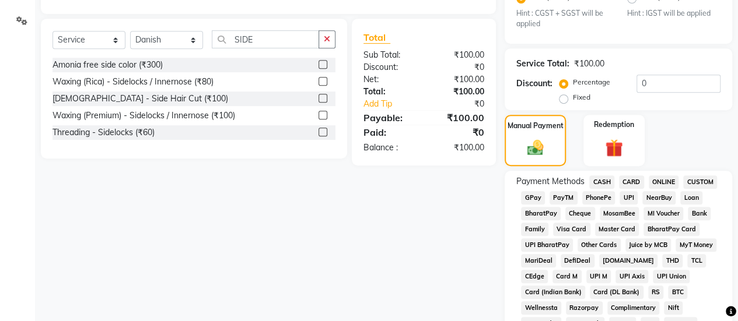
click at [599, 180] on span "CASH" at bounding box center [601, 181] width 25 height 13
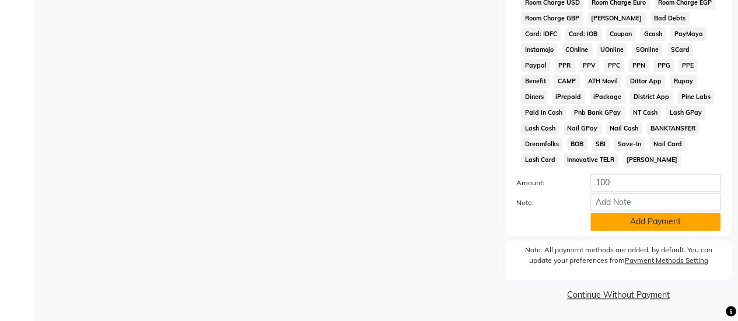
click at [612, 214] on button "Add Payment" at bounding box center [655, 222] width 130 height 18
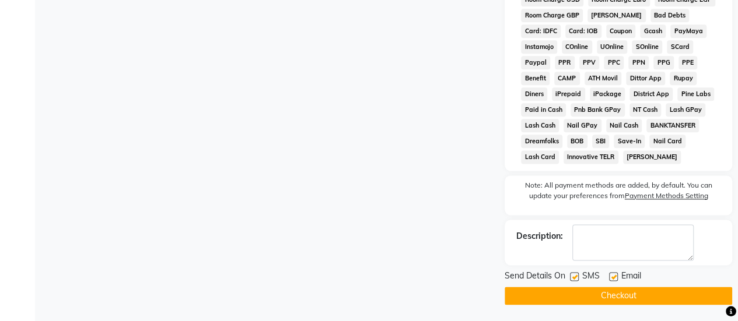
click at [575, 276] on label at bounding box center [574, 276] width 9 height 9
click at [575, 276] on input "checkbox" at bounding box center [574, 277] width 8 height 8
checkbox input "false"
click at [576, 292] on button "Checkout" at bounding box center [617, 296] width 227 height 18
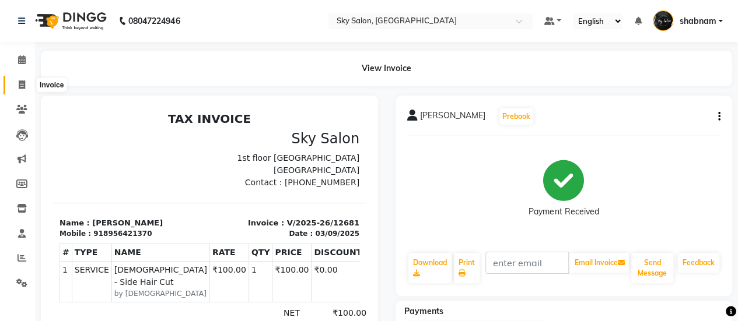
click at [29, 89] on span at bounding box center [22, 85] width 20 height 13
select select "service"
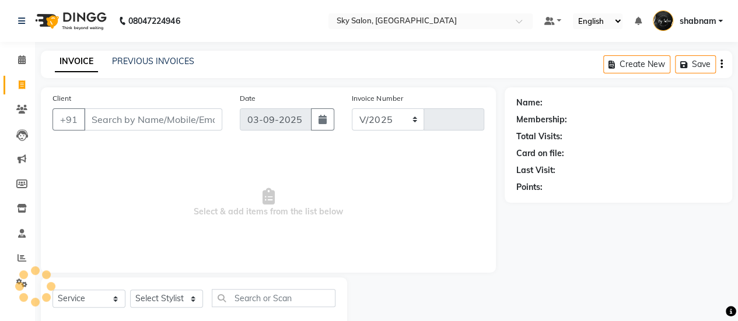
select select "3537"
type input "12682"
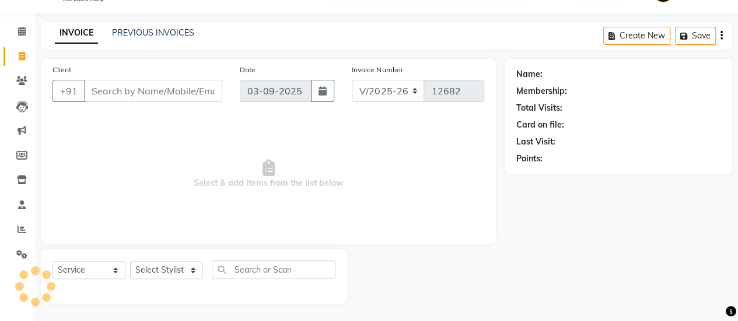
click at [167, 96] on input "Client" at bounding box center [153, 91] width 138 height 22
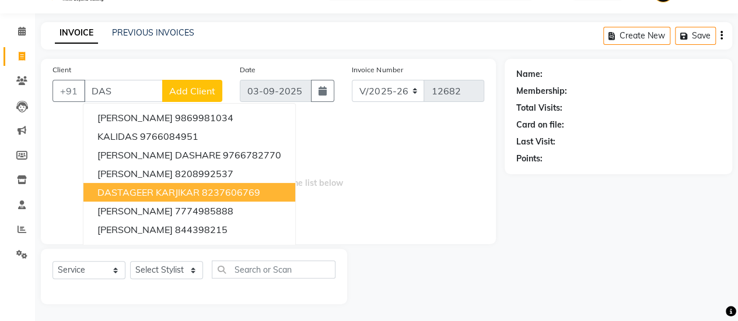
click at [177, 194] on span "DASTAGEER KARJIKAR" at bounding box center [148, 193] width 102 height 12
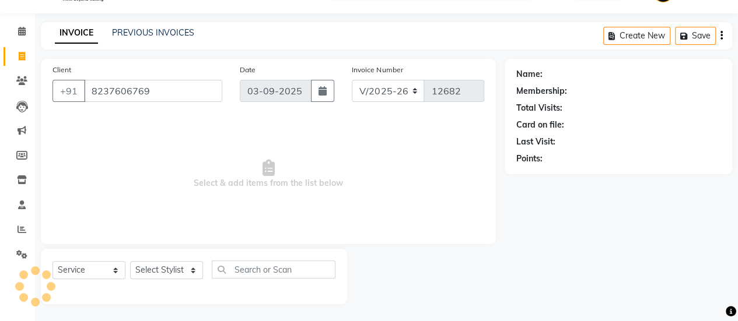
type input "8237606769"
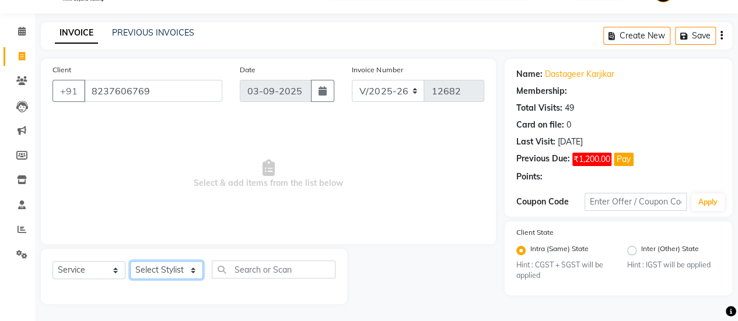
click at [173, 276] on select "Select Stylist afreen [PERSON_NAME] saha [PERSON_NAME] [PERSON_NAME] [PERSON_NA…" at bounding box center [166, 270] width 73 height 18
select select "1: Object"
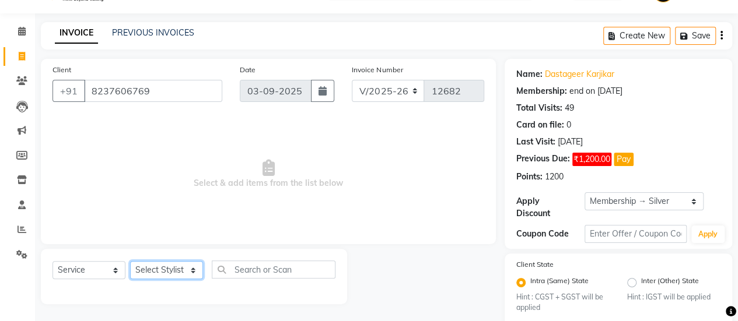
select select "57500"
click at [130, 261] on select "Select Stylist afreen [PERSON_NAME] saha [PERSON_NAME] [PERSON_NAME] [PERSON_NA…" at bounding box center [166, 270] width 73 height 18
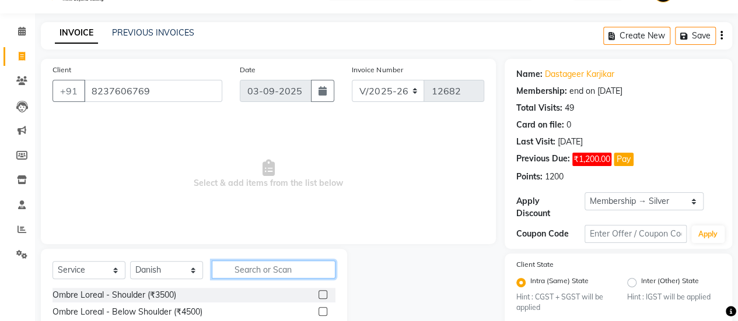
click at [258, 268] on input "text" at bounding box center [274, 270] width 124 height 18
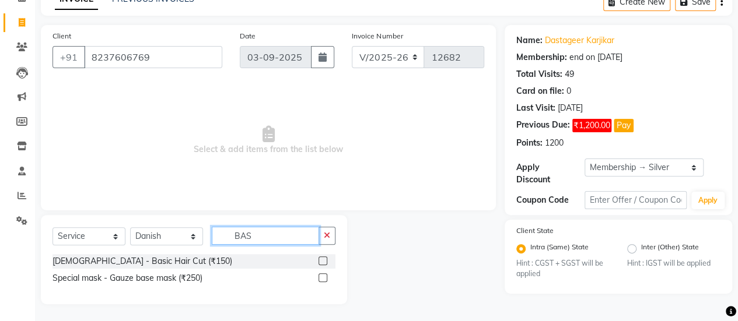
type input "BAS"
click at [327, 261] on div at bounding box center [326, 261] width 17 height 15
click at [325, 261] on label at bounding box center [322, 261] width 9 height 9
click at [325, 261] on input "checkbox" at bounding box center [322, 262] width 8 height 8
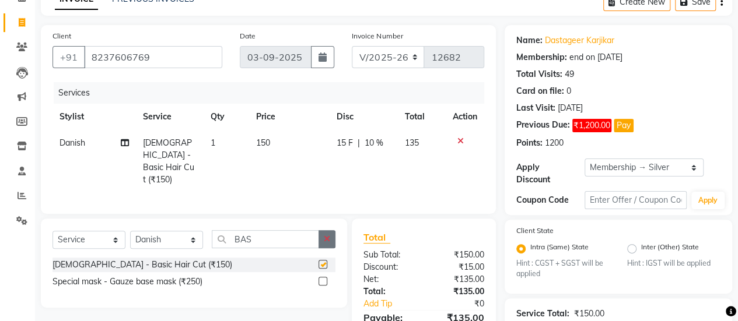
checkbox input "false"
click at [330, 238] on icon "button" at bounding box center [327, 239] width 6 height 8
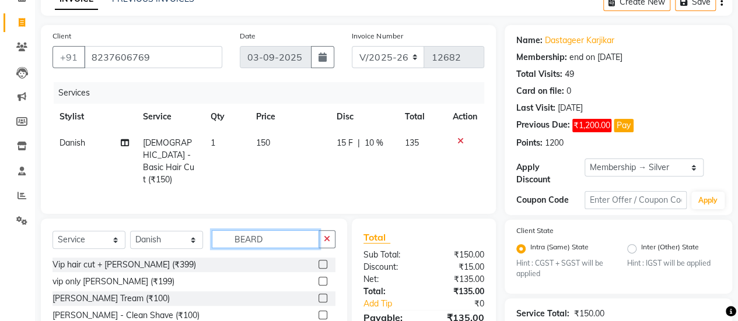
scroll to position [155, 0]
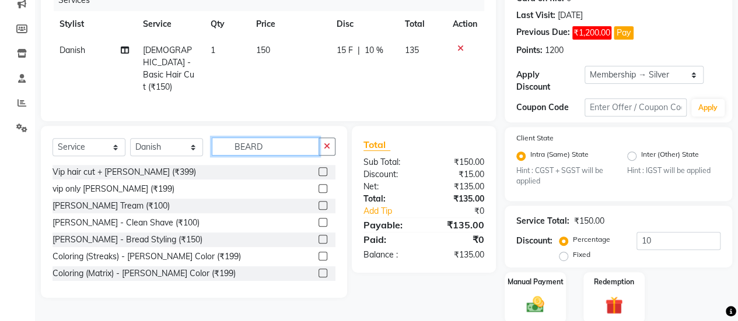
type input "BEARD"
click at [318, 205] on div at bounding box center [326, 206] width 17 height 15
click at [318, 205] on label at bounding box center [322, 205] width 9 height 9
click at [318, 205] on input "checkbox" at bounding box center [322, 206] width 8 height 8
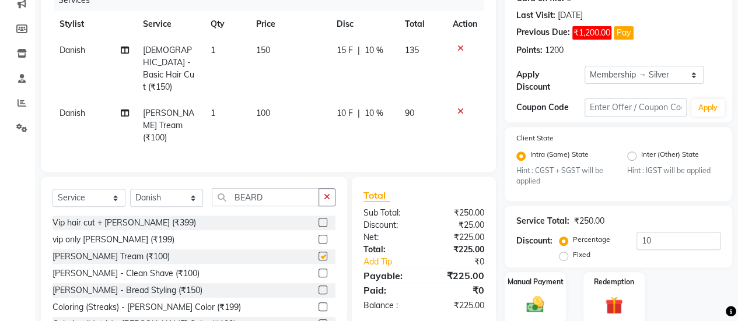
checkbox input "false"
click at [156, 189] on select "Select Stylist afreen [PERSON_NAME] saha [PERSON_NAME] [PERSON_NAME] [PERSON_NA…" at bounding box center [166, 198] width 73 height 18
select select "46775"
click at [249, 188] on input "BEARD" at bounding box center [265, 197] width 107 height 18
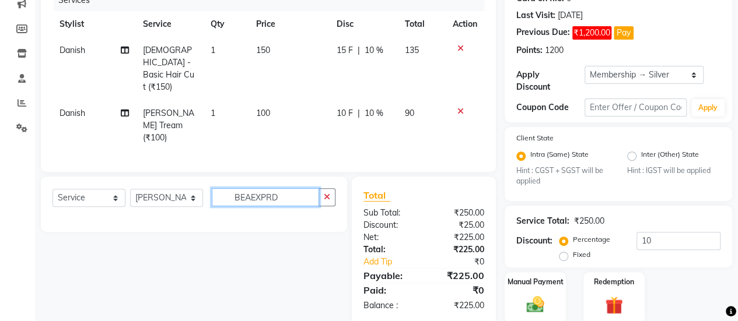
click at [249, 188] on input "BEAEXPRD" at bounding box center [265, 197] width 107 height 18
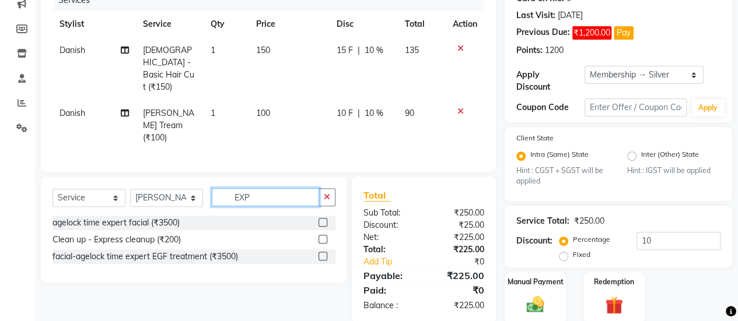
type input "EXP"
click at [322, 235] on label at bounding box center [322, 239] width 9 height 9
click at [322, 236] on input "checkbox" at bounding box center [322, 240] width 8 height 8
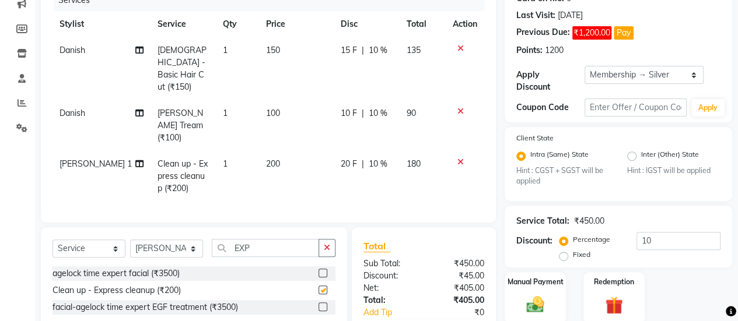
checkbox input "false"
click at [666, 245] on input "10" at bounding box center [678, 241] width 84 height 18
type input "1"
click at [532, 283] on label "Manual Payment" at bounding box center [535, 281] width 58 height 11
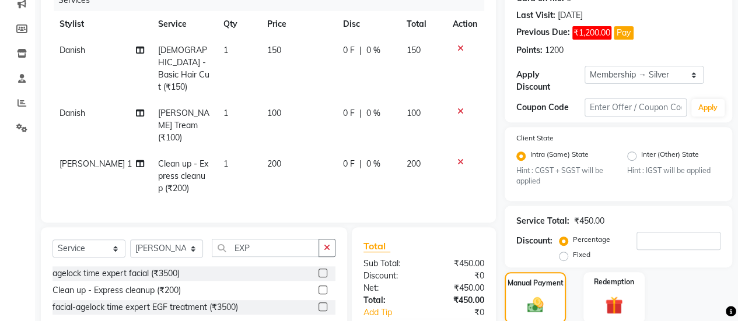
scroll to position [229, 0]
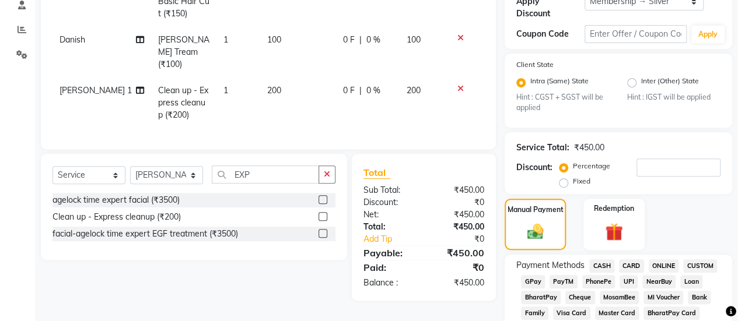
click at [532, 282] on span "GPay" at bounding box center [533, 281] width 24 height 13
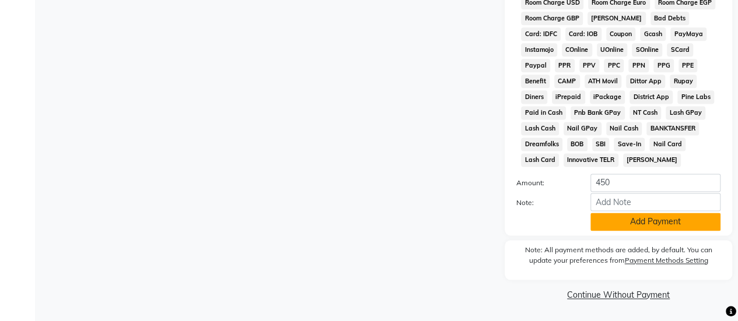
click at [599, 217] on button "Add Payment" at bounding box center [655, 222] width 130 height 18
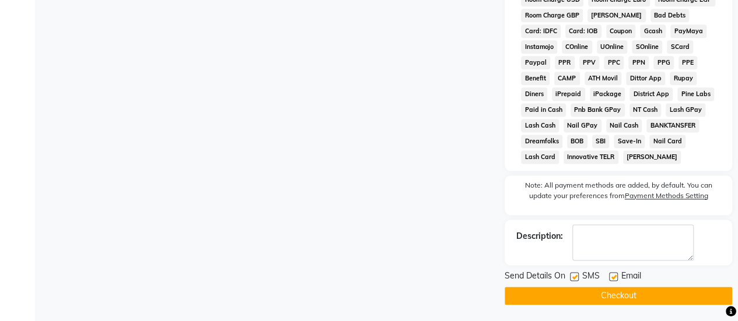
click at [574, 278] on label at bounding box center [574, 276] width 9 height 9
click at [574, 278] on input "checkbox" at bounding box center [574, 277] width 8 height 8
checkbox input "false"
click at [568, 297] on button "Checkout" at bounding box center [617, 296] width 227 height 18
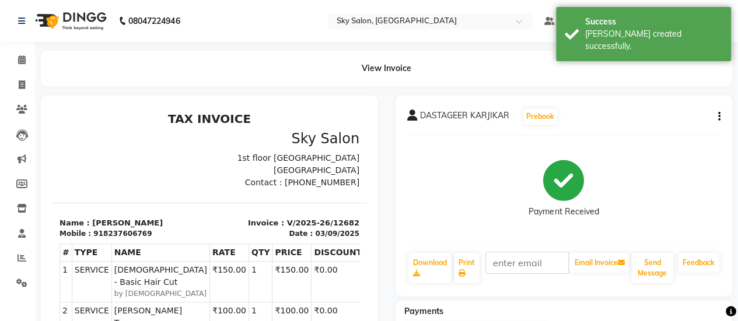
click at [1, 78] on li "Invoice" at bounding box center [17, 85] width 35 height 25
click at [10, 85] on link "Invoice" at bounding box center [17, 85] width 28 height 19
select select "service"
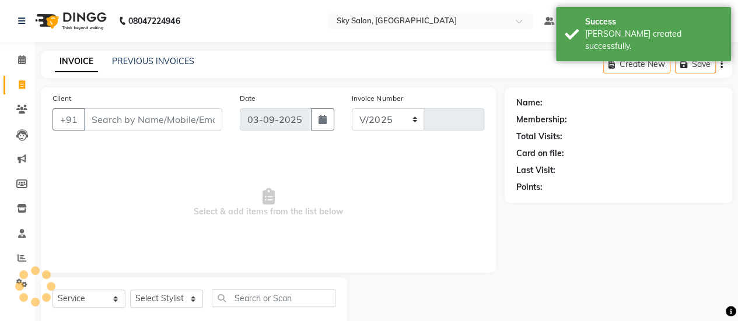
select select "3537"
type input "12683"
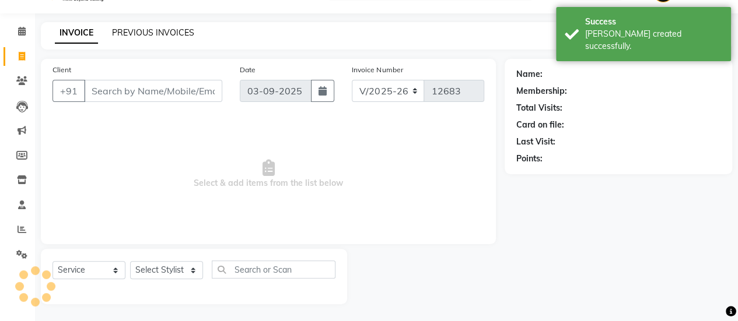
click at [168, 37] on link "PREVIOUS INVOICES" at bounding box center [153, 32] width 82 height 10
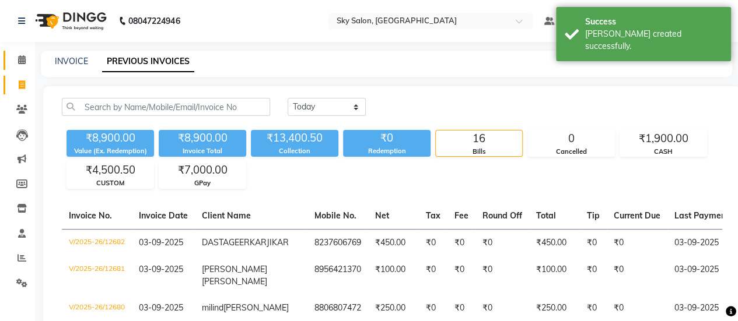
click at [26, 60] on span at bounding box center [22, 60] width 20 height 13
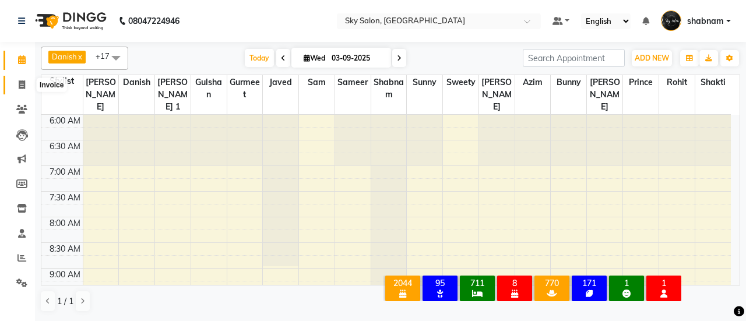
click at [22, 90] on span at bounding box center [22, 85] width 20 height 13
select select "service"
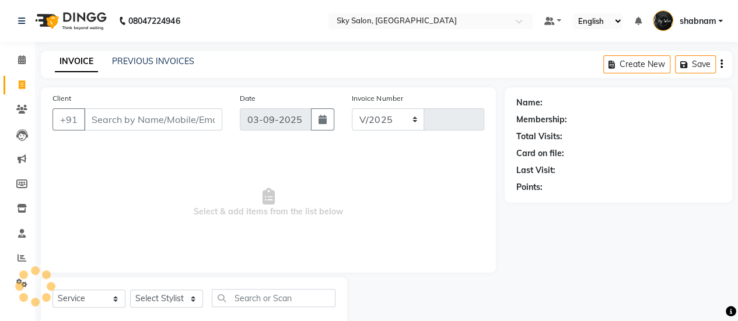
select select "3537"
type input "12683"
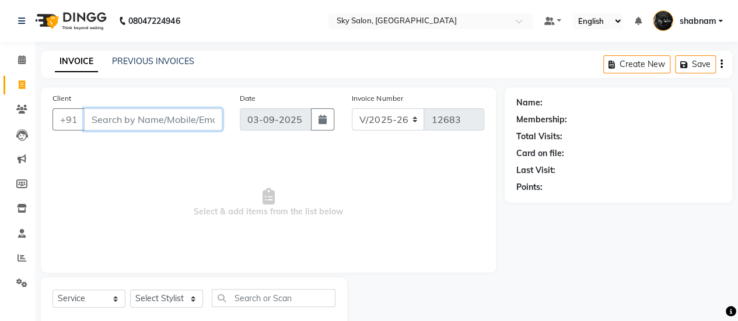
click at [115, 117] on input "Client" at bounding box center [153, 119] width 138 height 22
click at [149, 121] on input "96346677" at bounding box center [123, 119] width 79 height 22
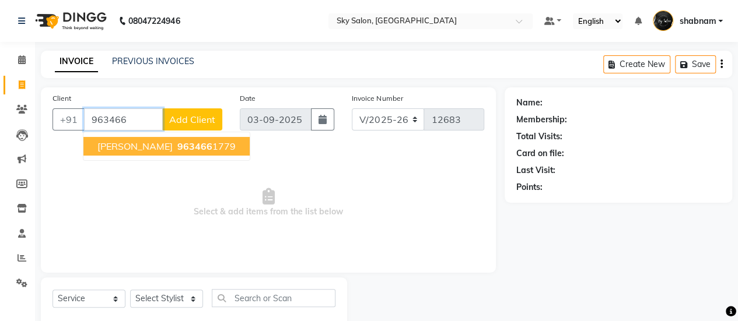
click at [157, 144] on span "sanjay chauhan" at bounding box center [134, 147] width 75 height 12
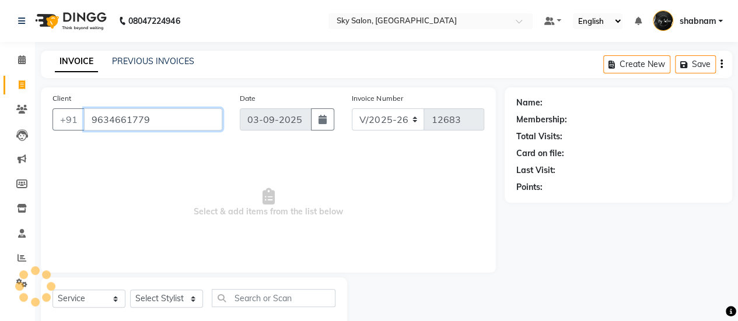
type input "9634661779"
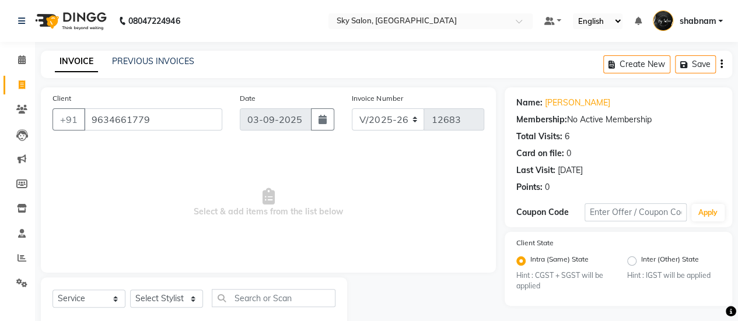
scroll to position [29, 0]
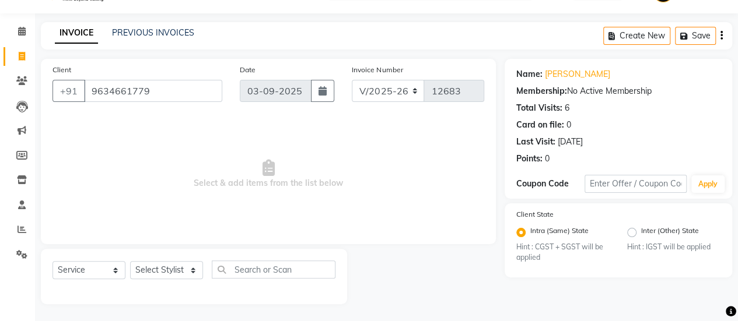
click at [458, 165] on span "Select & add items from the list below" at bounding box center [267, 174] width 431 height 117
click at [22, 34] on icon at bounding box center [22, 31] width 8 height 9
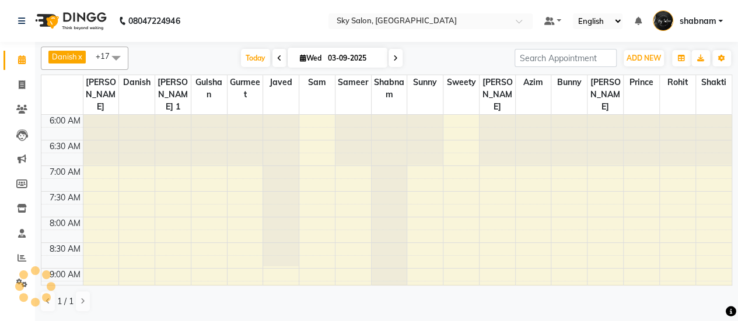
click at [21, 49] on li "Calendar" at bounding box center [17, 60] width 35 height 25
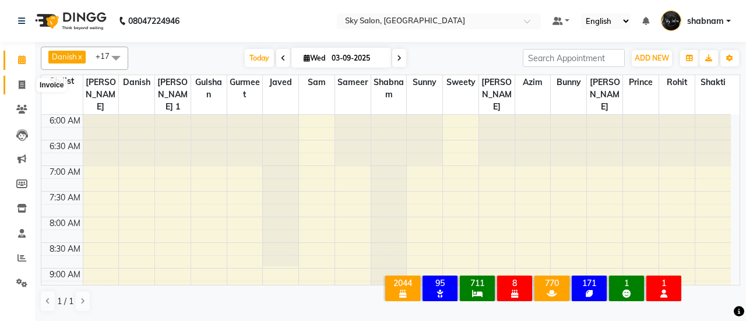
click at [19, 79] on span at bounding box center [22, 85] width 20 height 13
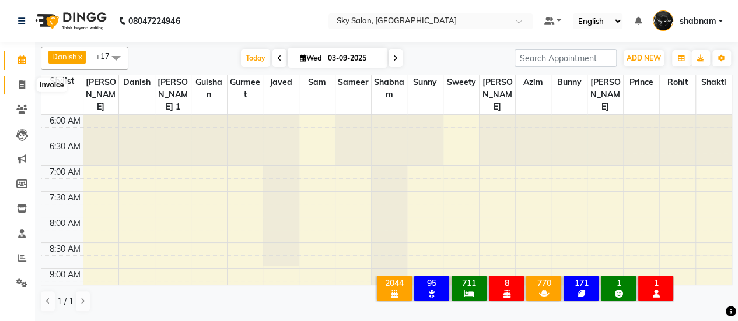
select select "3537"
select select "service"
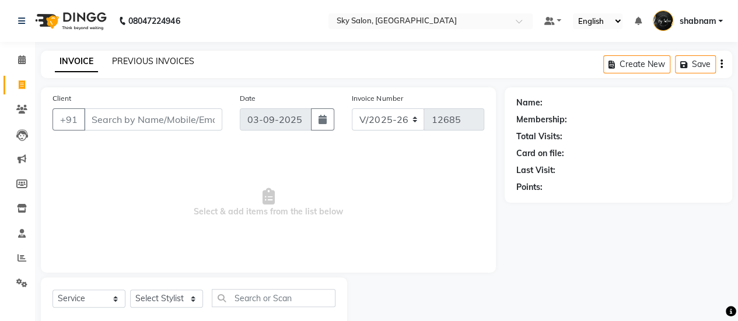
click at [153, 60] on link "PREVIOUS INVOICES" at bounding box center [153, 61] width 82 height 10
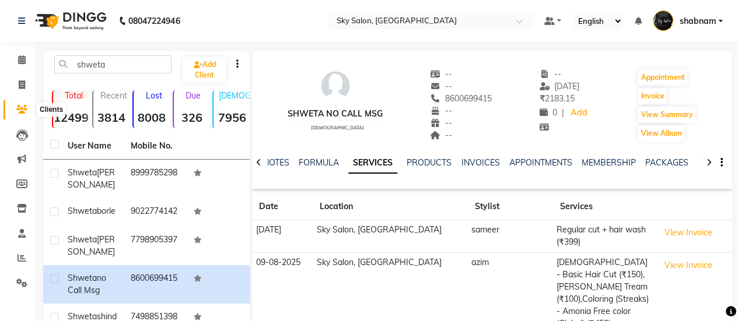
click at [13, 104] on span at bounding box center [22, 109] width 20 height 13
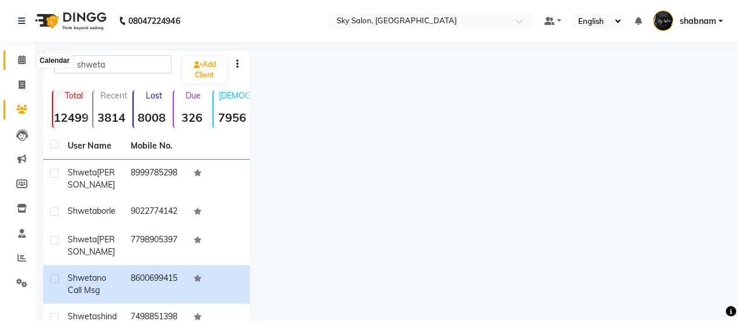
click at [20, 61] on icon at bounding box center [22, 59] width 8 height 9
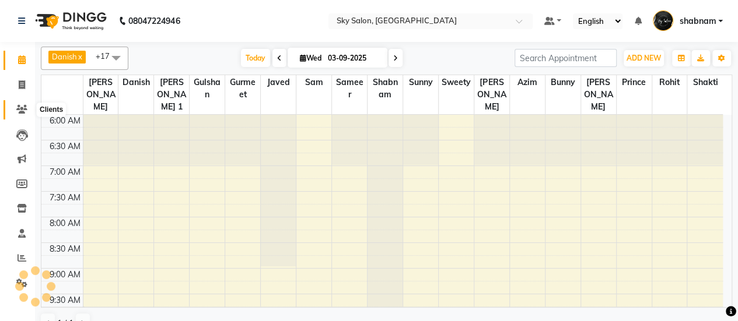
click at [22, 110] on icon at bounding box center [21, 109] width 11 height 9
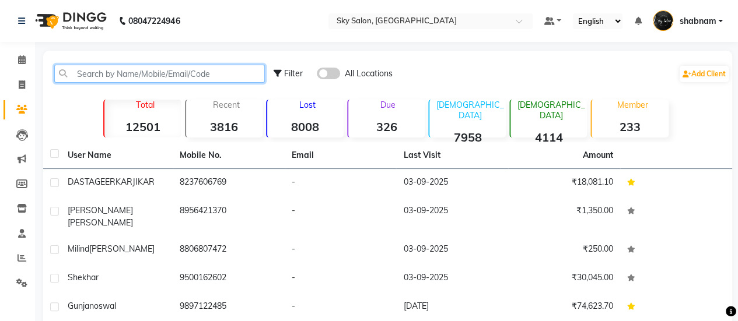
click at [149, 78] on input "text" at bounding box center [159, 74] width 210 height 18
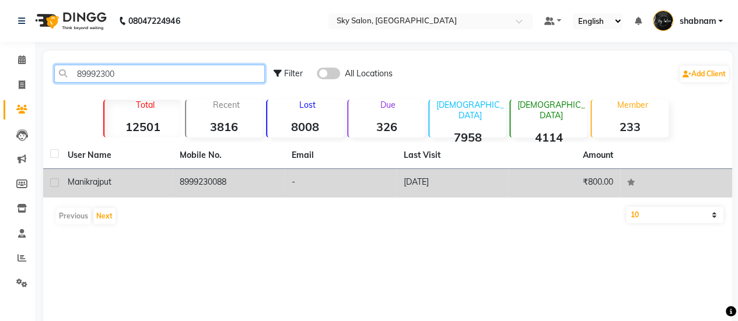
type input "89992300"
click at [229, 182] on td "8999230088" at bounding box center [229, 183] width 112 height 29
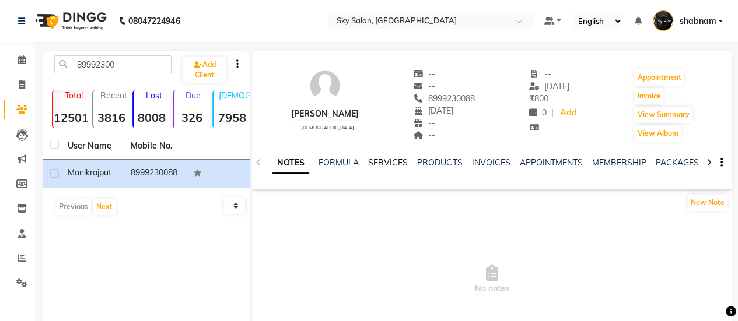
click at [402, 165] on link "SERVICES" at bounding box center [388, 162] width 40 height 10
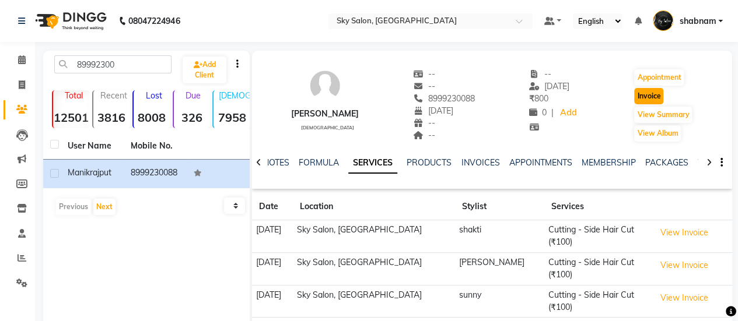
click at [639, 94] on button "Invoice" at bounding box center [648, 96] width 29 height 16
select select "3537"
select select "service"
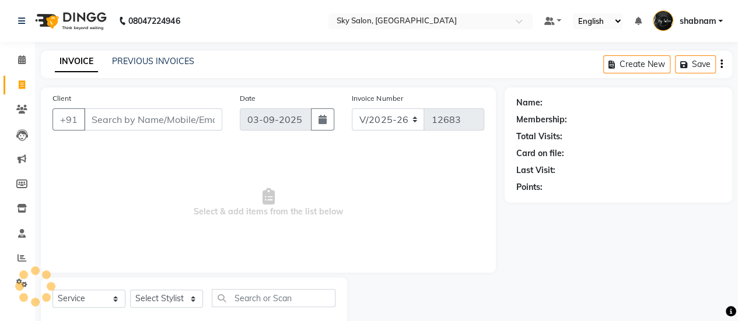
scroll to position [29, 0]
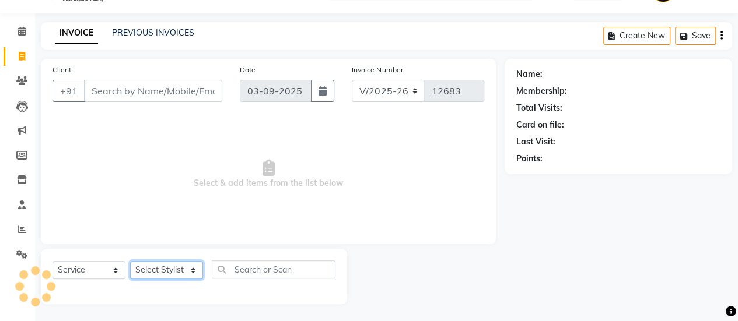
click at [167, 266] on select "Select Stylist" at bounding box center [166, 270] width 73 height 18
type input "8999230088"
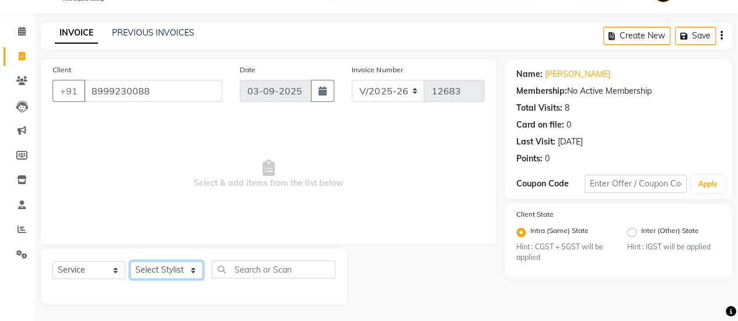
click at [174, 271] on select "Select Stylist afreen [PERSON_NAME] saha [PERSON_NAME] [PERSON_NAME] [PERSON_NA…" at bounding box center [166, 270] width 73 height 18
select select "57852"
click at [130, 261] on select "Select Stylist afreen [PERSON_NAME] saha [PERSON_NAME] [PERSON_NAME] [PERSON_NA…" at bounding box center [166, 270] width 73 height 18
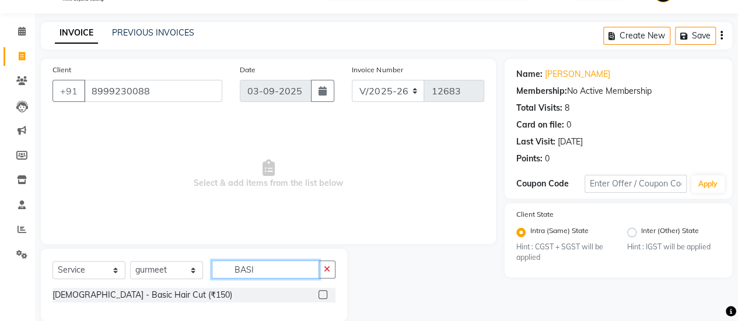
scroll to position [45, 0]
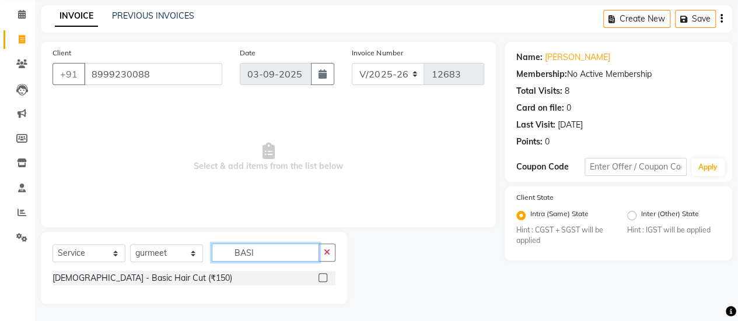
type input "BASI"
click at [325, 273] on label at bounding box center [322, 277] width 9 height 9
click at [325, 275] on input "checkbox" at bounding box center [322, 279] width 8 height 8
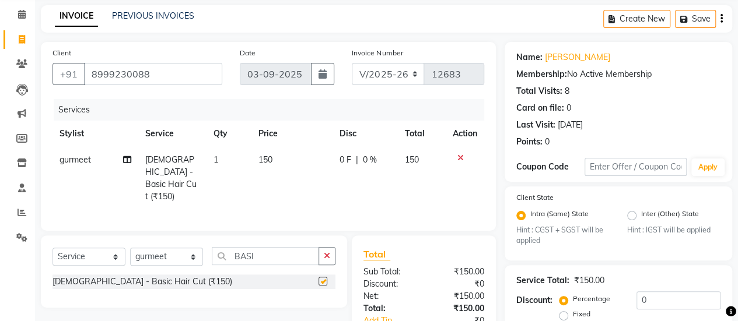
checkbox input "false"
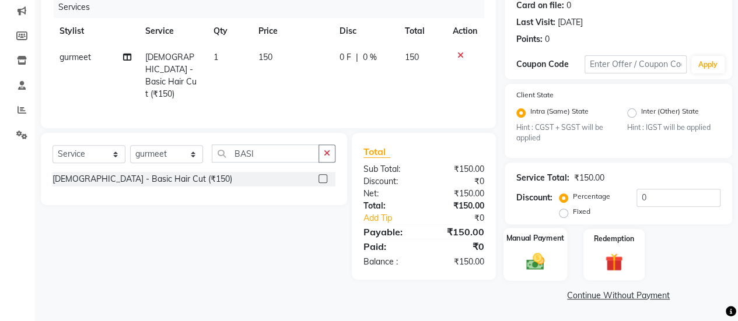
click at [525, 266] on img at bounding box center [535, 261] width 30 height 21
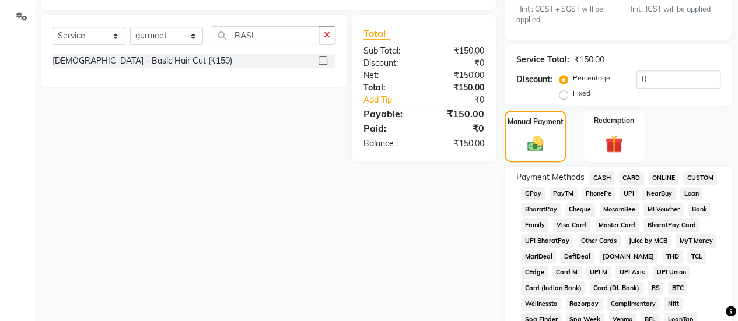
click at [599, 178] on span "CASH" at bounding box center [601, 177] width 25 height 13
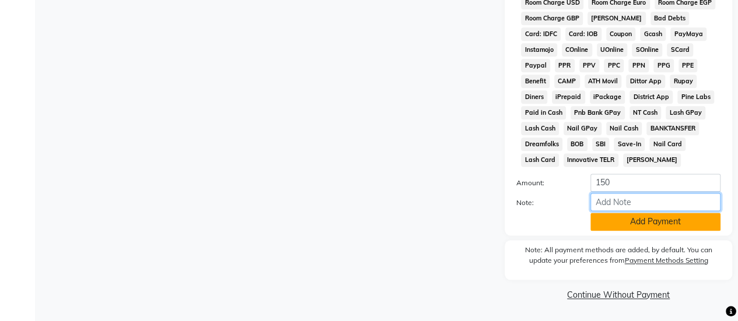
drag, startPoint x: 606, startPoint y: 208, endPoint x: 609, endPoint y: 223, distance: 15.3
click at [609, 223] on div "Amount: 150 Note: Add Payment" at bounding box center [618, 202] width 204 height 57
click at [609, 223] on button "Add Payment" at bounding box center [655, 222] width 130 height 18
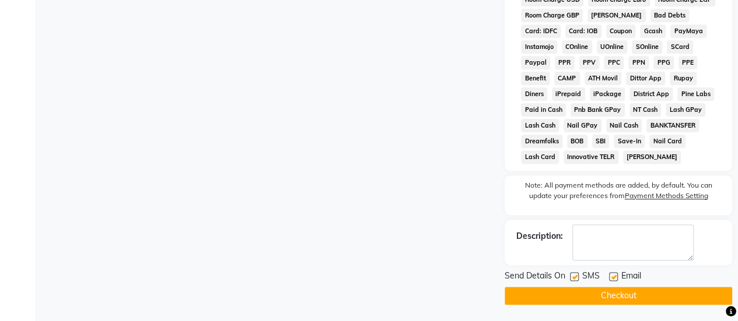
click at [575, 281] on label at bounding box center [574, 276] width 9 height 9
click at [575, 281] on input "checkbox" at bounding box center [574, 277] width 8 height 8
checkbox input "false"
click at [579, 298] on button "Checkout" at bounding box center [617, 296] width 227 height 18
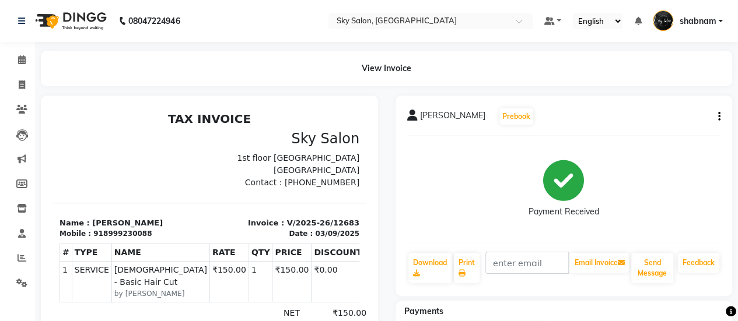
click at [717, 120] on button "button" at bounding box center [716, 117] width 7 height 12
click at [105, 229] on div "918999230088" at bounding box center [122, 234] width 58 height 10
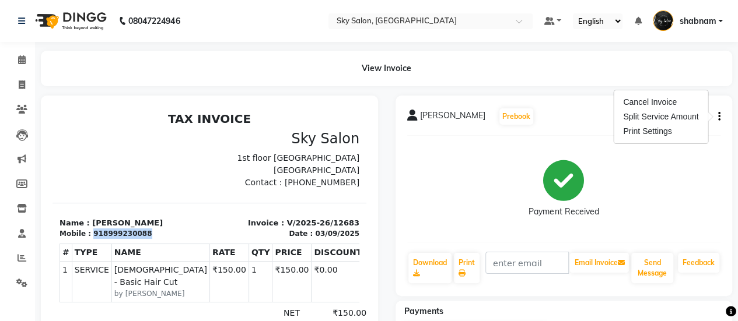
click at [105, 229] on div "918999230088" at bounding box center [122, 234] width 58 height 10
copy div "918999230088"
click at [19, 89] on icon at bounding box center [22, 84] width 6 height 9
select select "service"
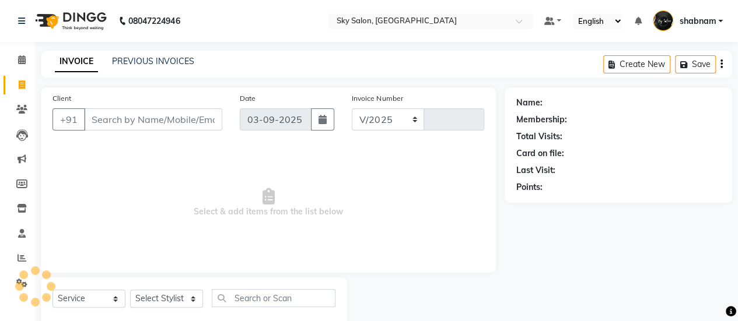
select select "3537"
type input "12684"
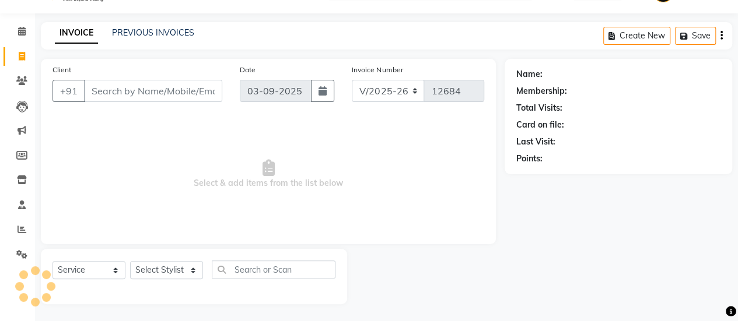
click at [179, 93] on input "Client" at bounding box center [153, 91] width 138 height 22
type input "918999230088"
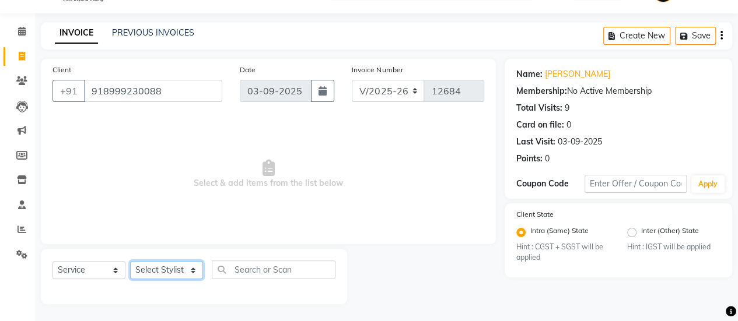
click at [181, 275] on select "Select Stylist afreen [PERSON_NAME] saha [PERSON_NAME] [PERSON_NAME] [PERSON_NA…" at bounding box center [166, 270] width 73 height 18
select select "57500"
click at [130, 261] on select "Select Stylist afreen [PERSON_NAME] saha [PERSON_NAME] [PERSON_NAME] [PERSON_NA…" at bounding box center [166, 270] width 73 height 18
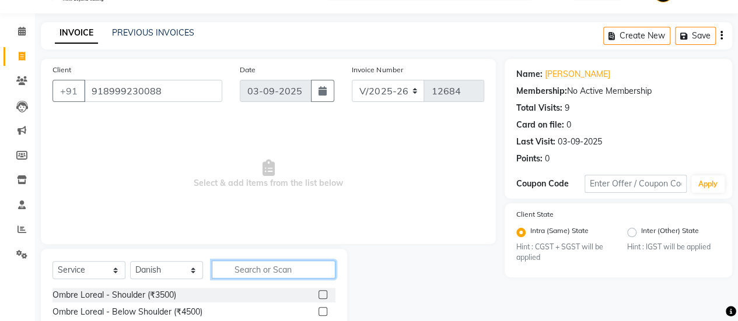
click at [265, 275] on input "text" at bounding box center [274, 270] width 124 height 18
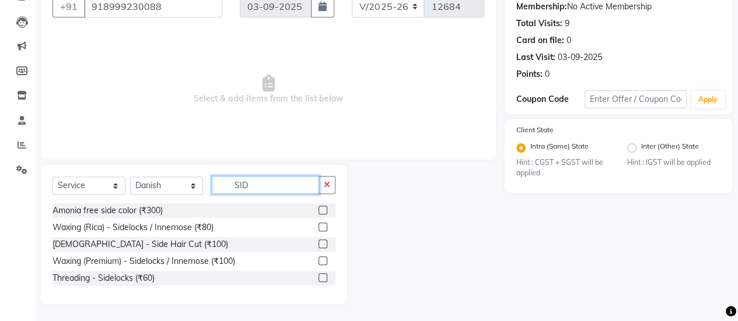
type input "SID"
click at [322, 244] on label at bounding box center [322, 244] width 9 height 9
click at [322, 244] on input "checkbox" at bounding box center [322, 245] width 8 height 8
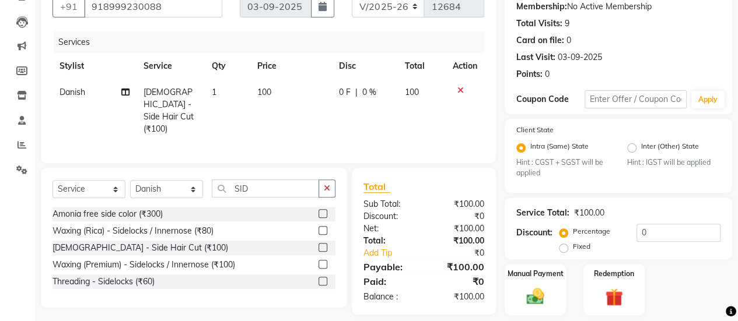
click at [322, 244] on label at bounding box center [322, 247] width 9 height 9
click at [322, 244] on input "checkbox" at bounding box center [322, 248] width 8 height 8
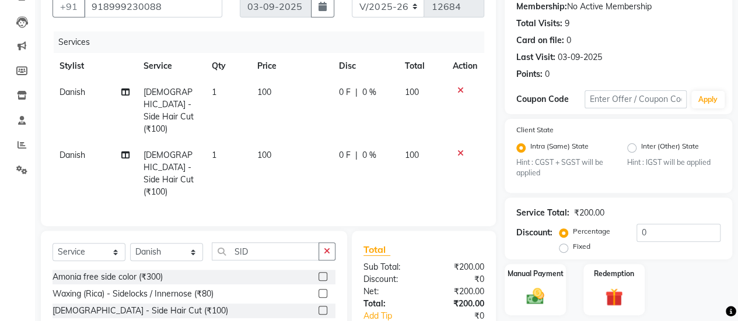
click at [322, 306] on label at bounding box center [322, 310] width 9 height 9
click at [322, 307] on input "checkbox" at bounding box center [322, 311] width 8 height 8
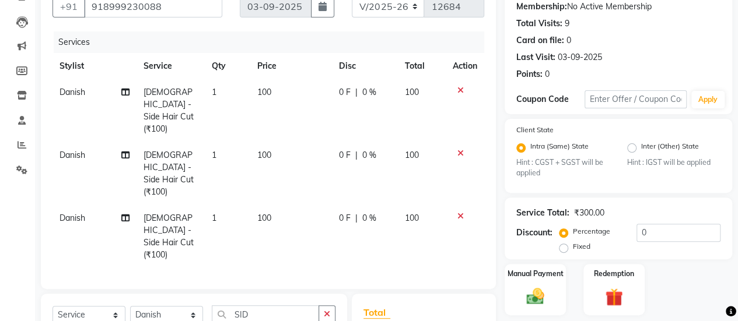
checkbox input "false"
click at [66, 150] on span "Danish" at bounding box center [72, 155] width 26 height 10
select select "57500"
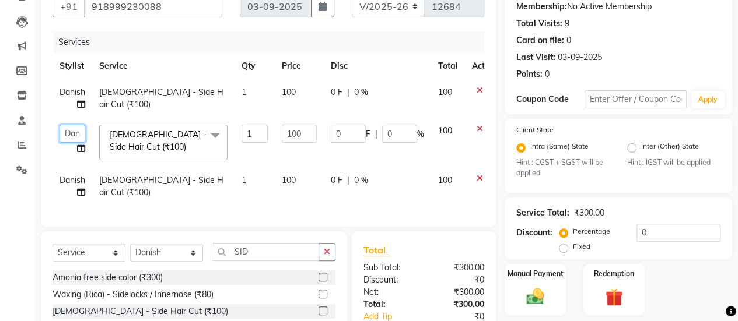
click at [66, 125] on select "afreen [PERSON_NAME] saha [PERSON_NAME] [PERSON_NAME] [PERSON_NAME] bharti Bunn…" at bounding box center [72, 134] width 26 height 18
click at [72, 175] on span "Danish" at bounding box center [72, 180] width 26 height 10
select select "89643"
select select "57500"
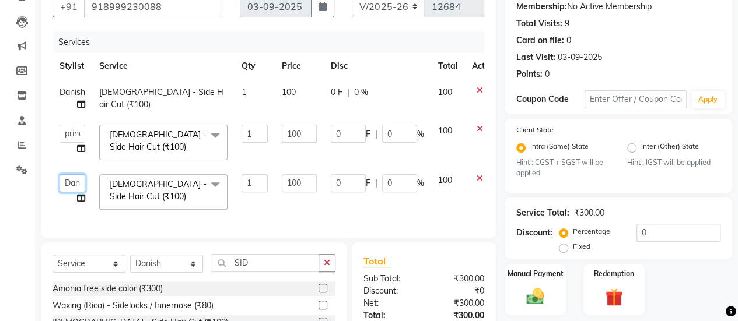
click at [72, 174] on select "afreen [PERSON_NAME] saha [PERSON_NAME] [PERSON_NAME] [PERSON_NAME] bharti Bunn…" at bounding box center [72, 183] width 26 height 18
click at [59, 174] on select "afreen [PERSON_NAME] saha [PERSON_NAME] [PERSON_NAME] [PERSON_NAME] bharti Bunn…" at bounding box center [72, 183] width 26 height 18
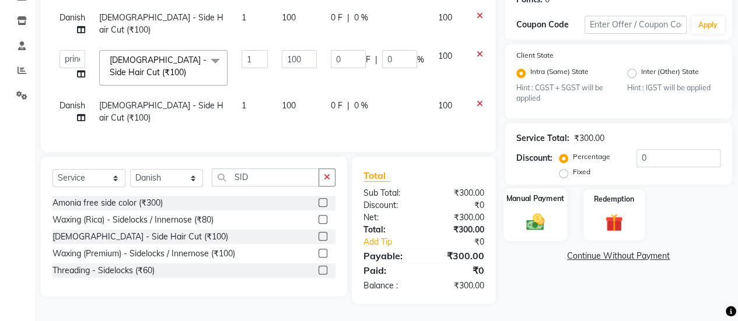
click at [552, 204] on div "Manual Payment" at bounding box center [535, 215] width 64 height 53
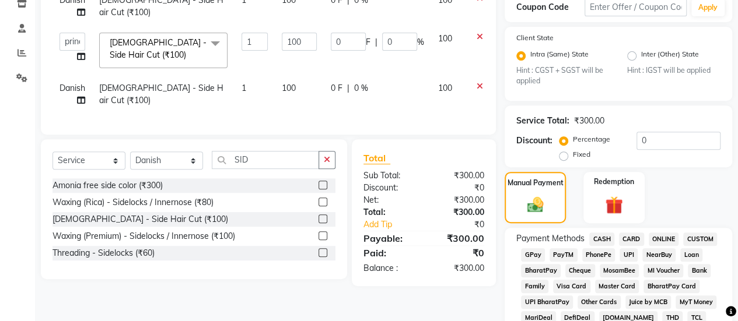
click at [598, 238] on span "CASH" at bounding box center [601, 239] width 25 height 13
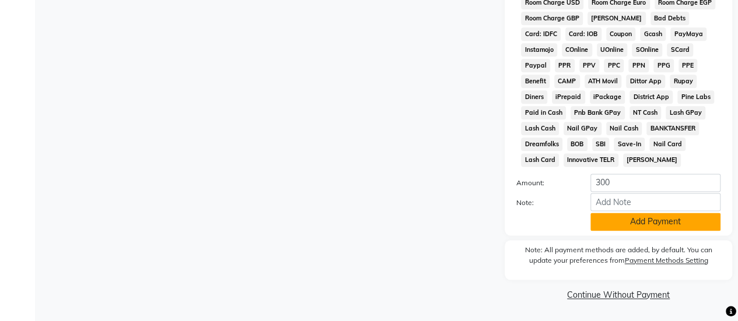
click at [634, 226] on button "Add Payment" at bounding box center [655, 222] width 130 height 18
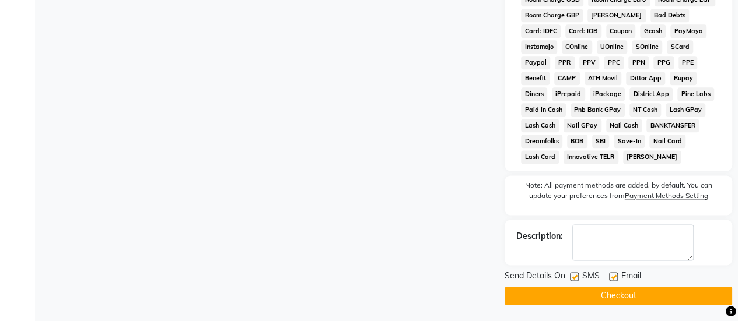
click at [575, 281] on label at bounding box center [574, 276] width 9 height 9
click at [575, 281] on input "checkbox" at bounding box center [574, 277] width 8 height 8
checkbox input "false"
click at [571, 302] on button "Checkout" at bounding box center [617, 296] width 227 height 18
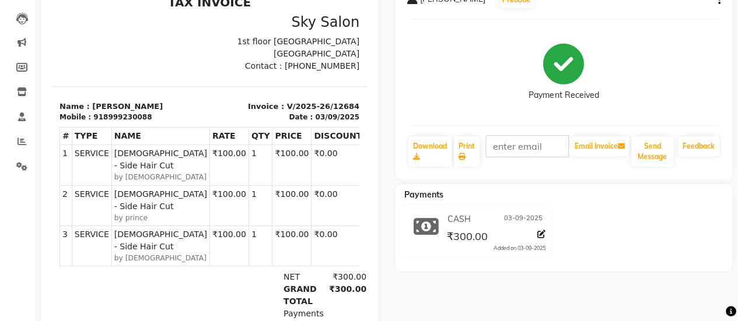
scroll to position [115, 0]
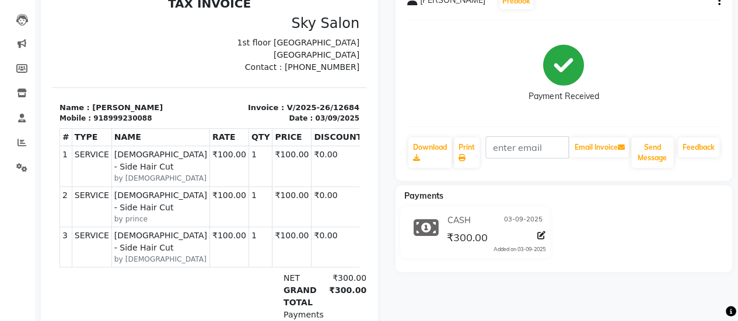
drag, startPoint x: 788, startPoint y: -6, endPoint x: 190, endPoint y: 213, distance: 637.1
click at [209, 213] on td "₹100.00" at bounding box center [228, 207] width 39 height 40
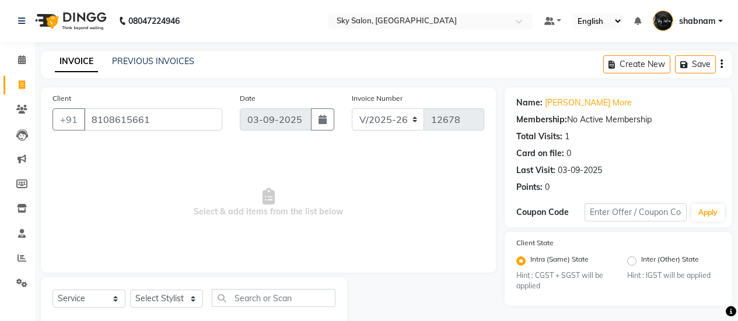
select select "3537"
select select "service"
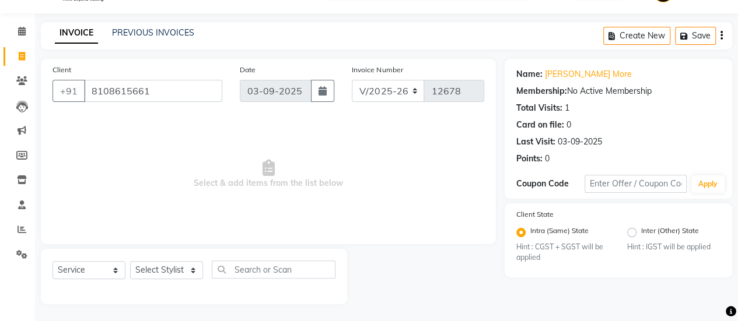
click at [381, 165] on span "Select & add items from the list below" at bounding box center [267, 174] width 431 height 117
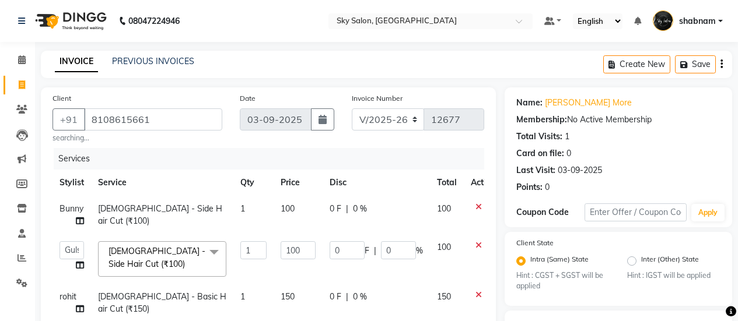
select select "3537"
select select "53255"
select select "service"
select select "90727"
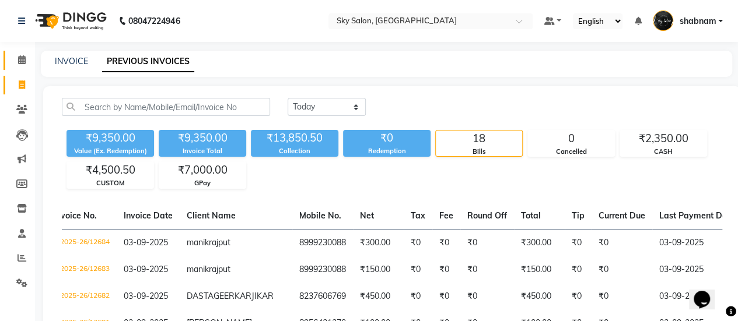
click at [10, 65] on link "Calendar" at bounding box center [17, 60] width 28 height 19
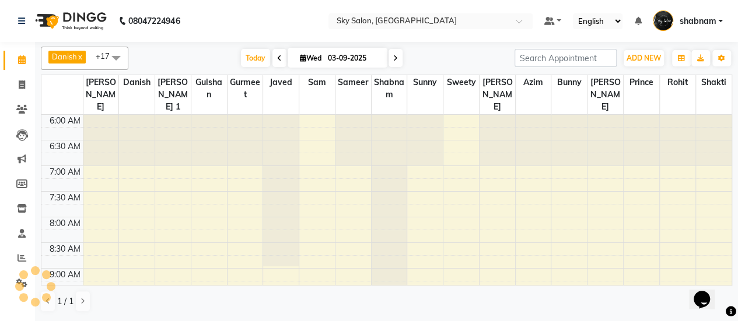
click at [26, 72] on li "Calendar" at bounding box center [17, 60] width 35 height 25
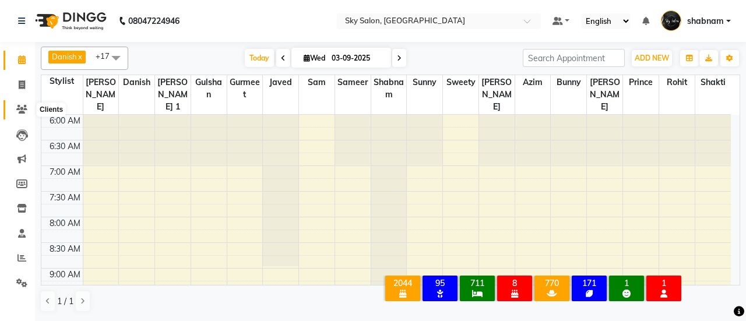
click at [16, 103] on span at bounding box center [22, 109] width 20 height 13
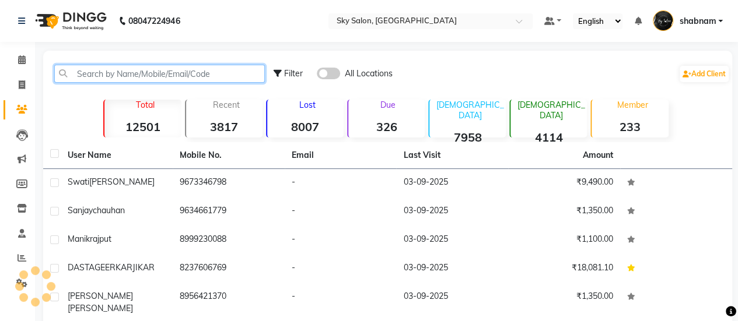
click at [138, 69] on input "text" at bounding box center [159, 74] width 210 height 18
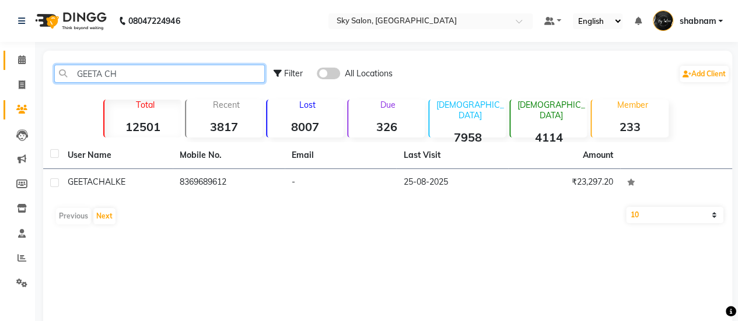
type input "GEETA CH"
click at [3, 57] on link "Calendar" at bounding box center [17, 60] width 28 height 19
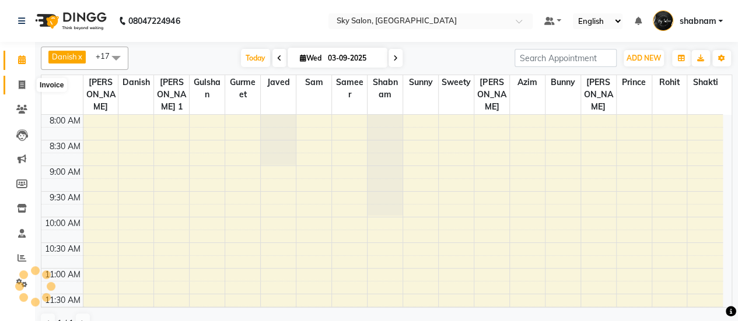
click at [21, 86] on icon at bounding box center [22, 84] width 6 height 9
select select "service"
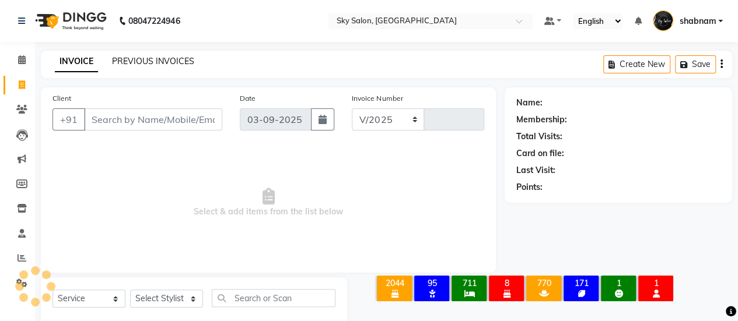
select select "3537"
type input "12687"
click at [157, 61] on link "PREVIOUS INVOICES" at bounding box center [153, 61] width 82 height 10
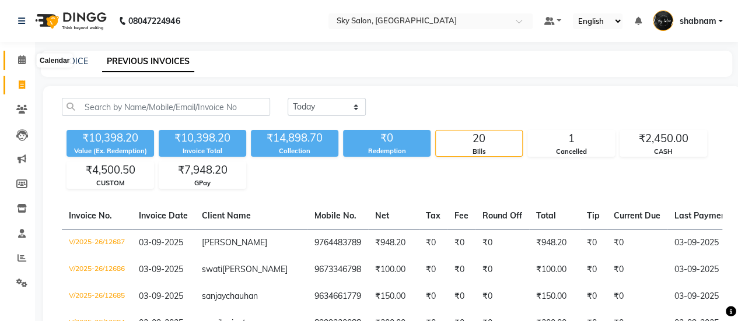
click at [28, 59] on span at bounding box center [22, 60] width 20 height 13
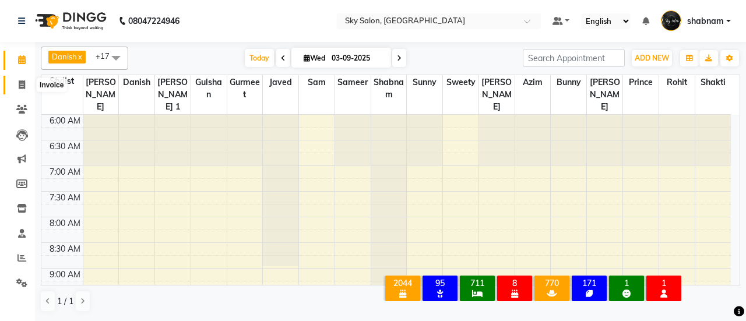
click at [29, 80] on span at bounding box center [22, 85] width 20 height 13
select select "3537"
select select "service"
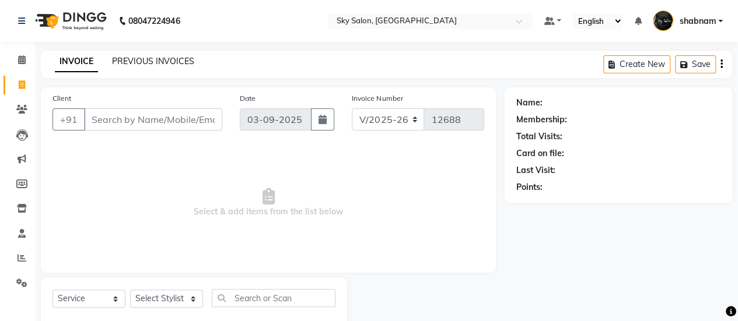
click at [149, 65] on link "PREVIOUS INVOICES" at bounding box center [153, 61] width 82 height 10
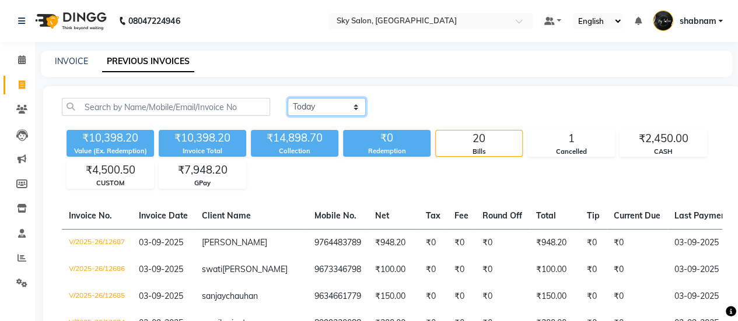
click at [337, 111] on select "[DATE] [DATE] Custom Range" at bounding box center [326, 107] width 78 height 18
select select "[DATE]"
click at [287, 98] on select "[DATE] [DATE] Custom Range" at bounding box center [326, 107] width 78 height 18
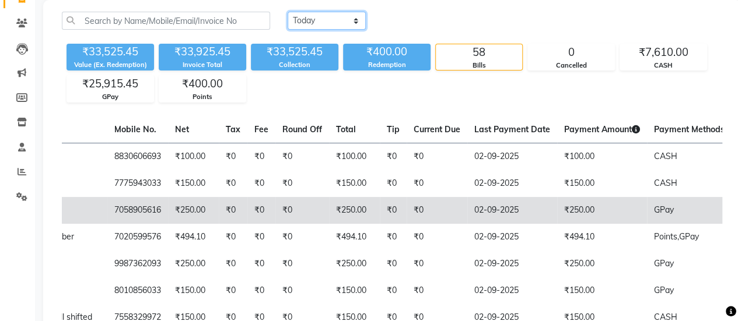
scroll to position [0, 220]
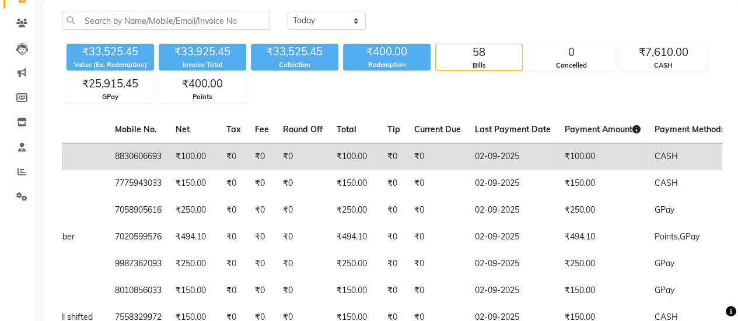
click at [407, 170] on td "₹0" at bounding box center [437, 156] width 61 height 27
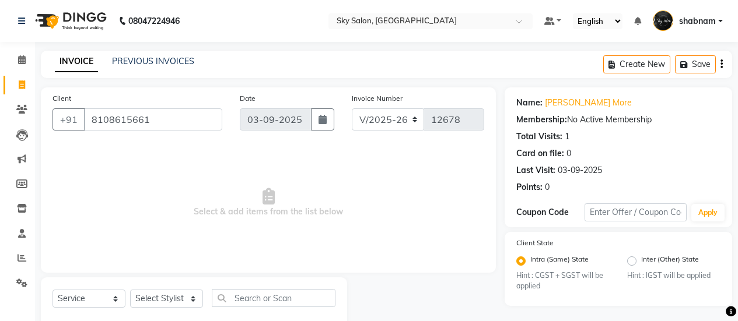
select select "3537"
select select "service"
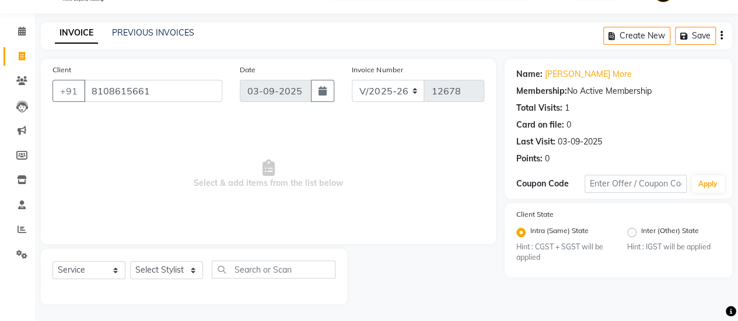
click at [111, 78] on div "Client [PHONE_NUMBER]" at bounding box center [137, 88] width 187 height 48
click at [111, 81] on div "Client [PHONE_NUMBER]" at bounding box center [137, 88] width 187 height 48
click at [111, 81] on input "8108615661" at bounding box center [153, 91] width 138 height 22
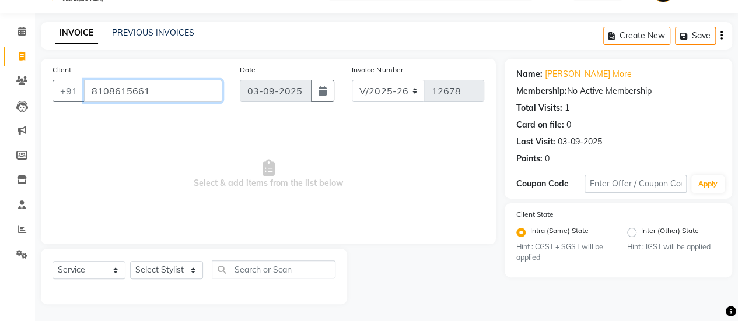
click at [111, 81] on input "8108615661" at bounding box center [153, 91] width 138 height 22
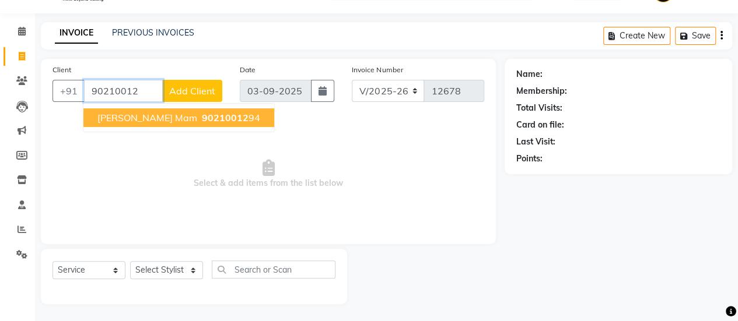
click at [167, 122] on span "[PERSON_NAME] mam" at bounding box center [147, 118] width 100 height 12
type input "9021001294"
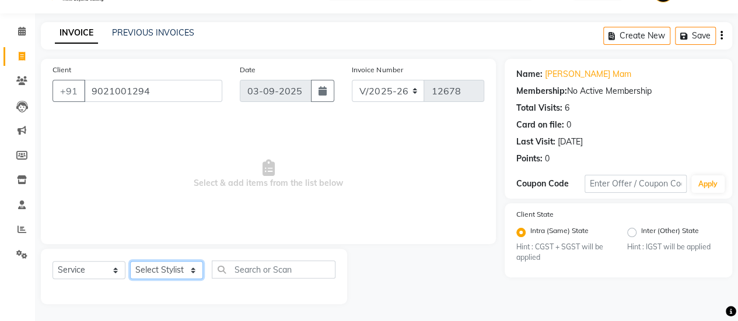
click at [182, 273] on select "Select Stylist afreen [PERSON_NAME] saha [PERSON_NAME] [PERSON_NAME] [PERSON_NA…" at bounding box center [166, 270] width 73 height 18
select select "83682"
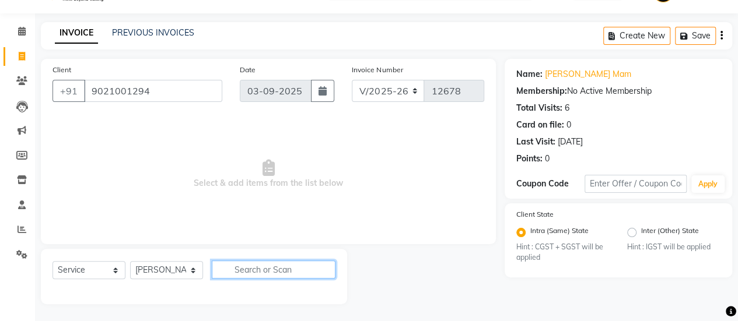
click at [283, 271] on input "text" at bounding box center [274, 270] width 124 height 18
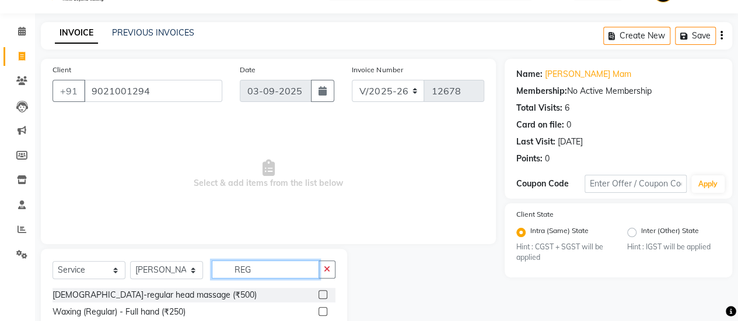
scroll to position [145, 0]
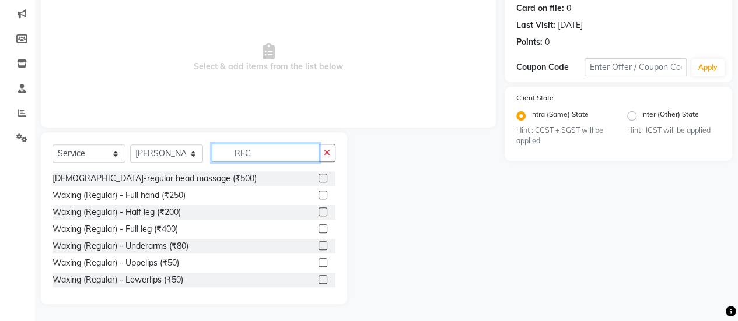
type input "REG"
click at [318, 193] on label at bounding box center [322, 195] width 9 height 9
click at [318, 193] on input "checkbox" at bounding box center [322, 196] width 8 height 8
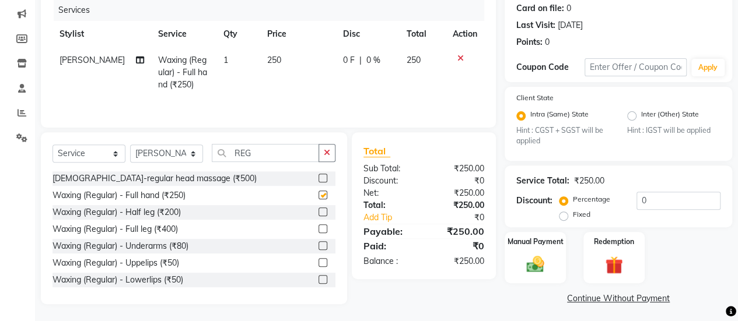
checkbox input "false"
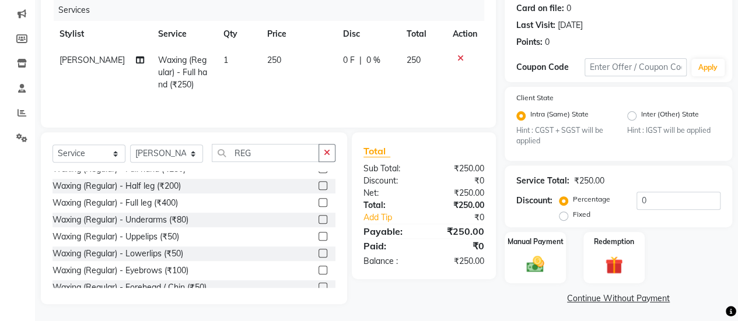
scroll to position [25, 0]
click at [318, 217] on label at bounding box center [322, 220] width 9 height 9
click at [318, 217] on input "checkbox" at bounding box center [322, 221] width 8 height 8
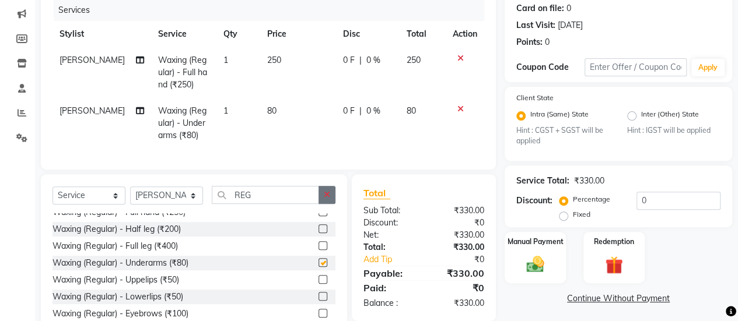
checkbox input "false"
click at [329, 199] on icon "button" at bounding box center [327, 195] width 6 height 8
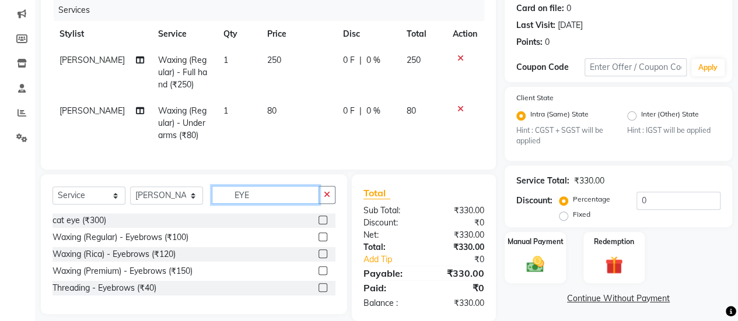
scroll to position [0, 0]
type input "EYE"
click at [321, 292] on label at bounding box center [322, 287] width 9 height 9
click at [321, 292] on input "checkbox" at bounding box center [322, 289] width 8 height 8
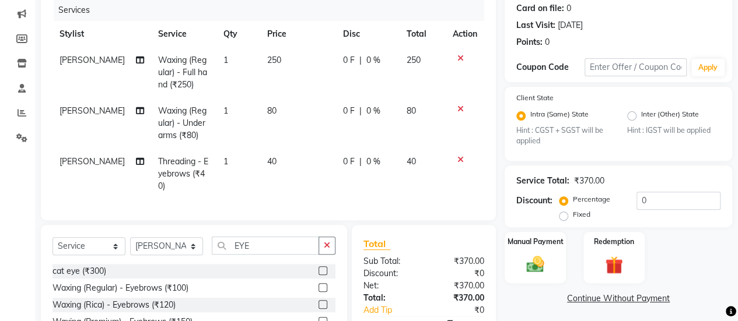
checkbox input "false"
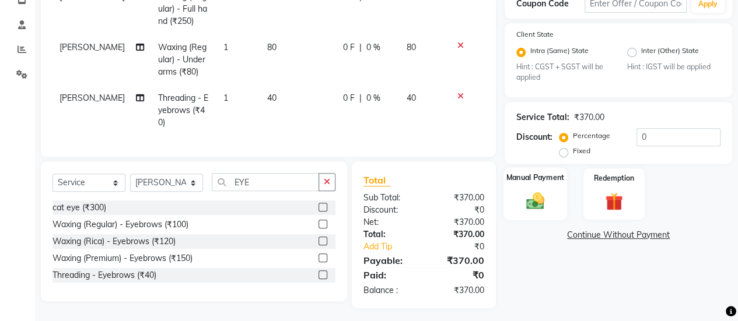
click at [536, 204] on img at bounding box center [535, 201] width 30 height 21
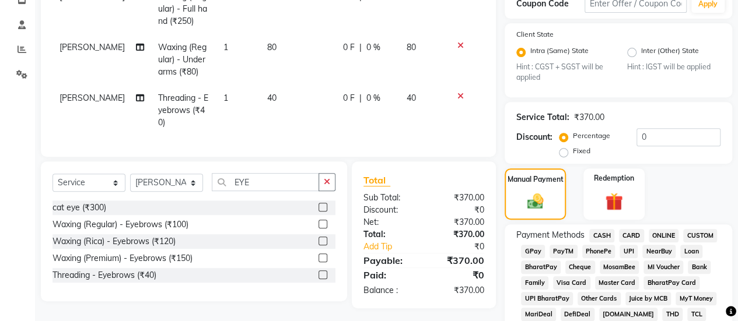
click at [591, 237] on span "CASH" at bounding box center [601, 235] width 25 height 13
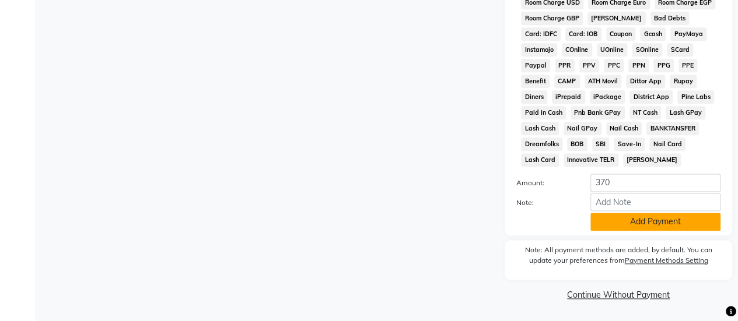
click at [617, 230] on button "Add Payment" at bounding box center [655, 222] width 130 height 18
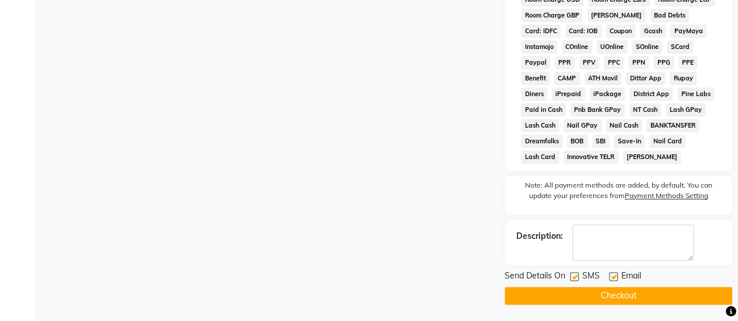
click at [573, 281] on label at bounding box center [574, 276] width 9 height 9
click at [573, 281] on input "checkbox" at bounding box center [574, 277] width 8 height 8
checkbox input "false"
click at [574, 290] on button "Checkout" at bounding box center [617, 296] width 227 height 18
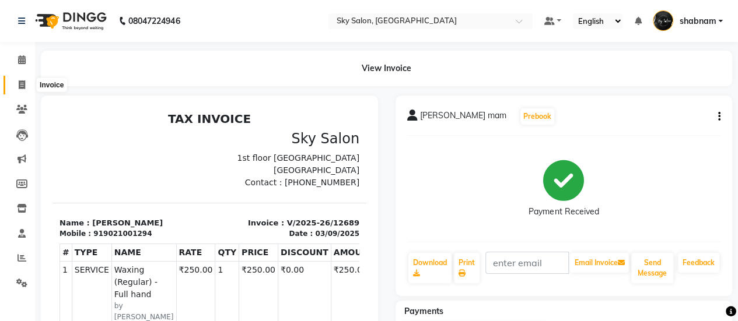
click at [17, 85] on span at bounding box center [22, 85] width 20 height 13
select select "service"
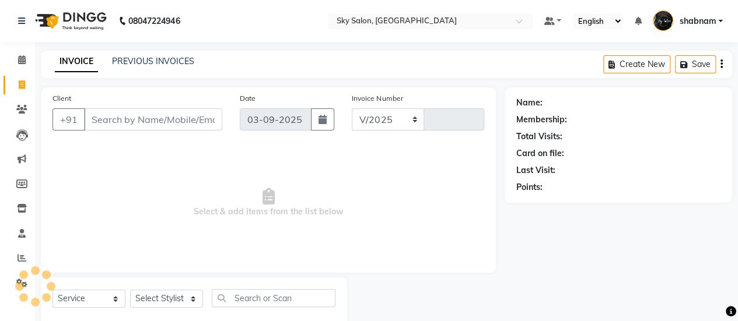
select select "3537"
type input "12691"
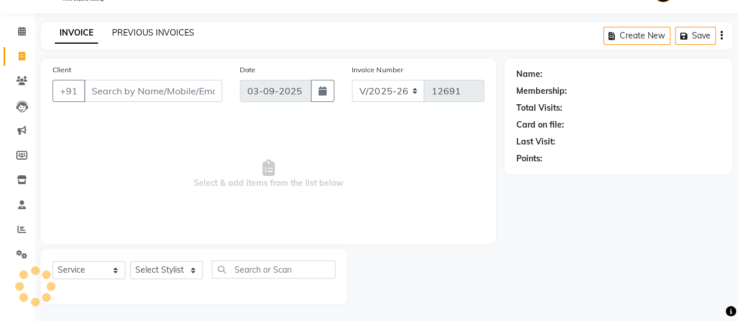
click at [152, 33] on link "PREVIOUS INVOICES" at bounding box center [153, 32] width 82 height 10
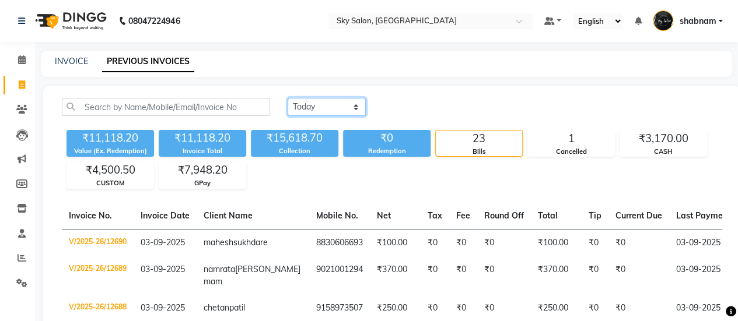
click at [322, 98] on select "[DATE] [DATE] Custom Range" at bounding box center [326, 107] width 78 height 18
select select "range"
click at [287, 98] on select "[DATE] [DATE] Custom Range" at bounding box center [326, 107] width 78 height 18
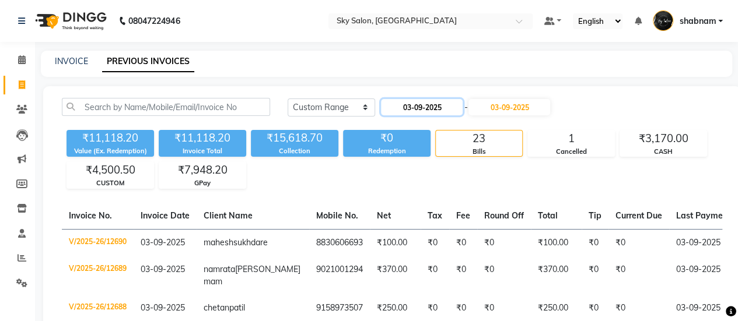
click at [417, 111] on input "03-09-2025" at bounding box center [422, 107] width 82 height 16
select select "9"
select select "2025"
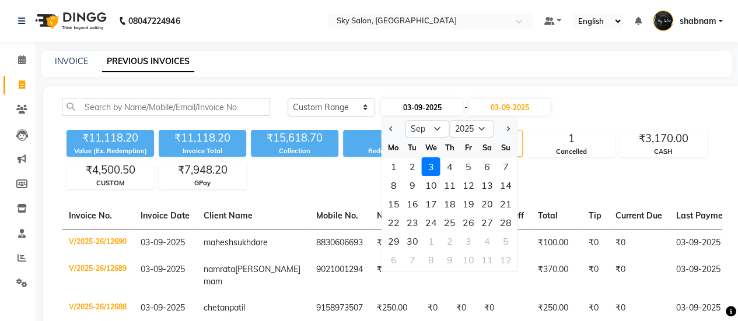
click at [417, 111] on input "03-09-2025" at bounding box center [422, 107] width 82 height 16
click at [395, 124] on div at bounding box center [393, 129] width 23 height 19
click at [395, 124] on button "Previous month" at bounding box center [392, 129] width 10 height 19
select select "8"
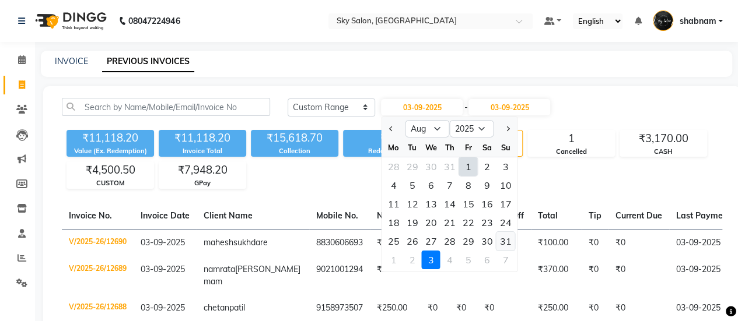
click at [504, 242] on div "31" at bounding box center [505, 241] width 19 height 19
type input "31-08-2025"
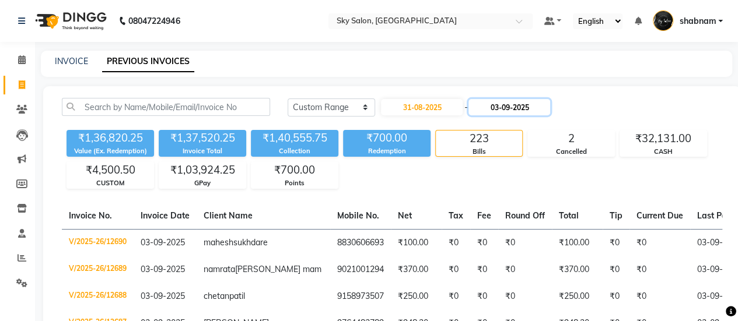
click at [510, 104] on input "03-09-2025" at bounding box center [509, 107] width 82 height 16
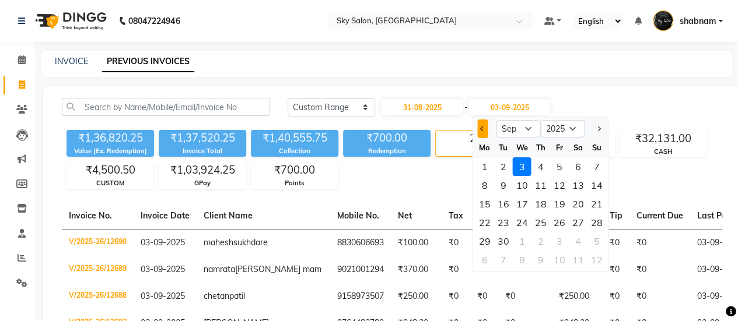
click at [477, 134] on button "Previous month" at bounding box center [482, 129] width 10 height 19
select select "8"
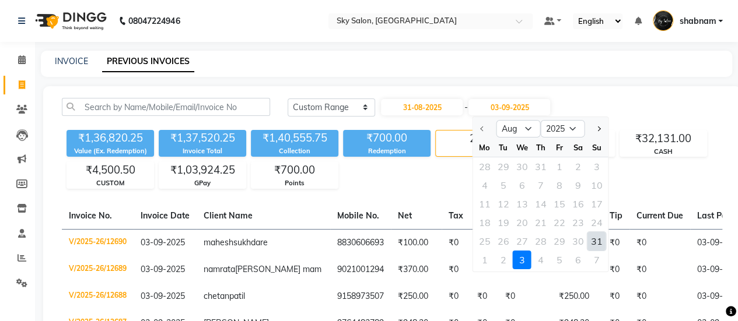
click at [595, 245] on div "31" at bounding box center [596, 241] width 19 height 19
type input "31-08-2025"
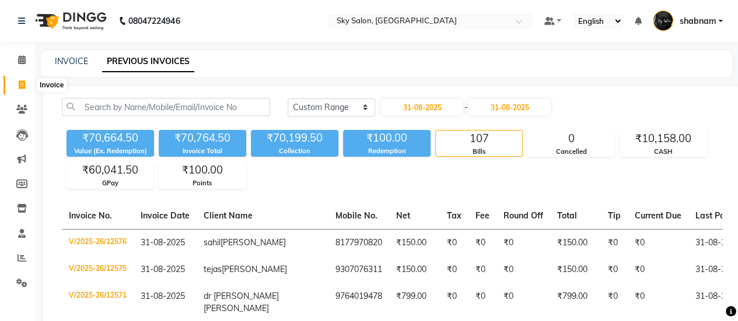
click at [16, 90] on span at bounding box center [22, 85] width 20 height 13
select select "service"
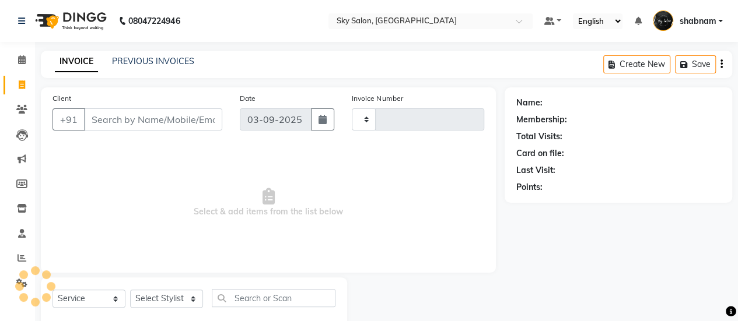
type input "12691"
select select "3537"
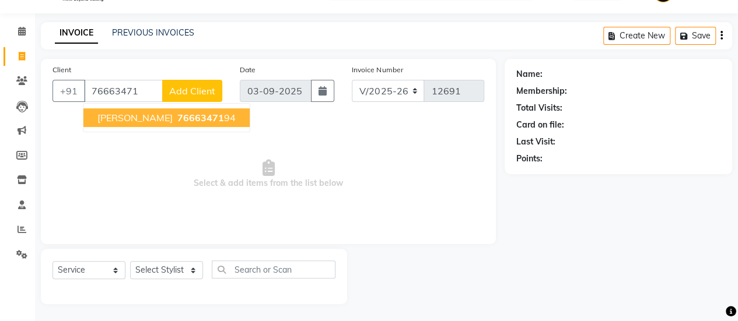
click at [177, 112] on span "76663471" at bounding box center [200, 118] width 47 height 12
type input "7666347194"
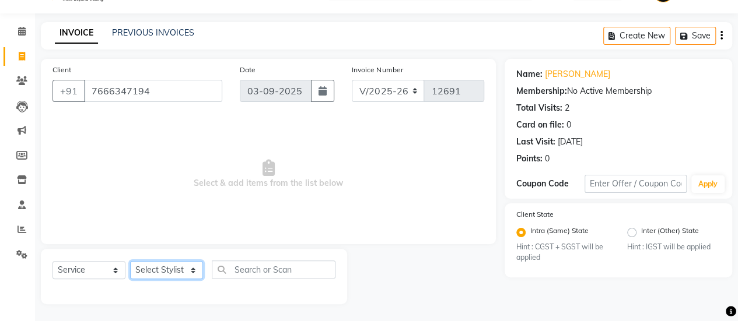
click at [166, 262] on select "Select Stylist afreen [PERSON_NAME] saha [PERSON_NAME] [PERSON_NAME] [PERSON_NA…" at bounding box center [166, 270] width 73 height 18
select select "16688"
click at [130, 261] on select "Select Stylist afreen [PERSON_NAME] saha [PERSON_NAME] [PERSON_NAME] [PERSON_NA…" at bounding box center [166, 270] width 73 height 18
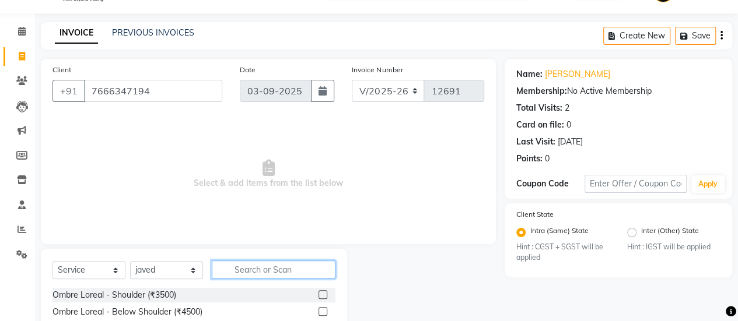
click at [255, 266] on input "text" at bounding box center [274, 270] width 124 height 18
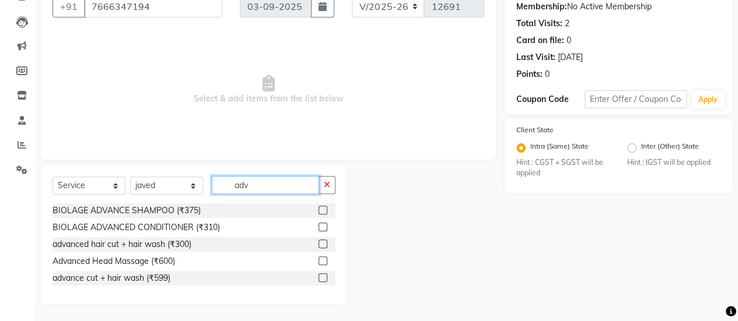
type input "adv"
click at [318, 280] on label at bounding box center [322, 277] width 9 height 9
click at [318, 280] on input "checkbox" at bounding box center [322, 279] width 8 height 8
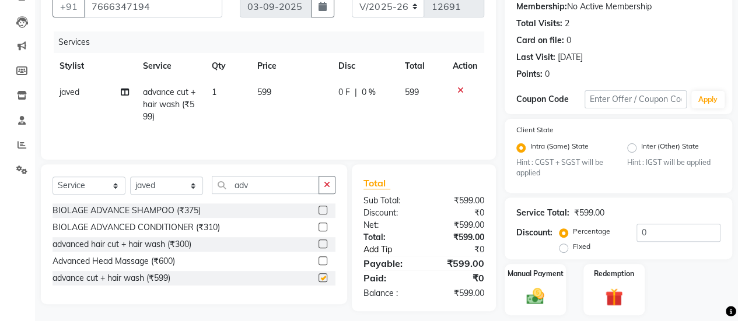
checkbox input "false"
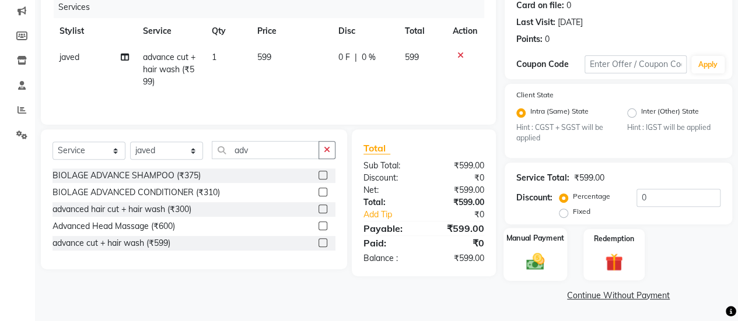
click at [554, 246] on div "Manual Payment" at bounding box center [535, 255] width 64 height 53
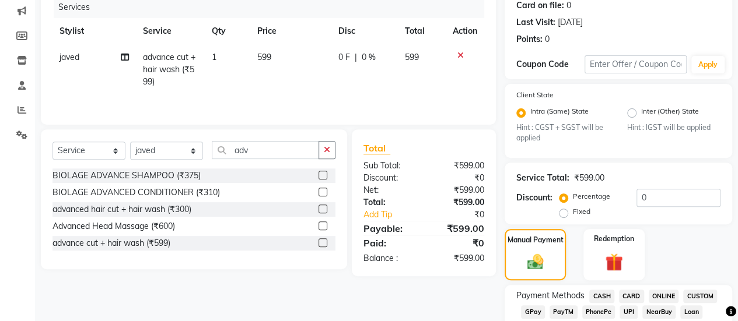
click at [600, 297] on span "CASH" at bounding box center [601, 296] width 25 height 13
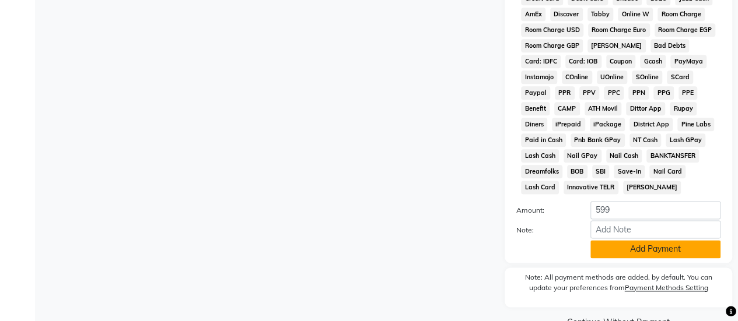
scroll to position [681, 0]
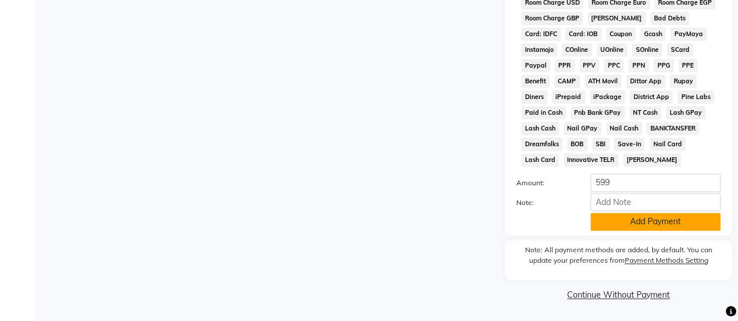
click at [637, 223] on button "Add Payment" at bounding box center [655, 222] width 130 height 18
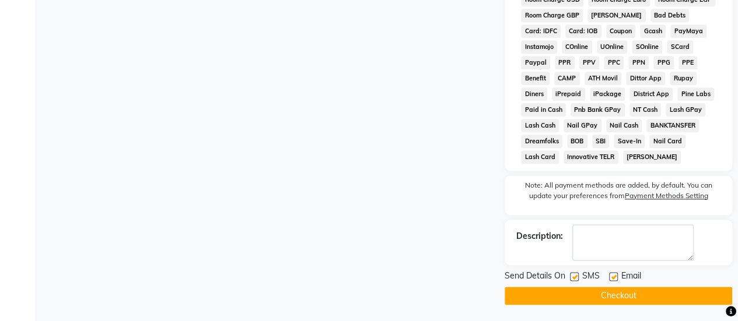
click at [576, 278] on label at bounding box center [574, 276] width 9 height 9
click at [576, 278] on input "checkbox" at bounding box center [574, 277] width 8 height 8
checkbox input "false"
click at [573, 295] on button "Checkout" at bounding box center [617, 296] width 227 height 18
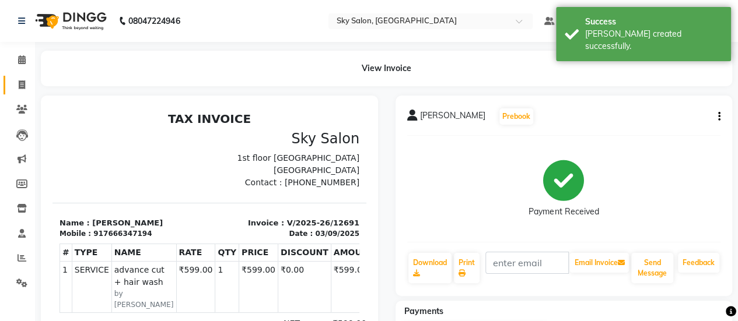
click at [8, 92] on link "Invoice" at bounding box center [17, 85] width 28 height 19
select select "service"
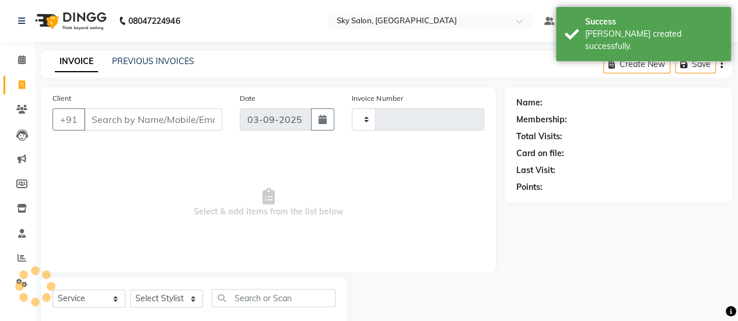
type input "12692"
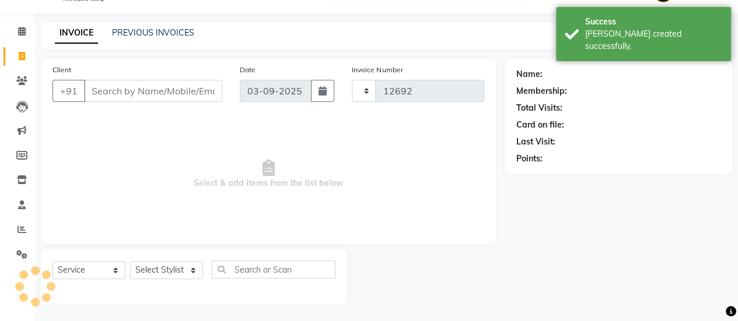
select select "3537"
click at [167, 96] on input "Client" at bounding box center [153, 91] width 138 height 22
type input "7"
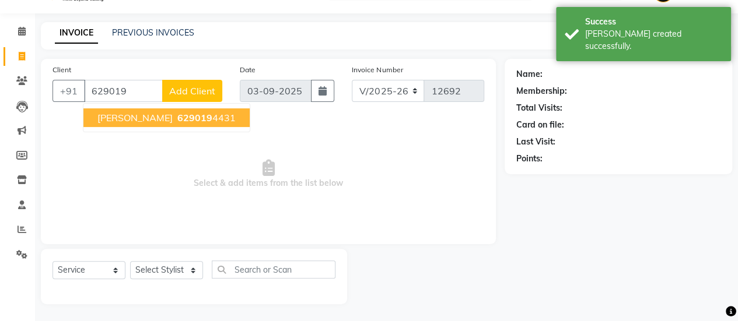
click at [177, 115] on span "629019" at bounding box center [194, 118] width 35 height 12
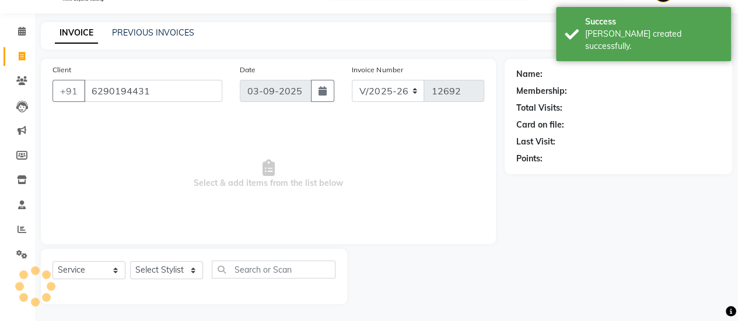
type input "6290194431"
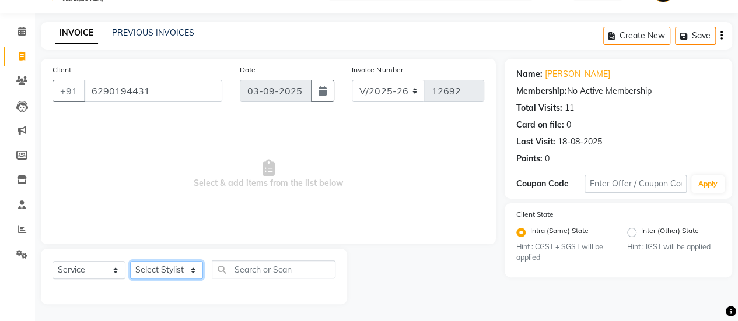
drag, startPoint x: 171, startPoint y: 264, endPoint x: 168, endPoint y: 226, distance: 38.6
click at [168, 226] on div "Client [PHONE_NUMBER] Date [DATE] Invoice Number V/2025 V/[PHONE_NUMBER] Select…" at bounding box center [268, 181] width 472 height 245
select select "53255"
click at [130, 261] on select "Select Stylist afreen [PERSON_NAME] saha [PERSON_NAME] [PERSON_NAME] [PERSON_NA…" at bounding box center [166, 270] width 73 height 18
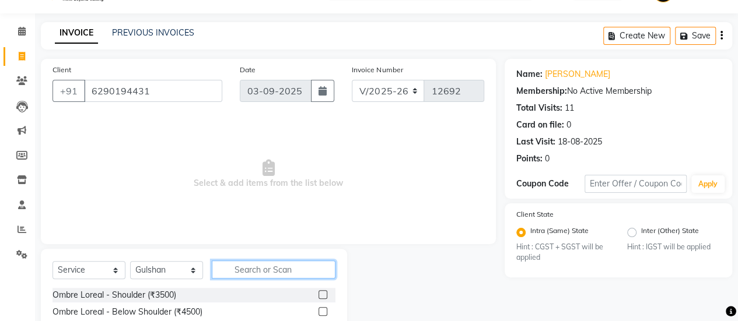
click at [276, 270] on input "text" at bounding box center [274, 270] width 124 height 18
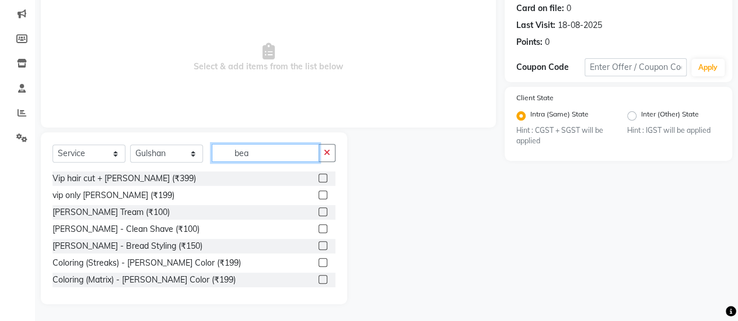
type input "bea"
click at [318, 209] on label at bounding box center [322, 212] width 9 height 9
click at [318, 209] on input "checkbox" at bounding box center [322, 213] width 8 height 8
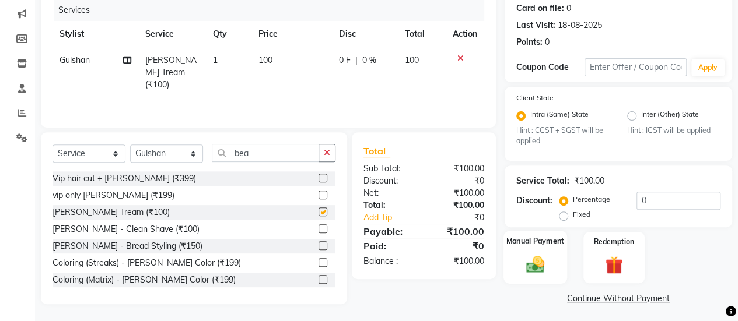
checkbox input "false"
click at [557, 272] on div "Manual Payment" at bounding box center [535, 257] width 64 height 53
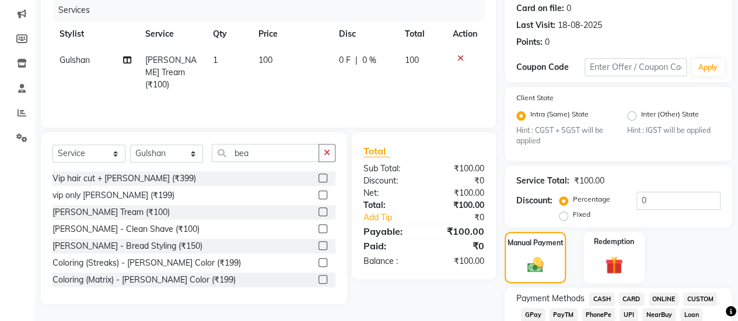
click at [533, 316] on span "GPay" at bounding box center [533, 314] width 24 height 13
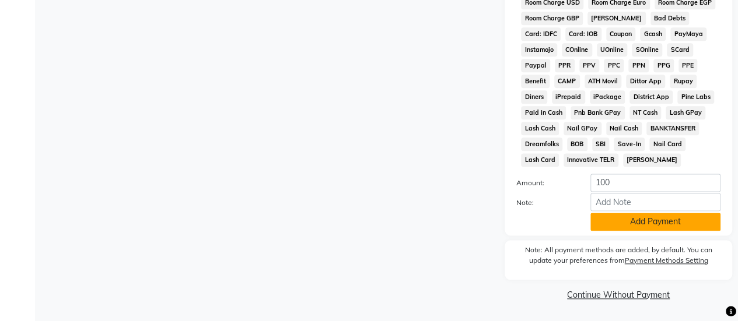
click at [606, 227] on button "Add Payment" at bounding box center [655, 222] width 130 height 18
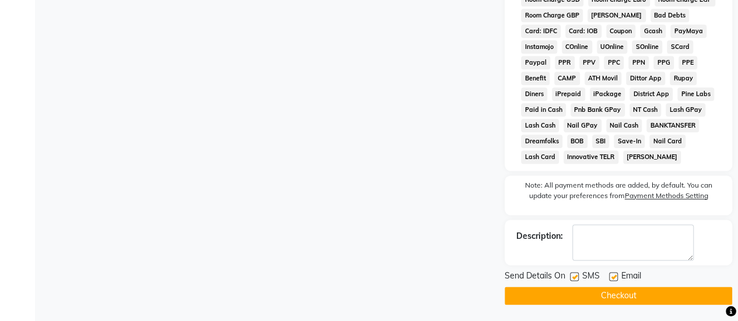
click at [573, 279] on label at bounding box center [574, 276] width 9 height 9
click at [573, 279] on input "checkbox" at bounding box center [574, 277] width 8 height 8
checkbox input "false"
click at [573, 291] on button "Checkout" at bounding box center [617, 296] width 227 height 18
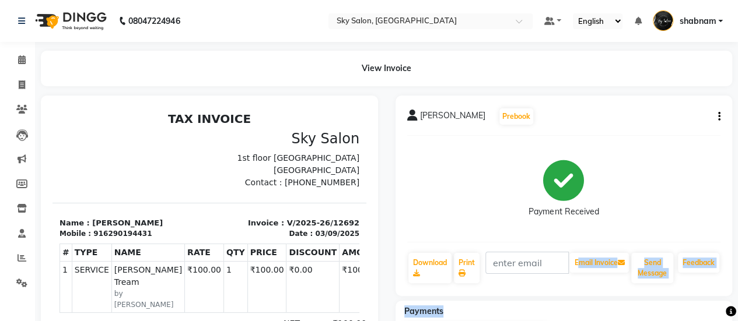
drag, startPoint x: 573, startPoint y: 291, endPoint x: 581, endPoint y: 303, distance: 14.6
click at [581, 303] on div "[PERSON_NAME] Prebook Payment Received Download Print Email Invoice Send Messag…" at bounding box center [564, 263] width 354 height 335
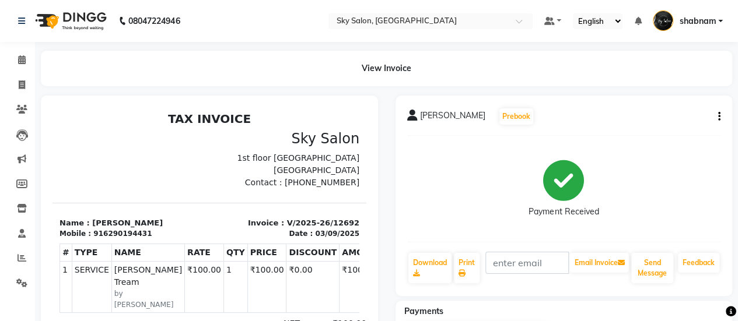
click at [29, 66] on span at bounding box center [22, 60] width 20 height 13
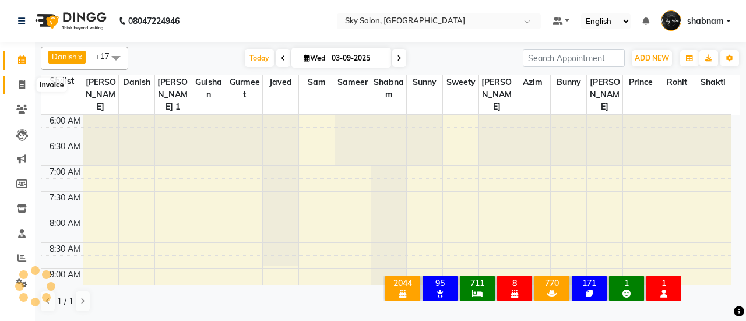
scroll to position [557, 0]
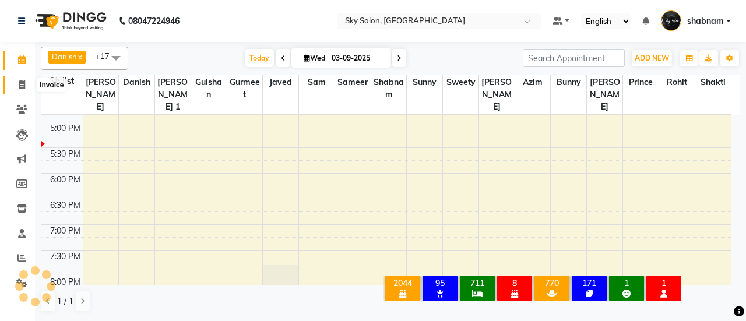
click at [19, 89] on span at bounding box center [22, 85] width 20 height 13
select select "service"
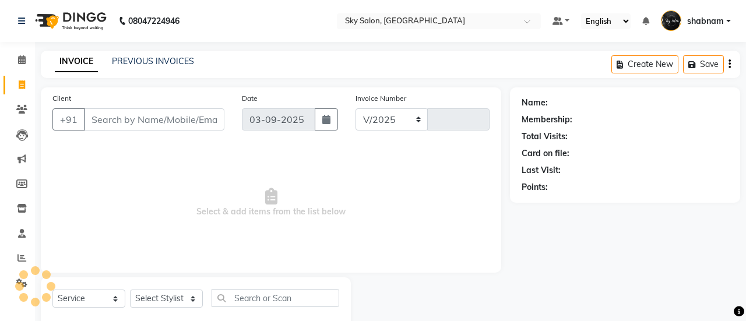
select select "3537"
type input "12693"
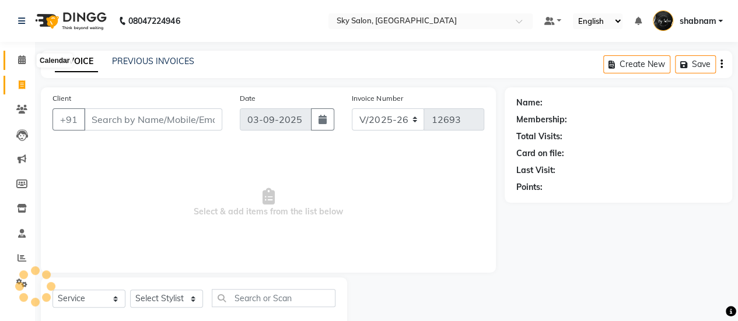
click at [24, 60] on icon at bounding box center [22, 59] width 8 height 9
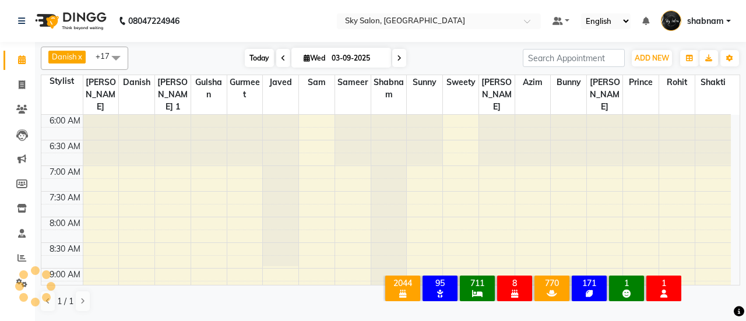
click at [255, 57] on span "Today" at bounding box center [259, 58] width 29 height 18
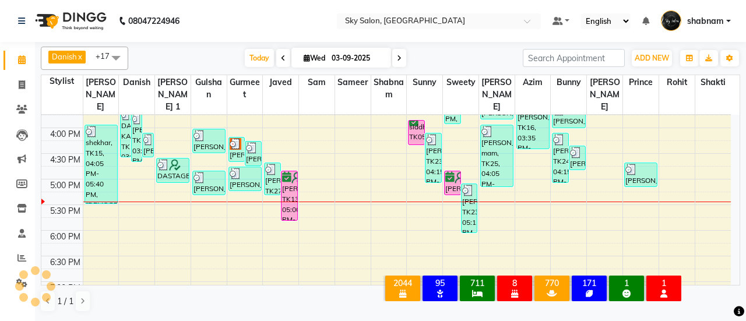
scroll to position [498, 0]
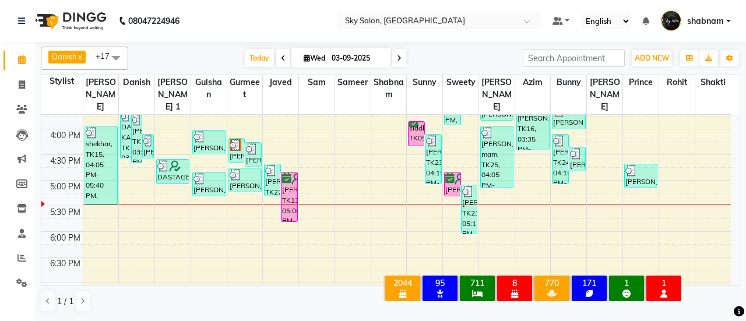
click at [257, 67] on div "Danish x javed x [PERSON_NAME] x sameer x shabnam x sunny x [PERSON_NAME] x [PE…" at bounding box center [391, 58] width 700 height 23
click at [255, 63] on span "Today" at bounding box center [259, 58] width 29 height 18
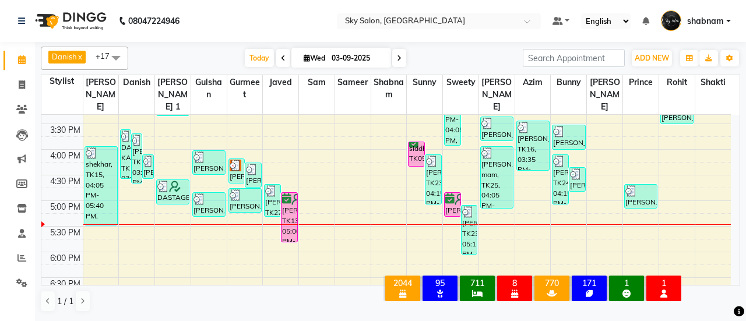
scroll to position [480, 0]
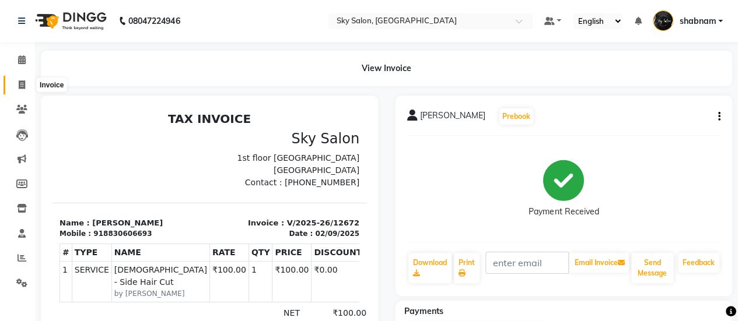
click at [22, 86] on icon at bounding box center [22, 84] width 6 height 9
select select "service"
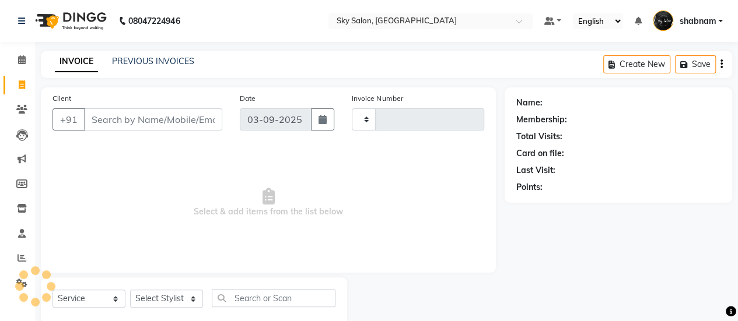
scroll to position [29, 0]
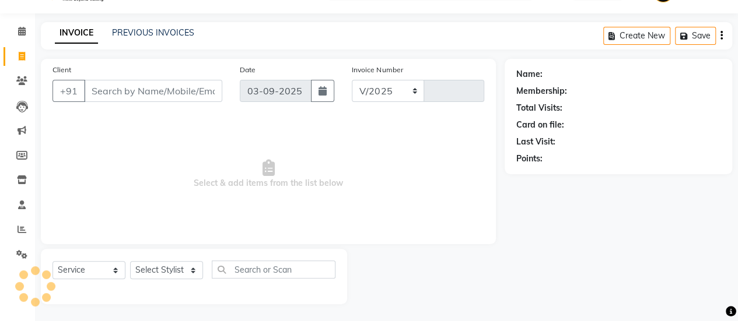
select select "3537"
type input "12690"
click at [163, 33] on link "PREVIOUS INVOICES" at bounding box center [153, 32] width 82 height 10
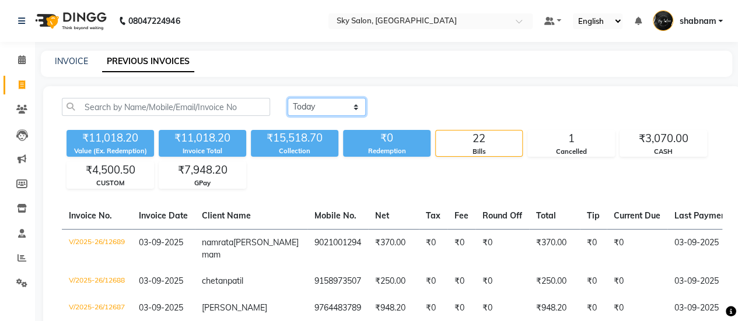
drag, startPoint x: 339, startPoint y: 107, endPoint x: 339, endPoint y: 113, distance: 6.4
click at [339, 107] on select "Today Yesterday Custom Range" at bounding box center [326, 107] width 78 height 18
click at [287, 98] on select "Today Yesterday Custom Range" at bounding box center [326, 107] width 78 height 18
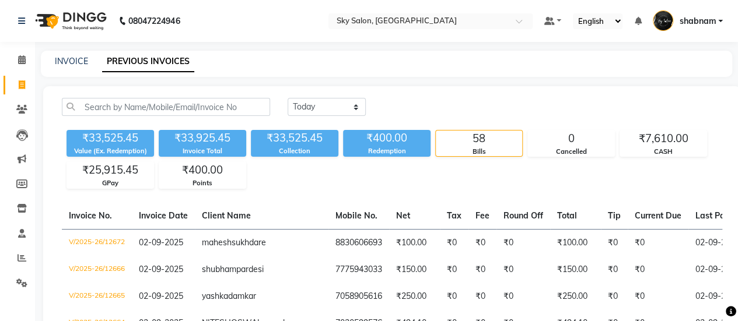
click at [336, 139] on div "₹33,525.45" at bounding box center [294, 138] width 87 height 16
click at [23, 97] on li "Clients" at bounding box center [17, 109] width 35 height 25
click at [326, 106] on select "Today Yesterday Custom Range" at bounding box center [326, 107] width 78 height 18
select select "range"
click at [287, 98] on select "Today Yesterday Custom Range" at bounding box center [326, 107] width 78 height 18
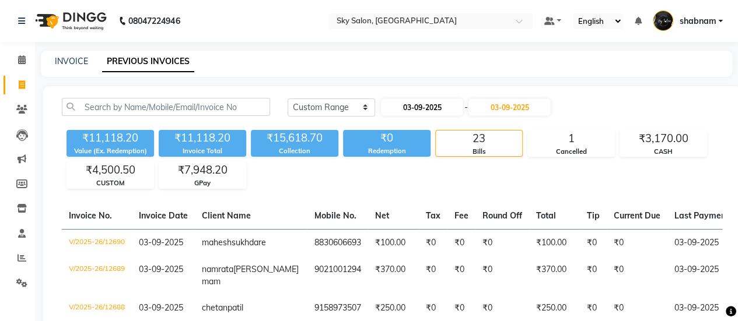
drag, startPoint x: 417, startPoint y: 116, endPoint x: 417, endPoint y: 110, distance: 5.9
click at [417, 110] on div "03-09-2025 - 03-09-2025" at bounding box center [465, 107] width 171 height 19
click at [417, 110] on input "03-09-2025" at bounding box center [422, 107] width 82 height 16
select select "9"
select select "2025"
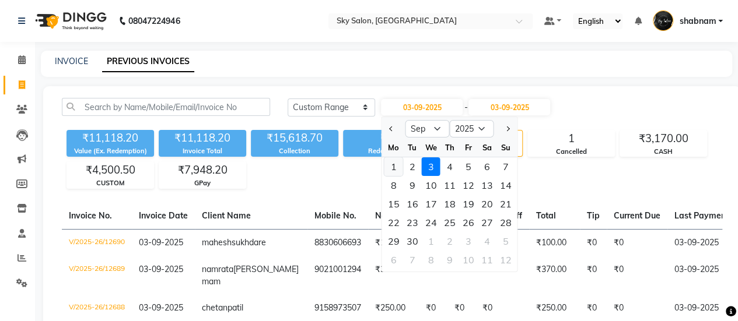
click at [391, 173] on div "1" at bounding box center [393, 166] width 19 height 19
type input "01-09-2025"
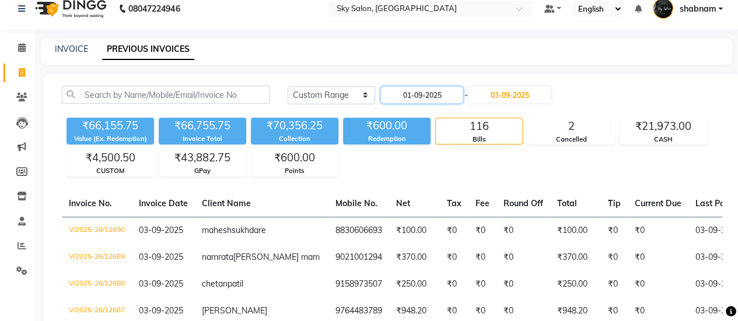
scroll to position [13, 0]
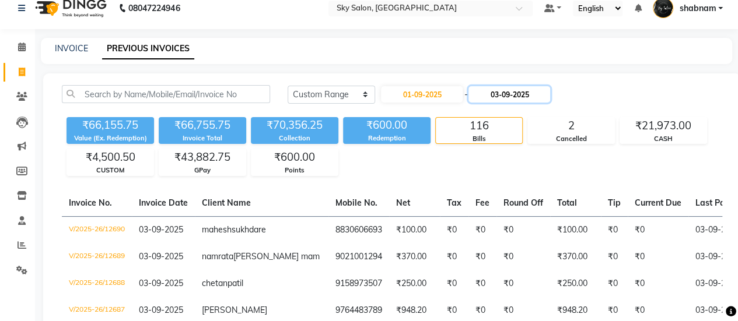
click at [501, 95] on input "03-09-2025" at bounding box center [509, 94] width 82 height 16
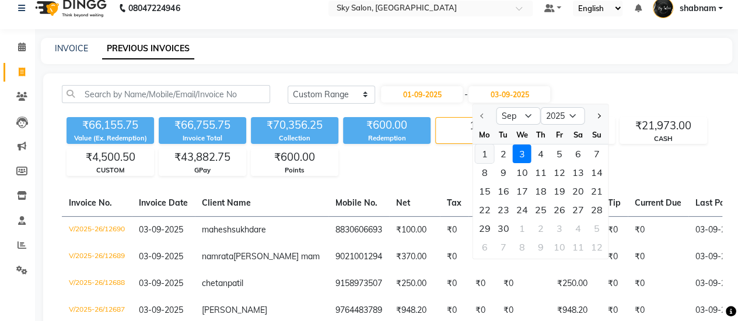
click at [483, 151] on div "1" at bounding box center [484, 154] width 19 height 19
type input "01-09-2025"
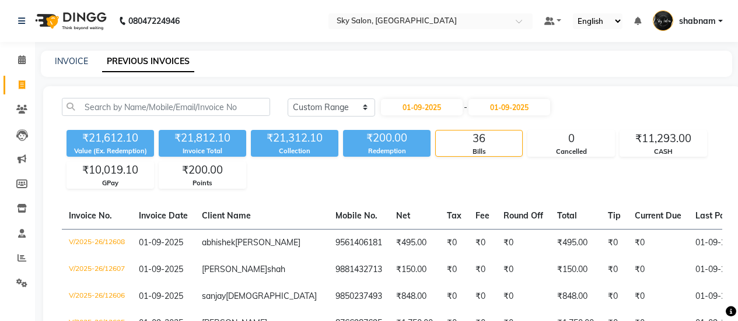
select select "range"
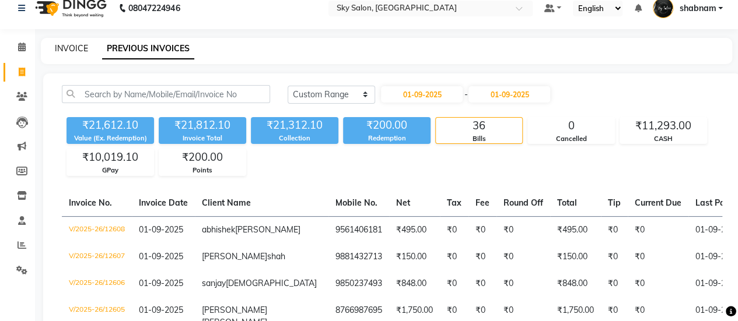
click at [68, 43] on link "INVOICE" at bounding box center [71, 48] width 33 height 10
select select "3537"
select select "service"
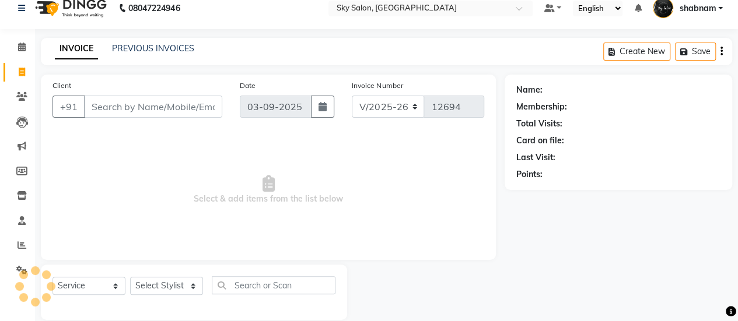
scroll to position [29, 0]
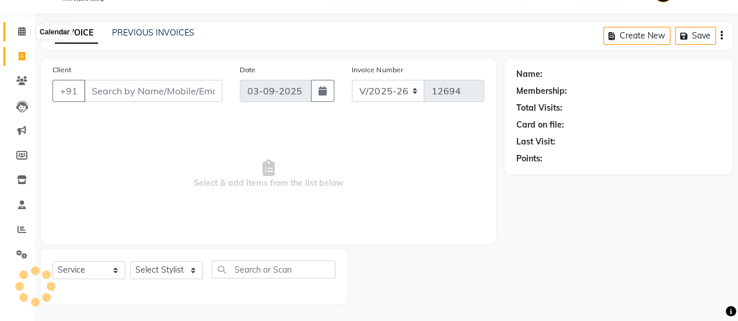
click at [14, 34] on span at bounding box center [22, 31] width 20 height 13
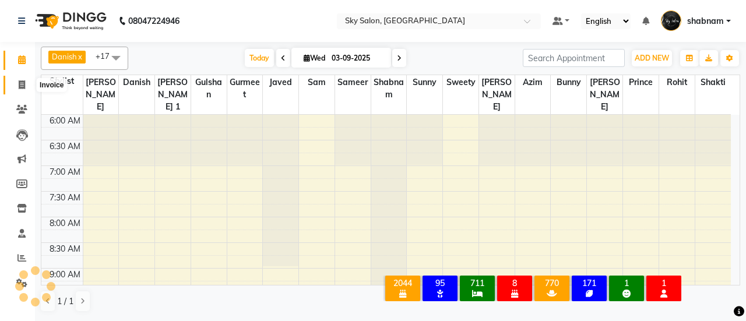
click at [20, 82] on icon at bounding box center [22, 84] width 6 height 9
select select "service"
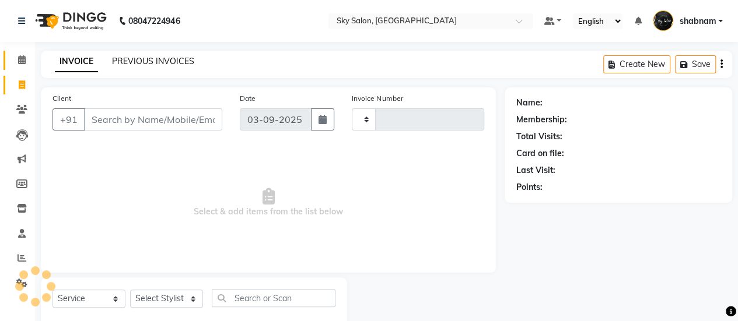
type input "12694"
select select "3537"
click at [148, 61] on link "PREVIOUS INVOICES" at bounding box center [153, 61] width 82 height 10
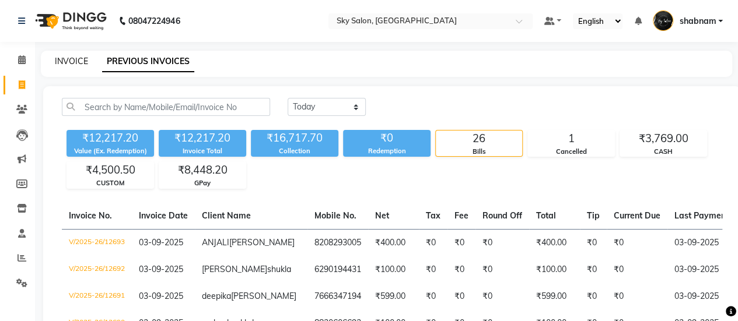
click at [69, 57] on link "INVOICE" at bounding box center [71, 61] width 33 height 10
select select "3537"
select select "service"
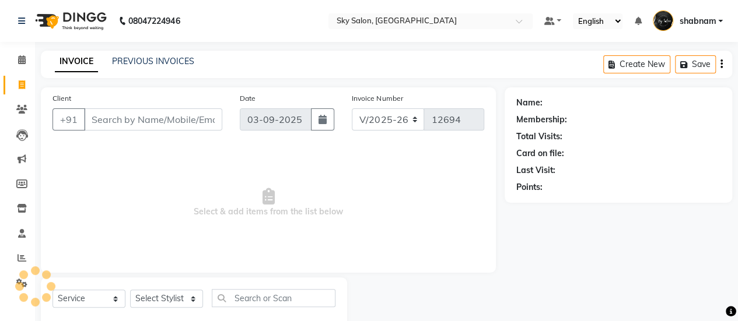
scroll to position [29, 0]
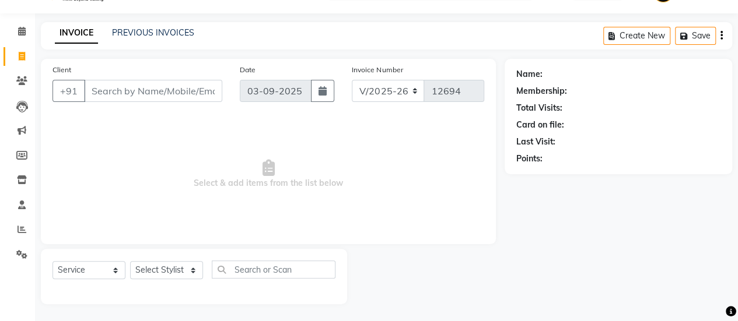
click at [125, 90] on input "Client" at bounding box center [153, 91] width 138 height 22
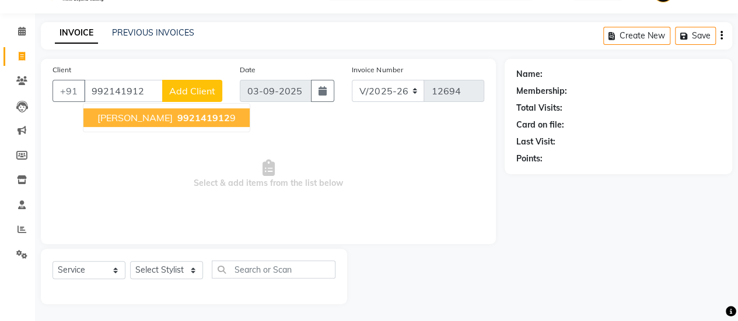
click at [142, 112] on span "[PERSON_NAME]" at bounding box center [134, 118] width 75 height 12
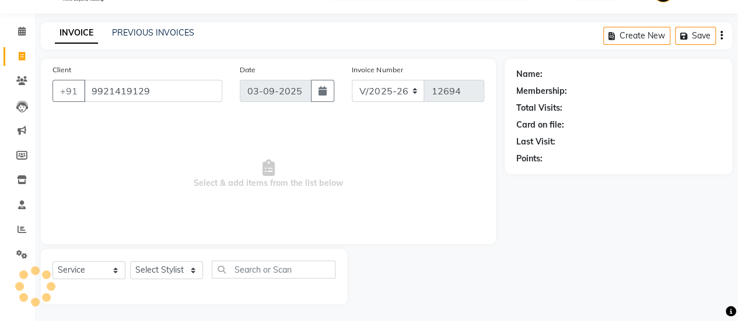
type input "9921419129"
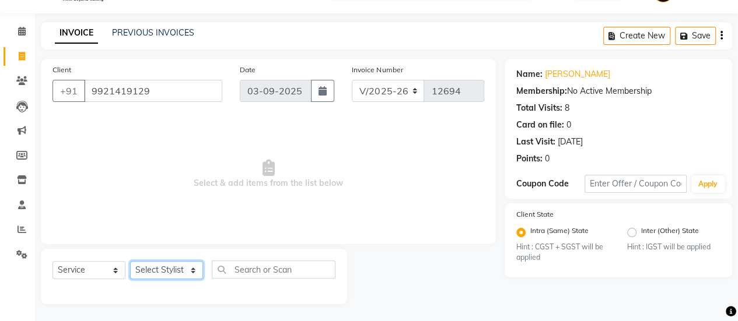
click at [164, 265] on select "Select Stylist afreen [PERSON_NAME] saha [PERSON_NAME] [PERSON_NAME] [PERSON_NA…" at bounding box center [166, 270] width 73 height 18
select select "88414"
click at [130, 261] on select "Select Stylist afreen [PERSON_NAME] saha [PERSON_NAME] [PERSON_NAME] [PERSON_NA…" at bounding box center [166, 270] width 73 height 18
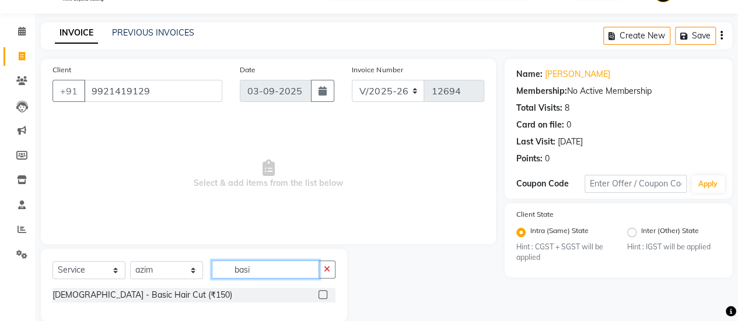
scroll to position [45, 0]
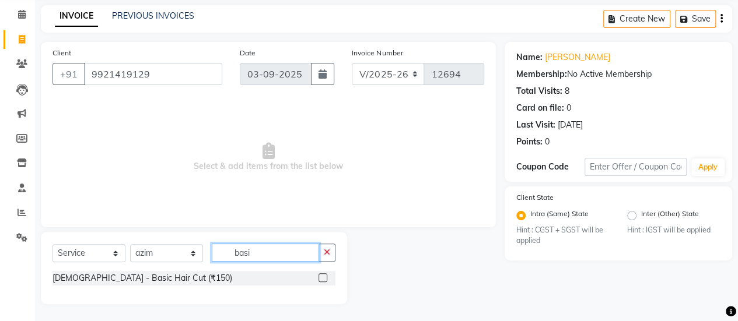
type input "basi"
click at [325, 275] on label at bounding box center [322, 277] width 9 height 9
click at [325, 275] on input "checkbox" at bounding box center [322, 279] width 8 height 8
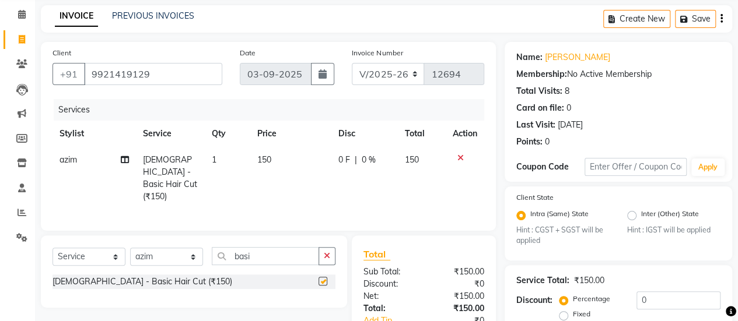
checkbox input "false"
drag, startPoint x: 326, startPoint y: 262, endPoint x: 326, endPoint y: 249, distance: 12.8
click at [326, 249] on div "Select Service Product Membership Package Voucher Prepaid Gift Card Select Styl…" at bounding box center [193, 260] width 283 height 27
click at [326, 252] on icon "button" at bounding box center [327, 256] width 6 height 8
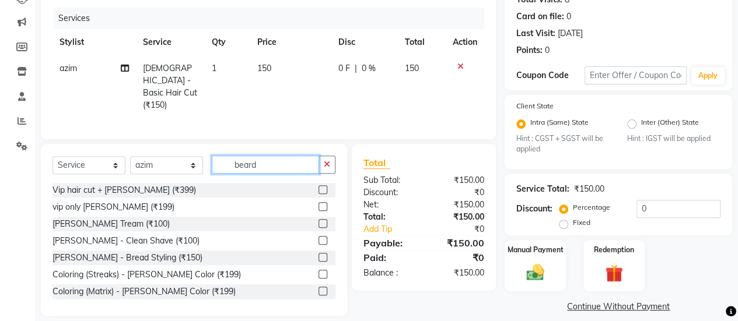
scroll to position [148, 0]
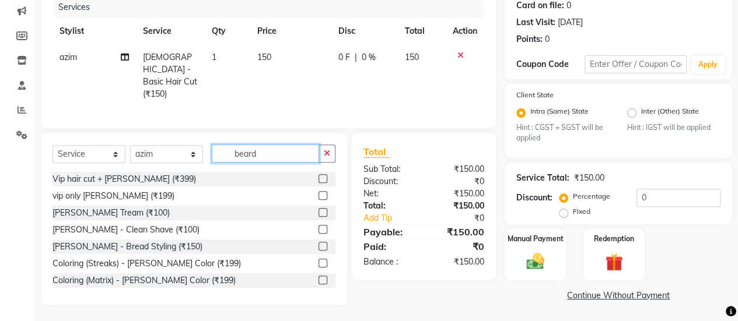
type input "beard"
click at [318, 208] on label at bounding box center [322, 212] width 9 height 9
click at [318, 209] on input "checkbox" at bounding box center [322, 213] width 8 height 8
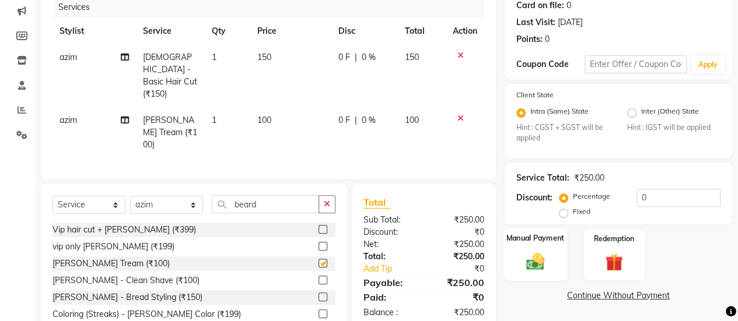
checkbox input "false"
click at [535, 261] on img at bounding box center [535, 261] width 30 height 21
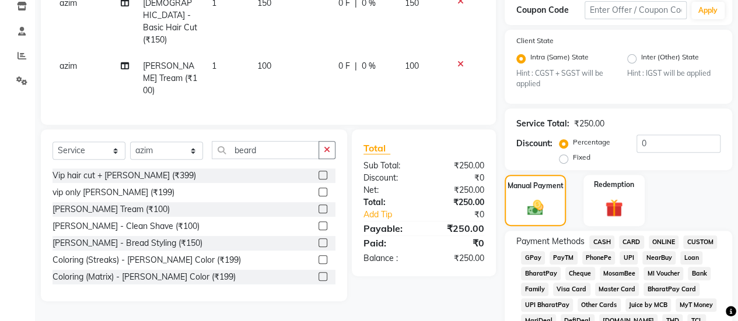
scroll to position [203, 0]
click at [536, 251] on div "GPay" at bounding box center [530, 259] width 29 height 16
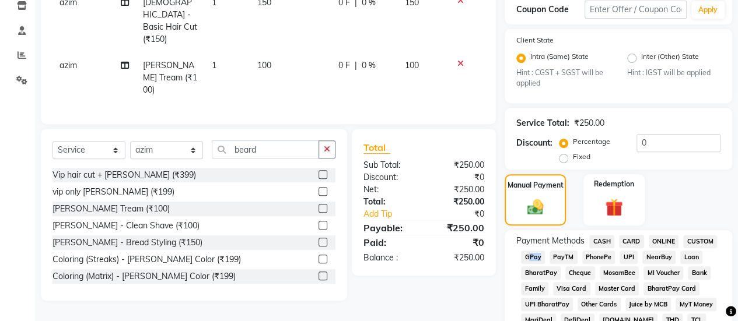
click at [536, 251] on div "GPay" at bounding box center [530, 259] width 29 height 16
click at [535, 255] on div "GPay" at bounding box center [530, 259] width 29 height 16
click at [535, 255] on span "GPay" at bounding box center [533, 257] width 24 height 13
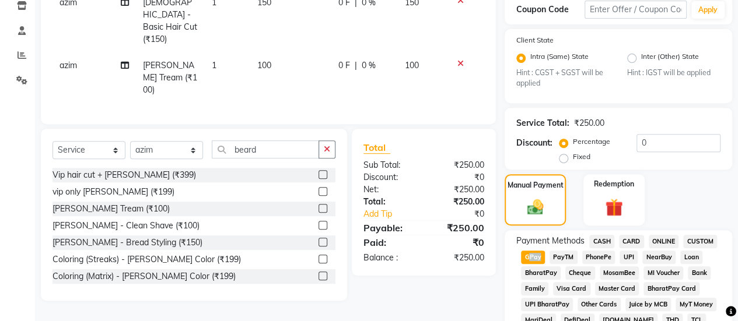
click at [535, 255] on span "GPay" at bounding box center [533, 257] width 24 height 13
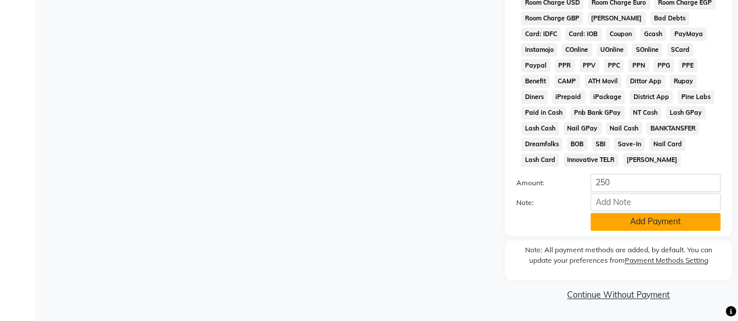
click at [652, 219] on button "Add Payment" at bounding box center [655, 222] width 130 height 18
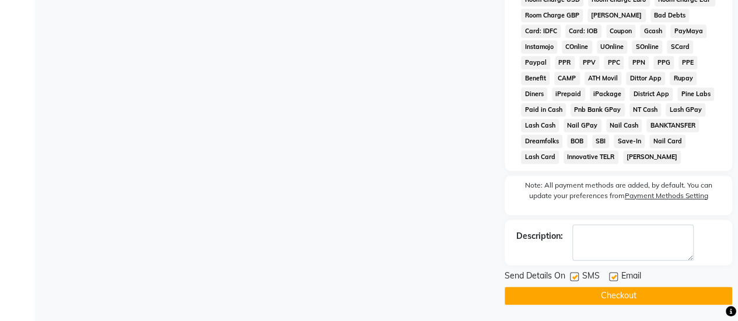
click at [577, 279] on label at bounding box center [574, 276] width 9 height 9
click at [577, 279] on input "checkbox" at bounding box center [574, 277] width 8 height 8
checkbox input "false"
click at [585, 294] on button "Checkout" at bounding box center [617, 296] width 227 height 18
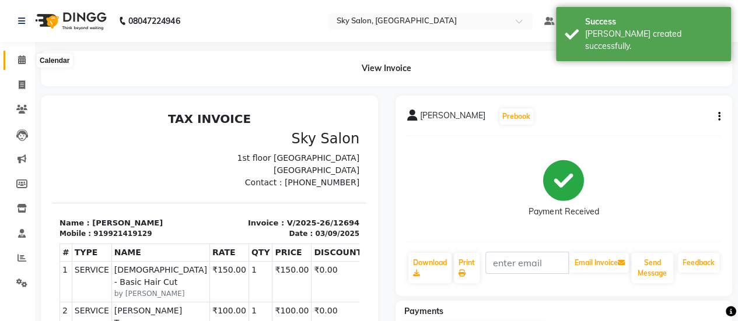
click at [23, 58] on icon at bounding box center [22, 59] width 8 height 9
